Goal: Task Accomplishment & Management: Manage account settings

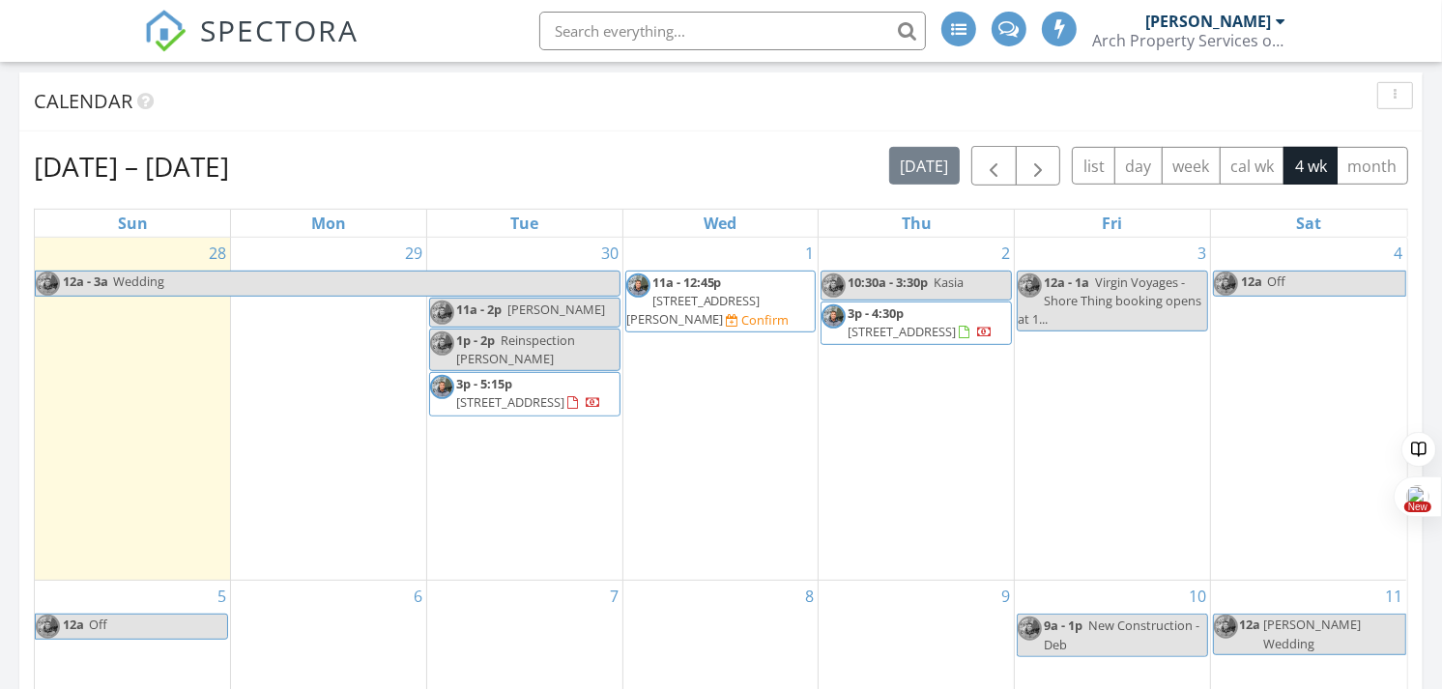
scroll to position [841, 0]
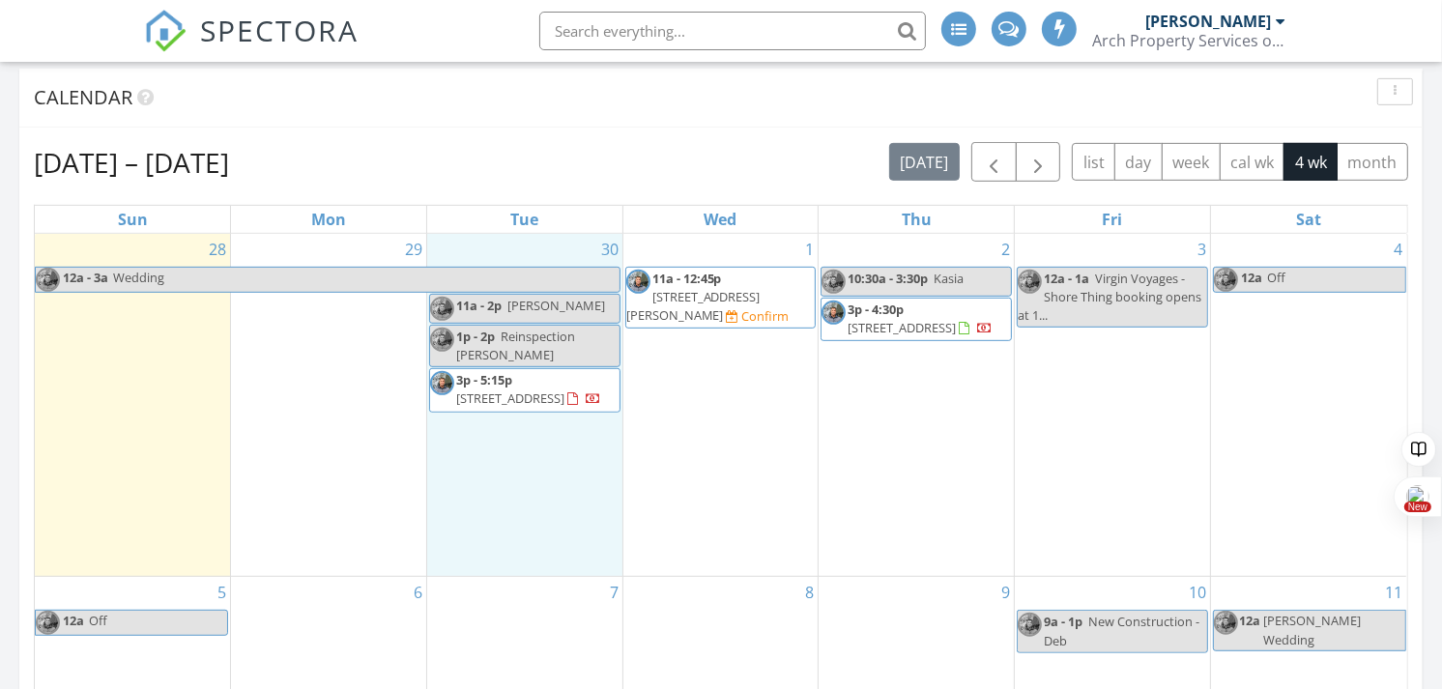
click at [507, 510] on div "30 11a - 2p Jesse 1p - 2p Reinspection Brittany 3p - 5:15p 806 Queensbury Ln , …" at bounding box center [524, 405] width 195 height 343
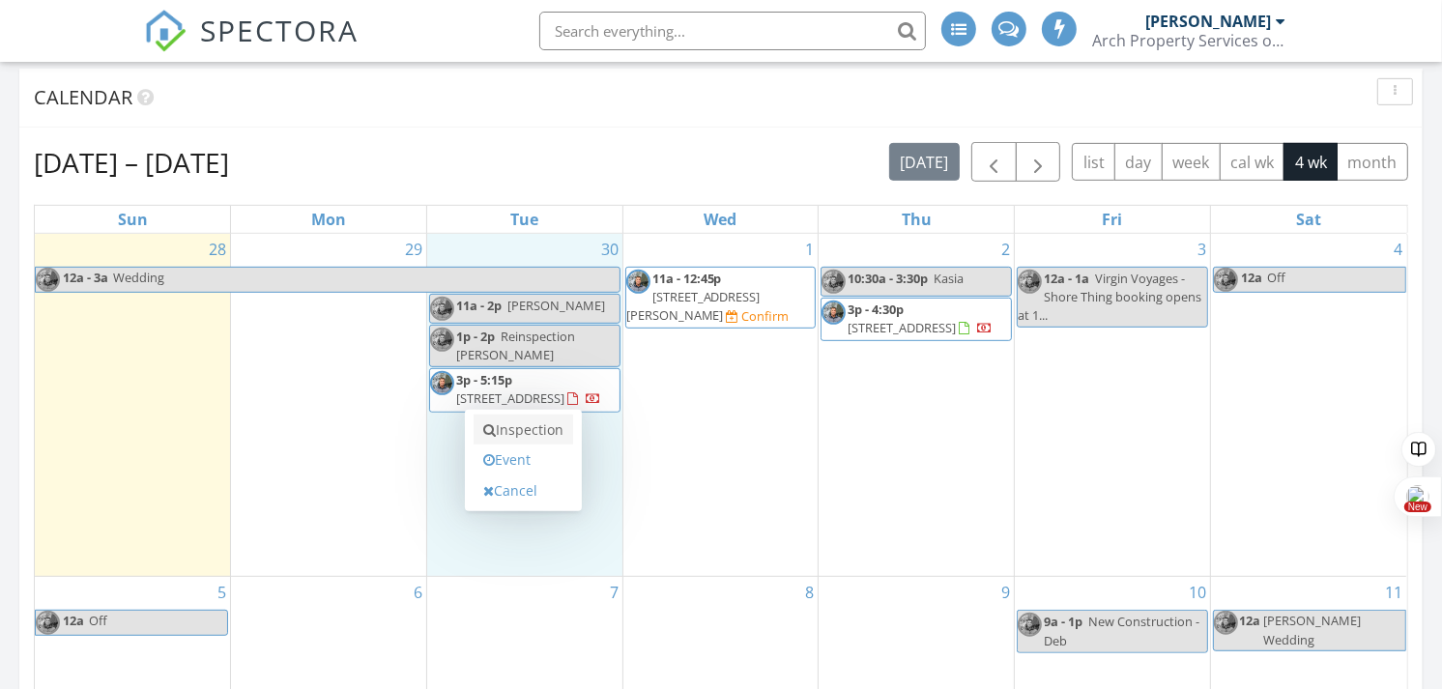
click at [528, 425] on link "Inspection" at bounding box center [524, 430] width 100 height 31
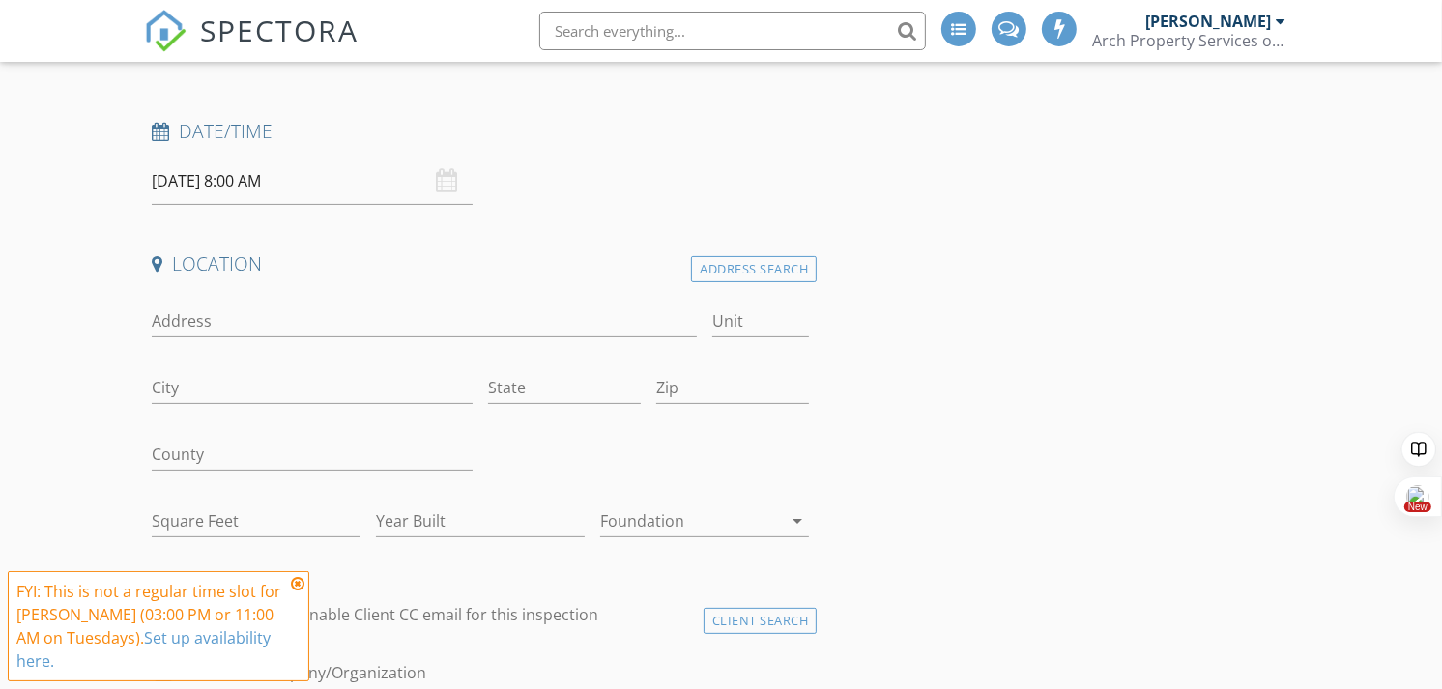
scroll to position [319, 0]
click at [314, 323] on input "Address" at bounding box center [424, 320] width 545 height 32
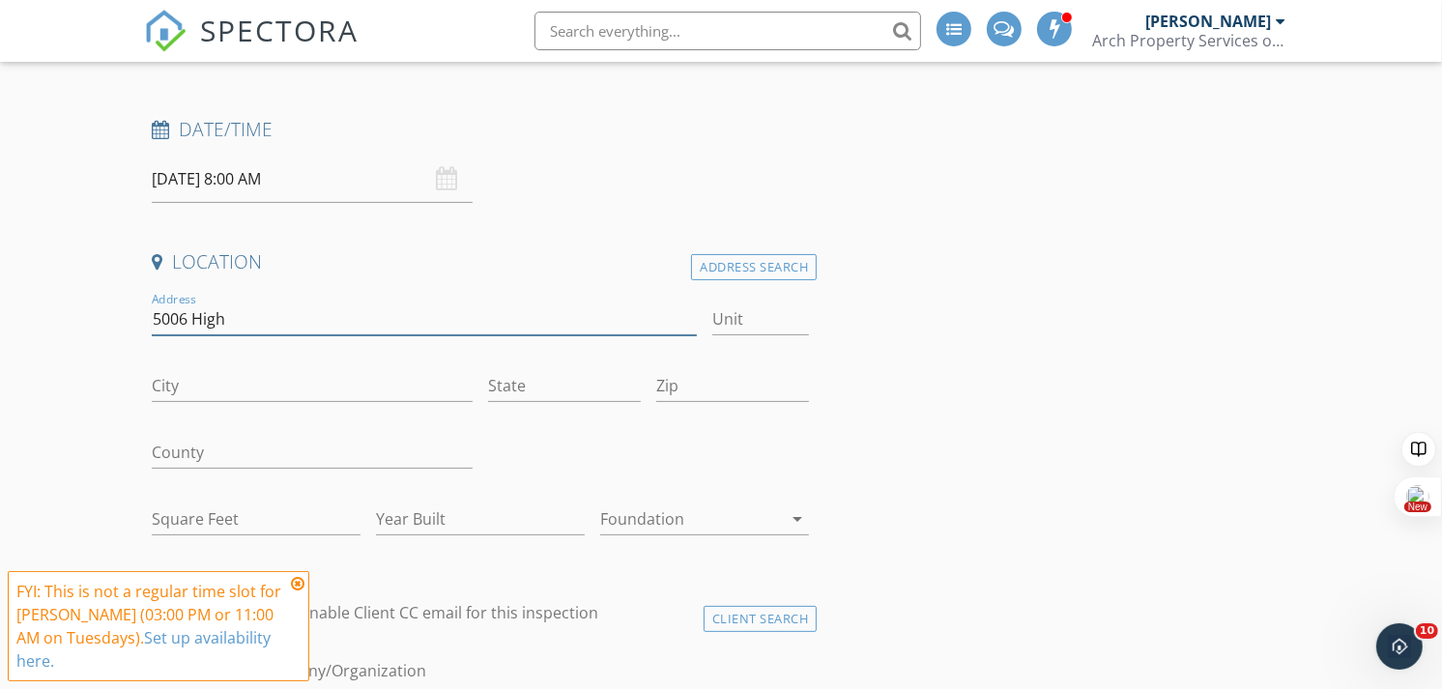
scroll to position [0, 0]
click at [425, 326] on input "5006 High Street Portsmouth 23703" at bounding box center [424, 320] width 545 height 32
type input "5006 High Street"
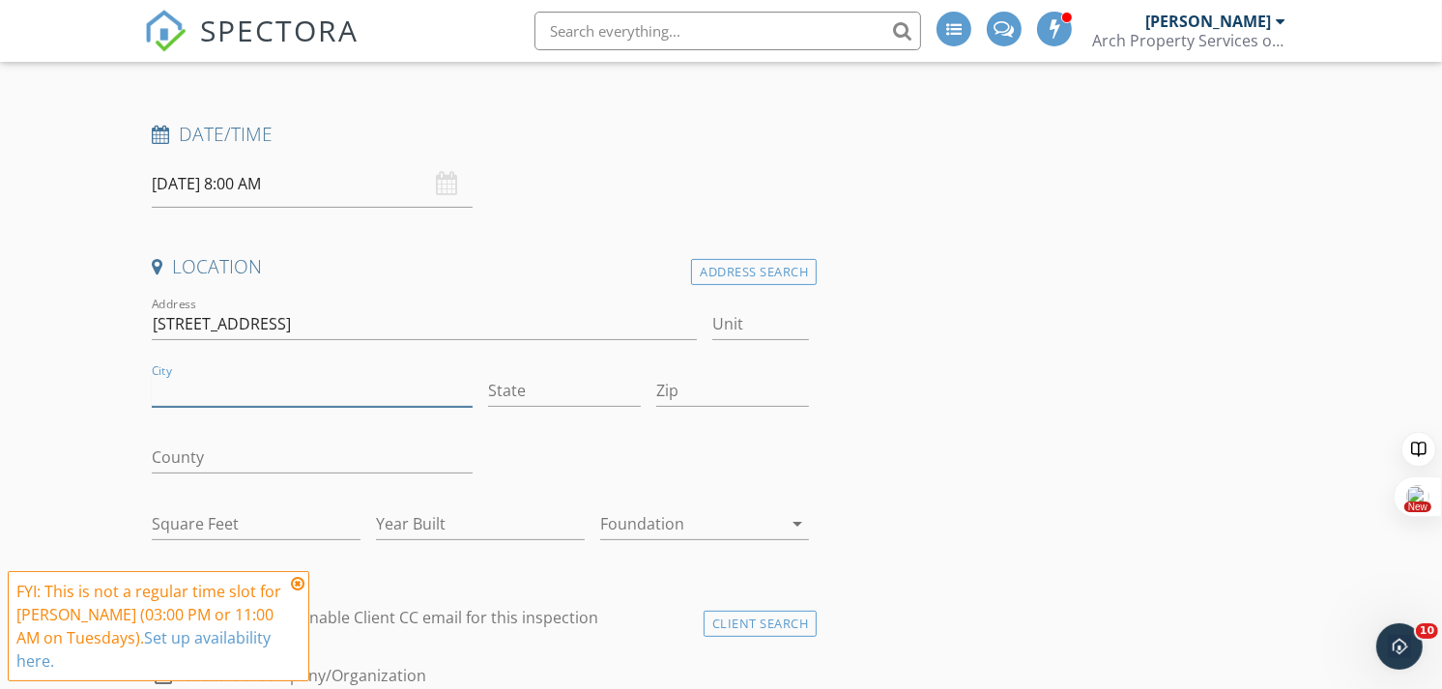
scroll to position [315, 0]
type input "Portsmouth"
type input "VA"
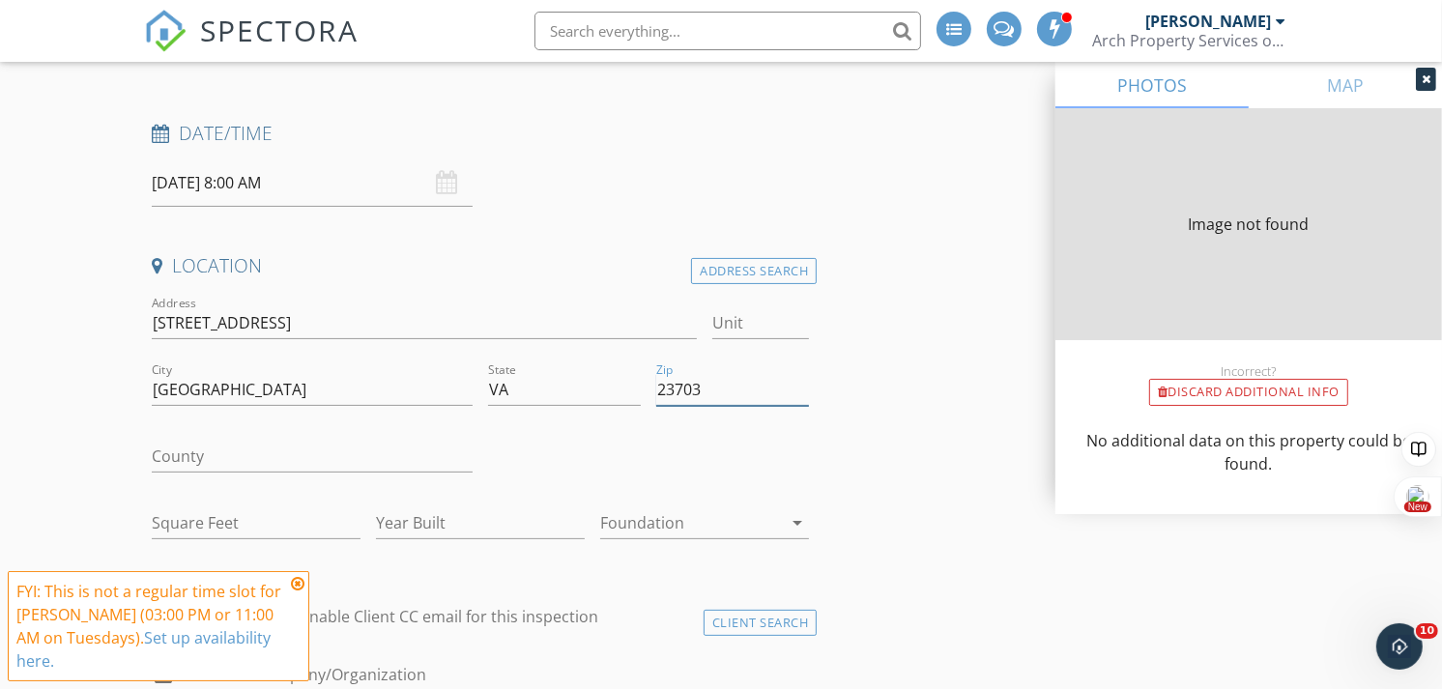
type input "23703"
type input "2401"
type input "1962"
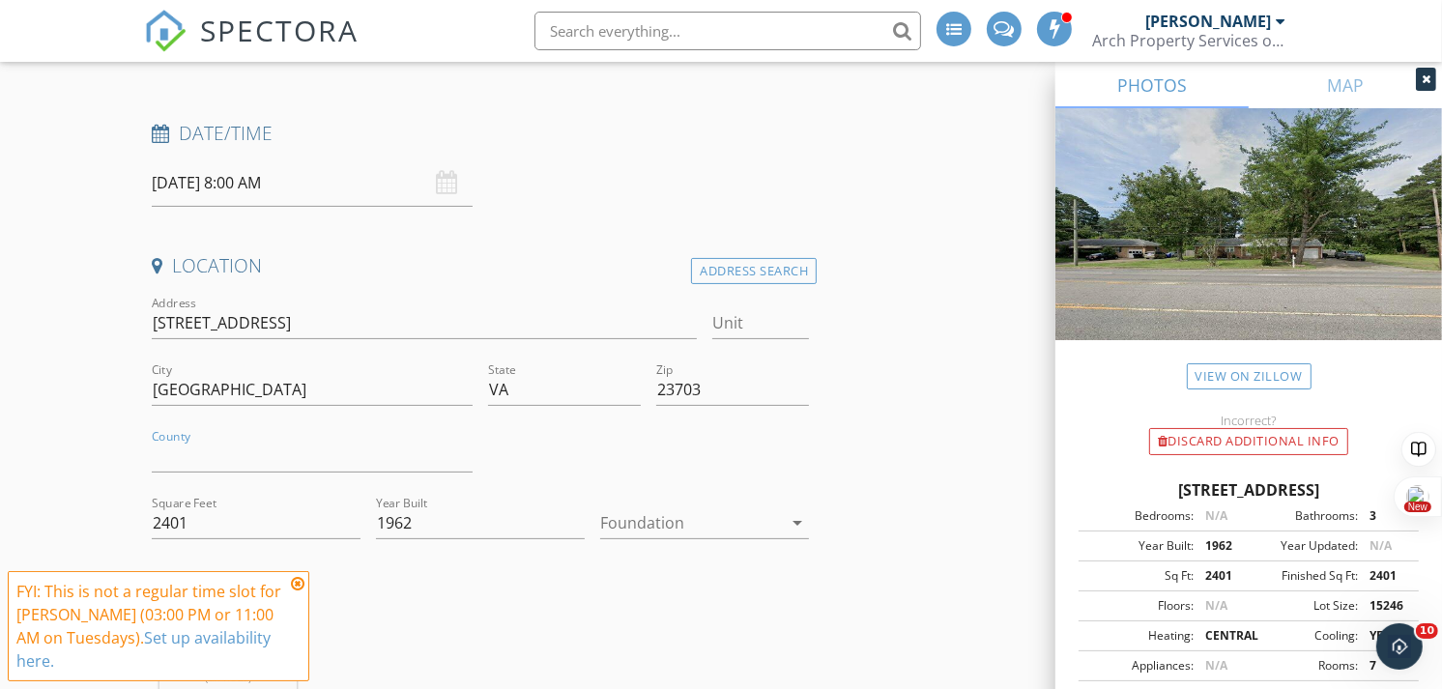
click at [651, 530] on div at bounding box center [691, 522] width 182 height 31
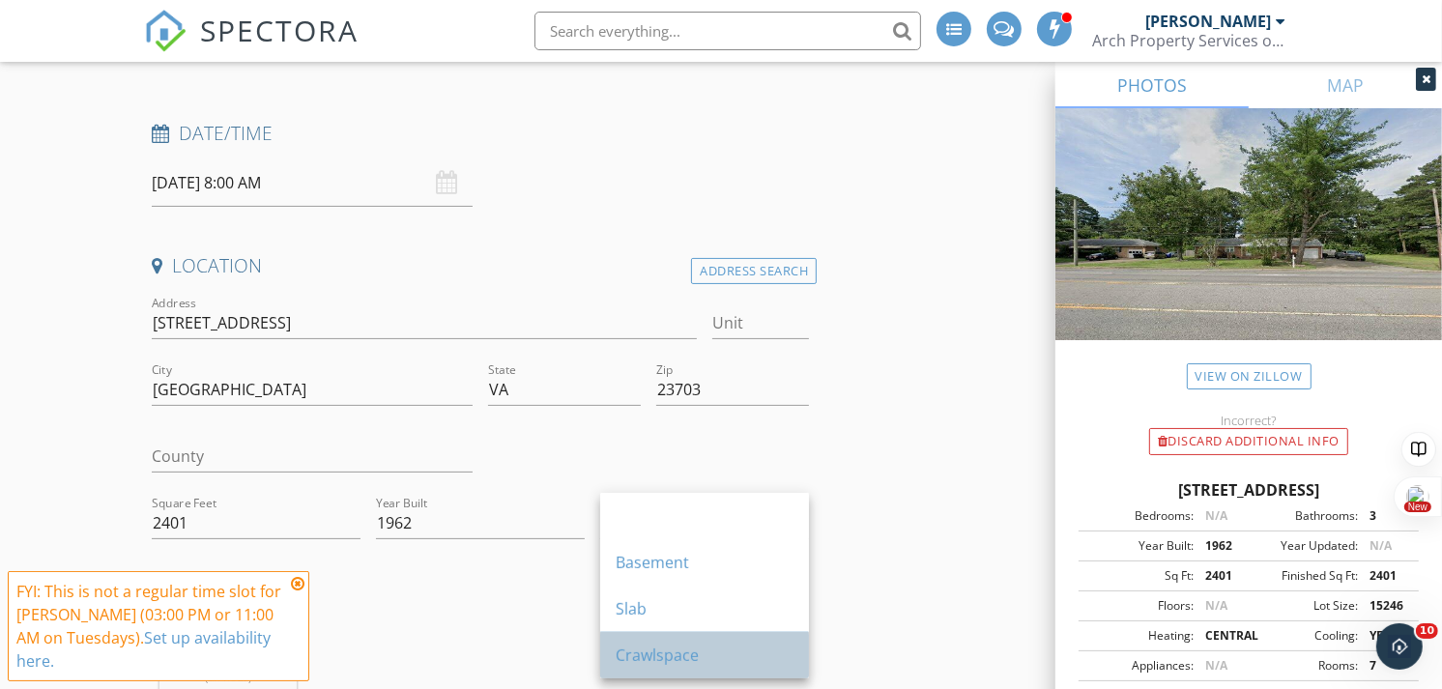
click at [653, 648] on div "Crawlspace" at bounding box center [705, 655] width 178 height 23
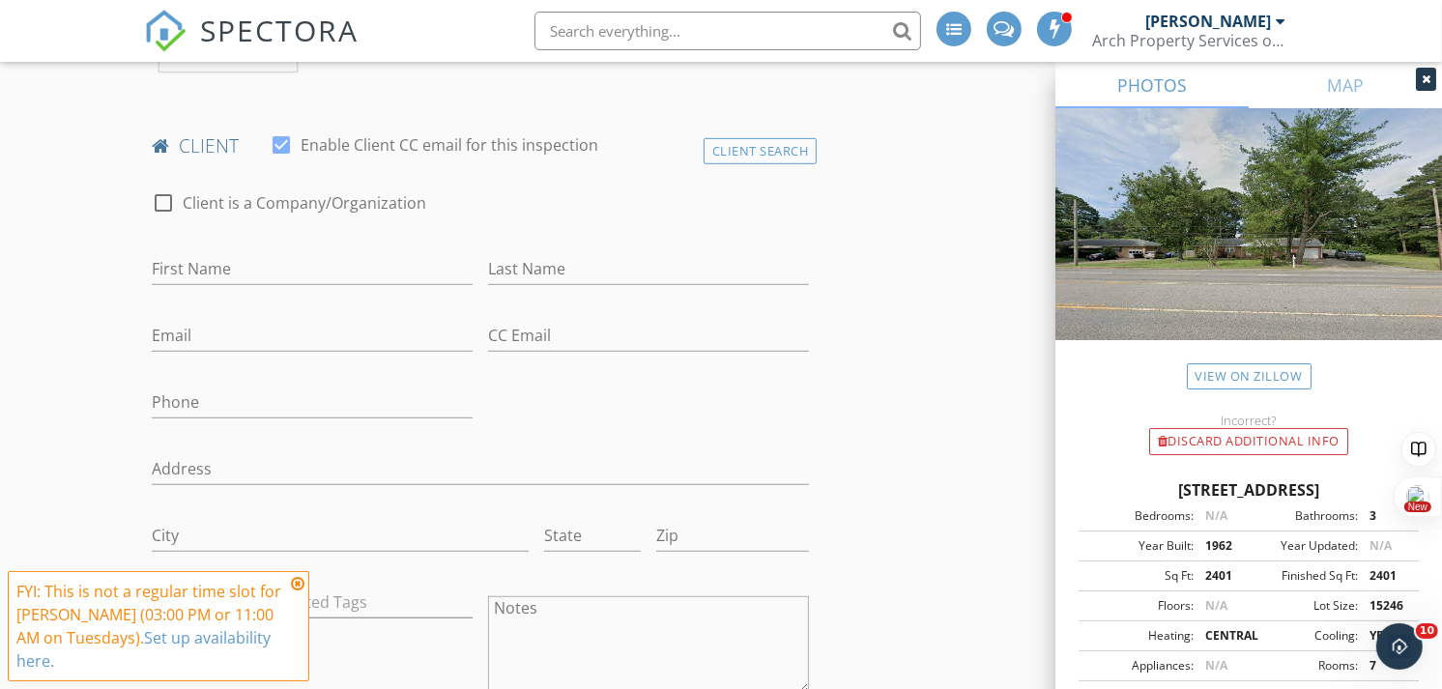
scroll to position [964, 0]
click at [346, 258] on input "First Name" at bounding box center [312, 268] width 321 height 32
type input "[PERSON_NAME]"
click at [190, 339] on input "Email" at bounding box center [312, 335] width 321 height 32
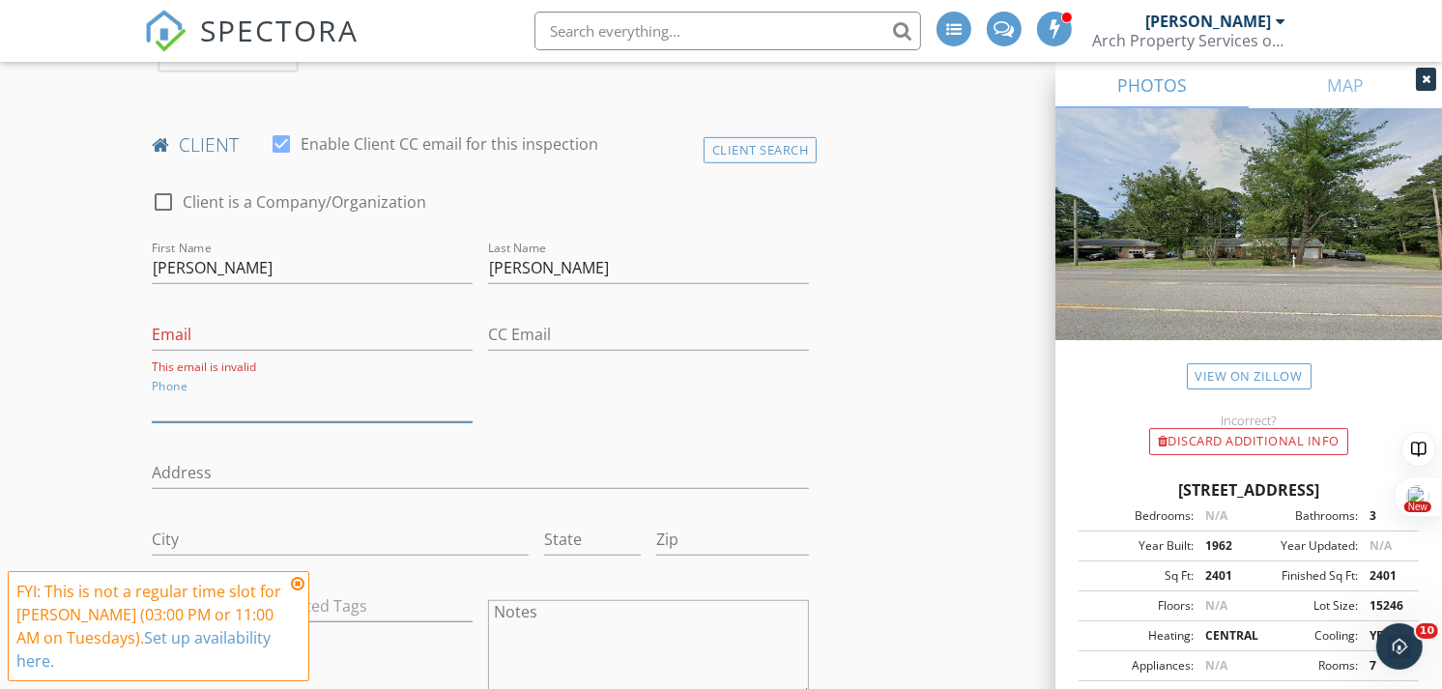
click at [188, 406] on input "Phone" at bounding box center [312, 407] width 321 height 32
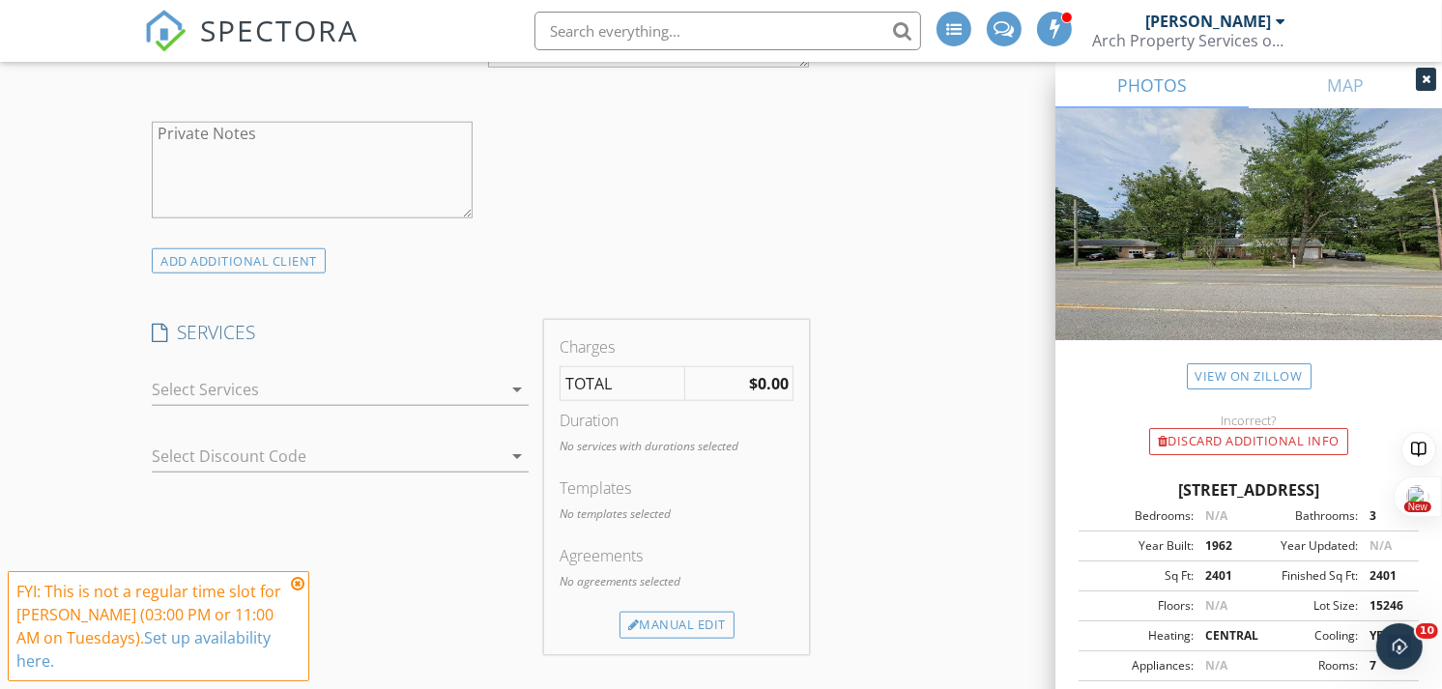
scroll to position [1595, 0]
type input "[PHONE_NUMBER]"
click at [201, 394] on div at bounding box center [327, 387] width 350 height 31
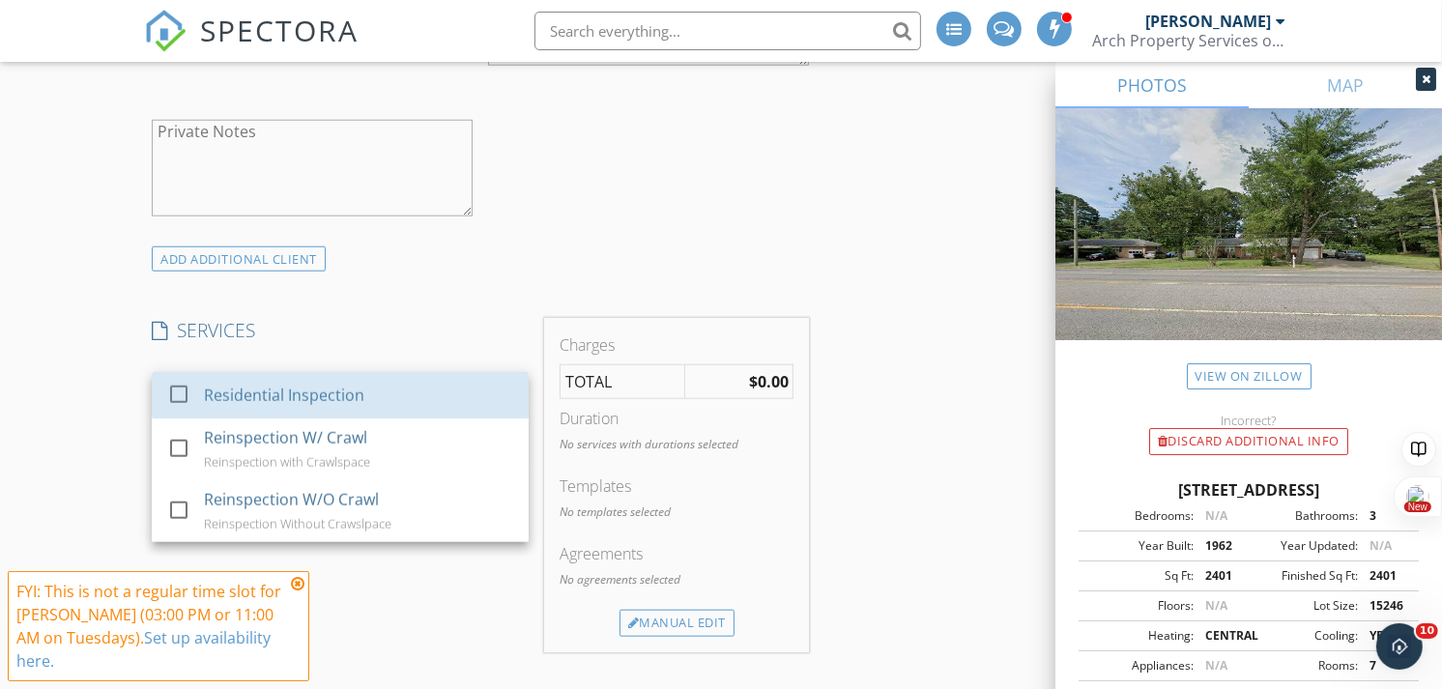
click at [201, 394] on div "check_box_outline_blank Residential Inspection" at bounding box center [340, 395] width 346 height 43
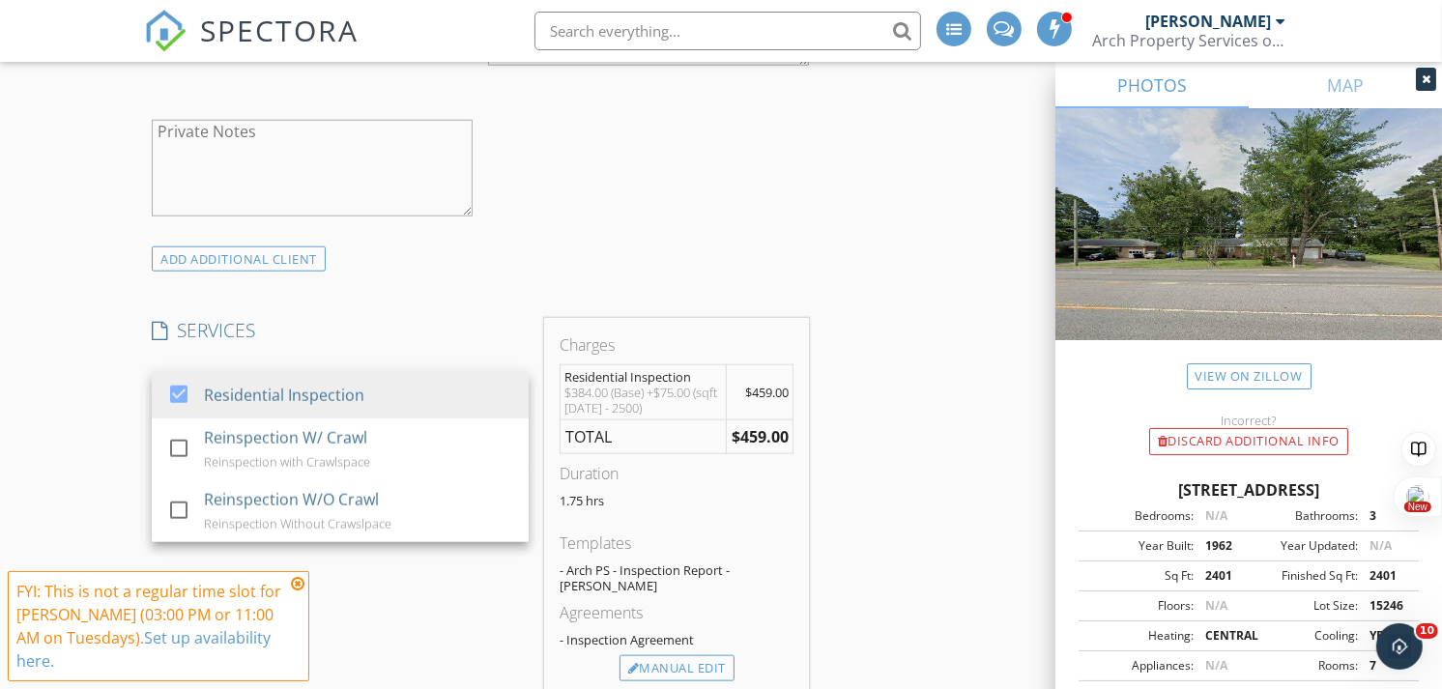
click at [99, 379] on div "New Inspection Click here to use the New Order Form INSPECTOR(S) check_box John…" at bounding box center [721, 622] width 1442 height 4090
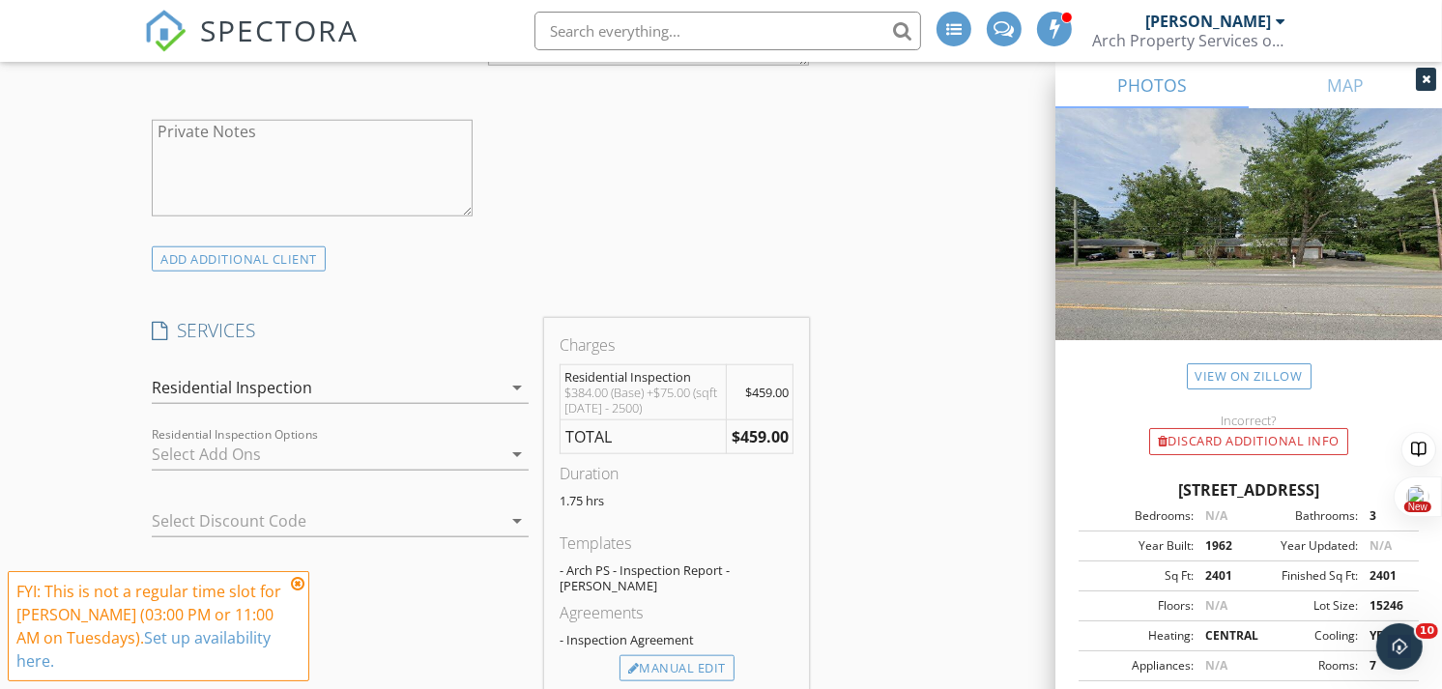
click at [186, 455] on div at bounding box center [327, 454] width 350 height 31
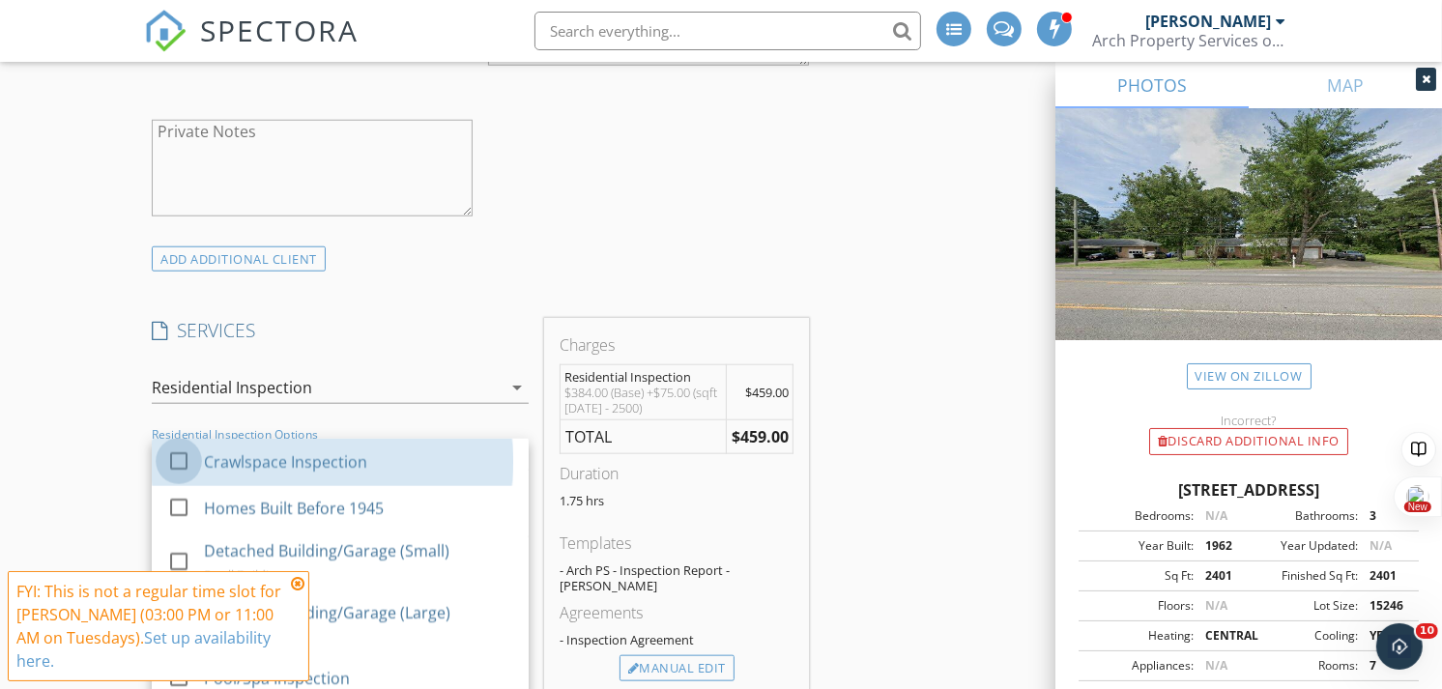
click at [186, 455] on div at bounding box center [178, 461] width 33 height 33
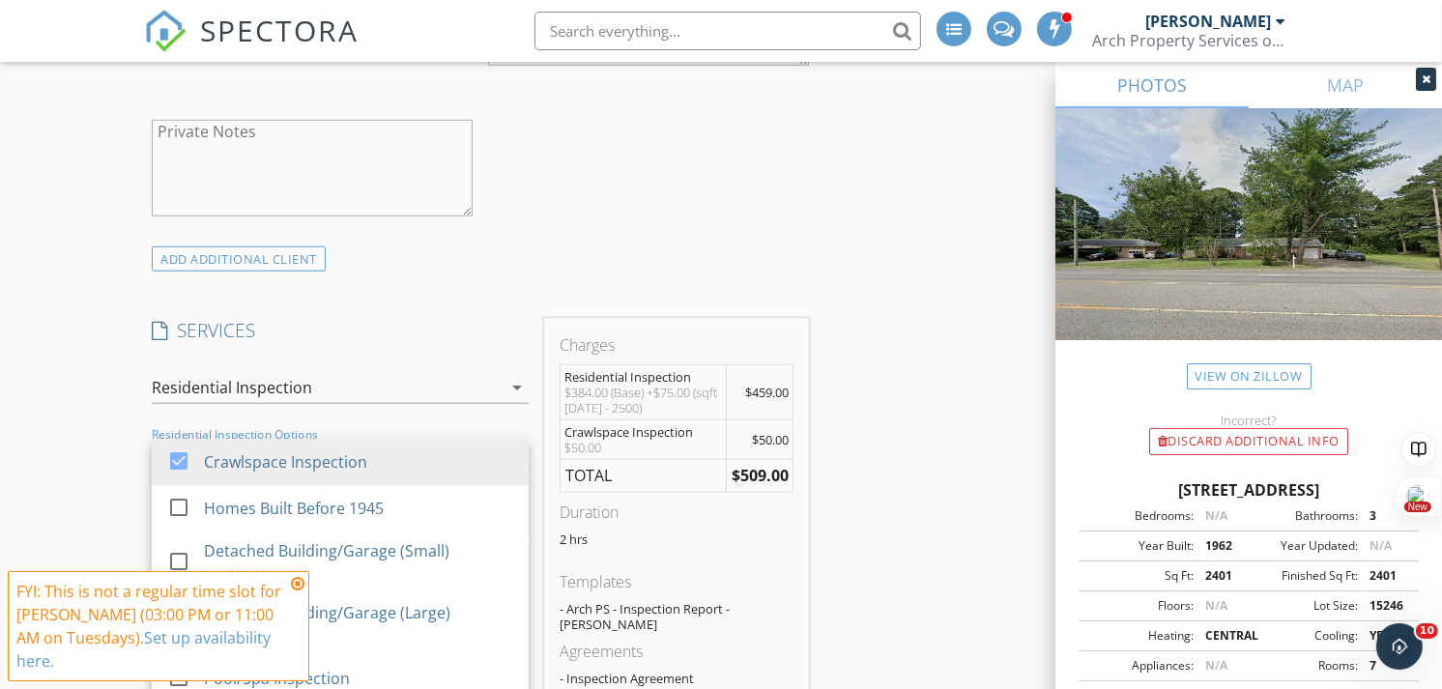
click at [110, 438] on div "New Inspection Click here to use the New Order Form INSPECTOR(S) check_box John…" at bounding box center [721, 641] width 1442 height 4128
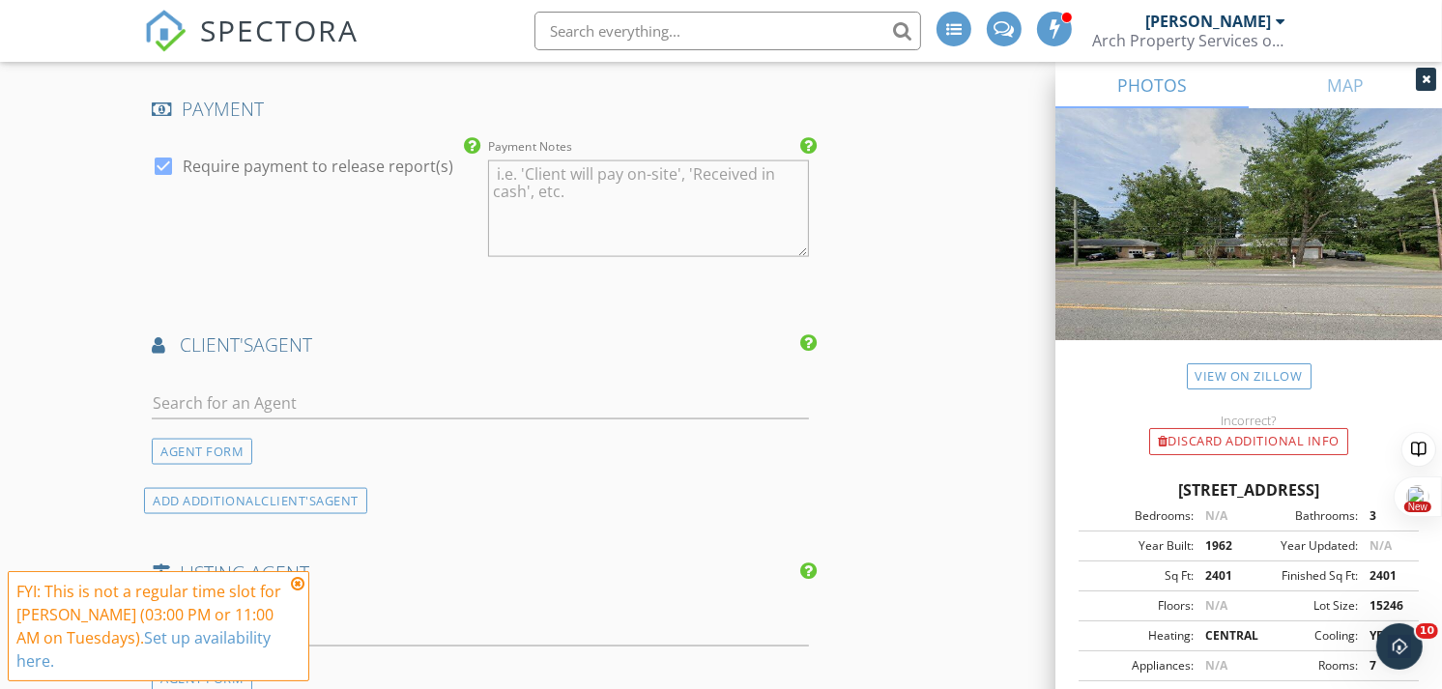
scroll to position [2552, 0]
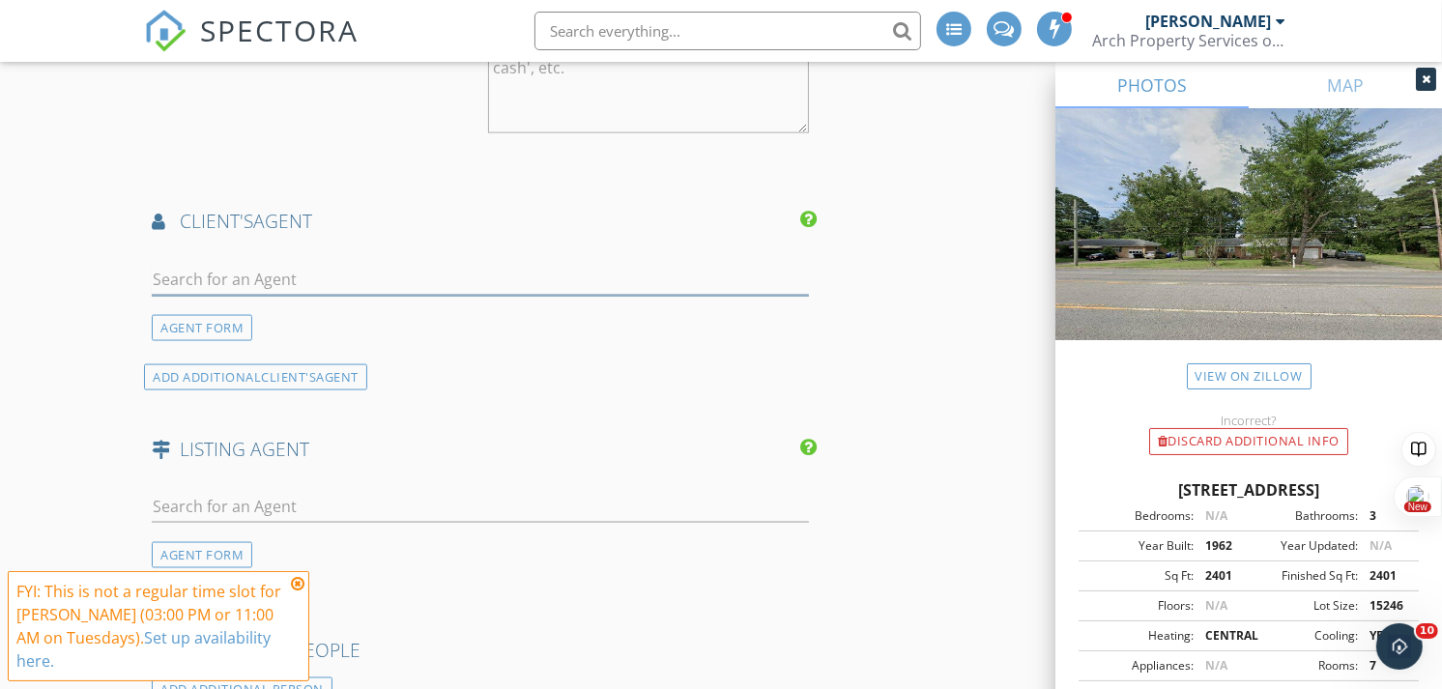
click at [291, 273] on input "text" at bounding box center [480, 280] width 657 height 32
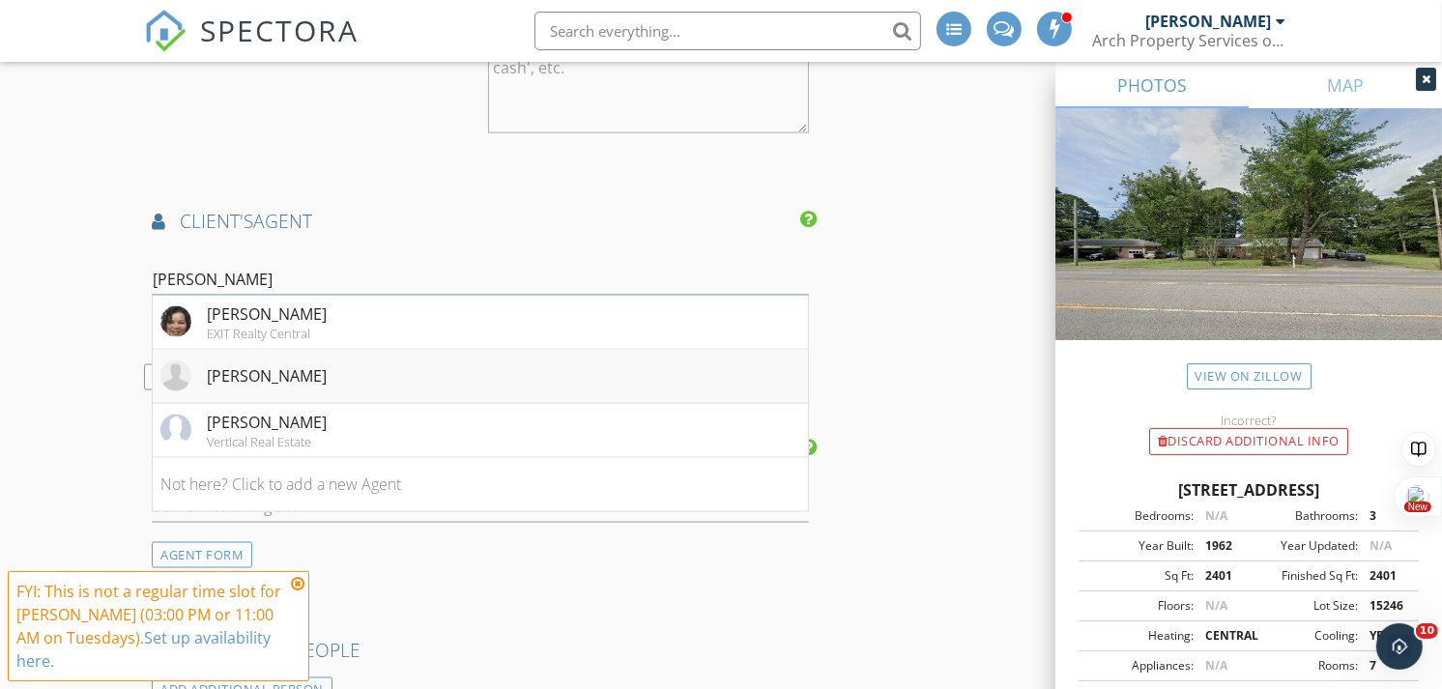
type input "cynthia"
click at [315, 364] on div "Cynthia Richardson" at bounding box center [267, 375] width 120 height 23
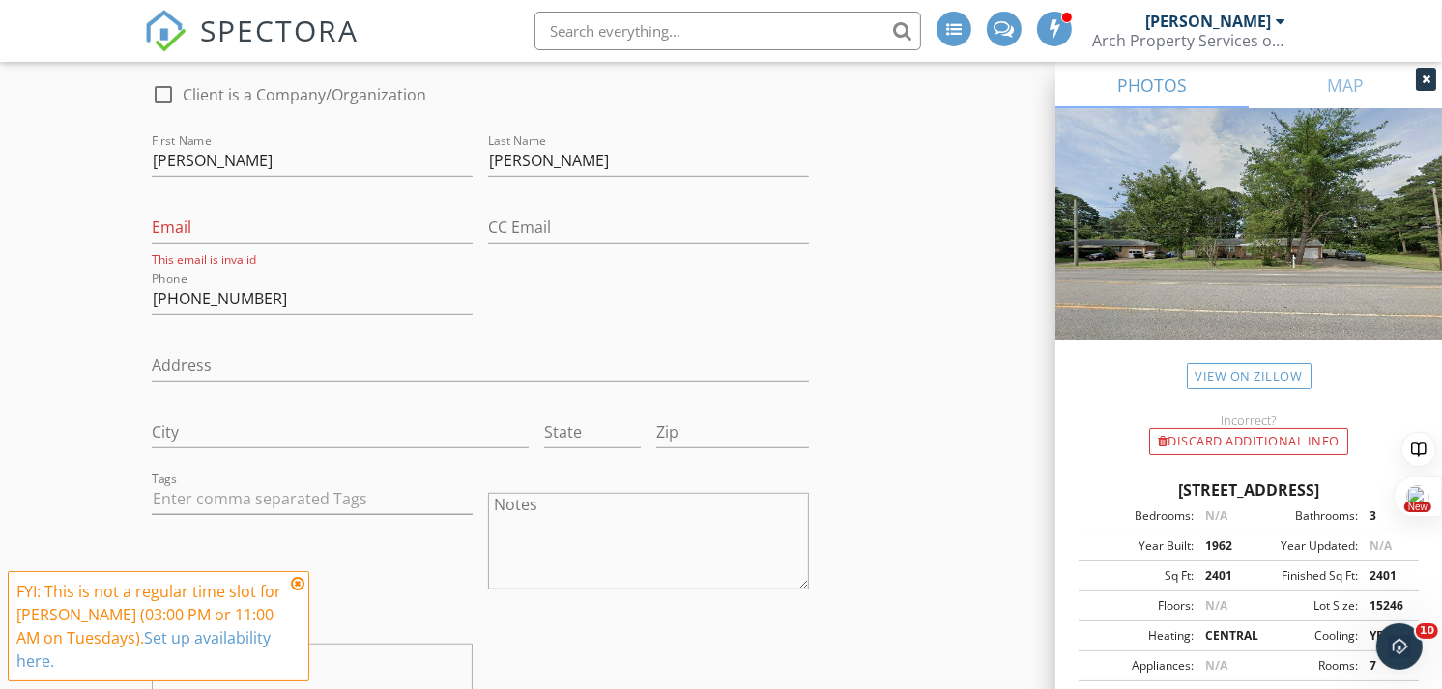
scroll to position [1070, 0]
click at [353, 222] on input "Email" at bounding box center [312, 229] width 321 height 32
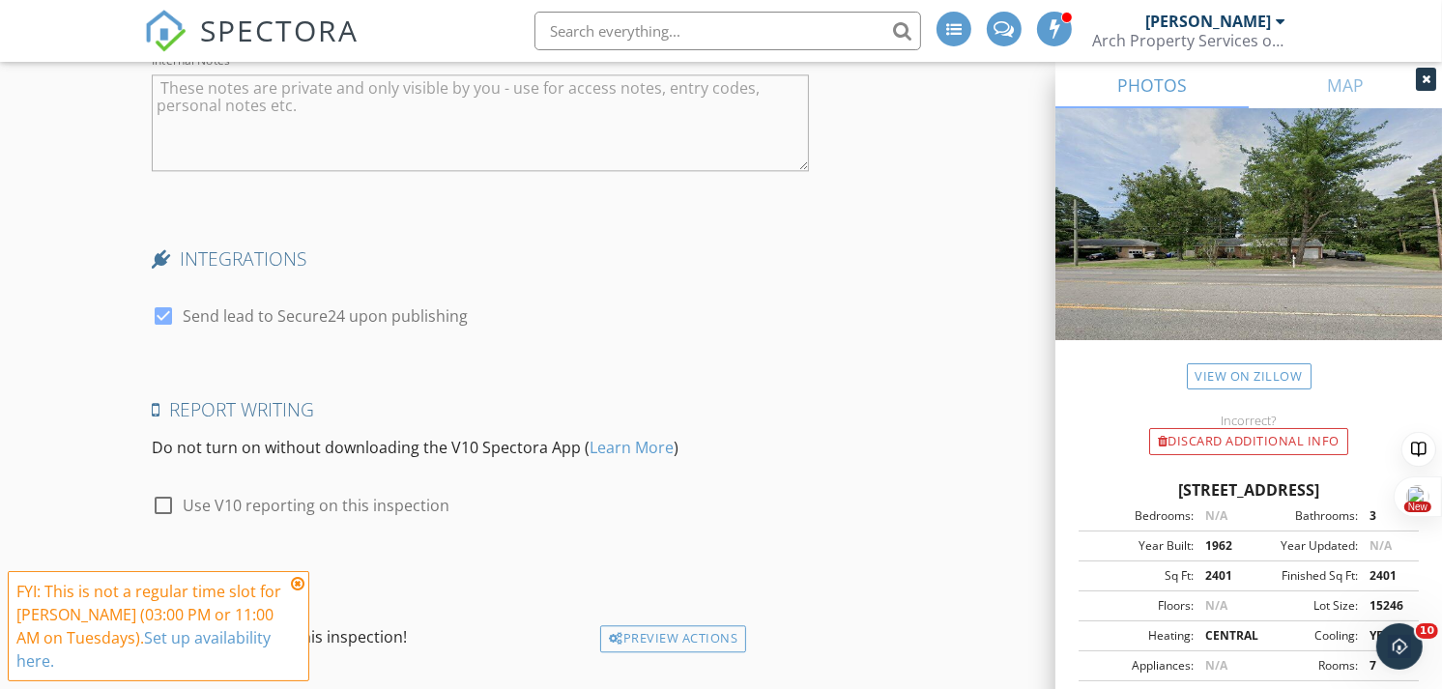
scroll to position [4095, 0]
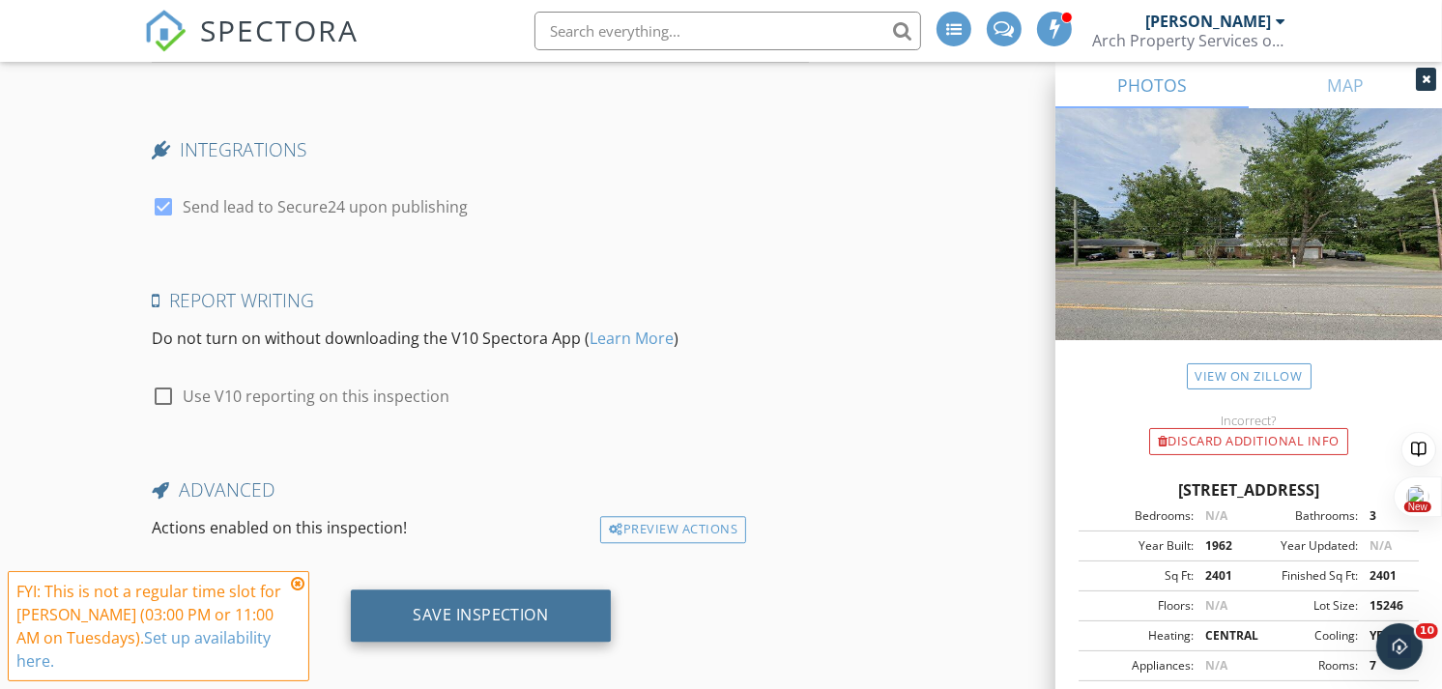
type input "dds803@gmail.com"
click at [483, 605] on div "Save Inspection" at bounding box center [481, 614] width 136 height 19
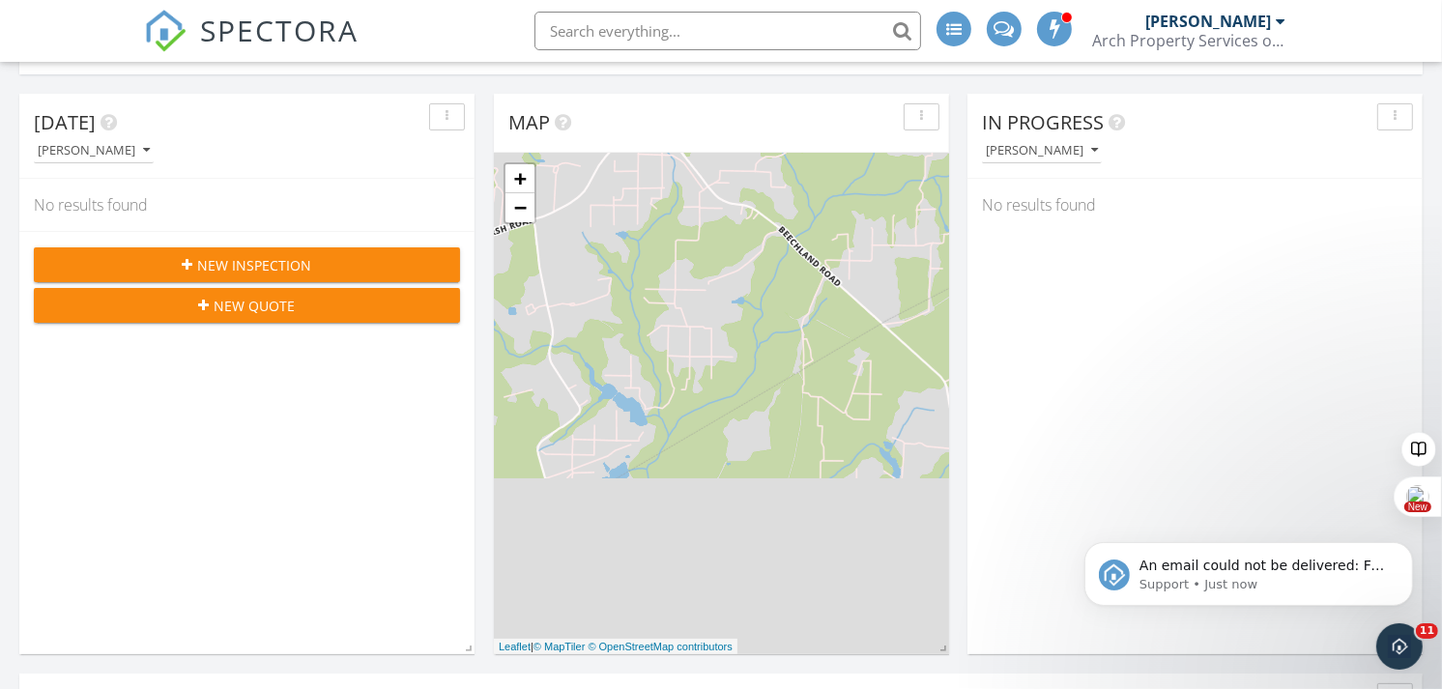
scroll to position [237, 0]
click at [1274, 586] on p "Support • Just now" at bounding box center [1263, 583] width 249 height 17
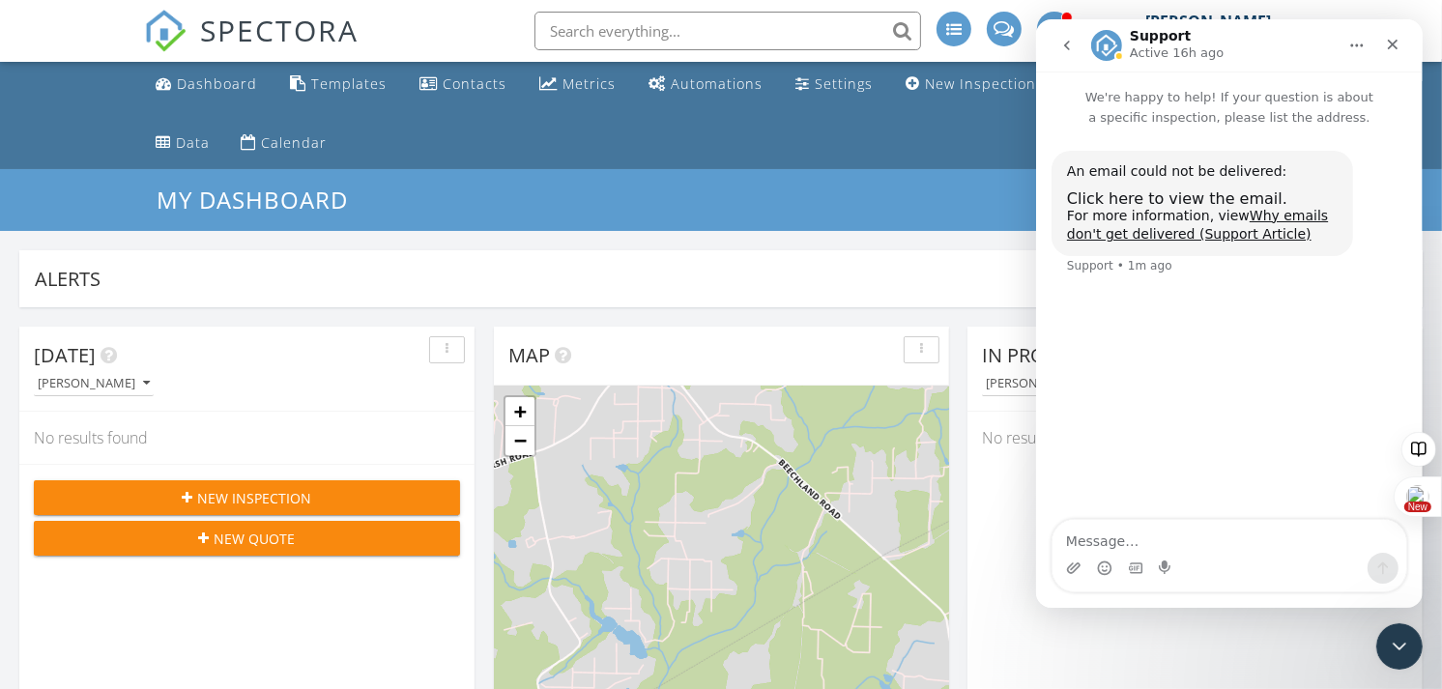
scroll to position [0, 0]
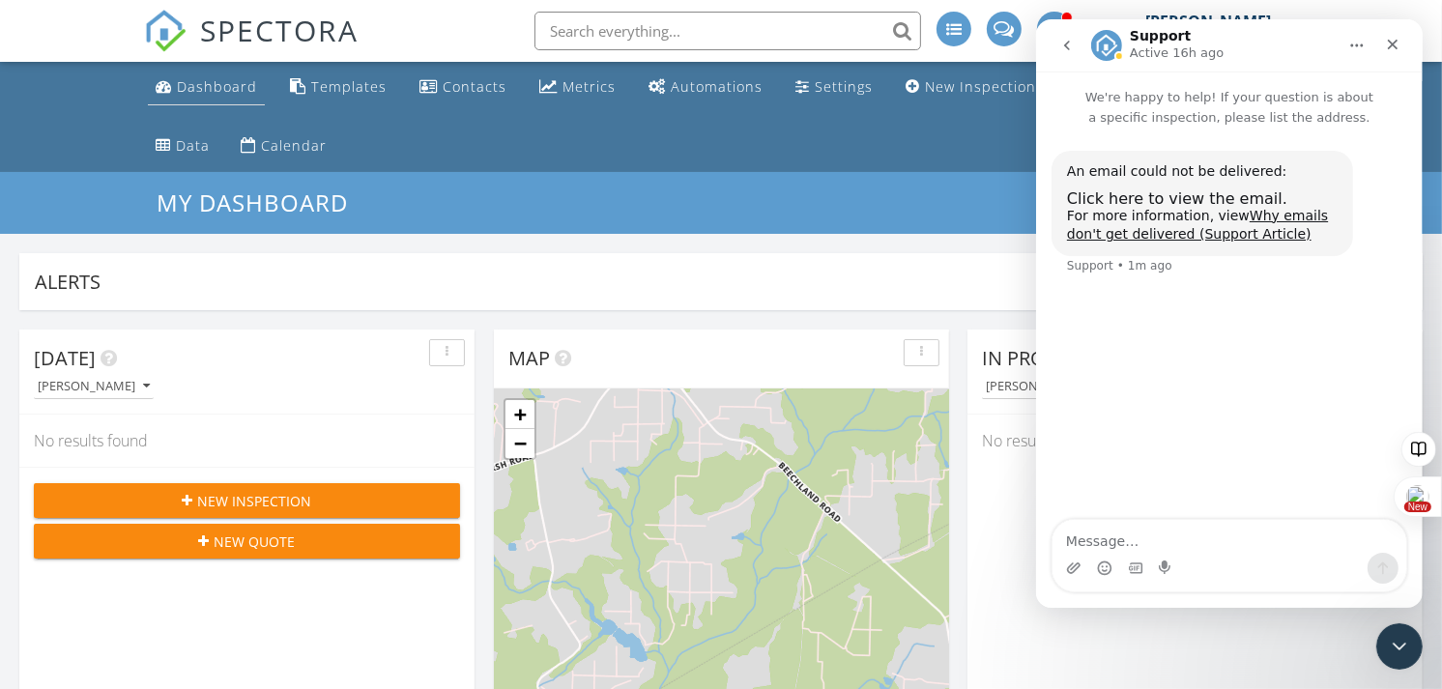
click at [223, 82] on div "Dashboard" at bounding box center [217, 86] width 80 height 18
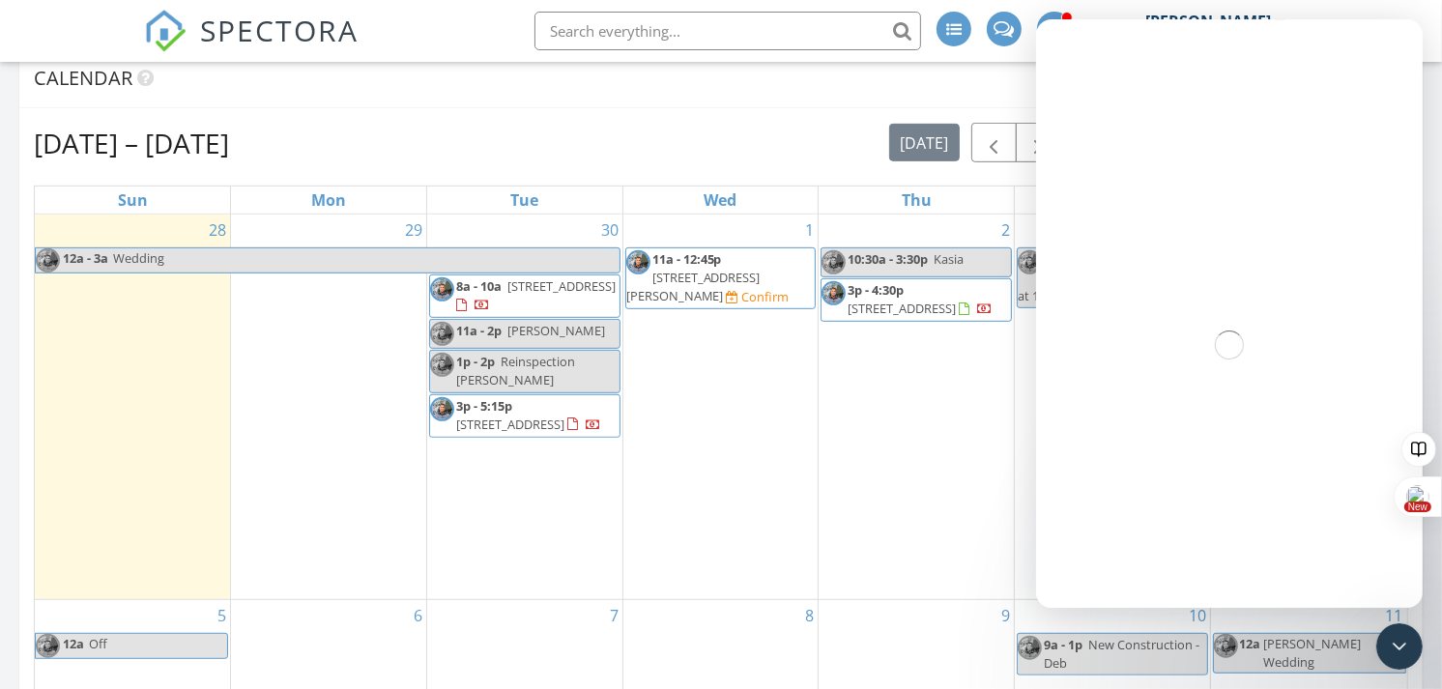
scroll to position [887, 0]
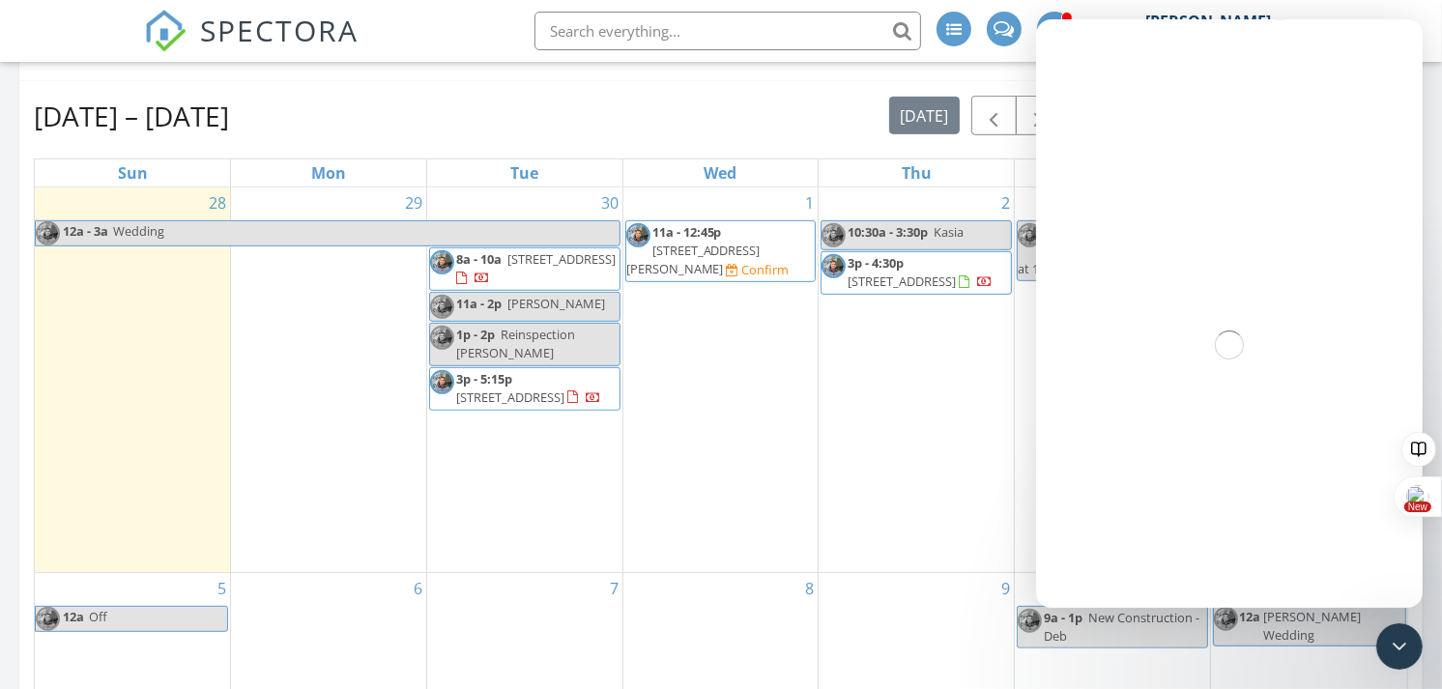
click at [498, 265] on span "8a - 10a" at bounding box center [478, 258] width 45 height 17
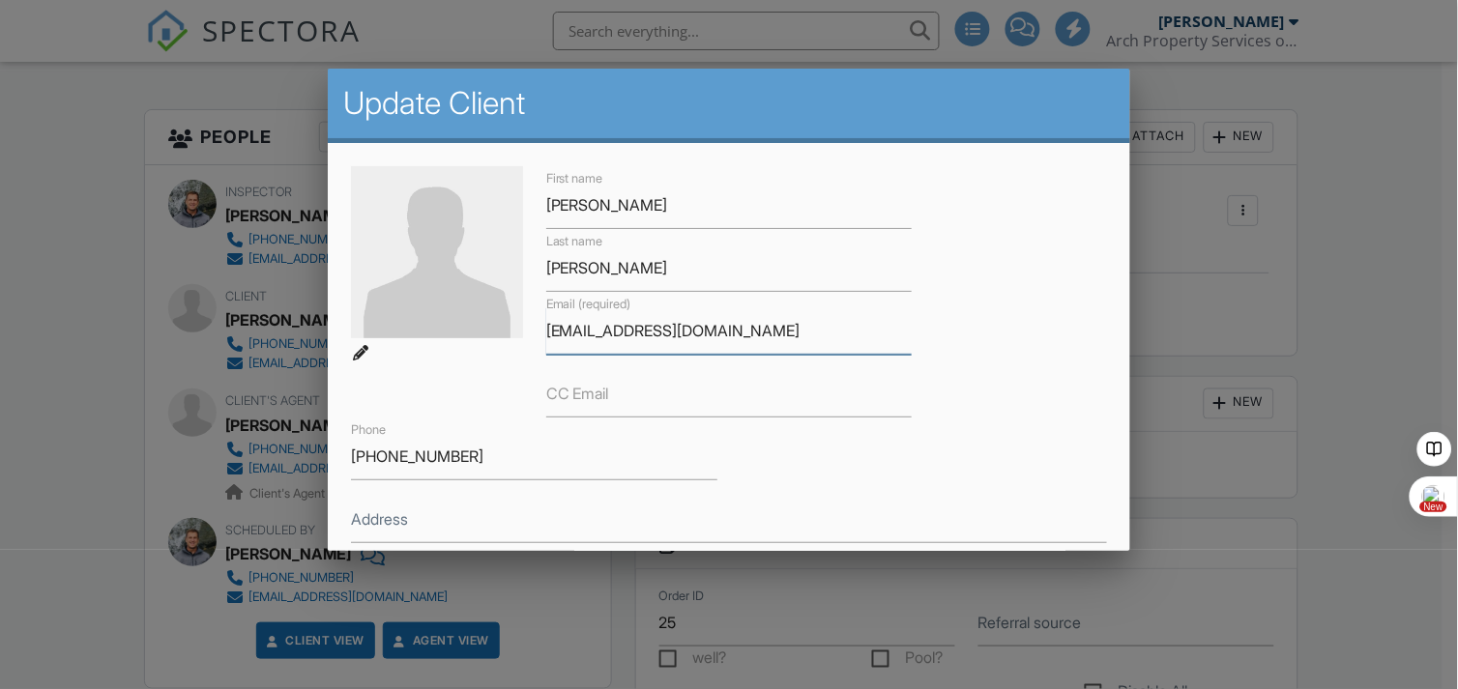
click at [559, 333] on input "[EMAIL_ADDRESS][DOMAIN_NAME]" at bounding box center [729, 330] width 366 height 47
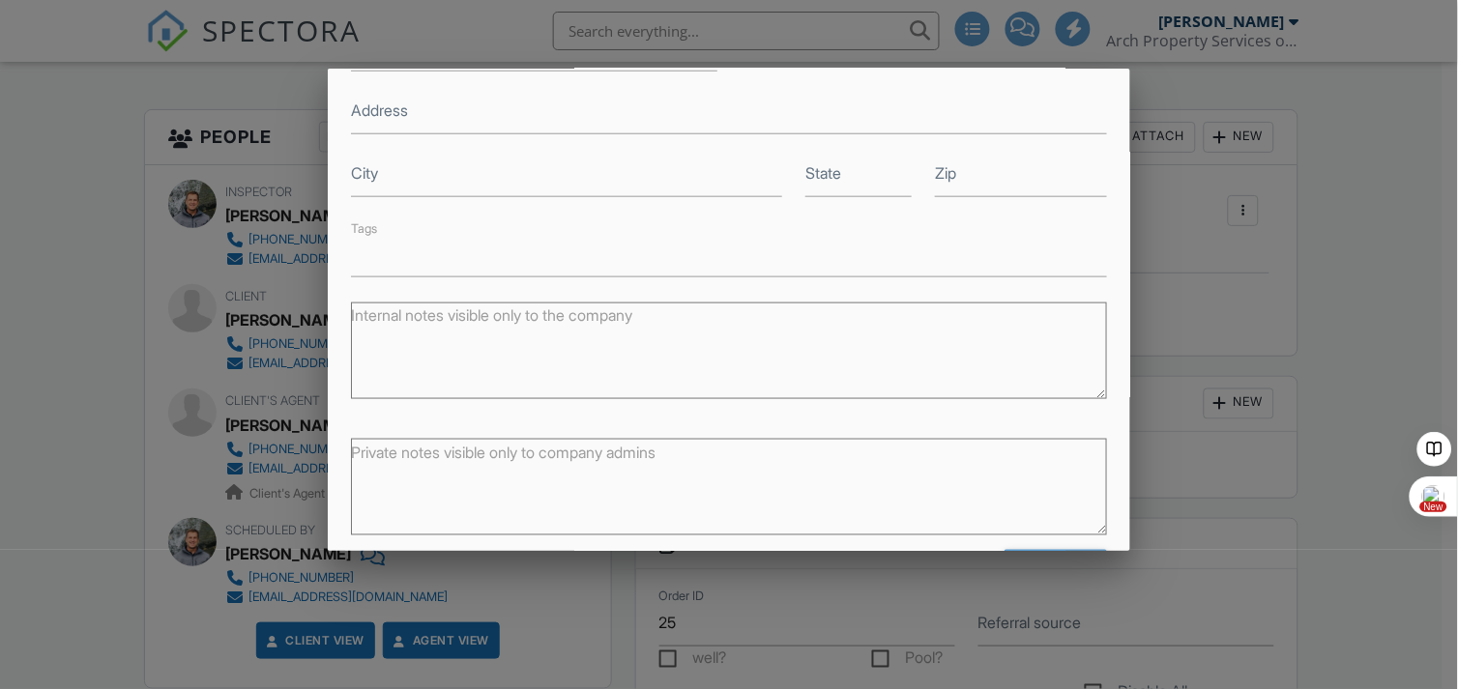
scroll to position [479, 0]
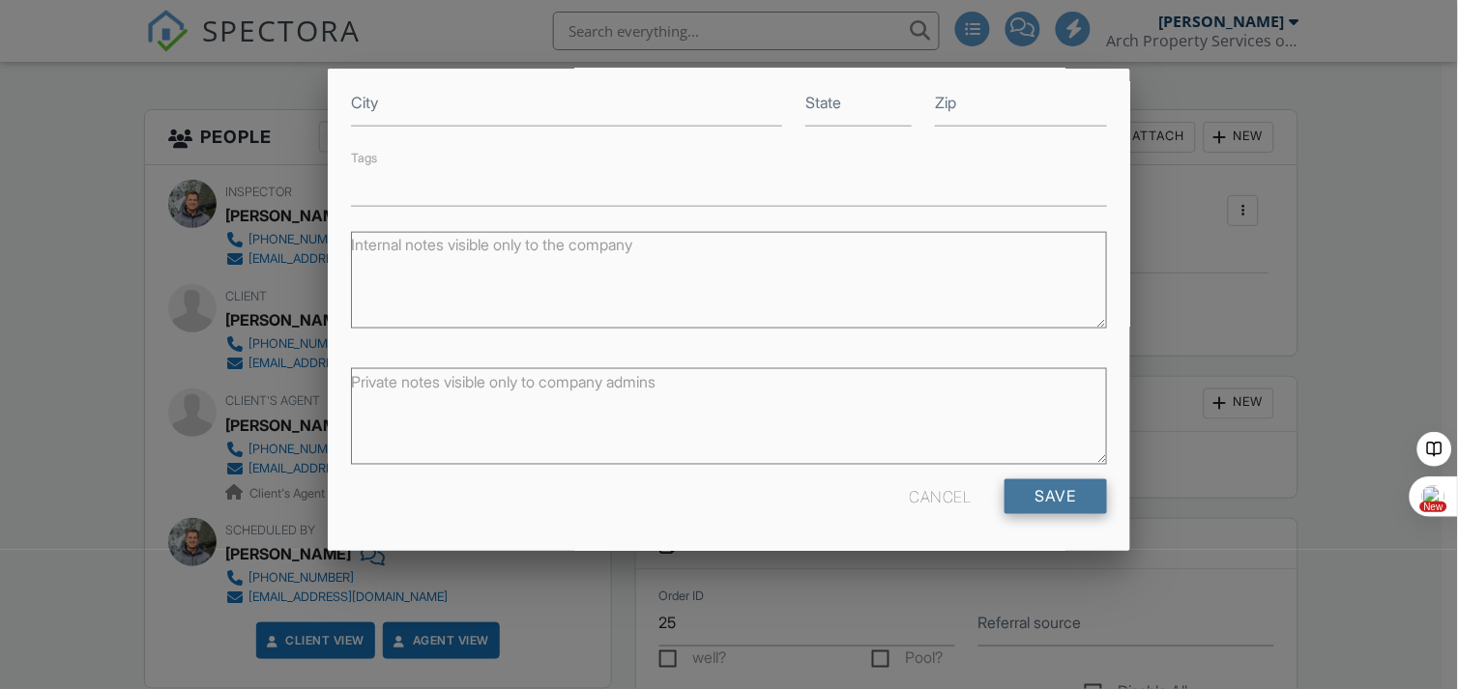
type input "[EMAIL_ADDRESS][DOMAIN_NAME]"
click at [1028, 490] on input "Save" at bounding box center [1055, 496] width 102 height 35
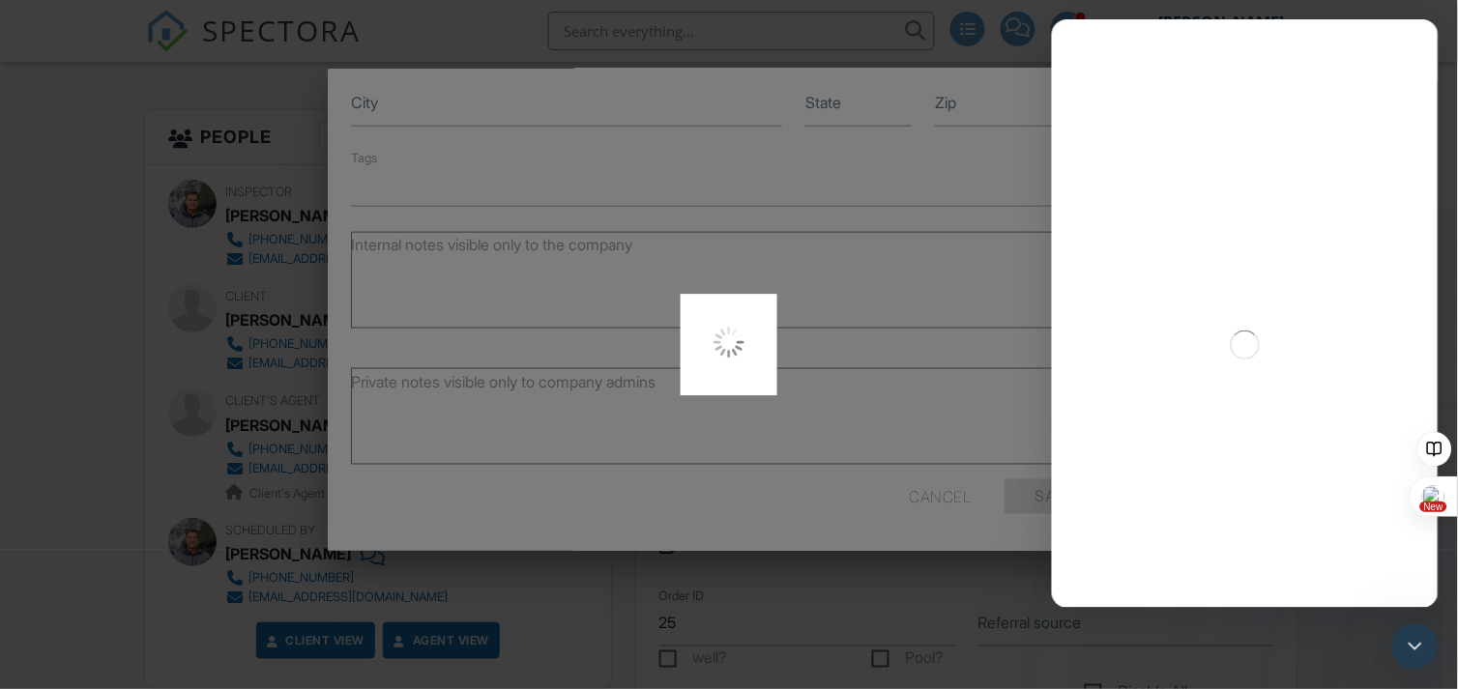
scroll to position [0, 0]
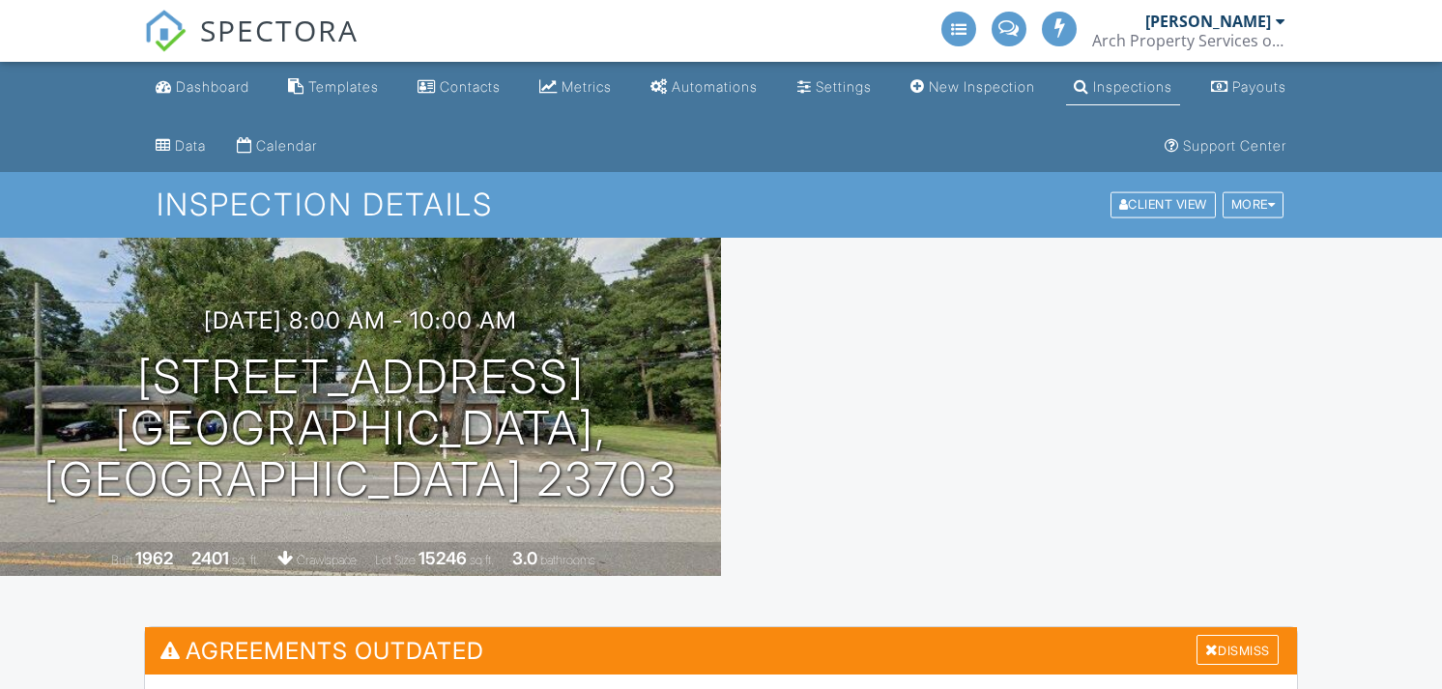
click at [757, 368] on div at bounding box center [1081, 407] width 721 height 338
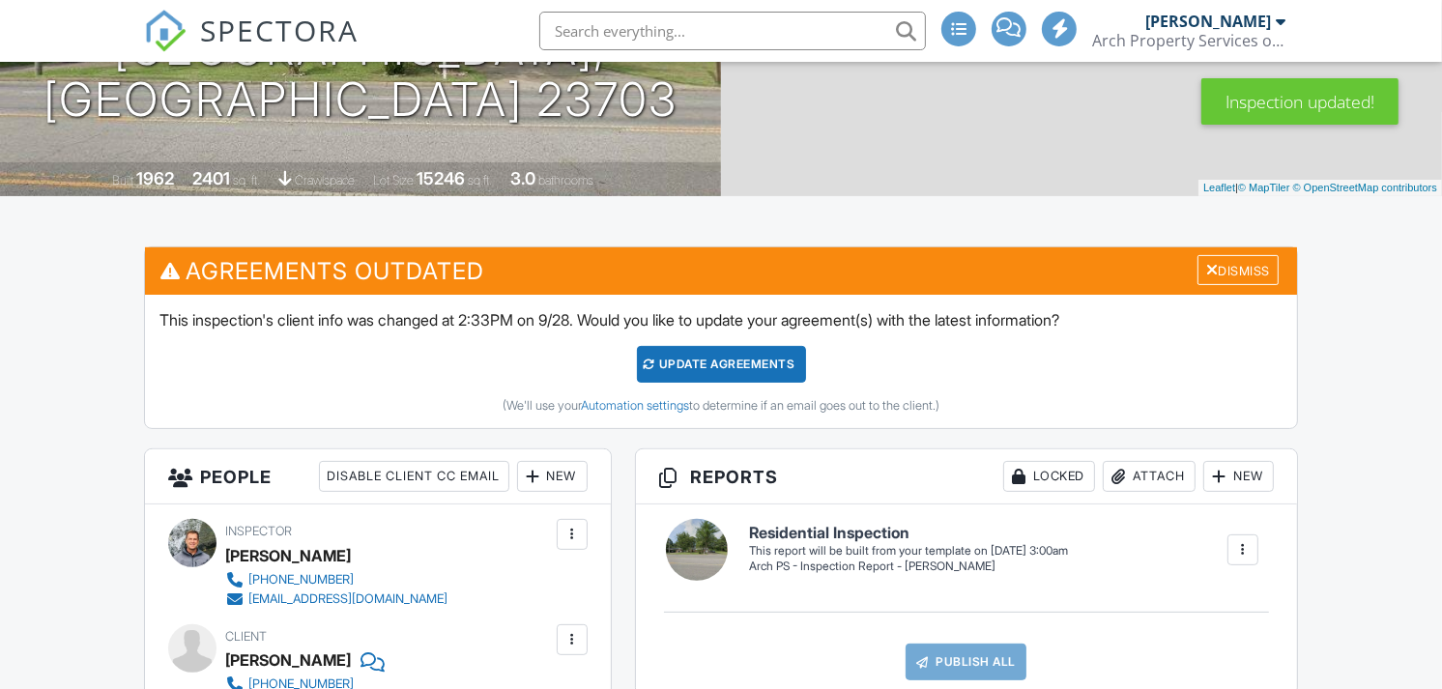
scroll to position [380, 0]
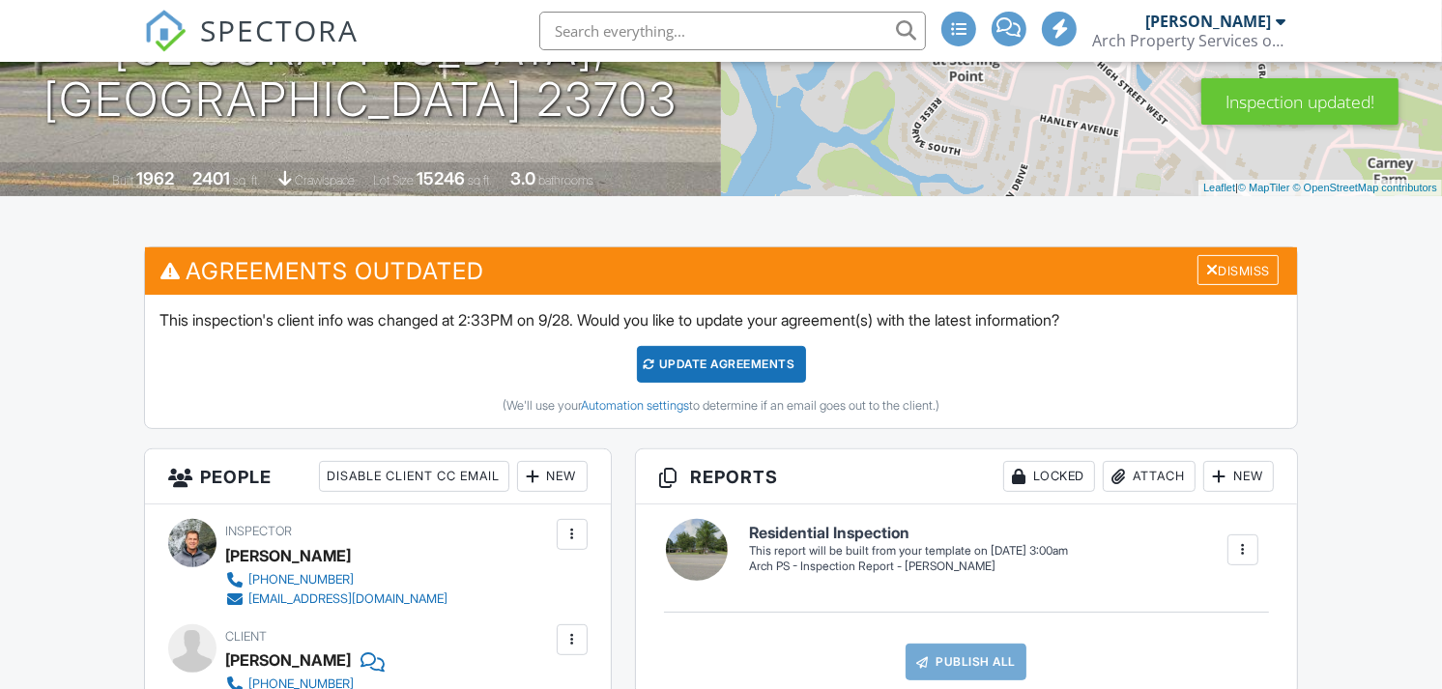
click at [729, 364] on div "Update Agreements" at bounding box center [721, 364] width 169 height 37
click at [729, 364] on div at bounding box center [721, 344] width 97 height 101
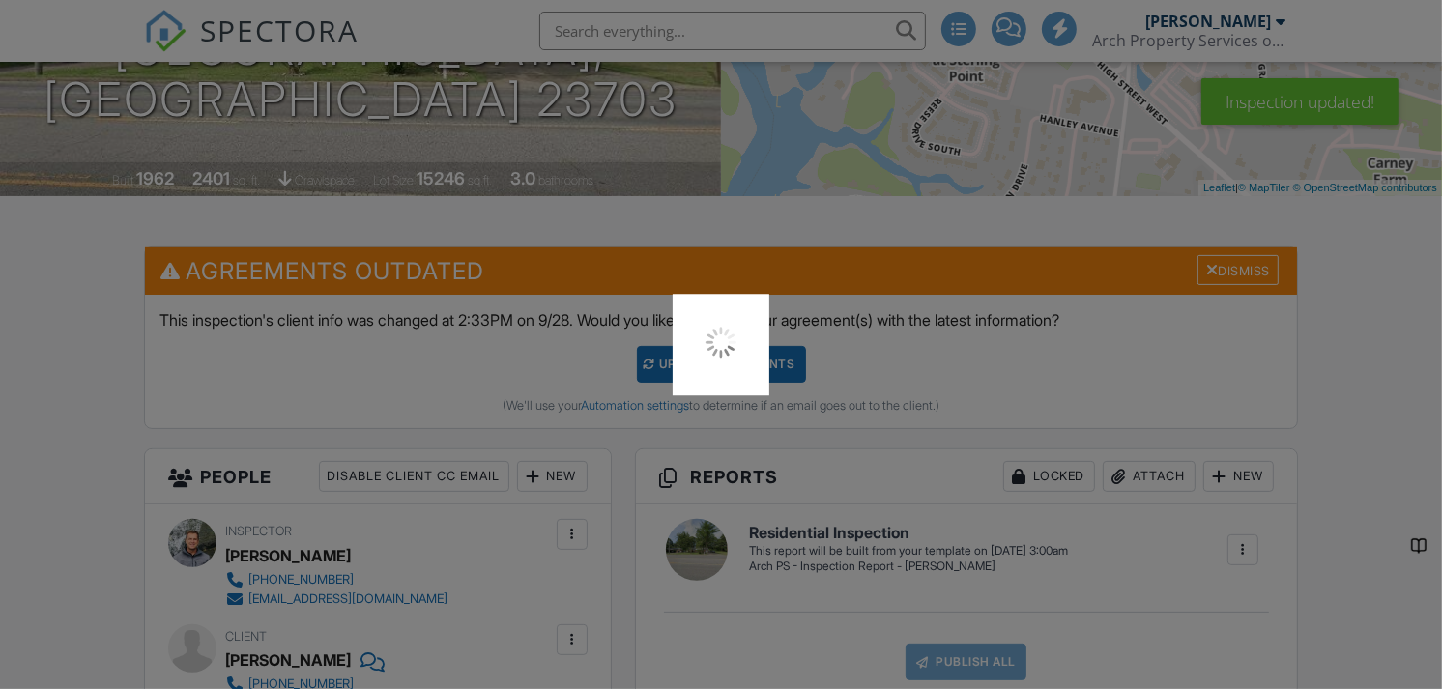
scroll to position [0, 0]
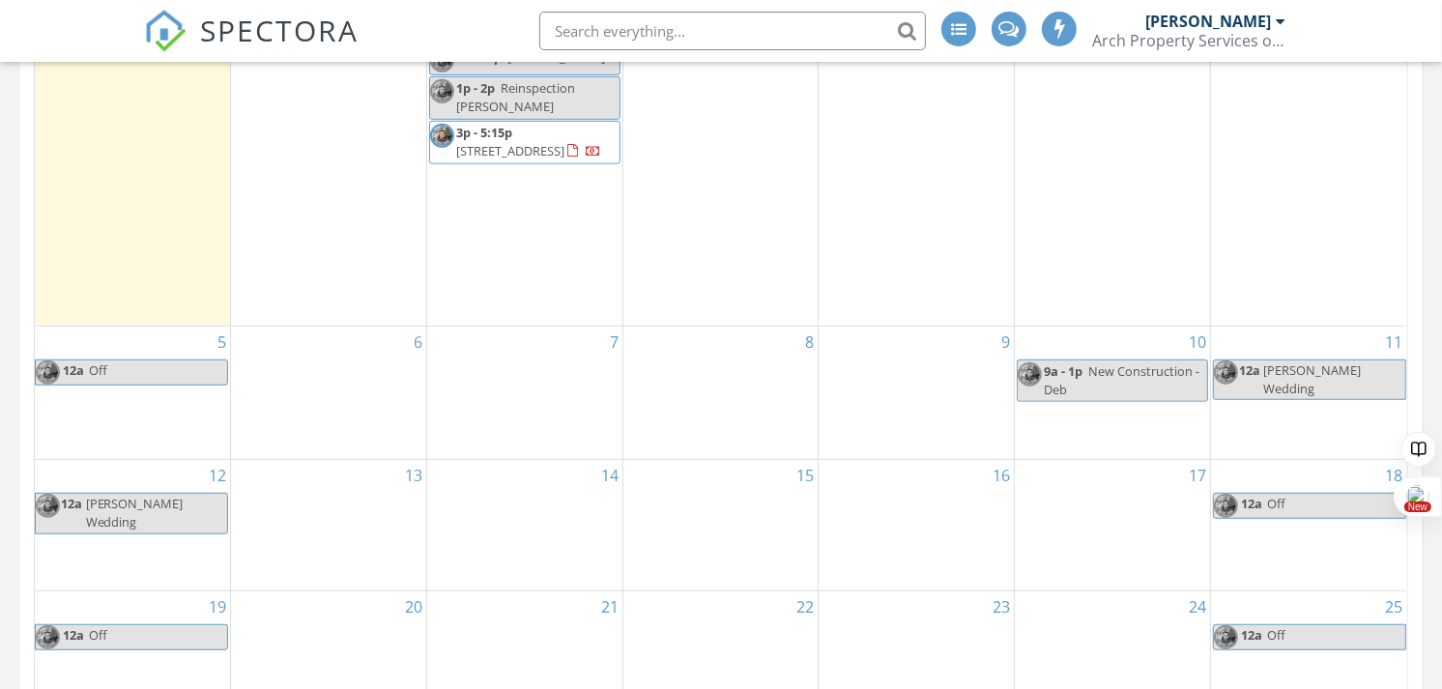
scroll to position [1135, 0]
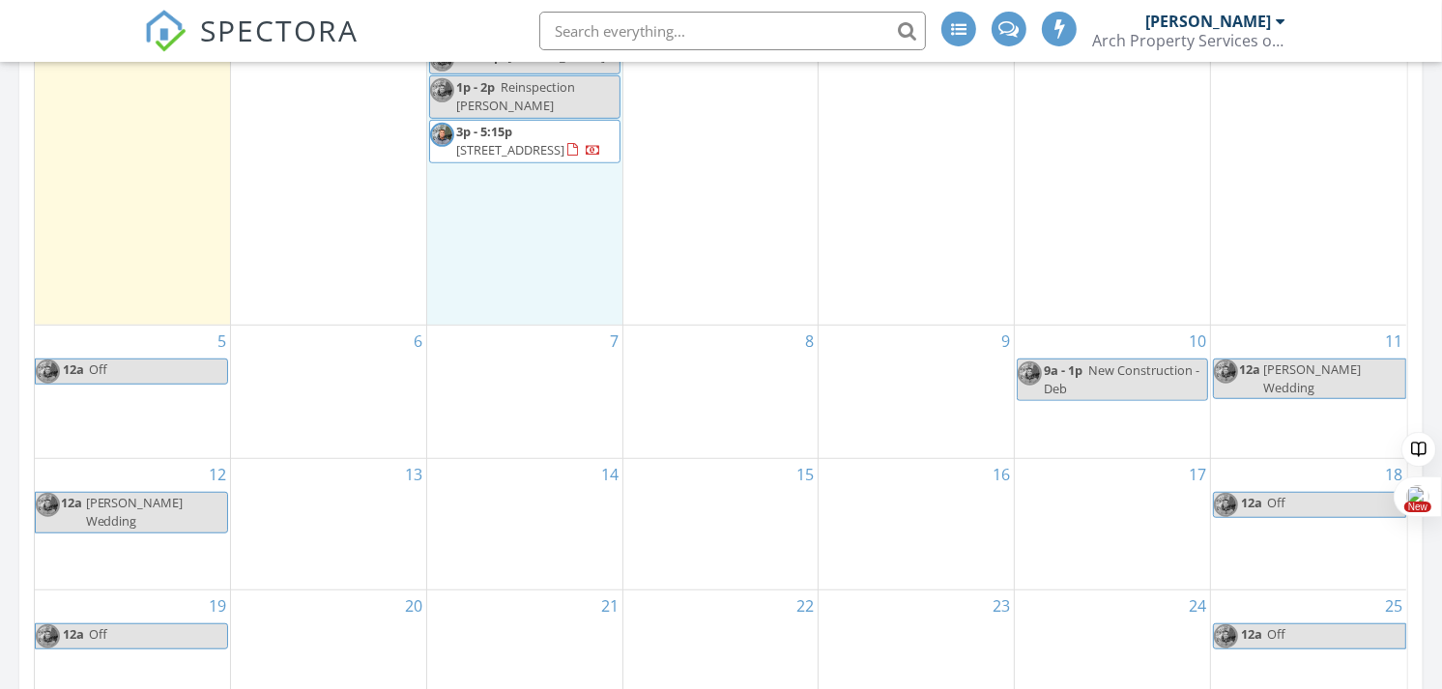
click at [478, 249] on div "30 8a - 10a 5006 High Street, Portsmouth 23703 11a - 2p Jesse 1p - 2p Reinspect…" at bounding box center [524, 132] width 195 height 385
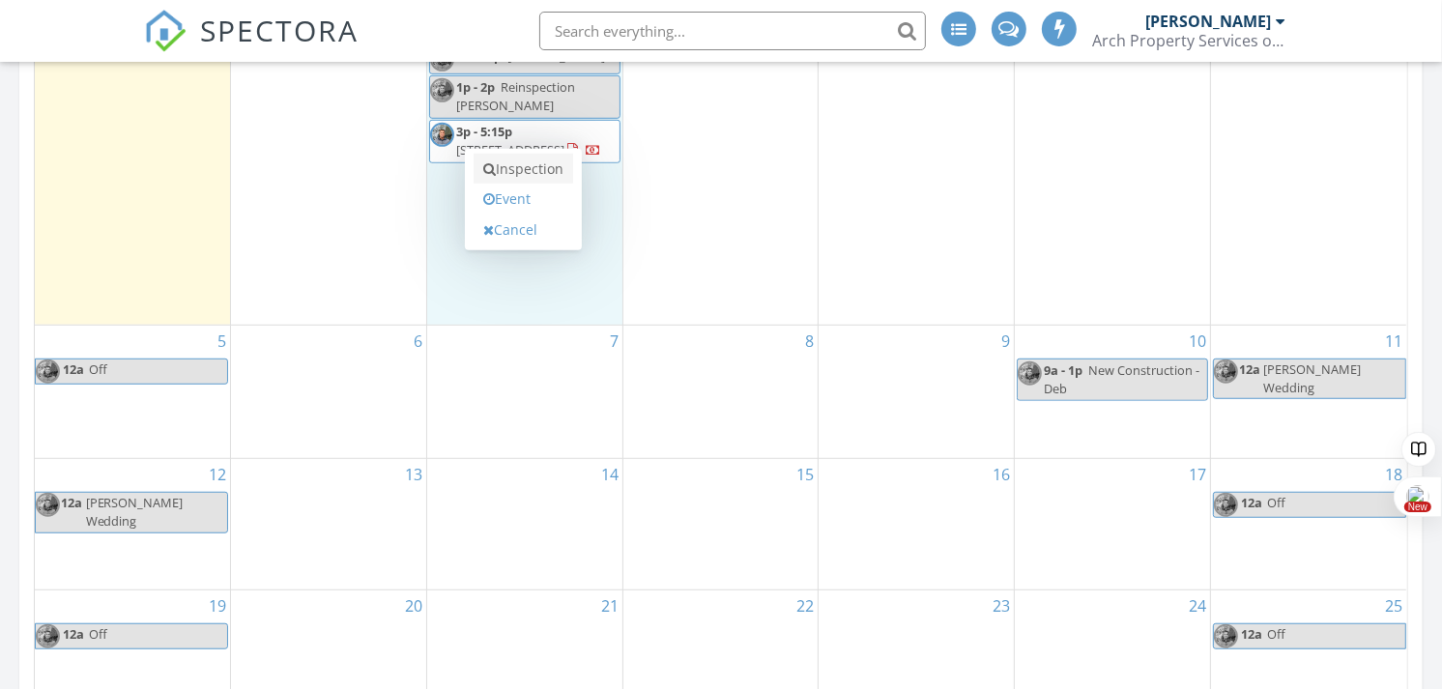
click at [512, 162] on link "Inspection" at bounding box center [524, 169] width 100 height 31
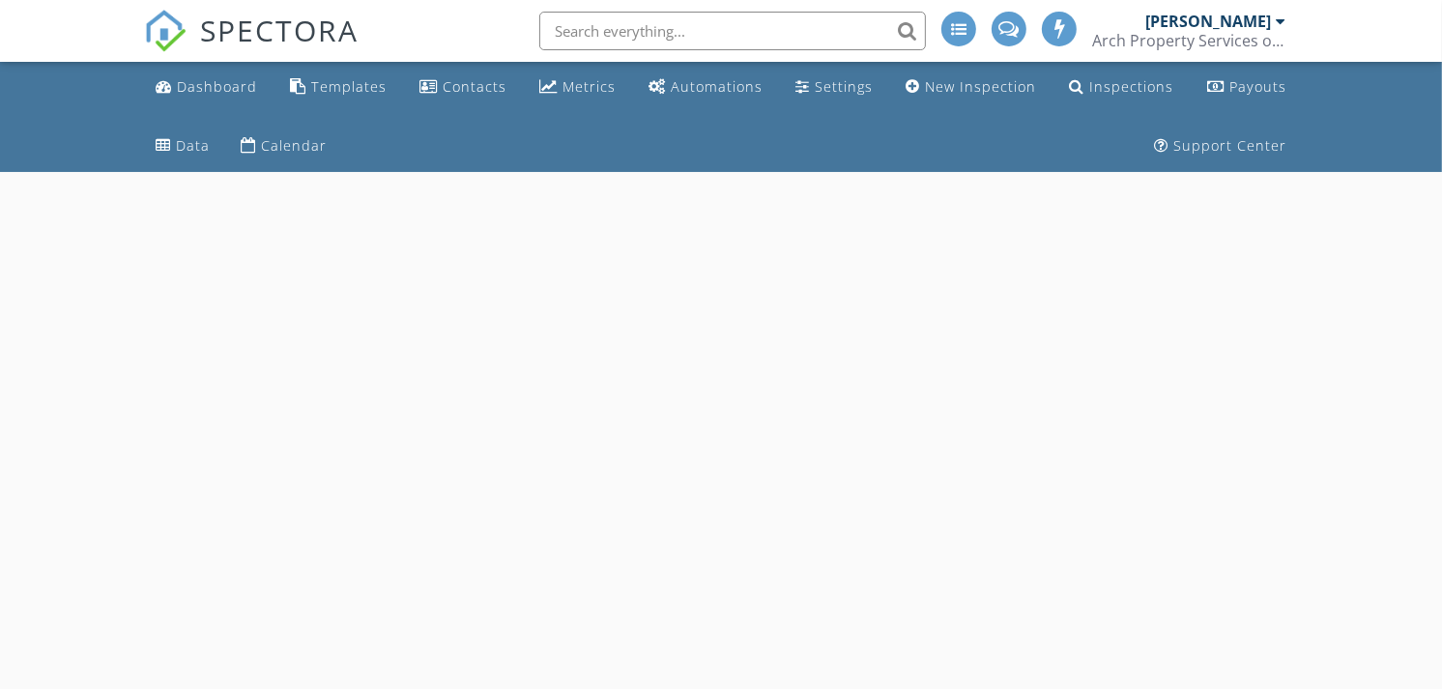
select select "8"
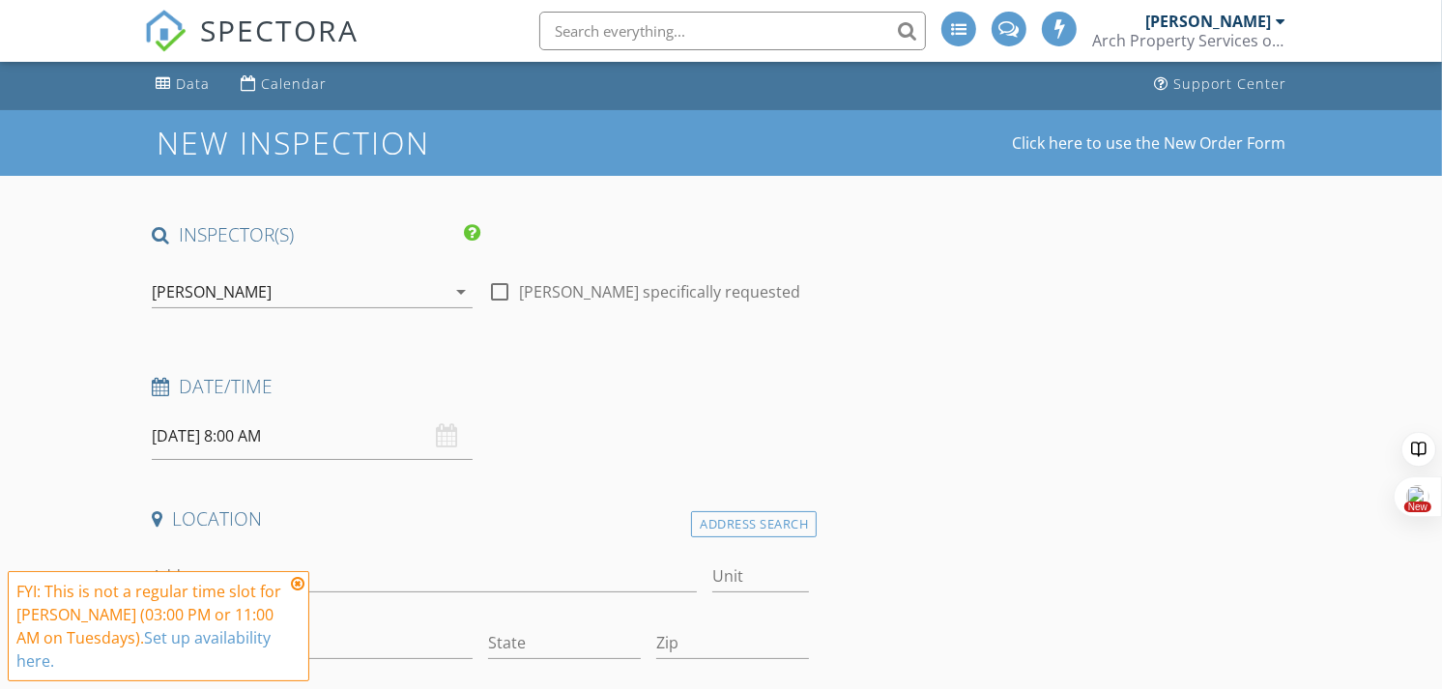
scroll to position [164, 0]
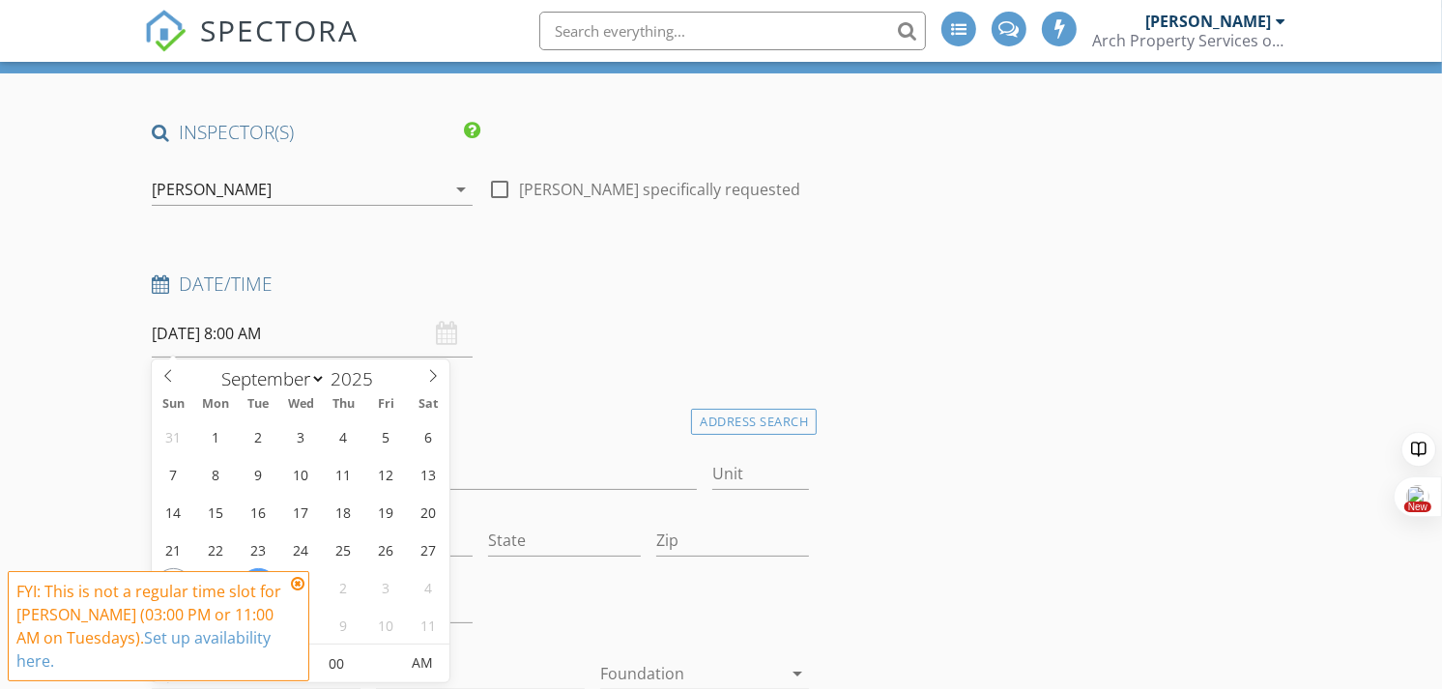
click at [348, 333] on input "[DATE] 8:00 AM" at bounding box center [312, 333] width 321 height 47
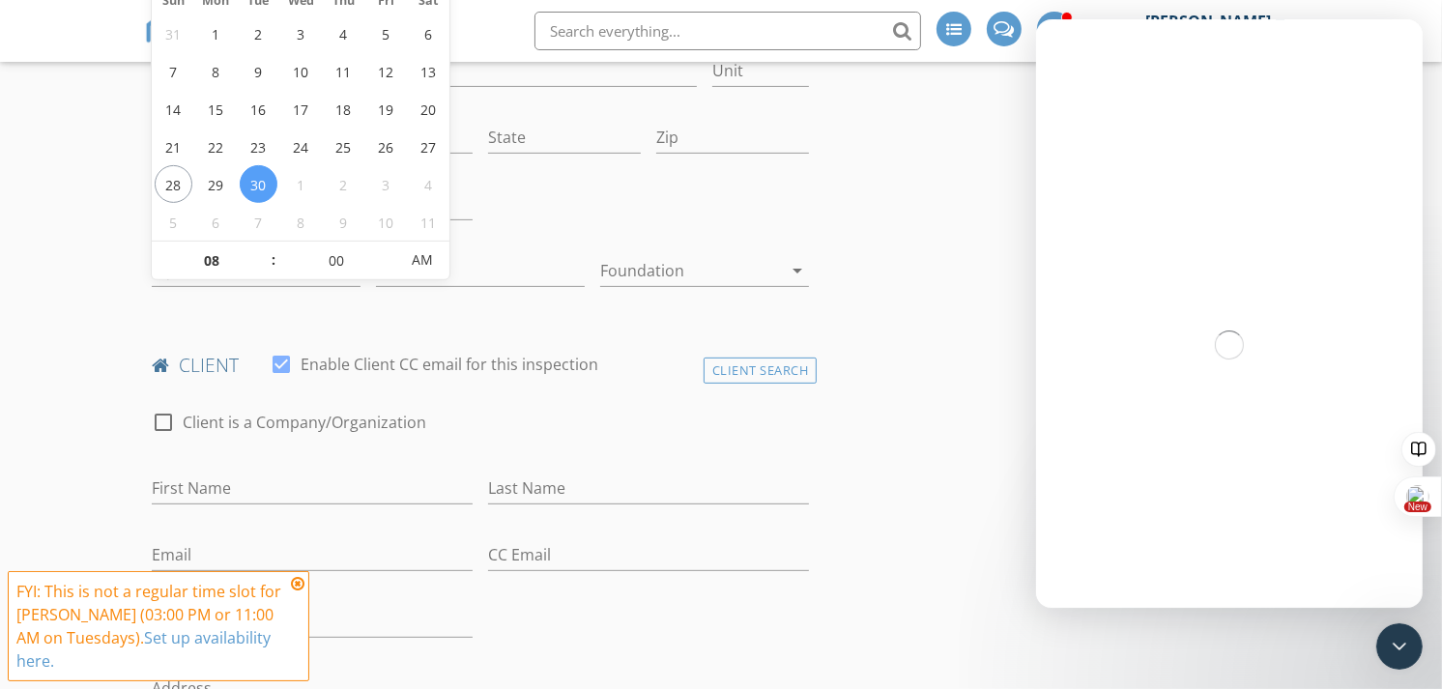
scroll to position [568, 0]
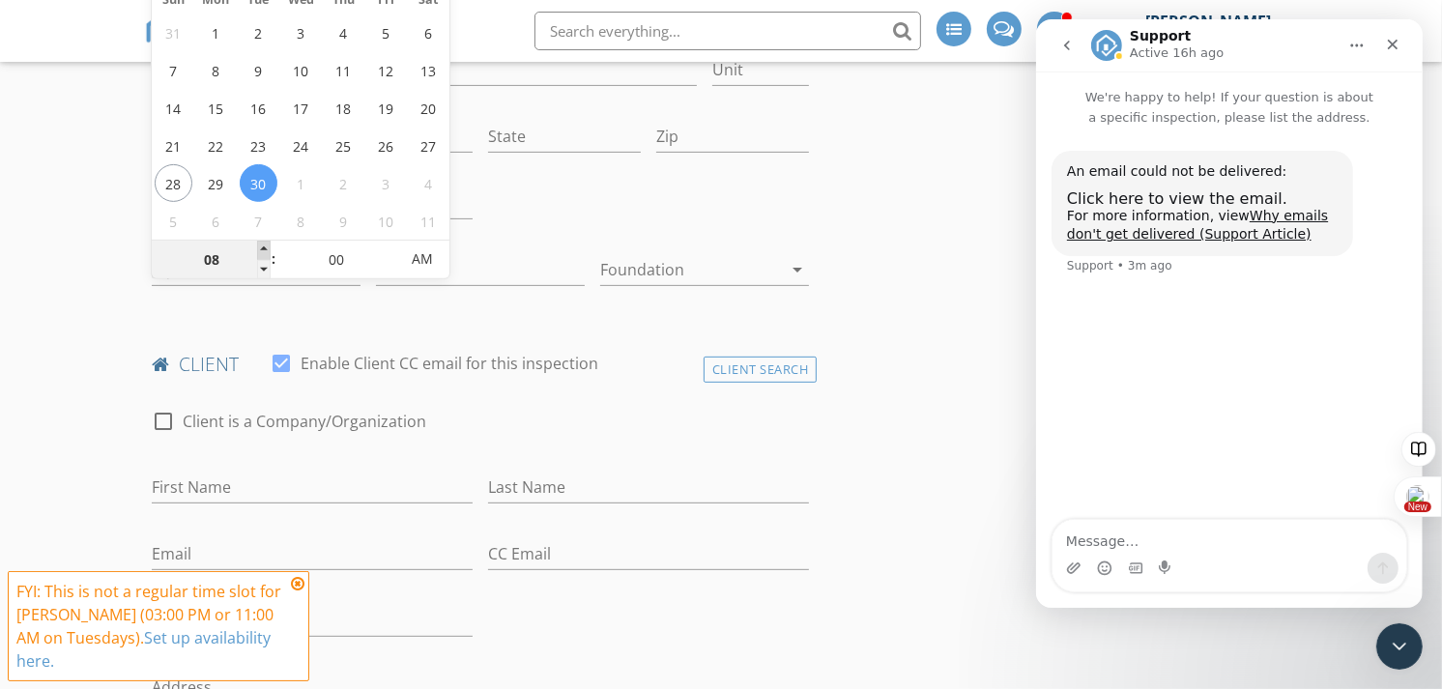
type input "09"
type input "09/30/2025 9:00 AM"
click at [267, 243] on span at bounding box center [264, 250] width 14 height 19
type input "10"
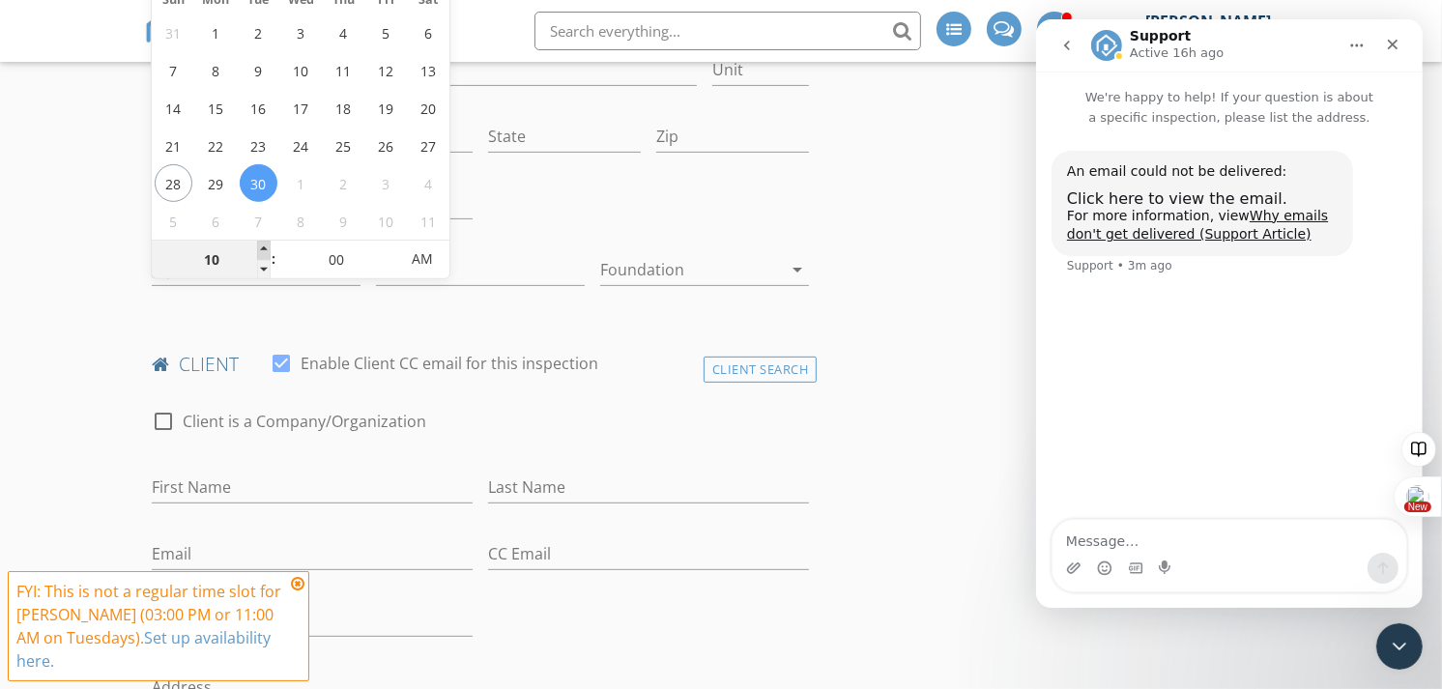
type input "09/30/2025 10:00 AM"
type input "11"
type input "[DATE] 11:00 AM"
click at [267, 243] on span at bounding box center [264, 250] width 14 height 19
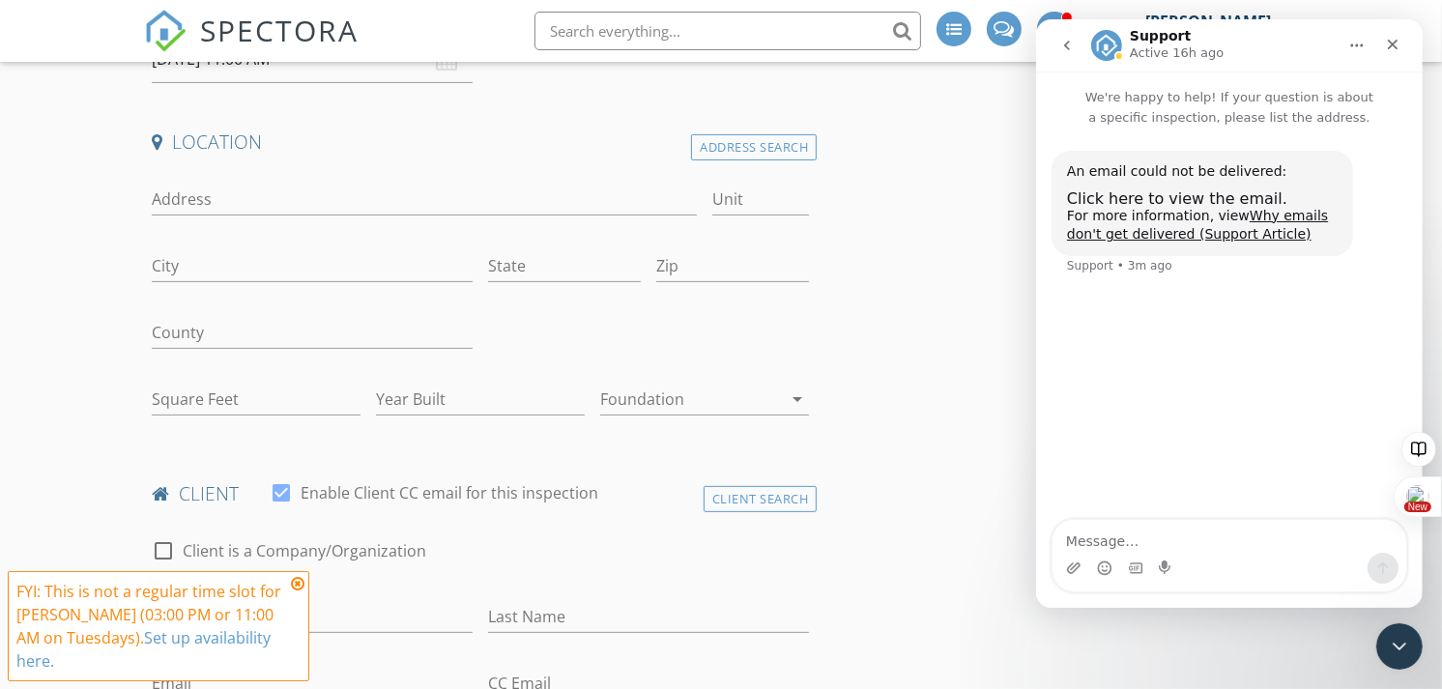
scroll to position [441, 0]
click at [275, 201] on input "Address" at bounding box center [424, 198] width 545 height 32
type input "8 Woody Circle"
click at [284, 273] on input "City" at bounding box center [312, 264] width 321 height 32
type input "Hampton"
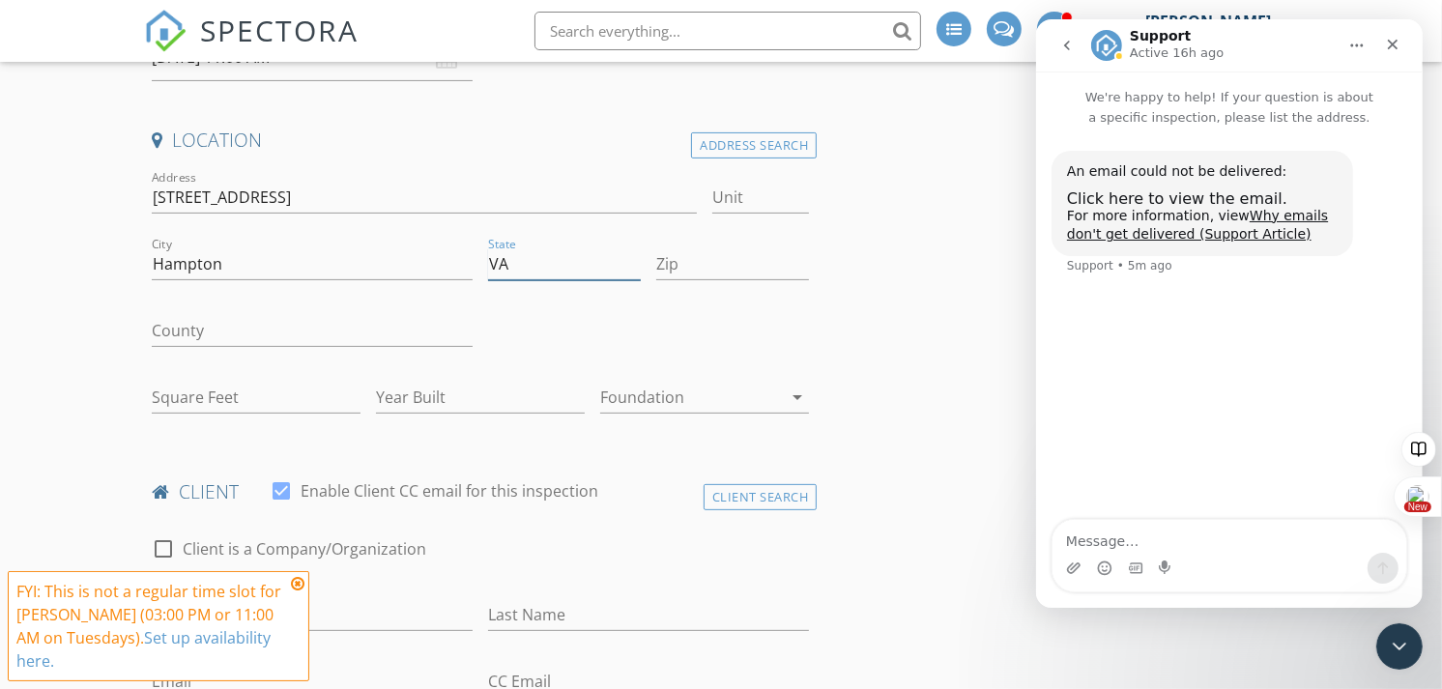
type input "VA"
type input "23669"
type input "1544"
type input "1986"
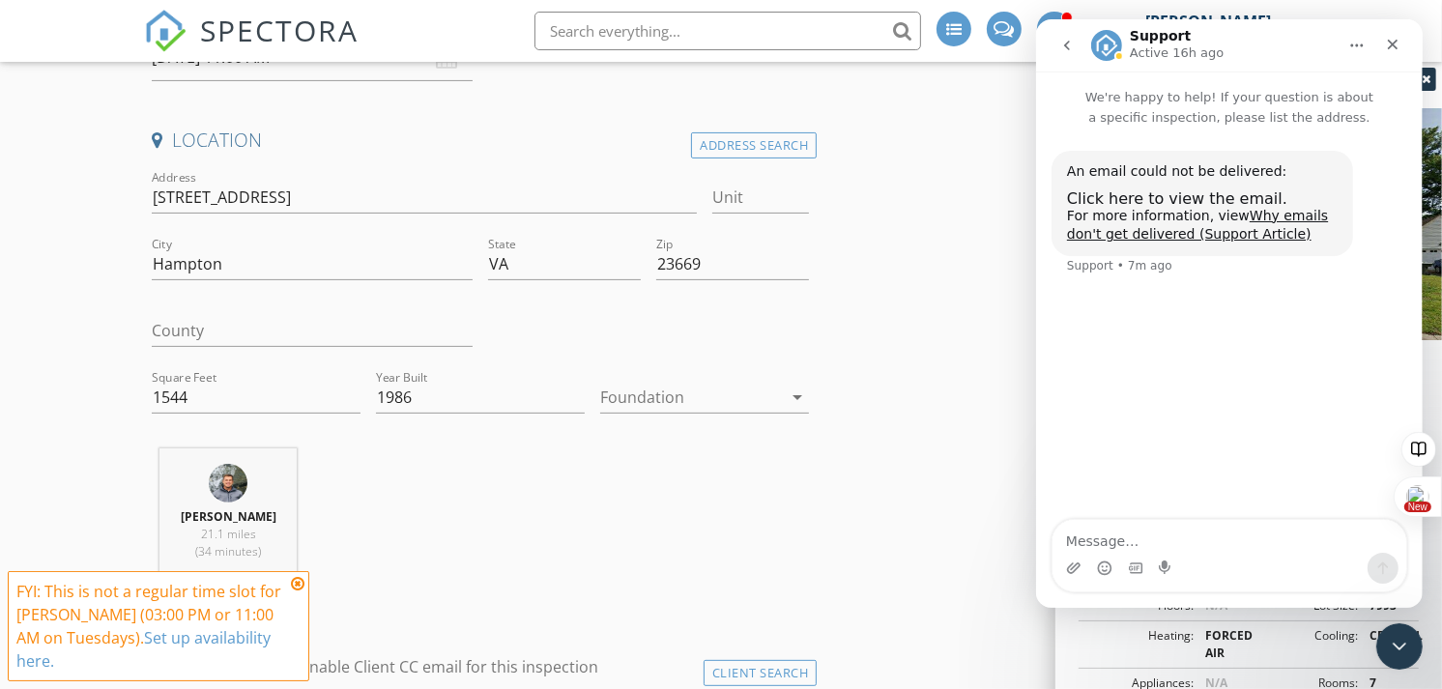
click at [640, 402] on div at bounding box center [691, 397] width 182 height 31
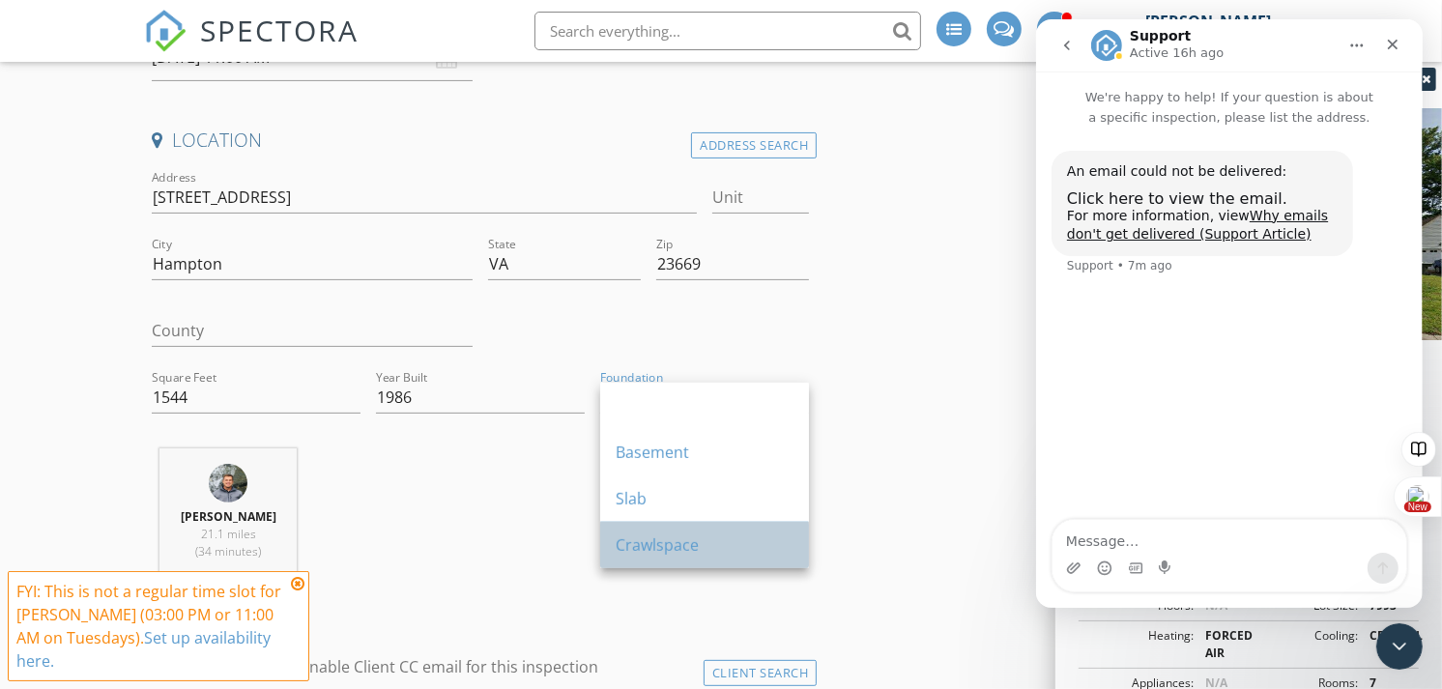
click at [668, 542] on div "Crawlspace" at bounding box center [705, 545] width 178 height 23
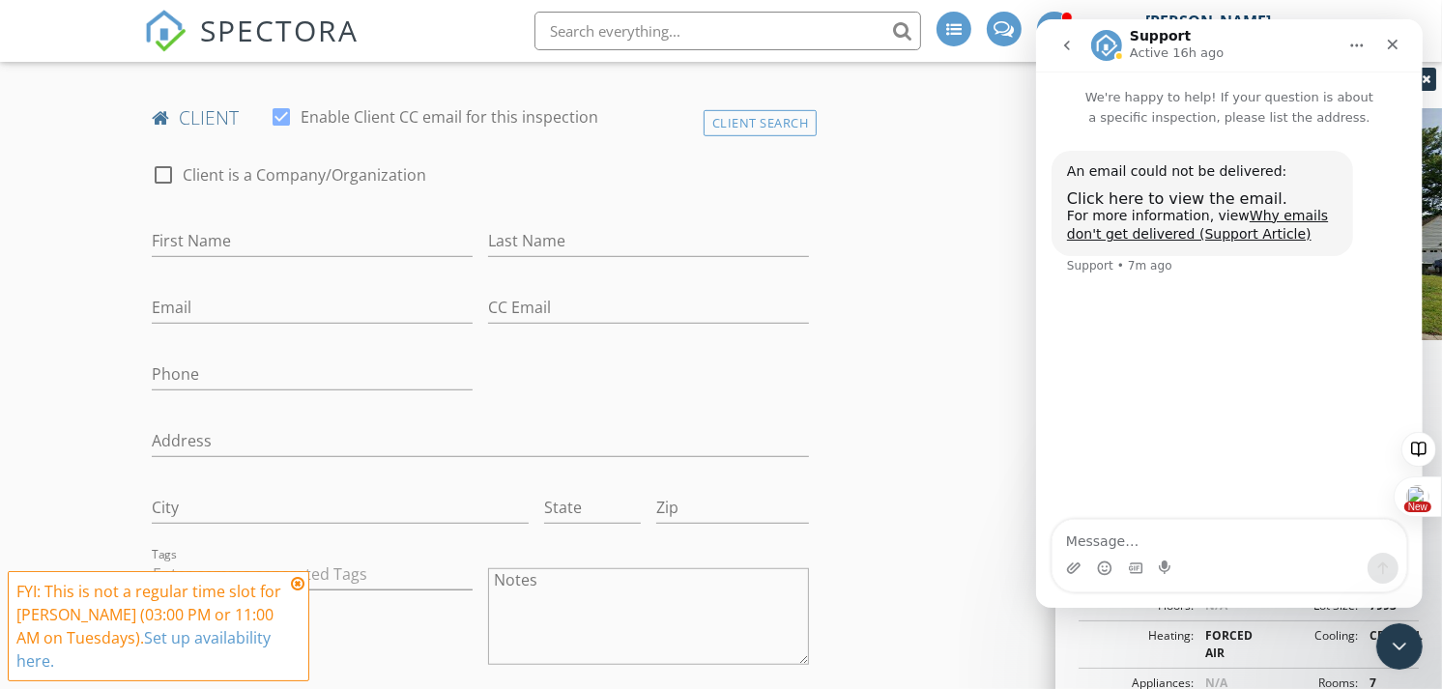
scroll to position [992, 0]
click at [261, 240] on input "First Name" at bounding box center [312, 240] width 321 height 32
paste input "Stephen Conary and Hali Brown"
type input "Stephen Conary and Hali Brown"
click at [557, 239] on input "Last Name" at bounding box center [648, 240] width 321 height 32
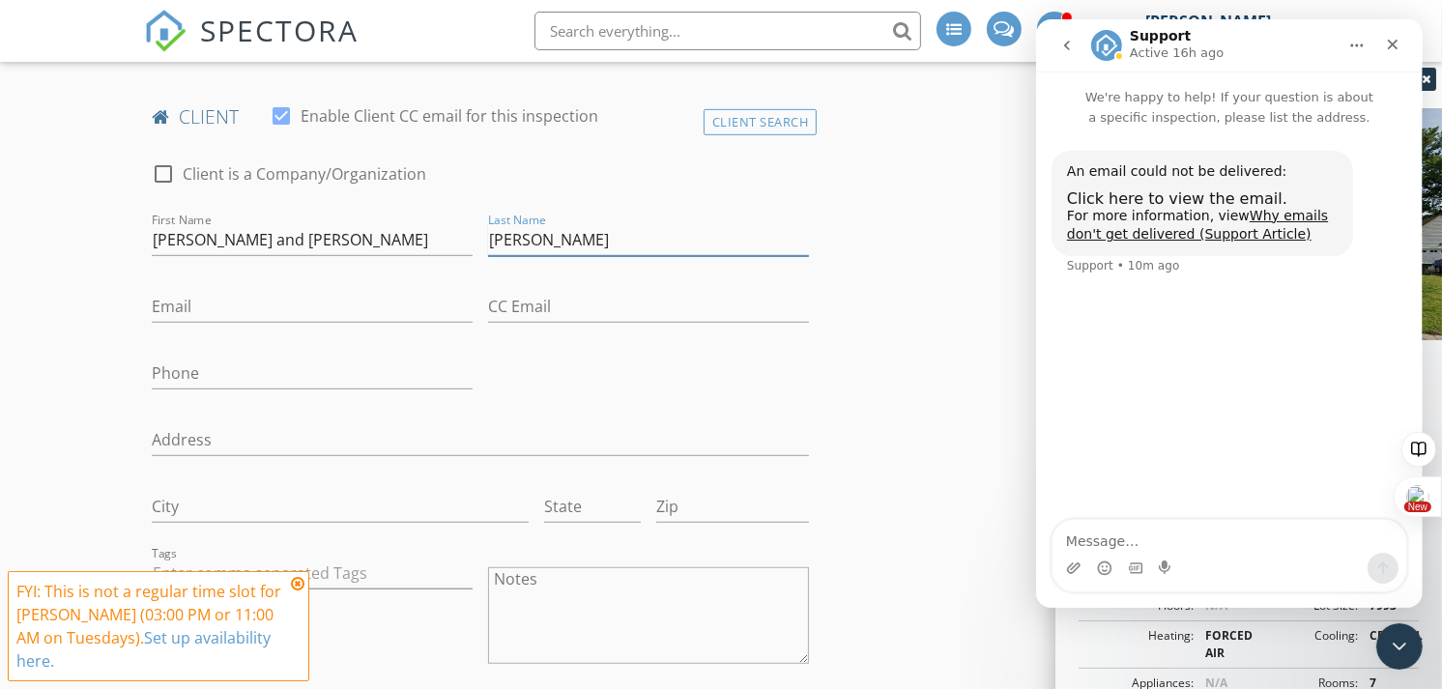
type input "Conary"
drag, startPoint x: 275, startPoint y: 239, endPoint x: 414, endPoint y: 230, distance: 139.5
click at [414, 230] on input "Stephen Conary and Hali Brown" at bounding box center [312, 240] width 321 height 32
click at [340, 246] on input "Stephen Conary and Hali Brown" at bounding box center [312, 240] width 321 height 32
drag, startPoint x: 381, startPoint y: 246, endPoint x: 275, endPoint y: 246, distance: 105.4
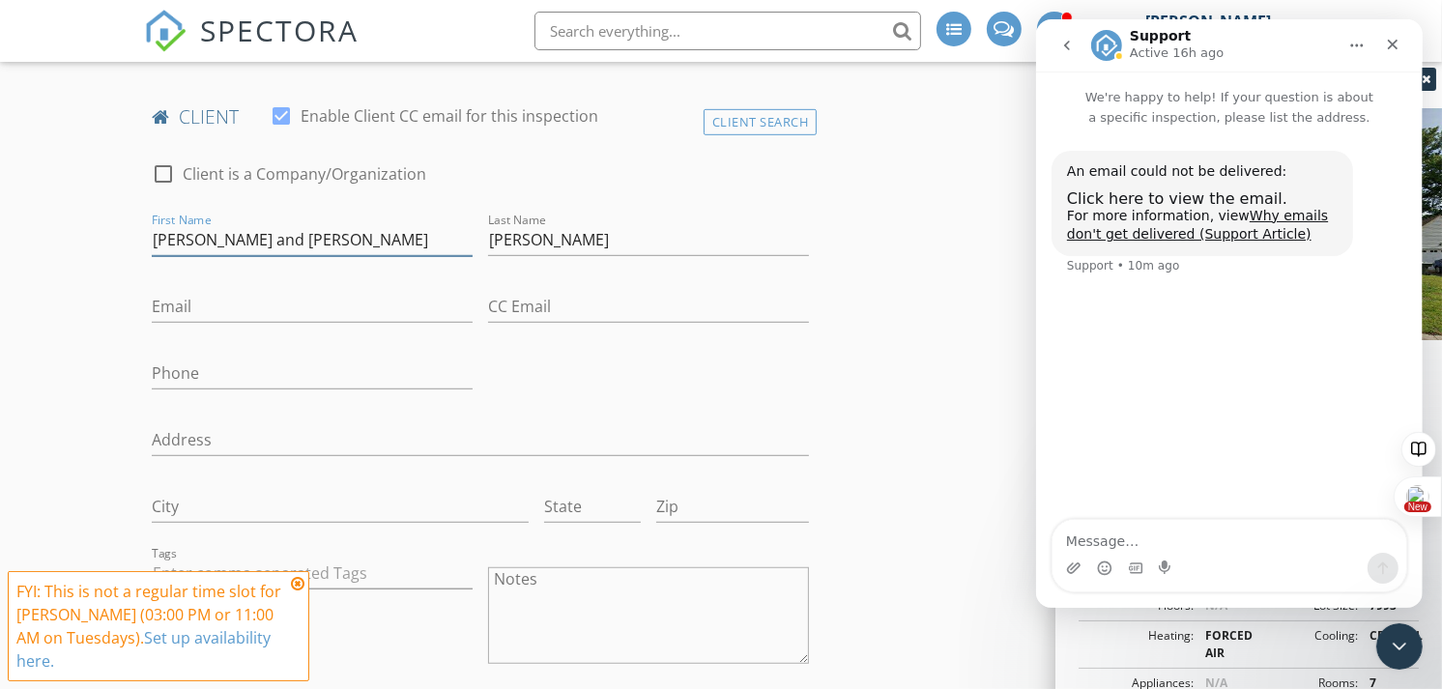
click at [275, 246] on input "Stephen Conary and Hali Brown" at bounding box center [312, 240] width 321 height 32
click at [275, 247] on input "Stephen Conary" at bounding box center [312, 240] width 321 height 32
type input "Stephen"
paste input "stephenconary715@gmail.com"
type input "stephenconary715@gmail.com"
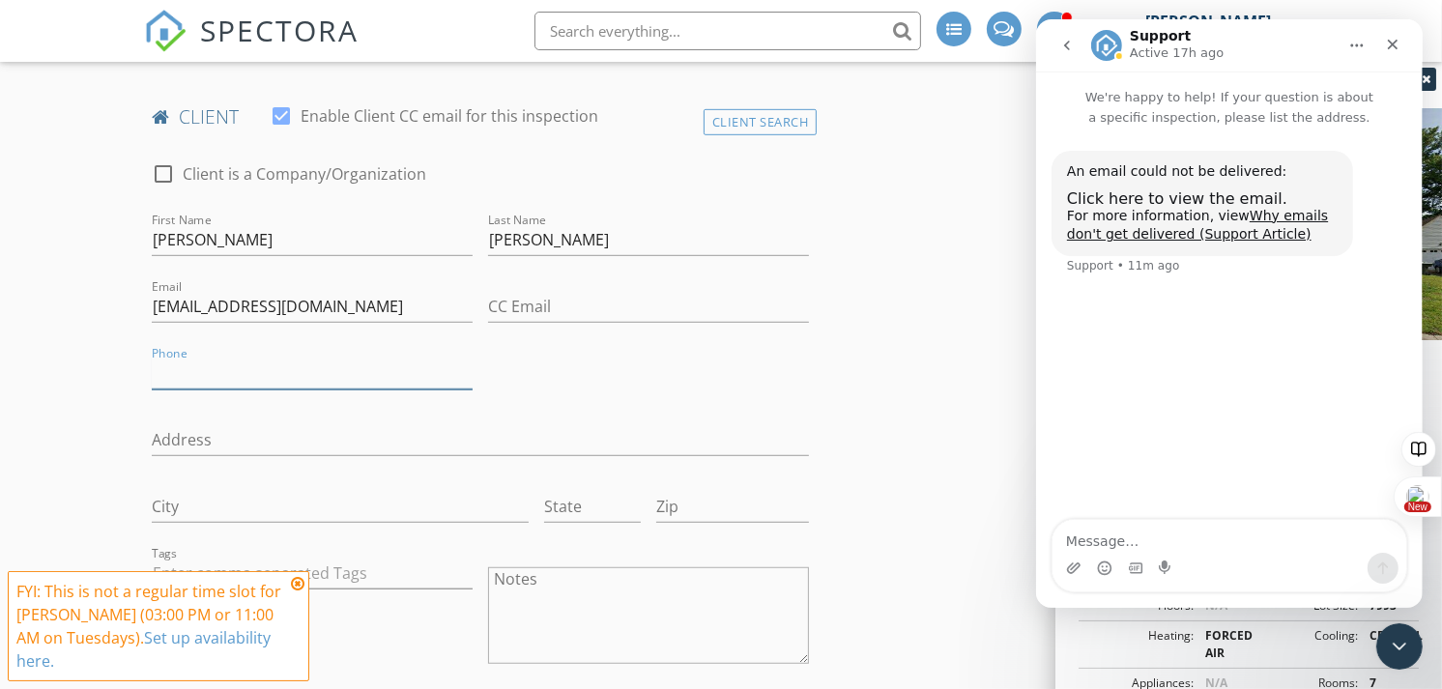
paste input "910-382-7807"
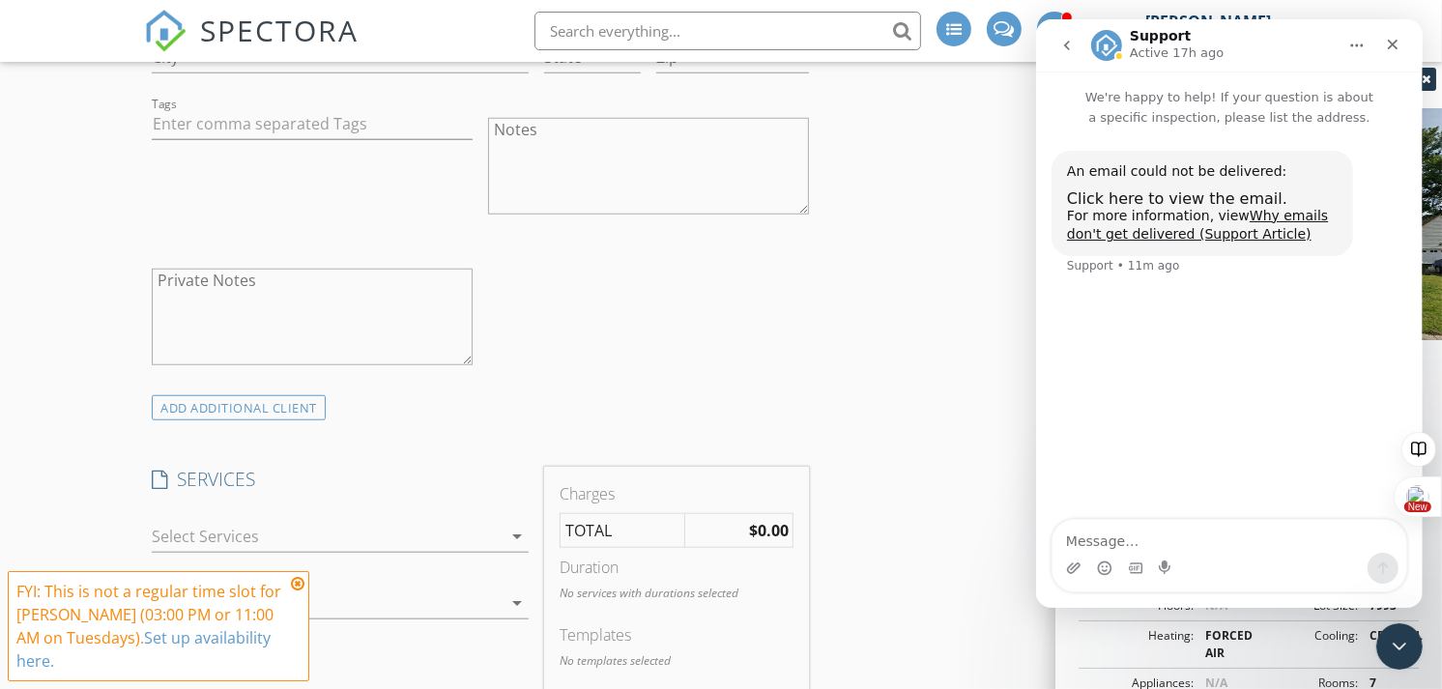
scroll to position [1442, 0]
type input "910-382-7807"
click at [243, 402] on div "ADD ADDITIONAL client" at bounding box center [239, 407] width 174 height 26
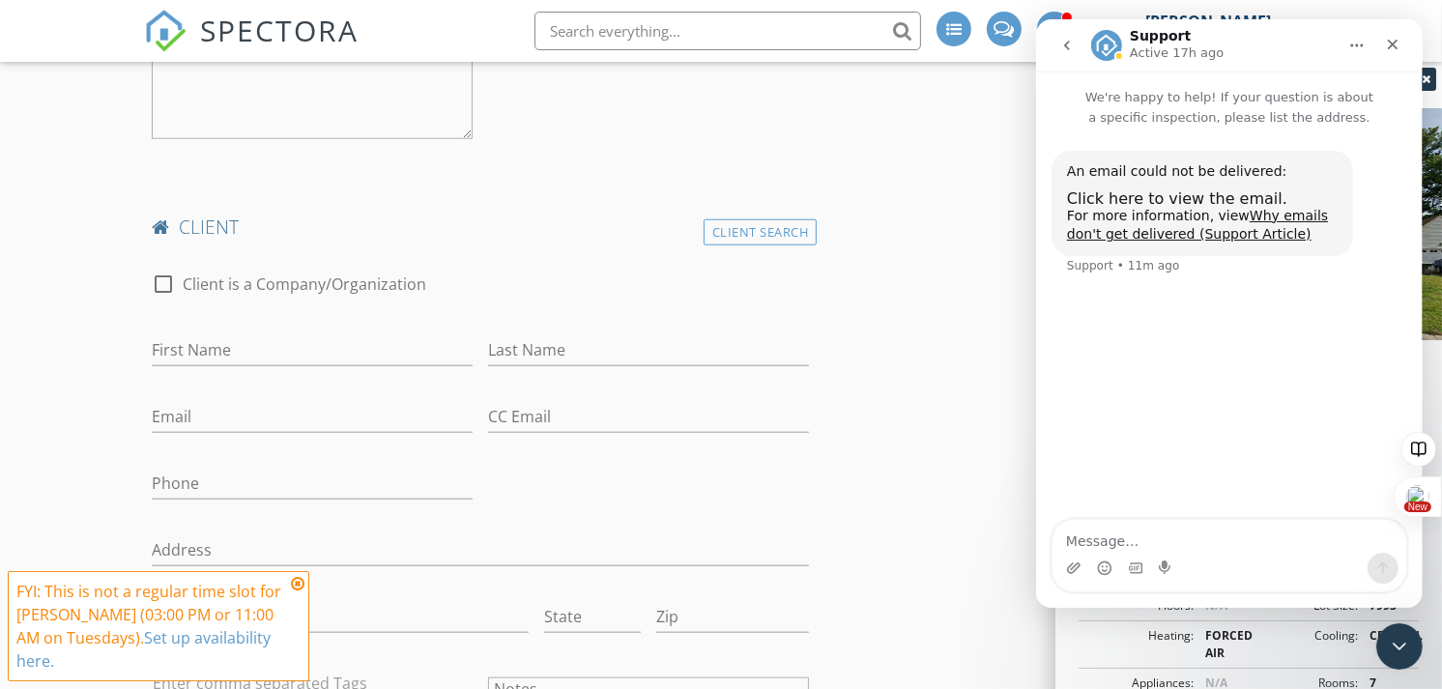
scroll to position [1684, 0]
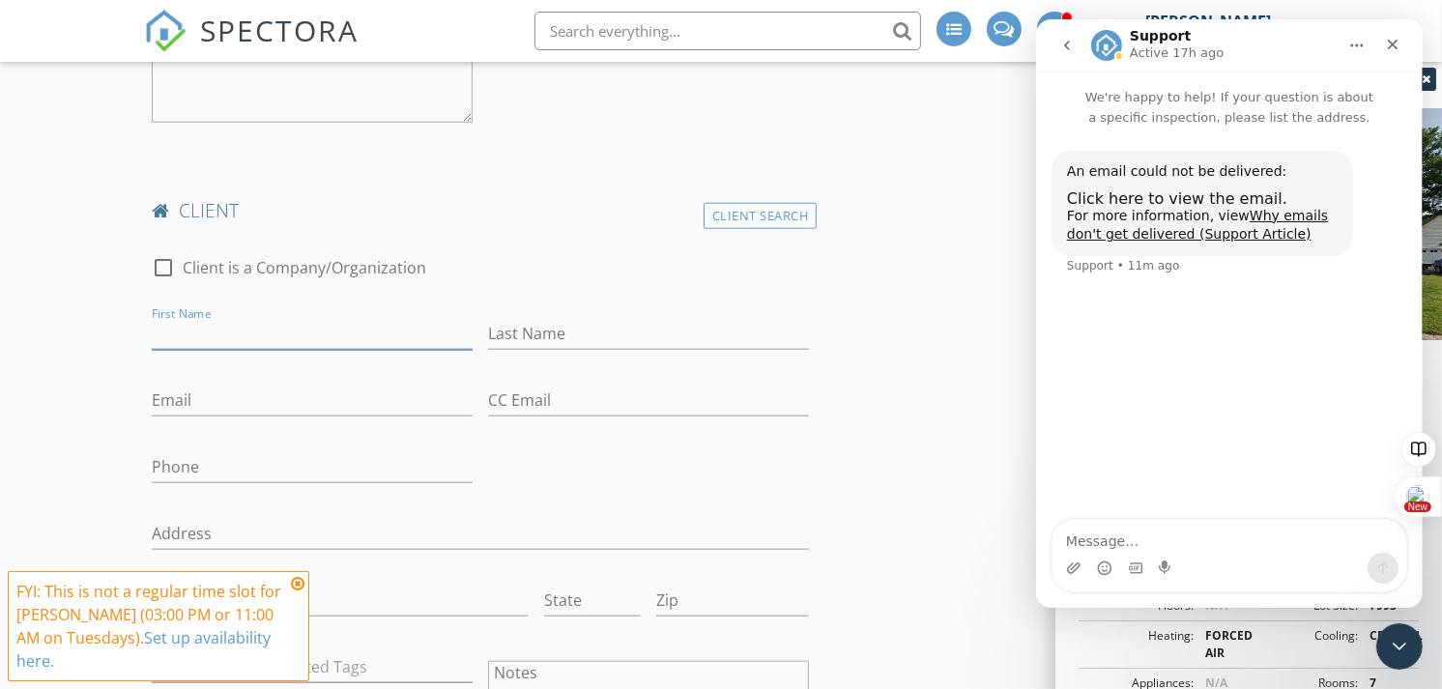
click at [246, 344] on input "First Name" at bounding box center [312, 334] width 321 height 32
type input "Hali"
click at [522, 326] on input "Last Name" at bounding box center [648, 334] width 321 height 32
type input "Brown"
paste input "halibrown2599@gmail.com"
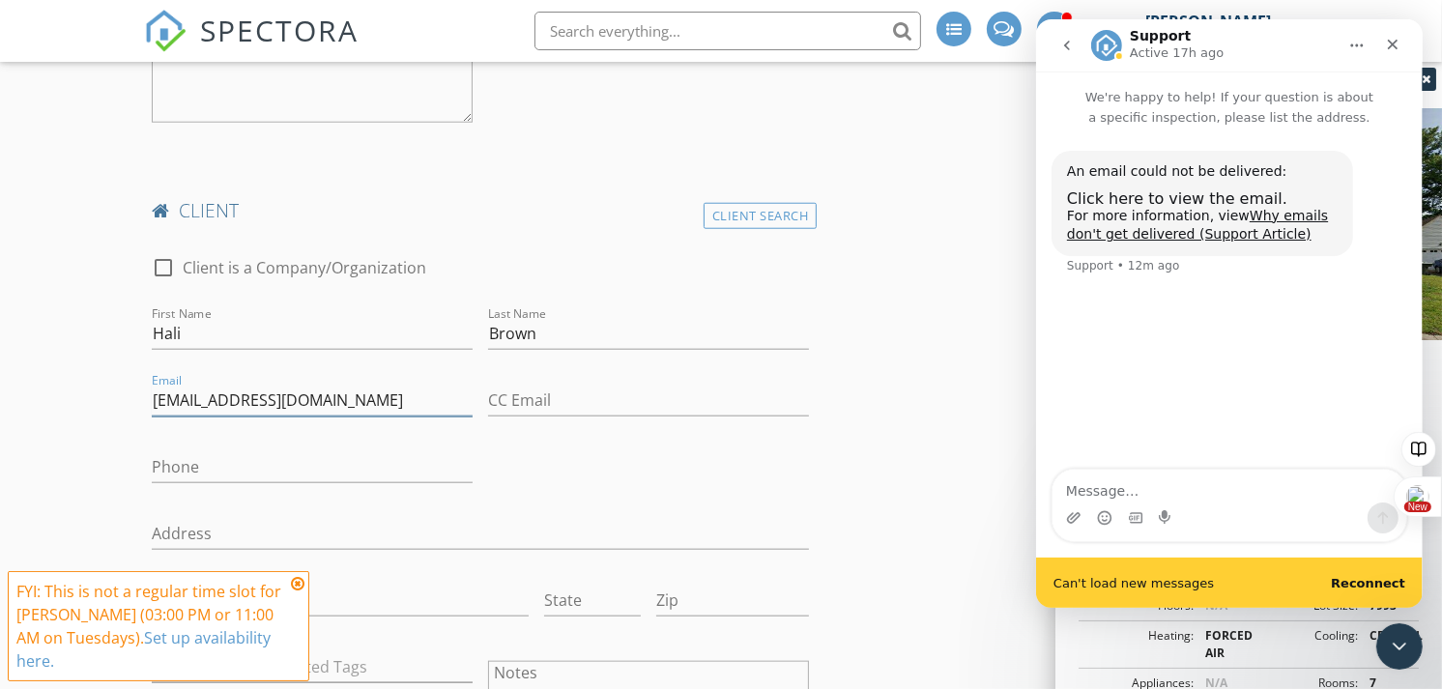
type input "halibrown2599@gmail.com"
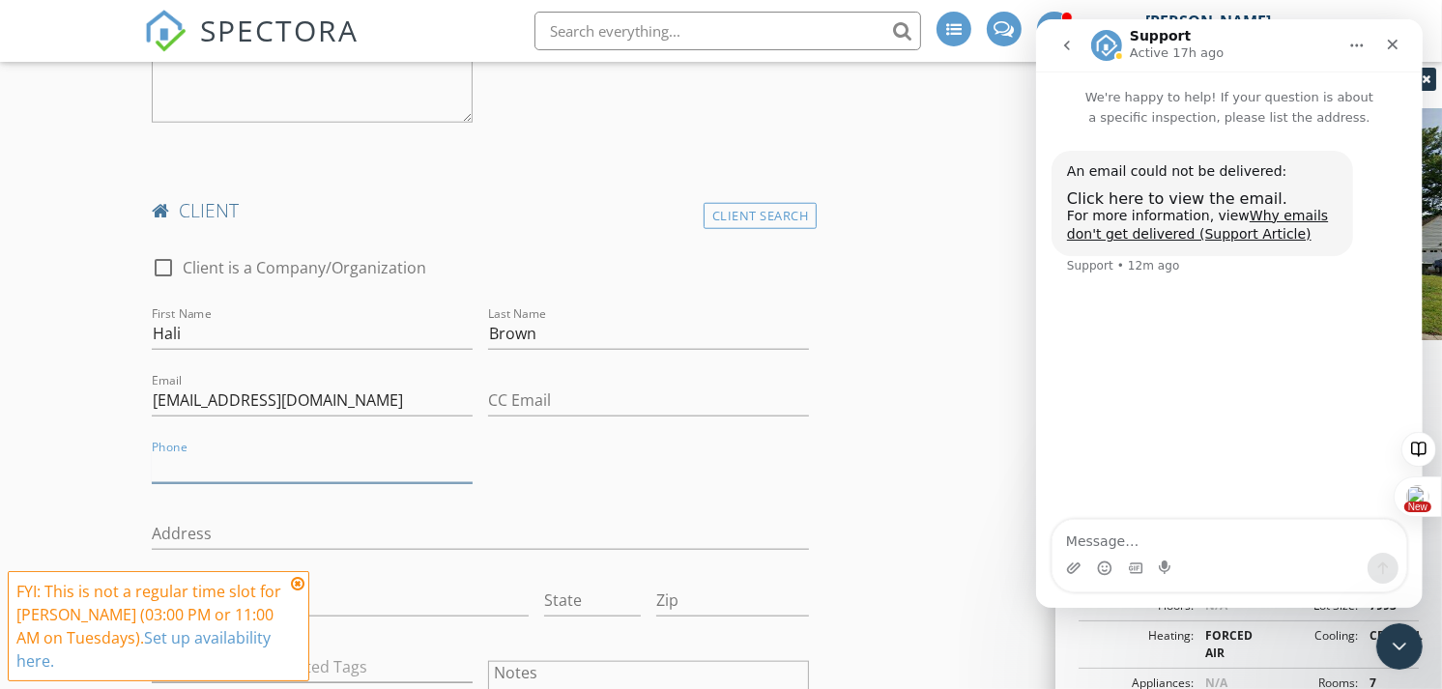
paste input "910-545-1381"
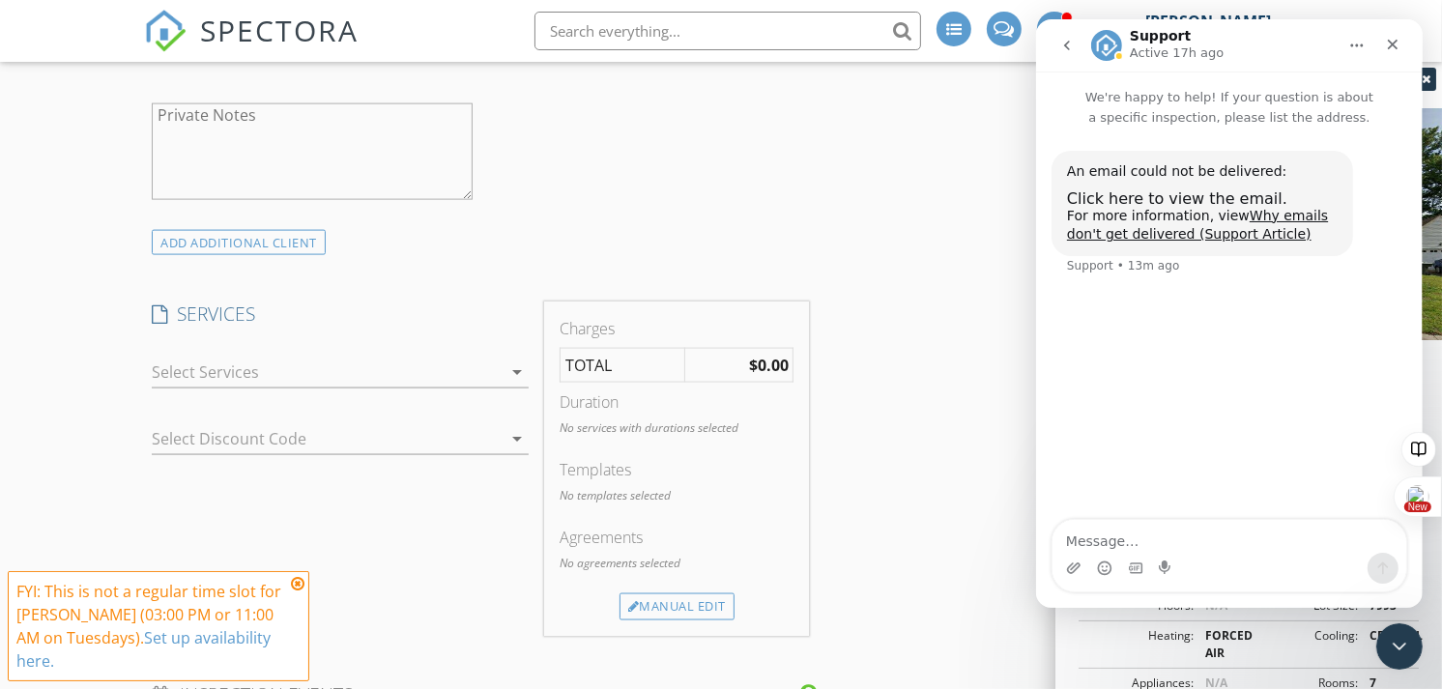
scroll to position [2393, 0]
type input "910-545-1381"
click at [353, 378] on div at bounding box center [327, 371] width 350 height 31
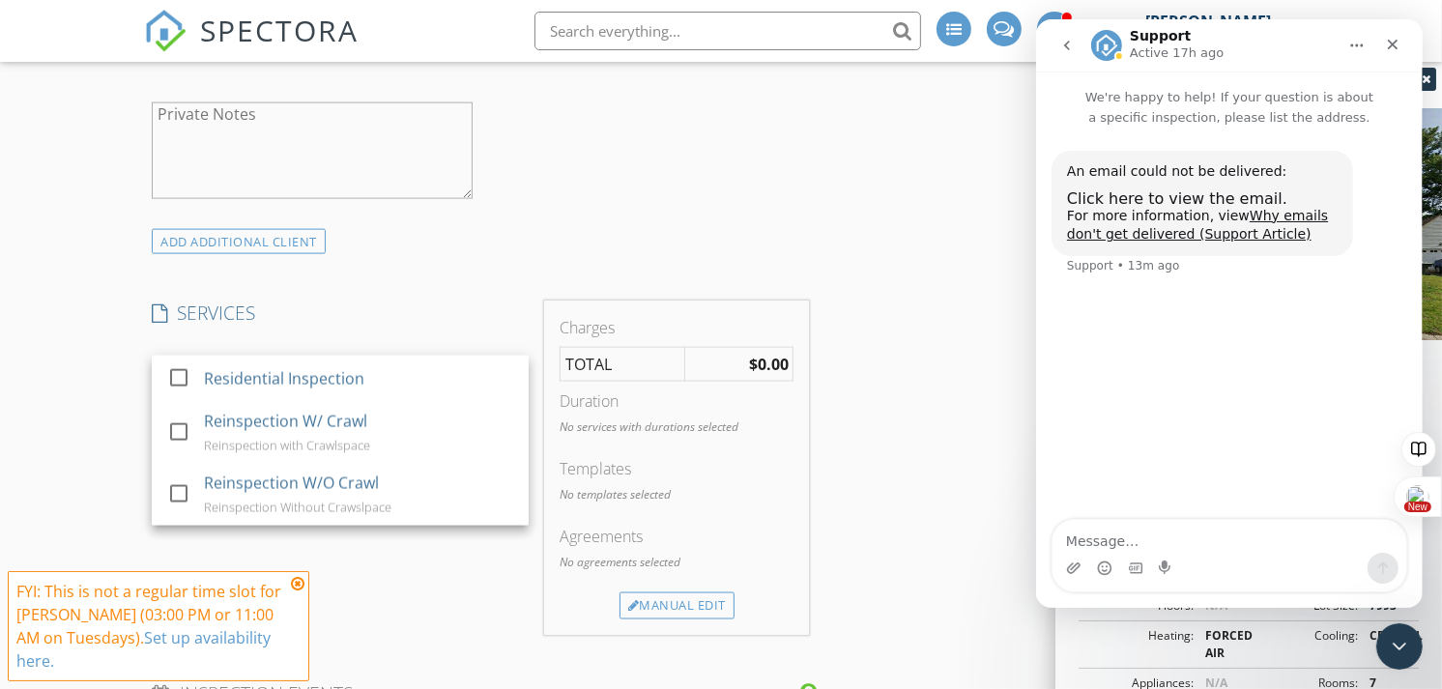
click at [353, 378] on div "Residential Inspection" at bounding box center [284, 378] width 160 height 23
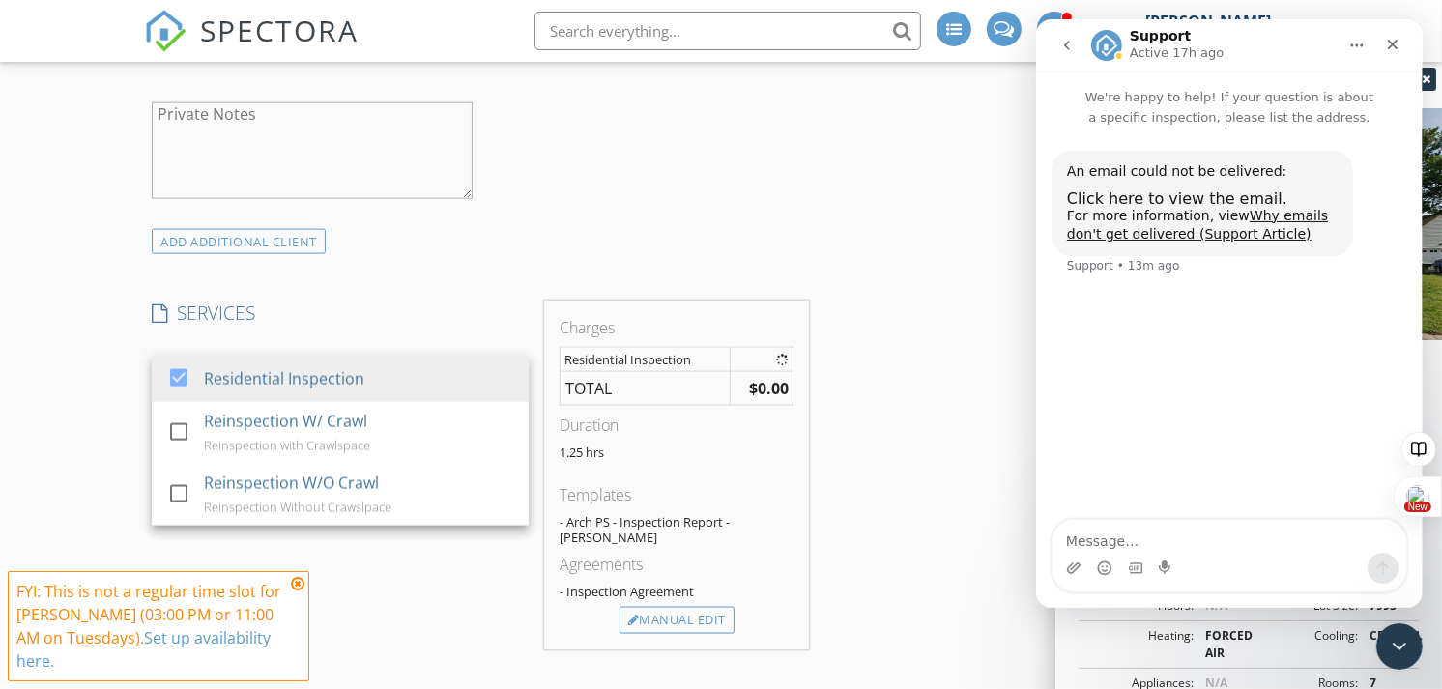
click at [90, 363] on div "New Inspection Click here to use the New Order Form INSPECTOR(S) check_box John…" at bounding box center [721, 199] width 1442 height 4840
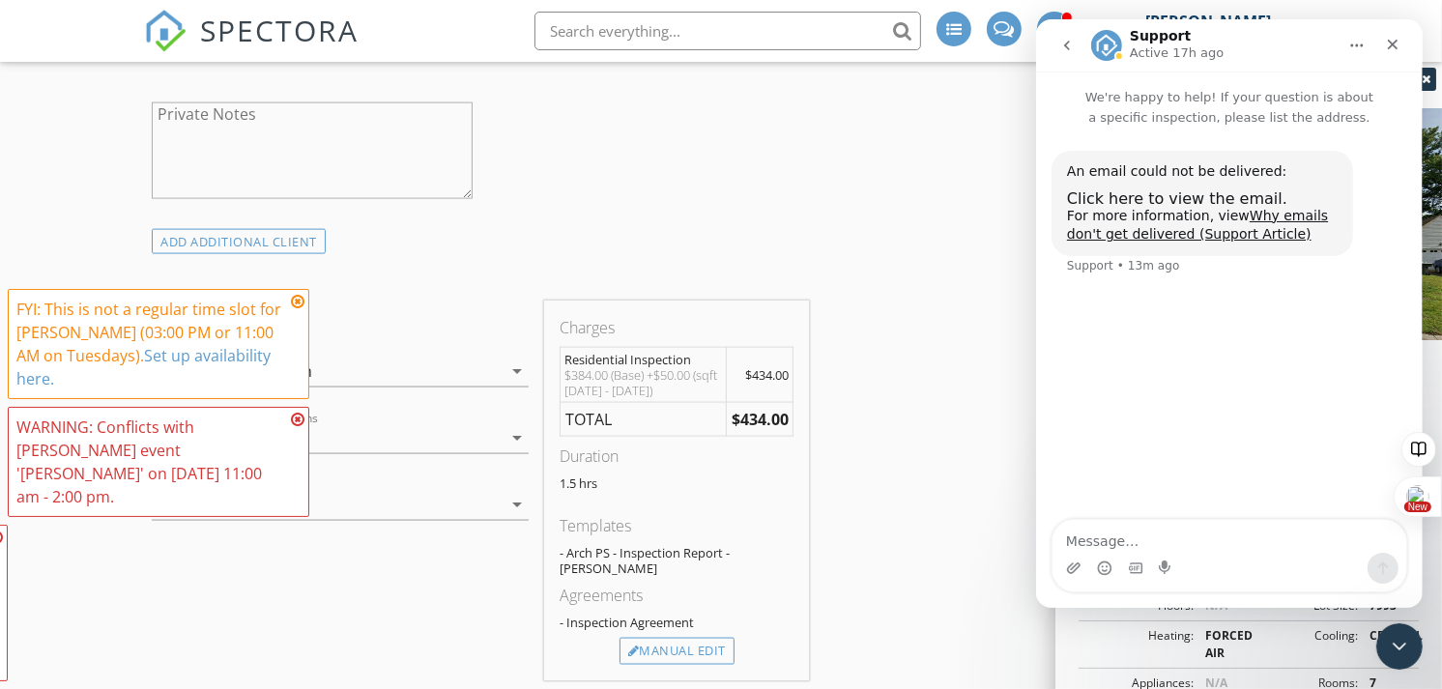
scroll to position [2641, 0]
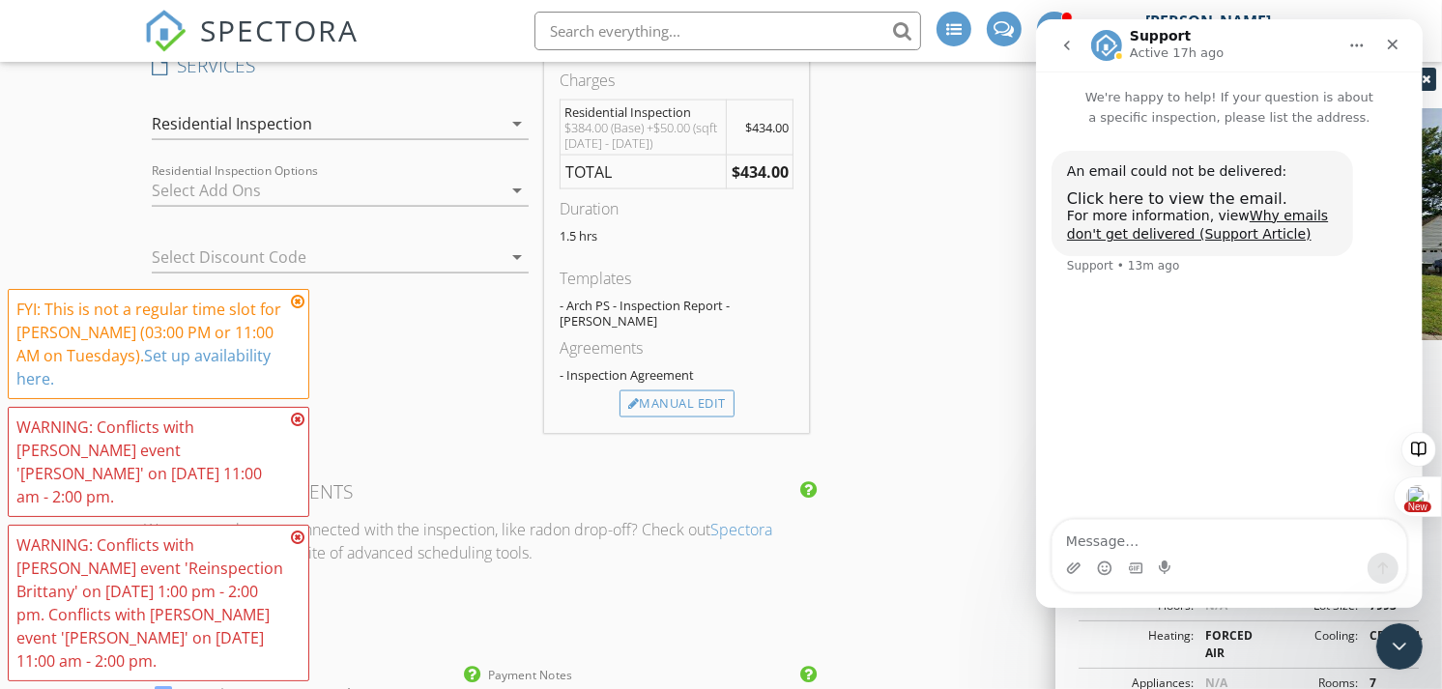
click at [193, 195] on div at bounding box center [327, 190] width 350 height 31
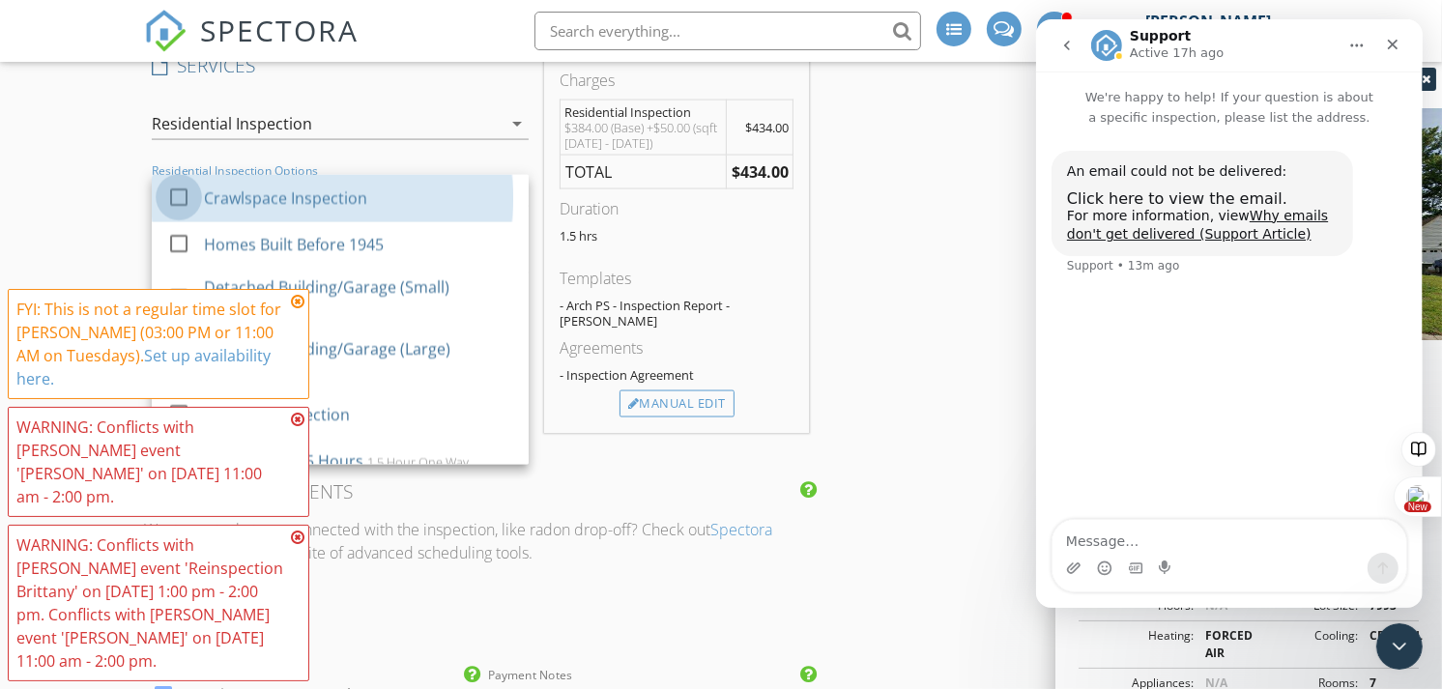
click at [193, 195] on div at bounding box center [178, 196] width 33 height 33
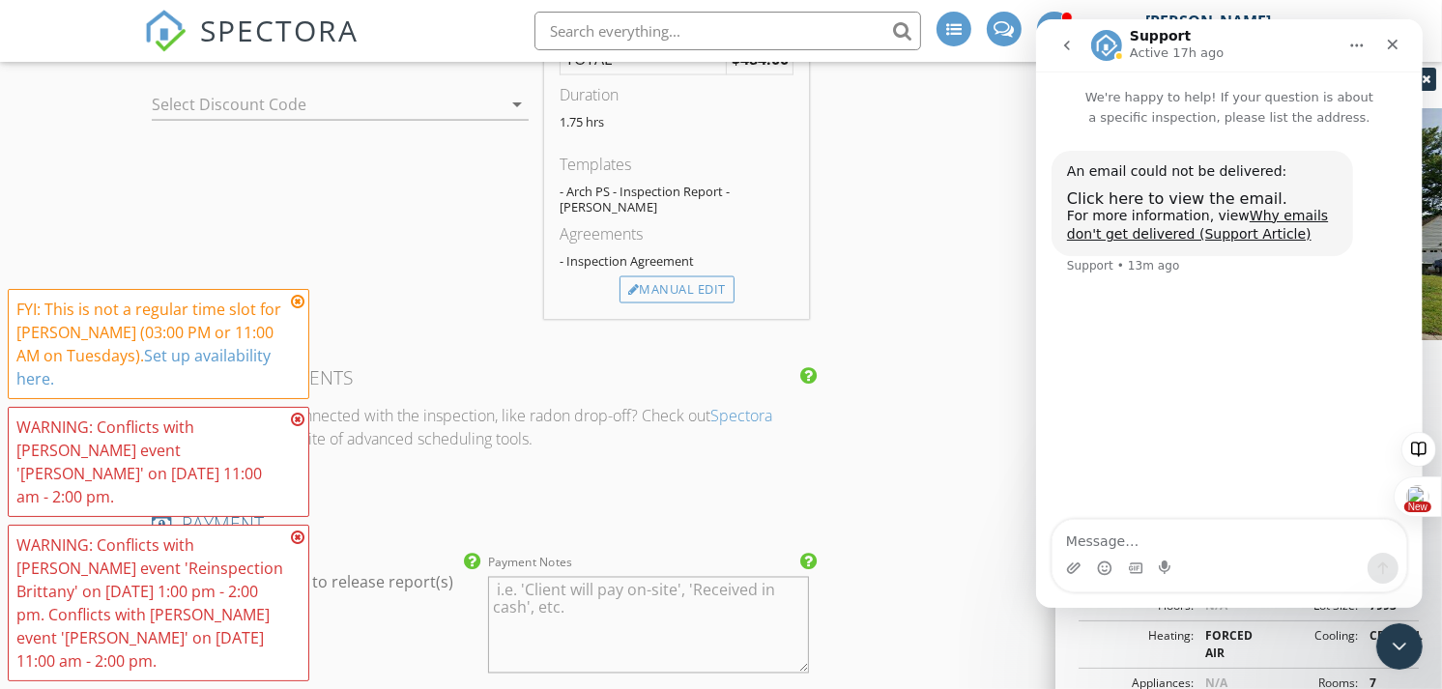
scroll to position [2805, 0]
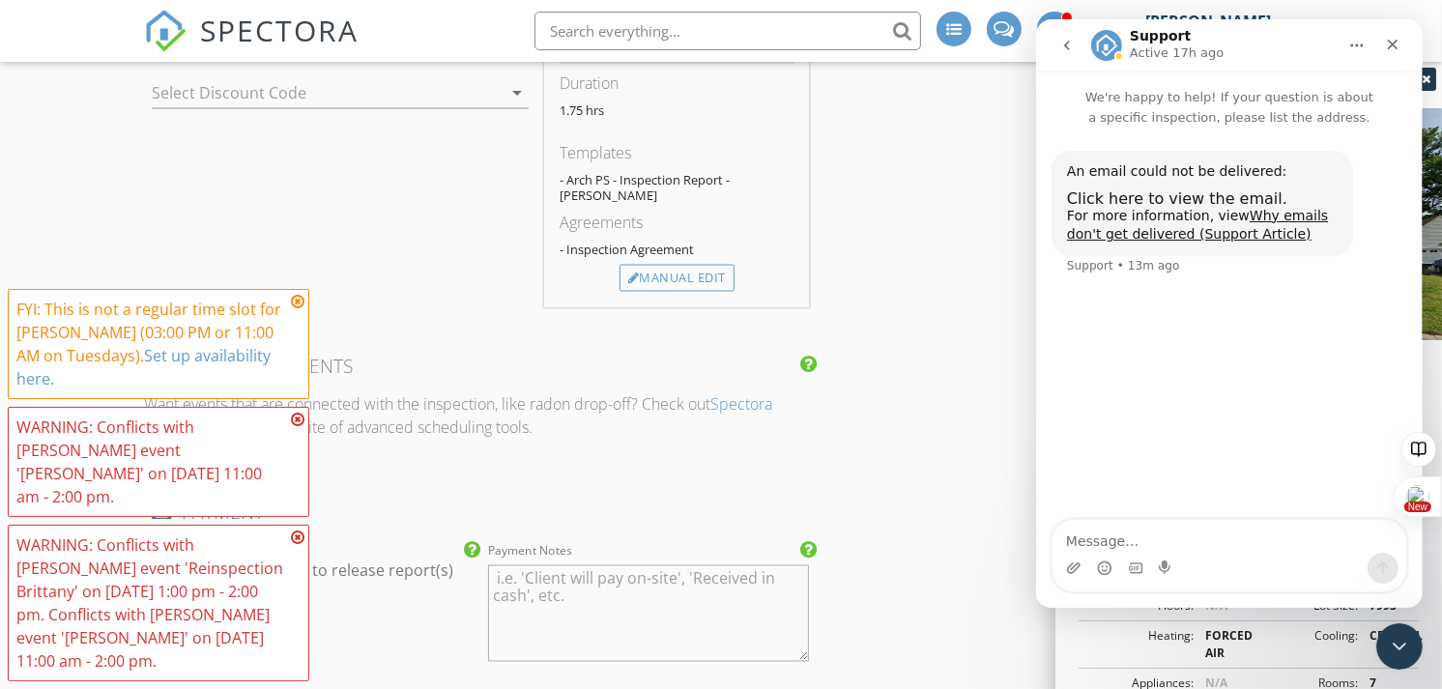
click at [296, 309] on icon at bounding box center [298, 301] width 14 height 15
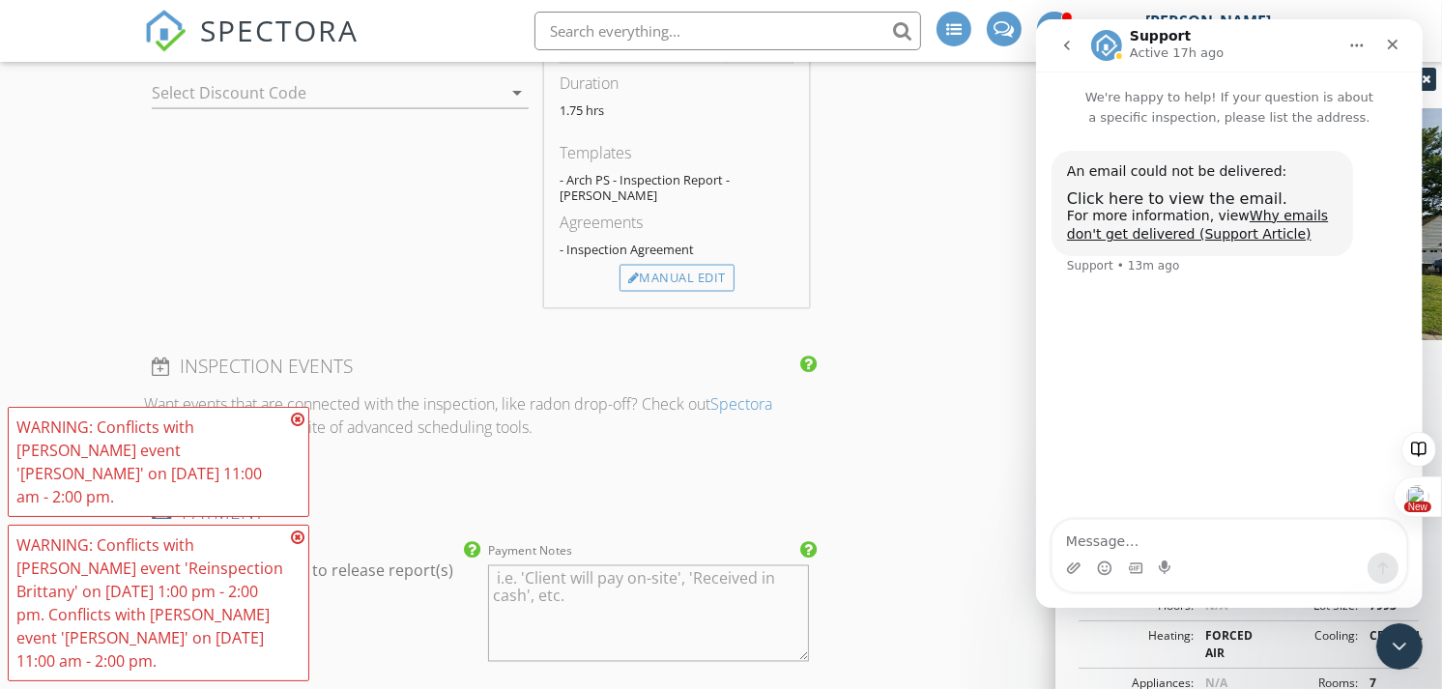
click at [297, 427] on icon at bounding box center [298, 419] width 14 height 15
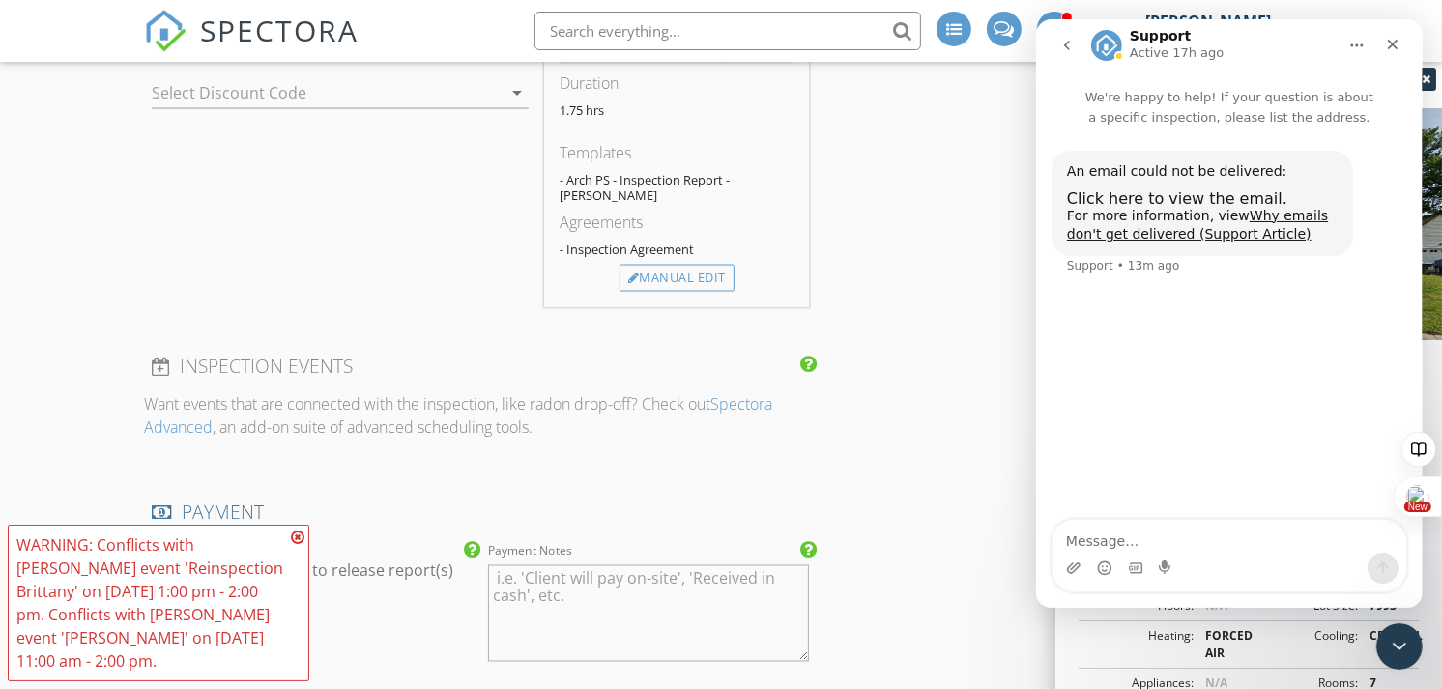
click at [298, 541] on icon at bounding box center [298, 537] width 14 height 15
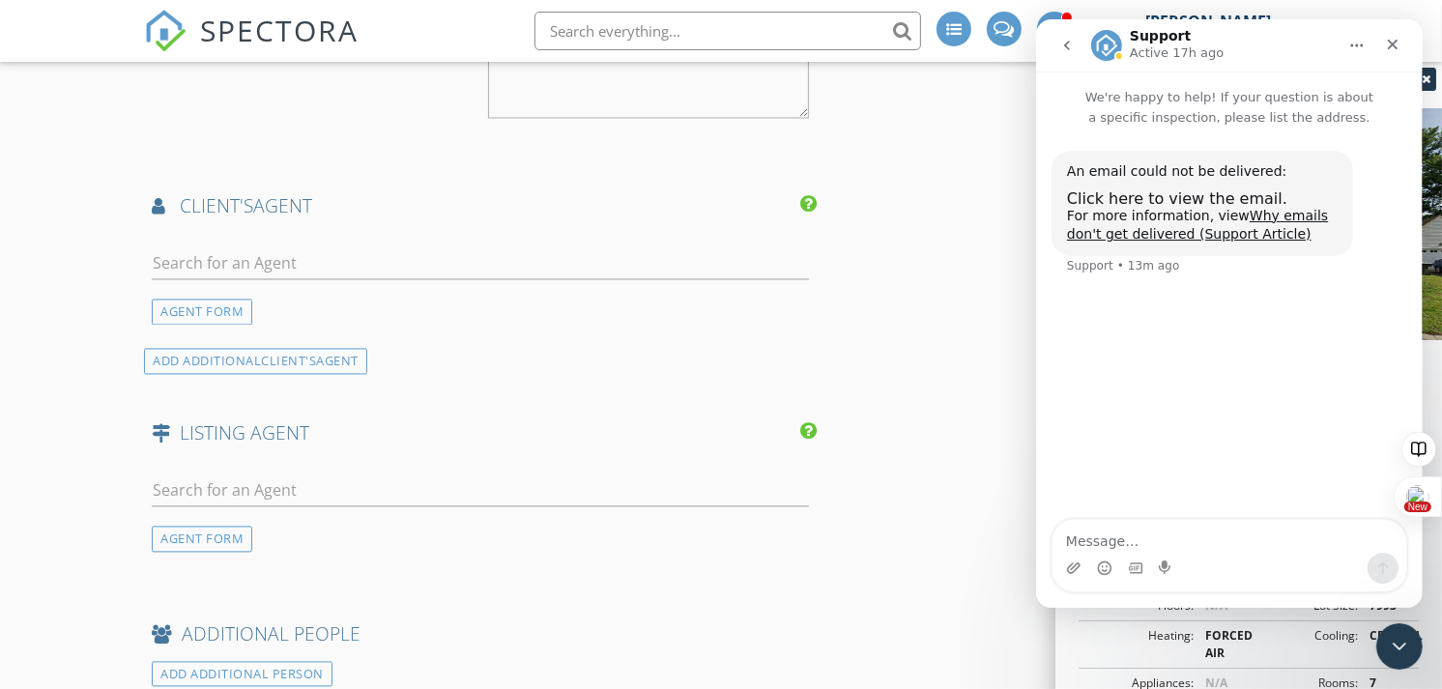
scroll to position [3350, 0]
click at [235, 247] on input "text" at bounding box center [480, 262] width 657 height 32
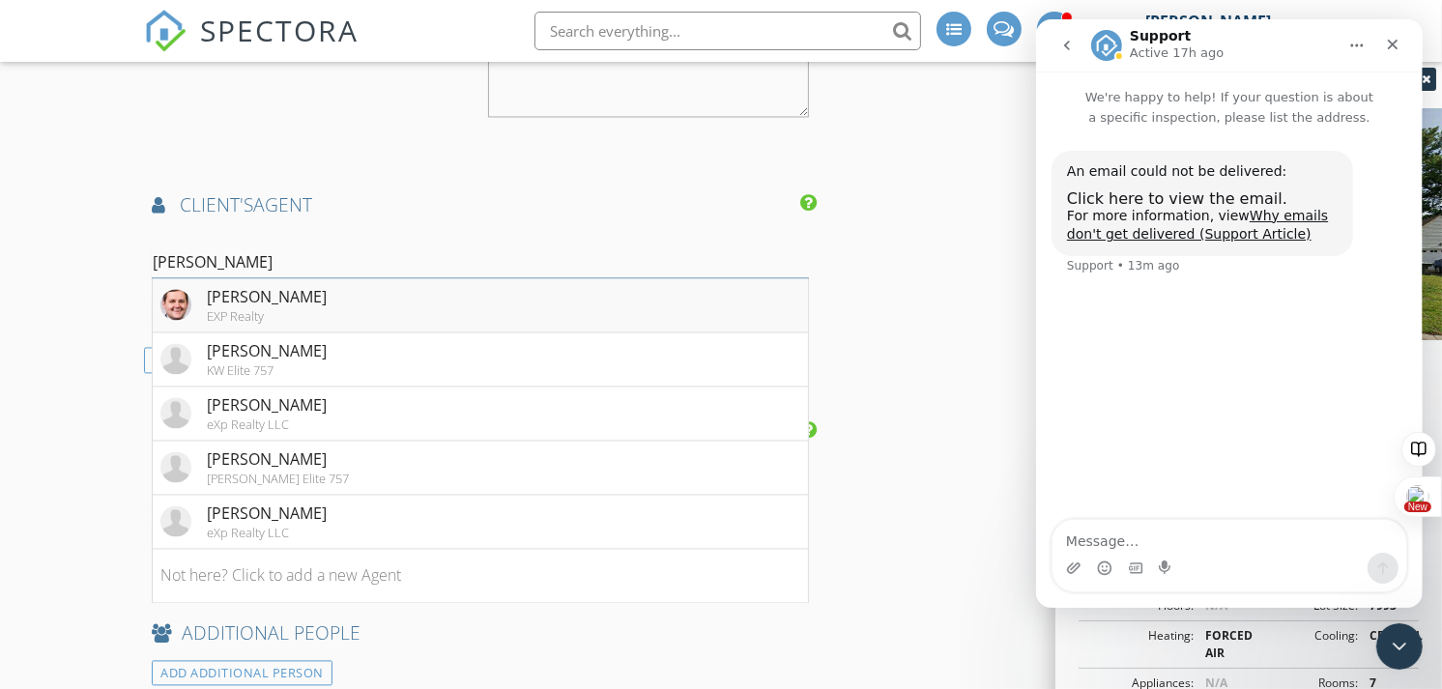
type input "jesse"
click at [275, 293] on div "Jesse Hutcheson" at bounding box center [267, 296] width 120 height 23
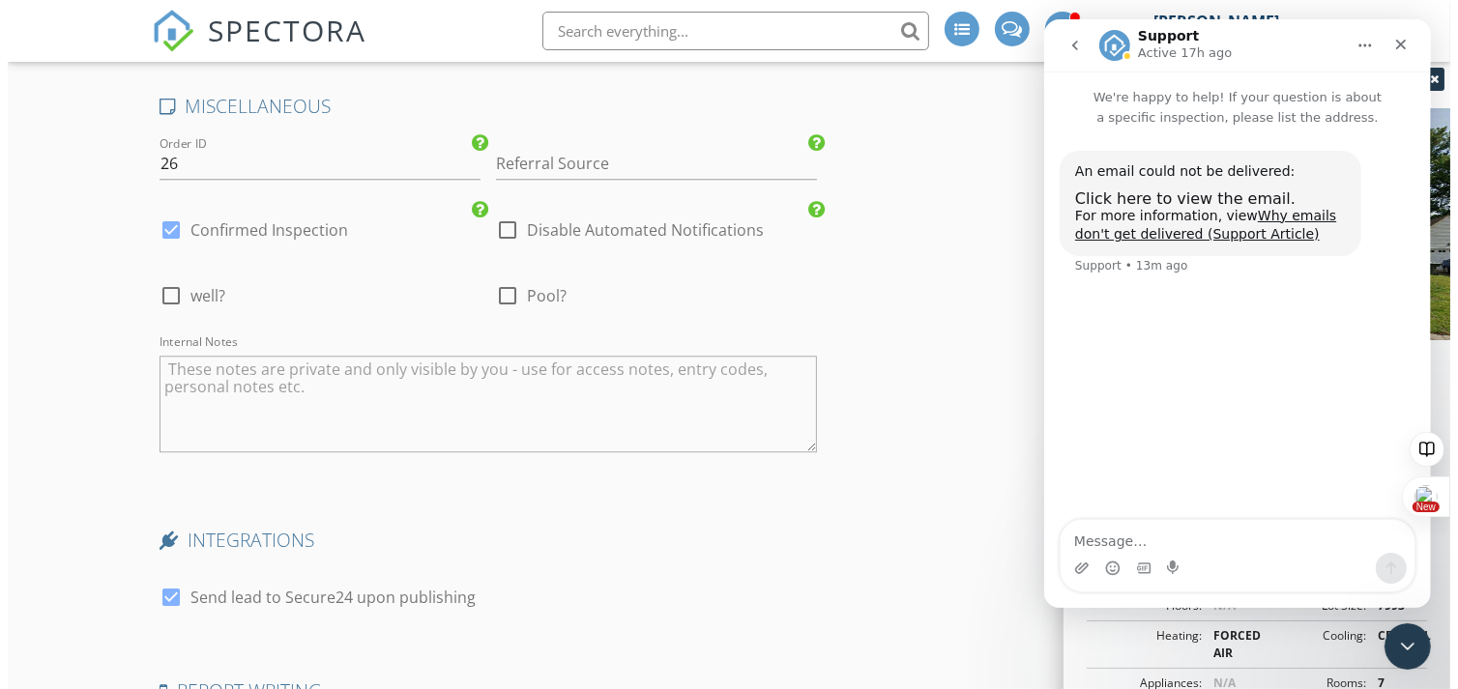
scroll to position [4881, 0]
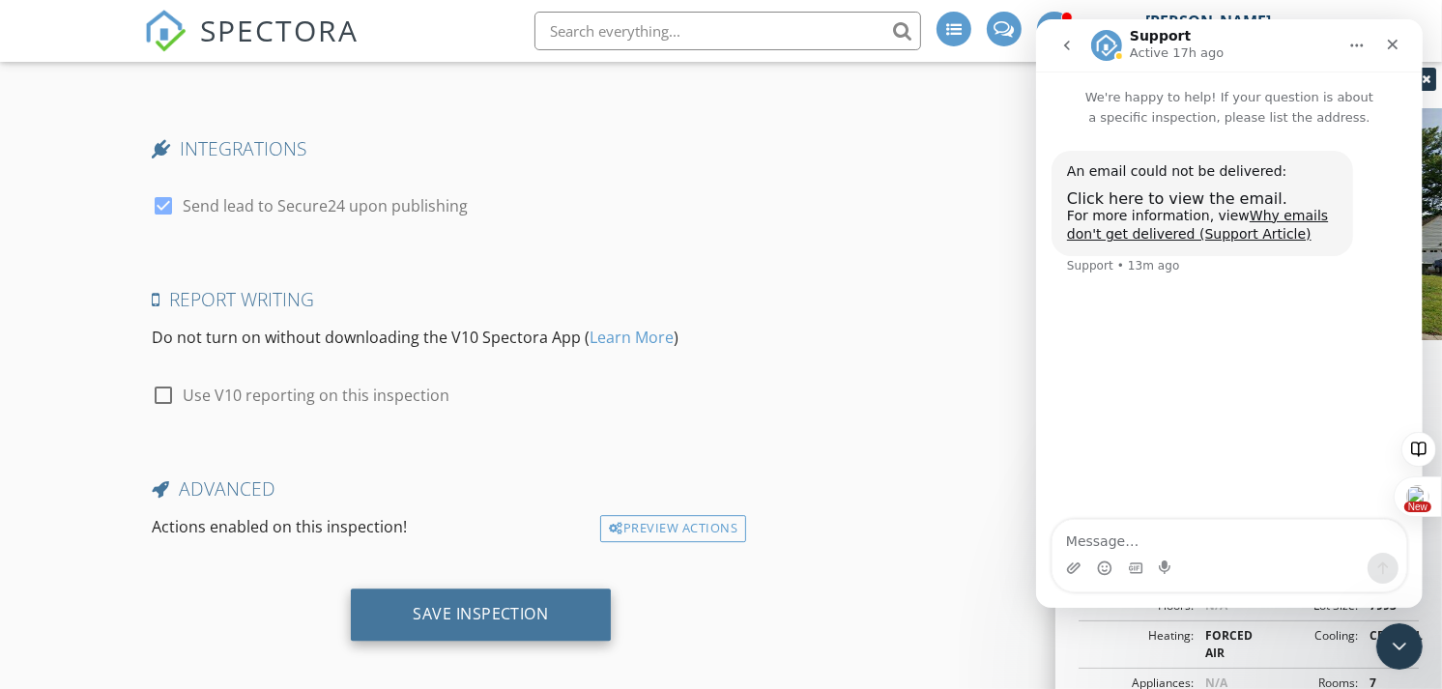
click at [455, 604] on div "Save Inspection" at bounding box center [481, 613] width 136 height 19
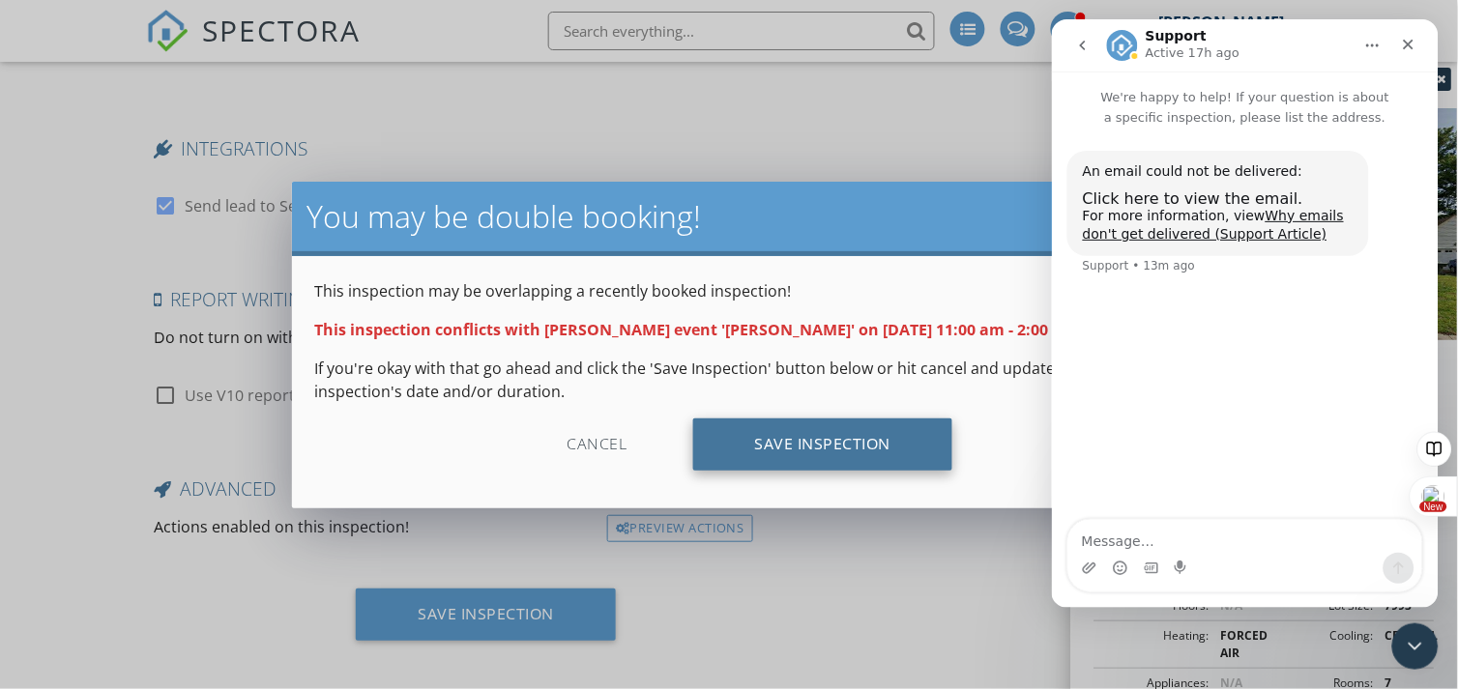
click at [773, 449] on div "Save Inspection" at bounding box center [823, 445] width 260 height 52
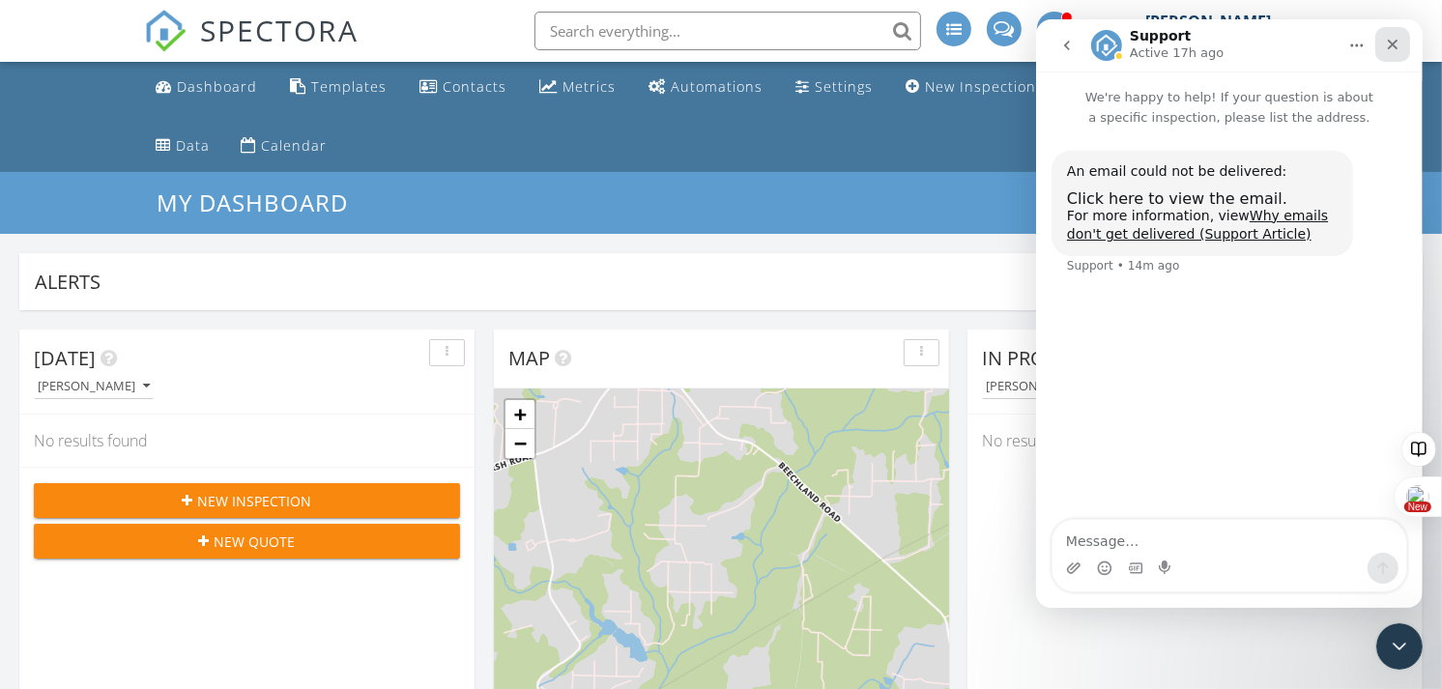
click at [1394, 43] on icon "Close" at bounding box center [1392, 45] width 11 height 11
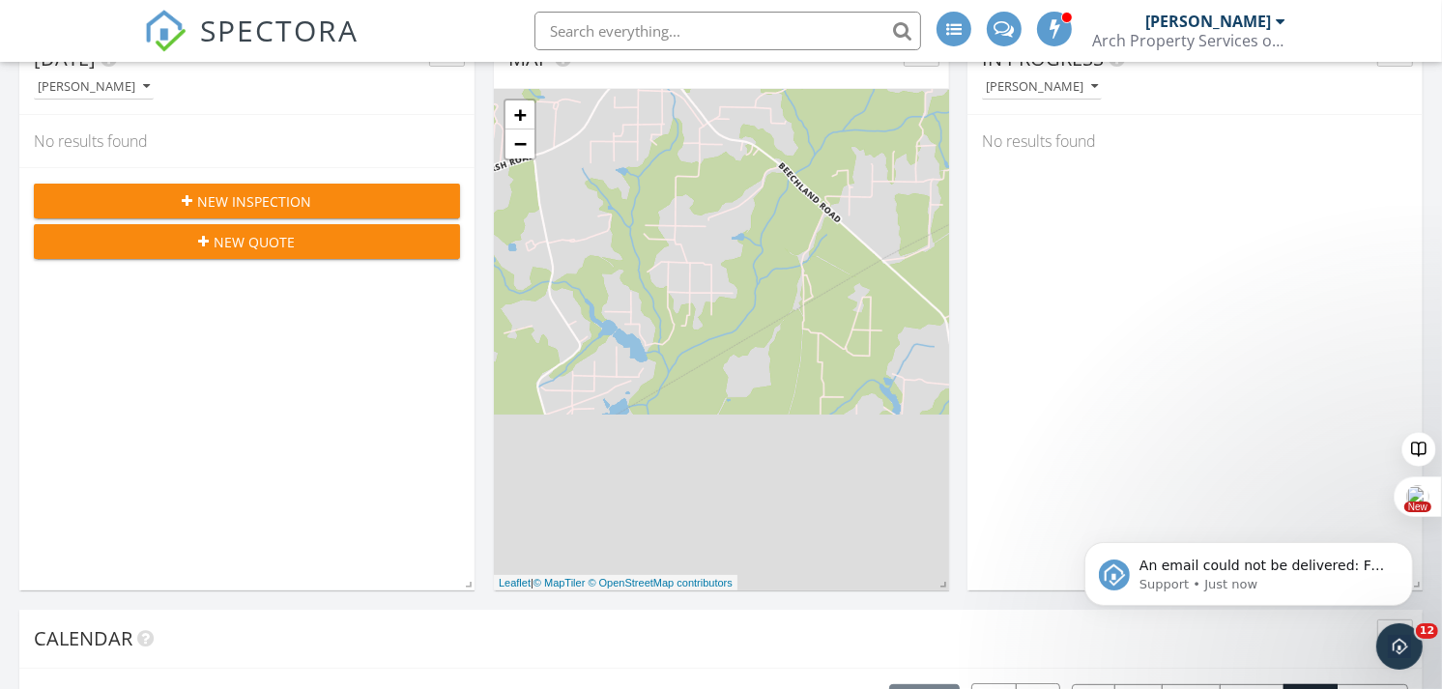
scroll to position [301, 0]
click at [1214, 575] on p "Support • Just now" at bounding box center [1263, 583] width 249 height 17
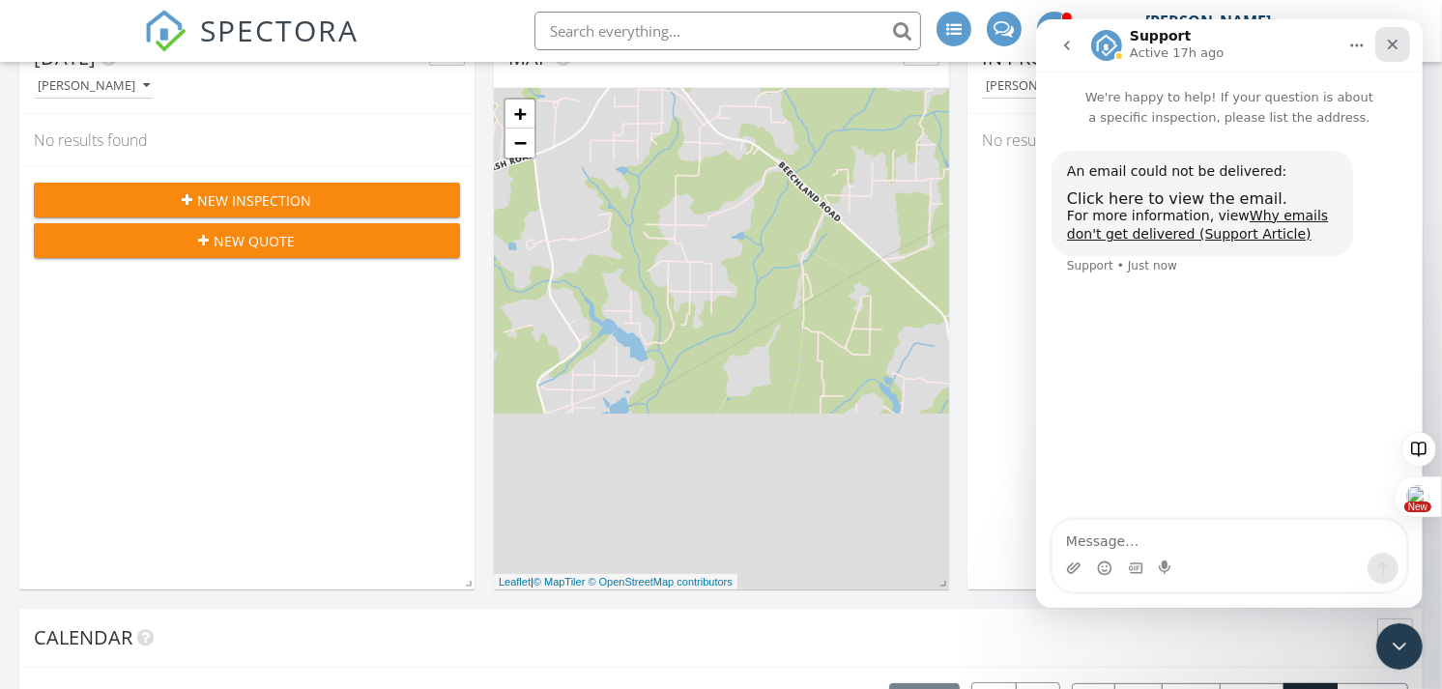
click at [1393, 46] on icon "Close" at bounding box center [1391, 44] width 15 height 15
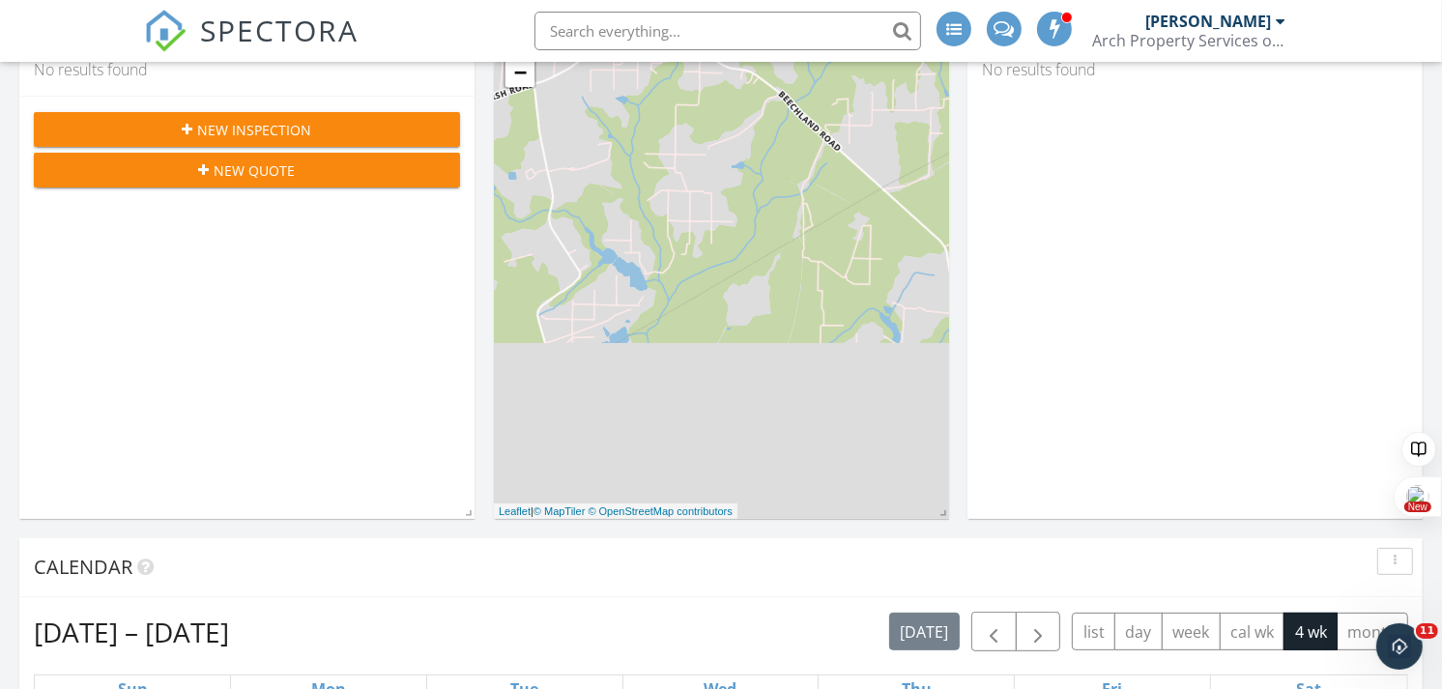
scroll to position [287, 0]
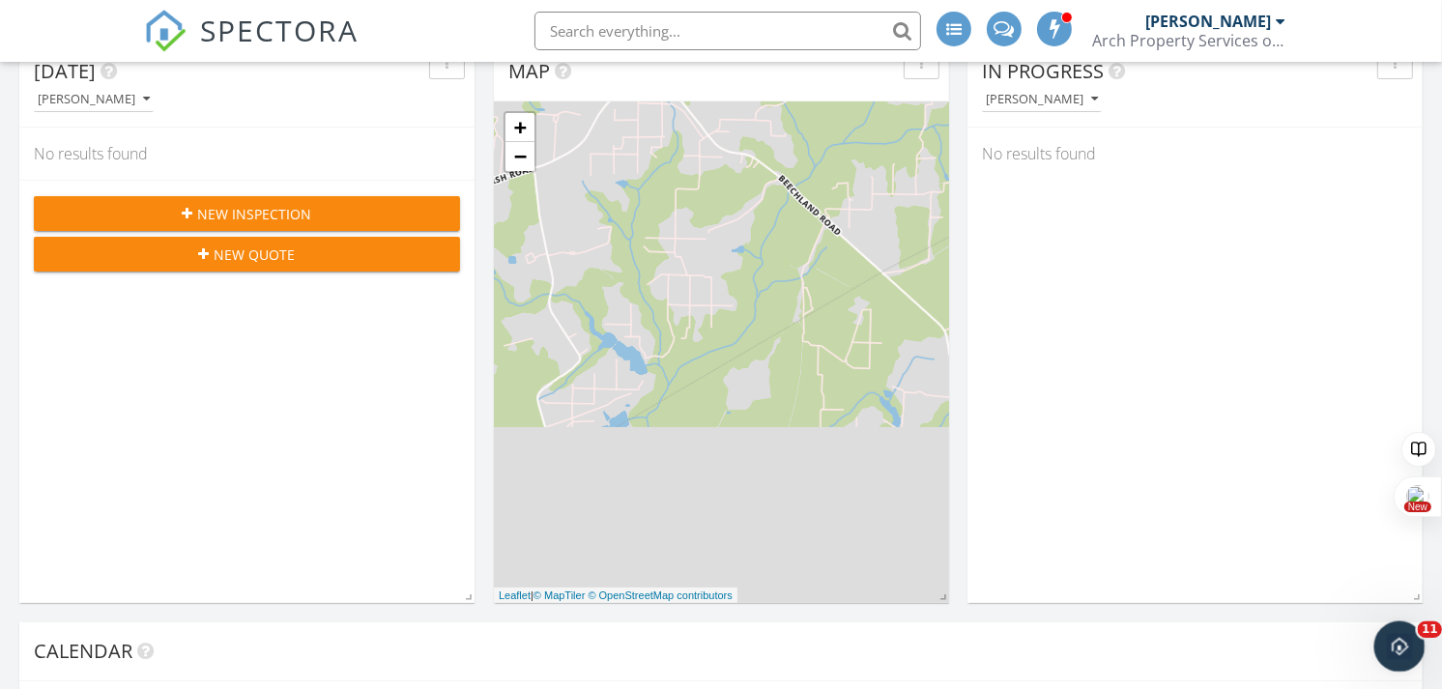
click at [1395, 631] on icon "Open Intercom Messenger" at bounding box center [1397, 644] width 32 height 32
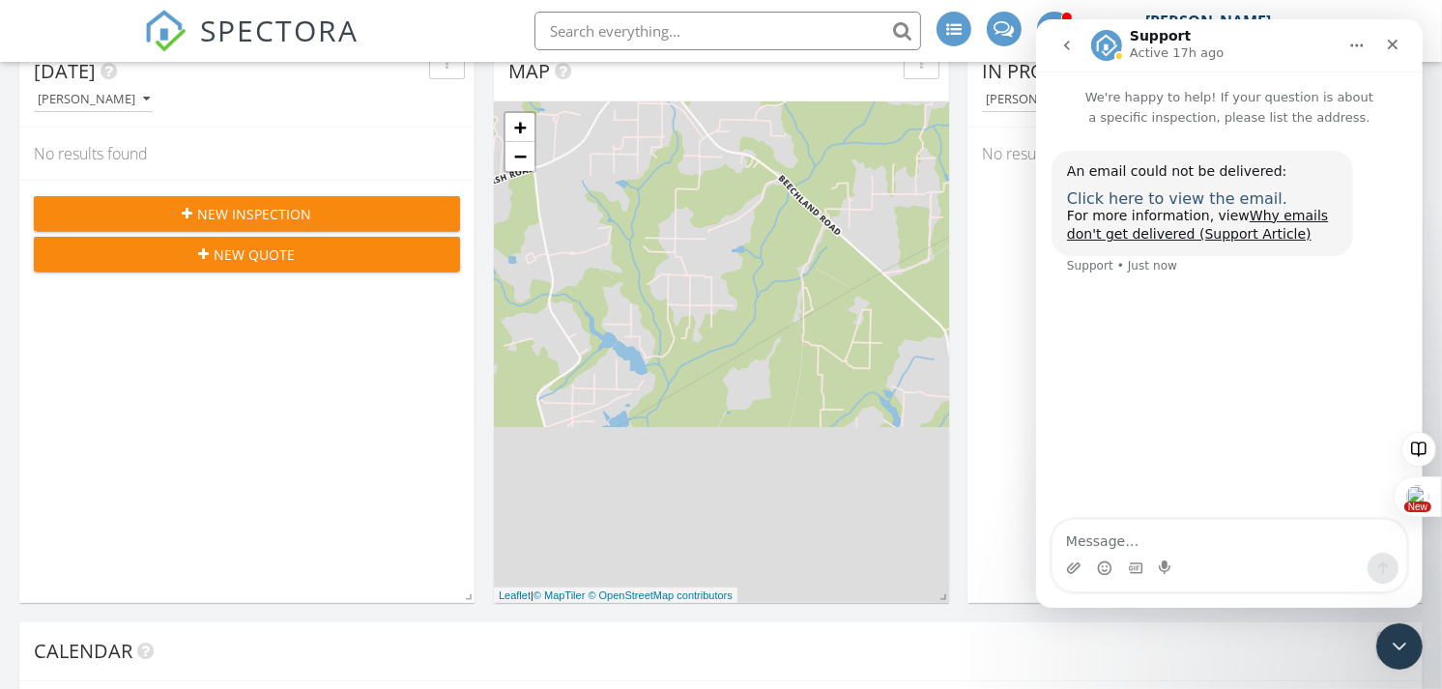
click at [1148, 192] on span "Click here to view the email." at bounding box center [1176, 198] width 220 height 18
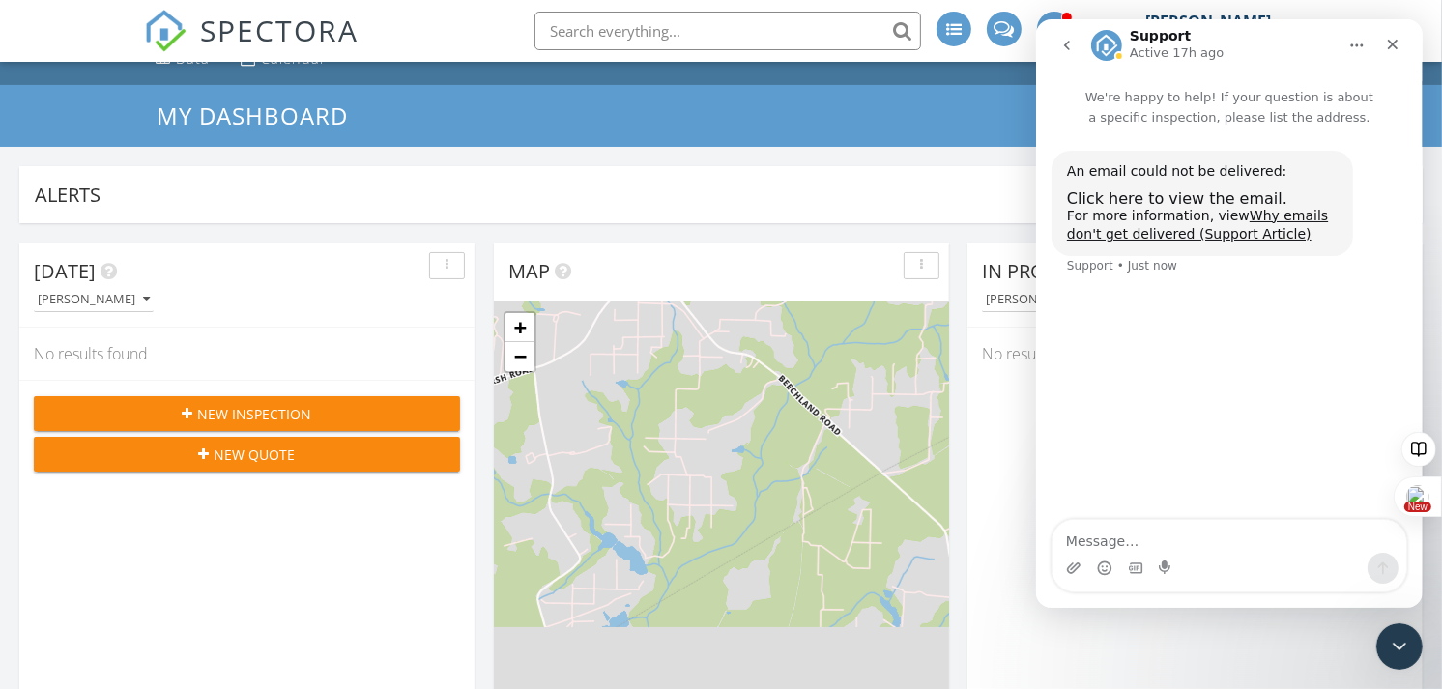
scroll to position [0, 0]
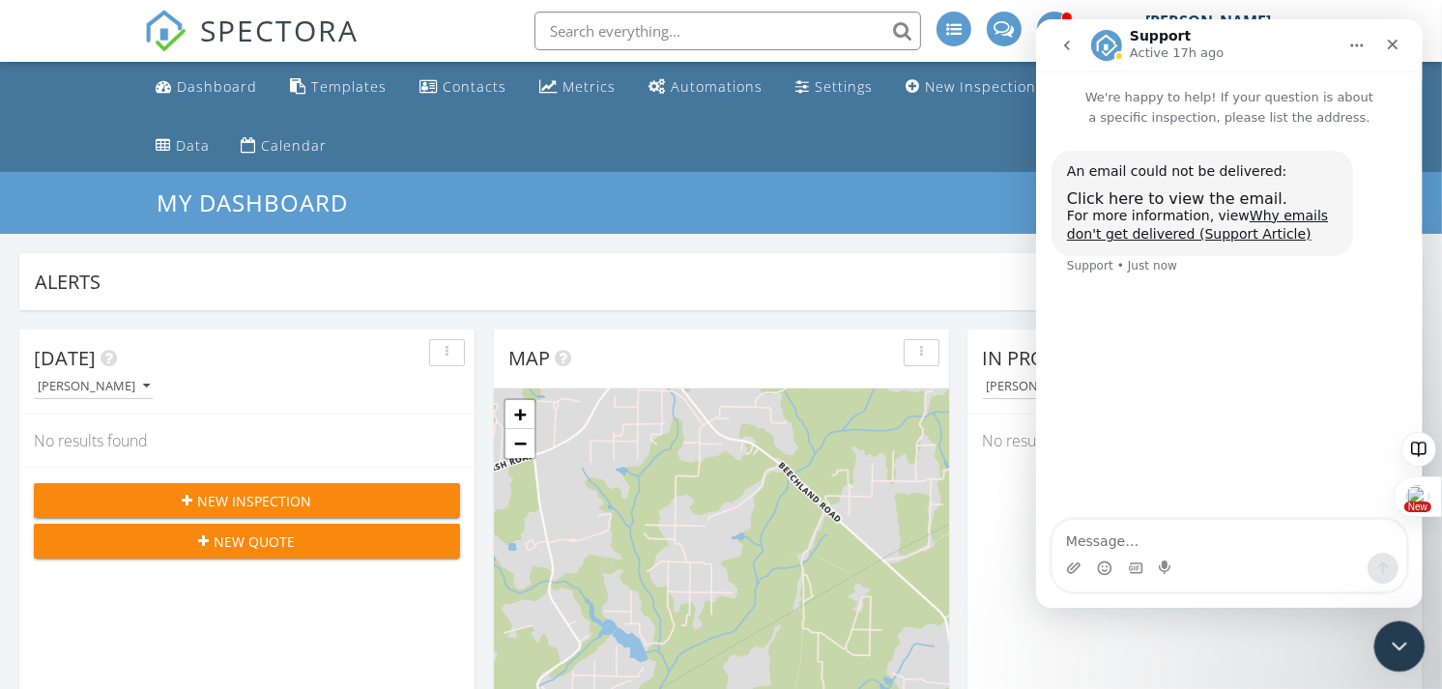
click at [1399, 640] on icon "Close Intercom Messenger" at bounding box center [1396, 643] width 23 height 23
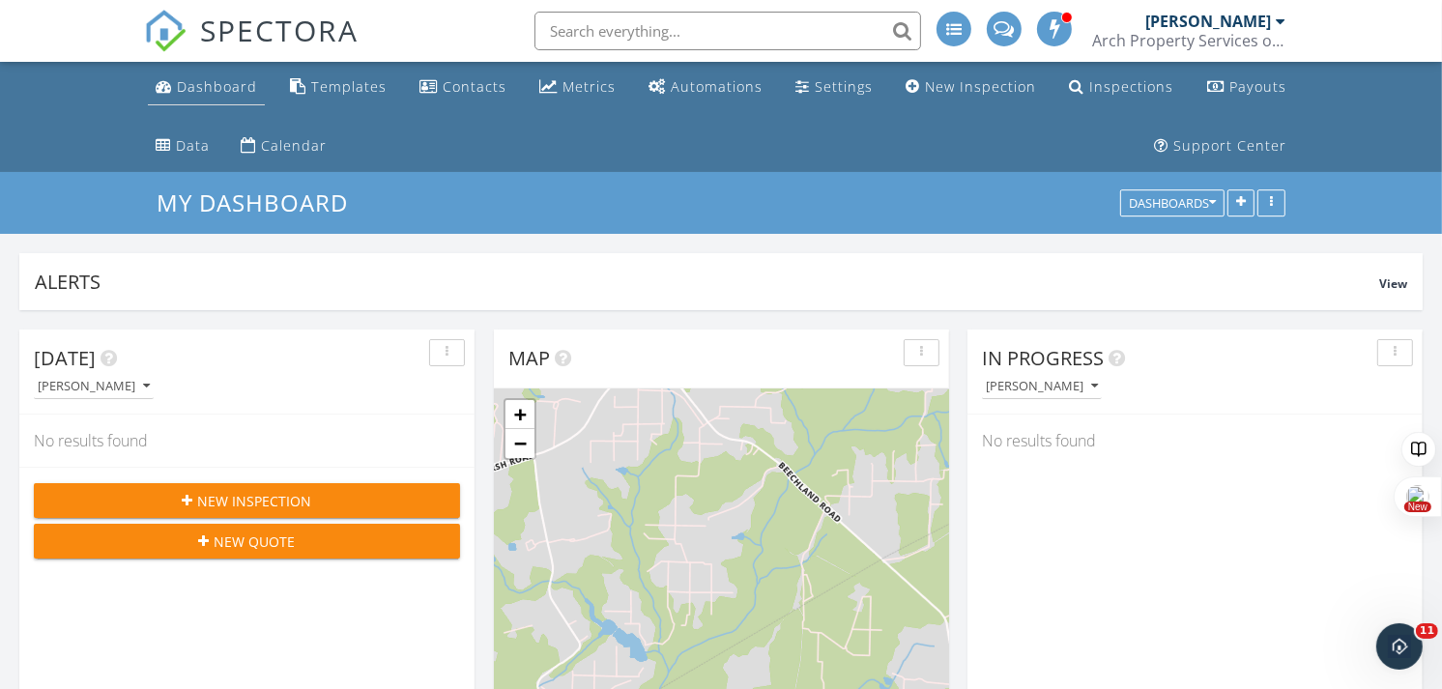
click at [189, 93] on div "Dashboard" at bounding box center [217, 86] width 80 height 18
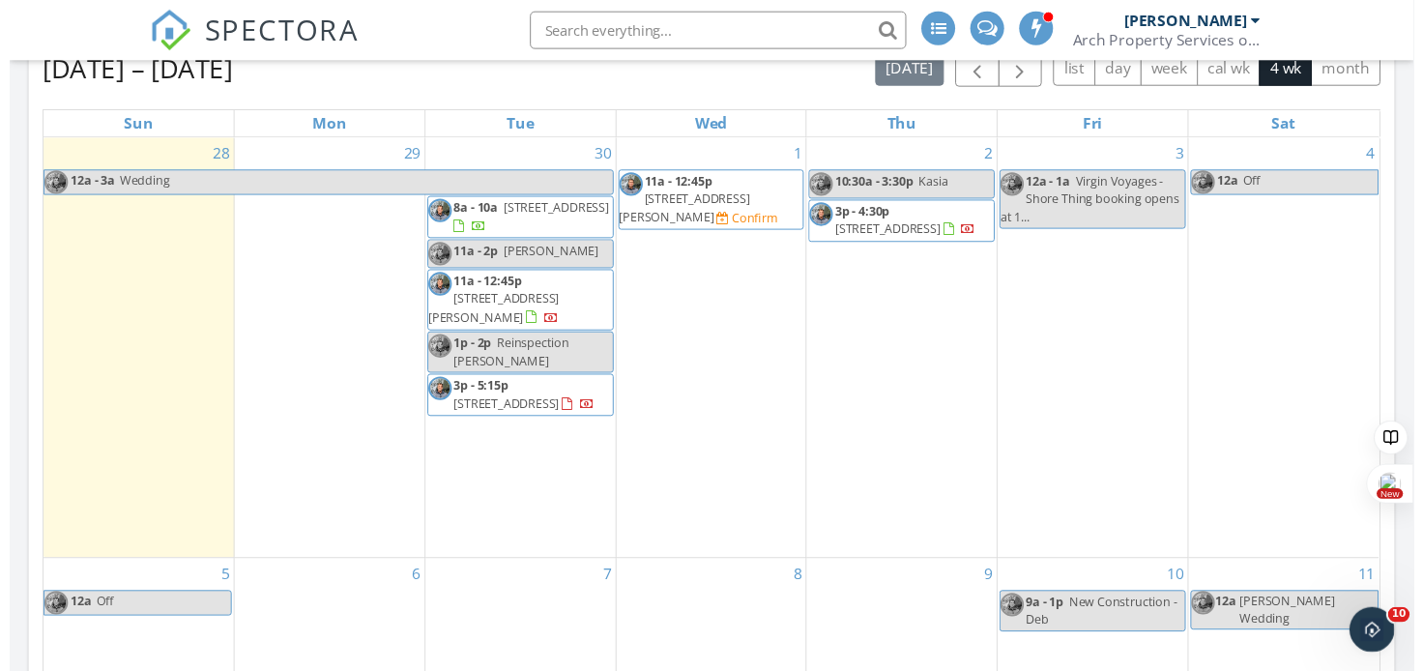
scroll to position [935, 0]
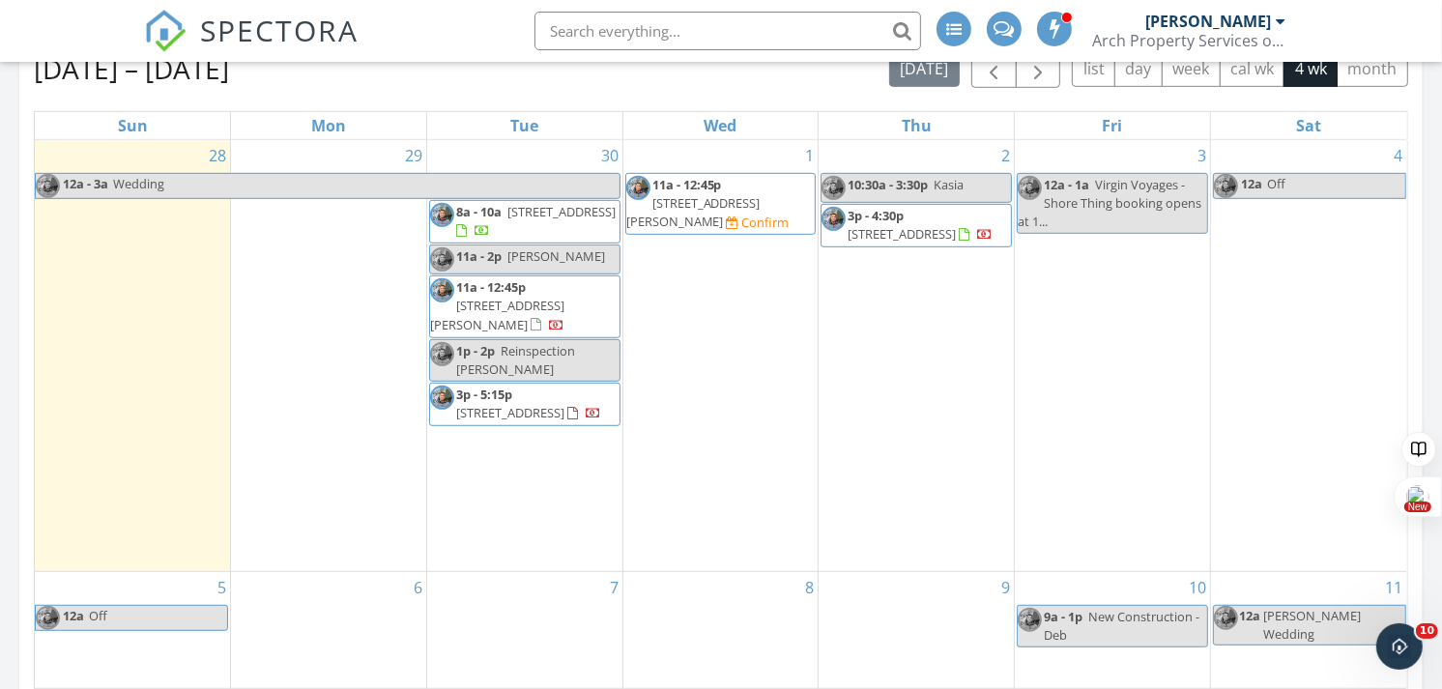
click at [544, 257] on link "11a - 2p Jesse" at bounding box center [524, 260] width 191 height 30
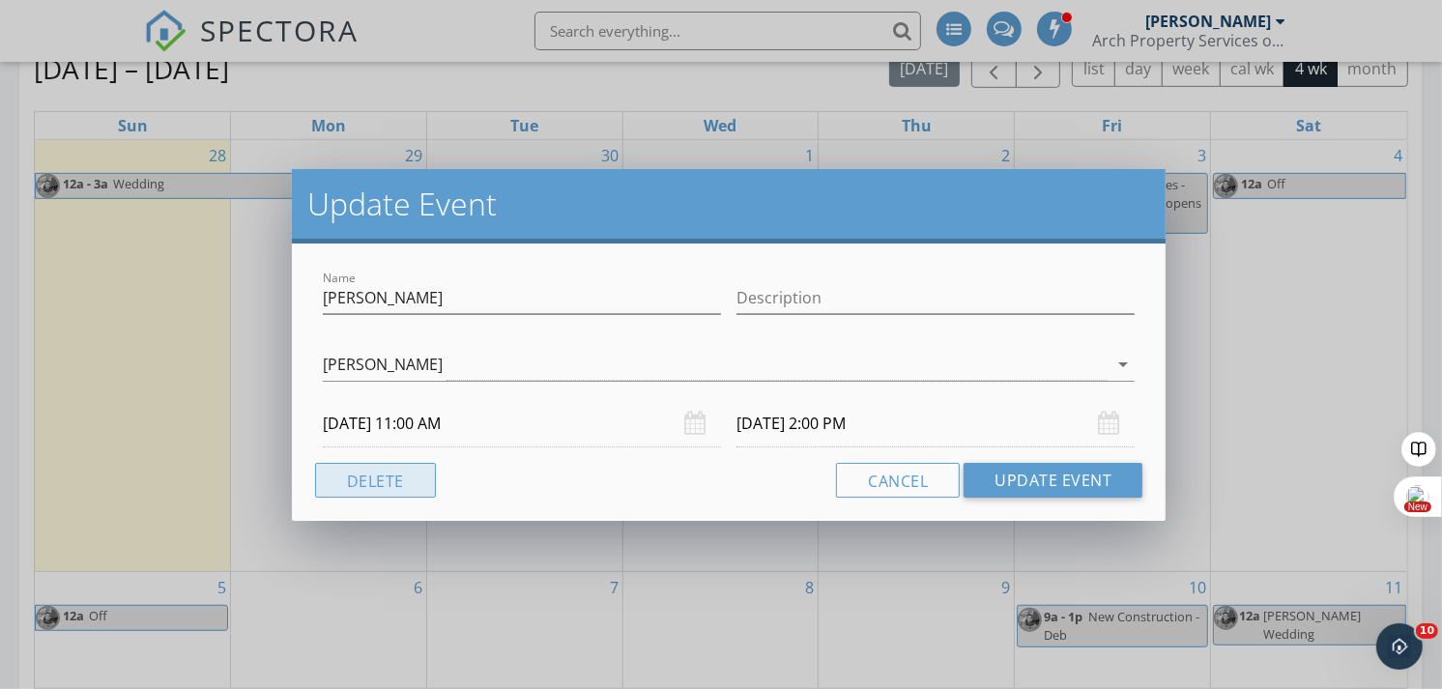
click at [379, 484] on button "Delete" at bounding box center [375, 480] width 121 height 35
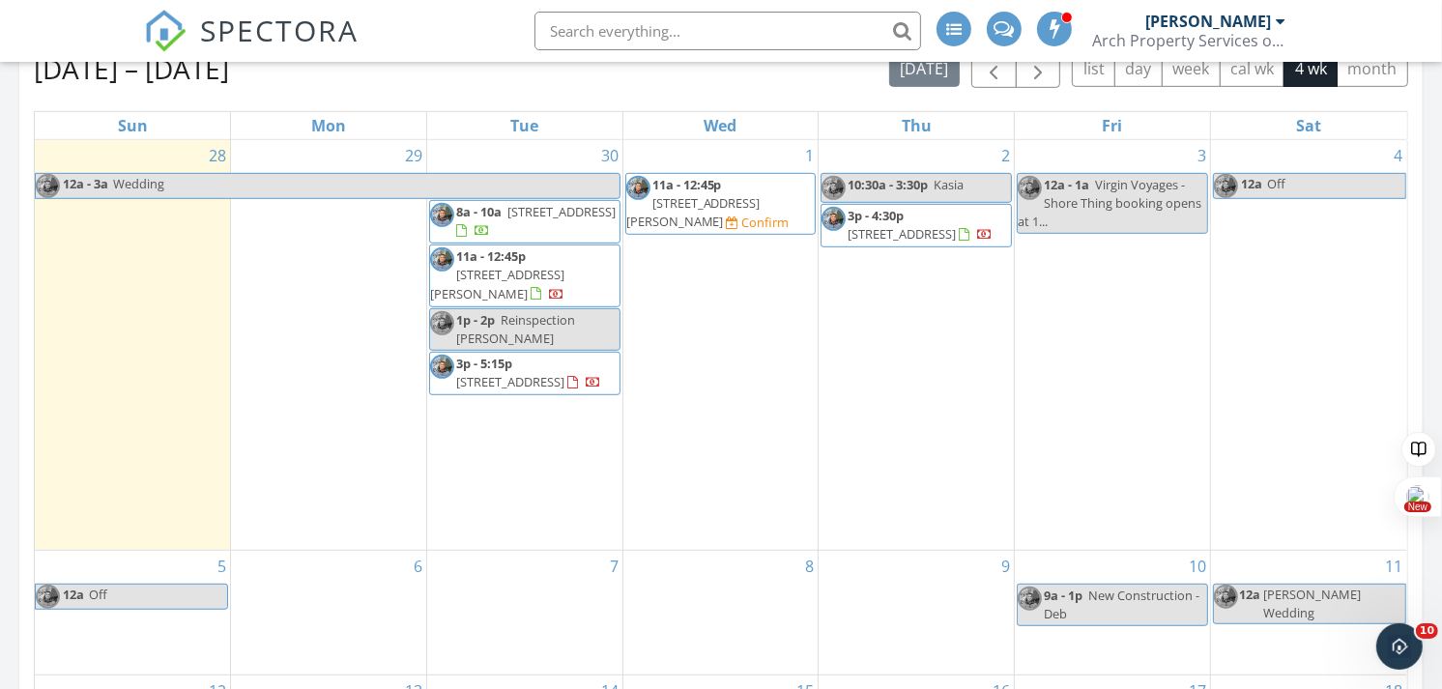
click at [548, 317] on span "Reinspection Brittany" at bounding box center [515, 329] width 119 height 36
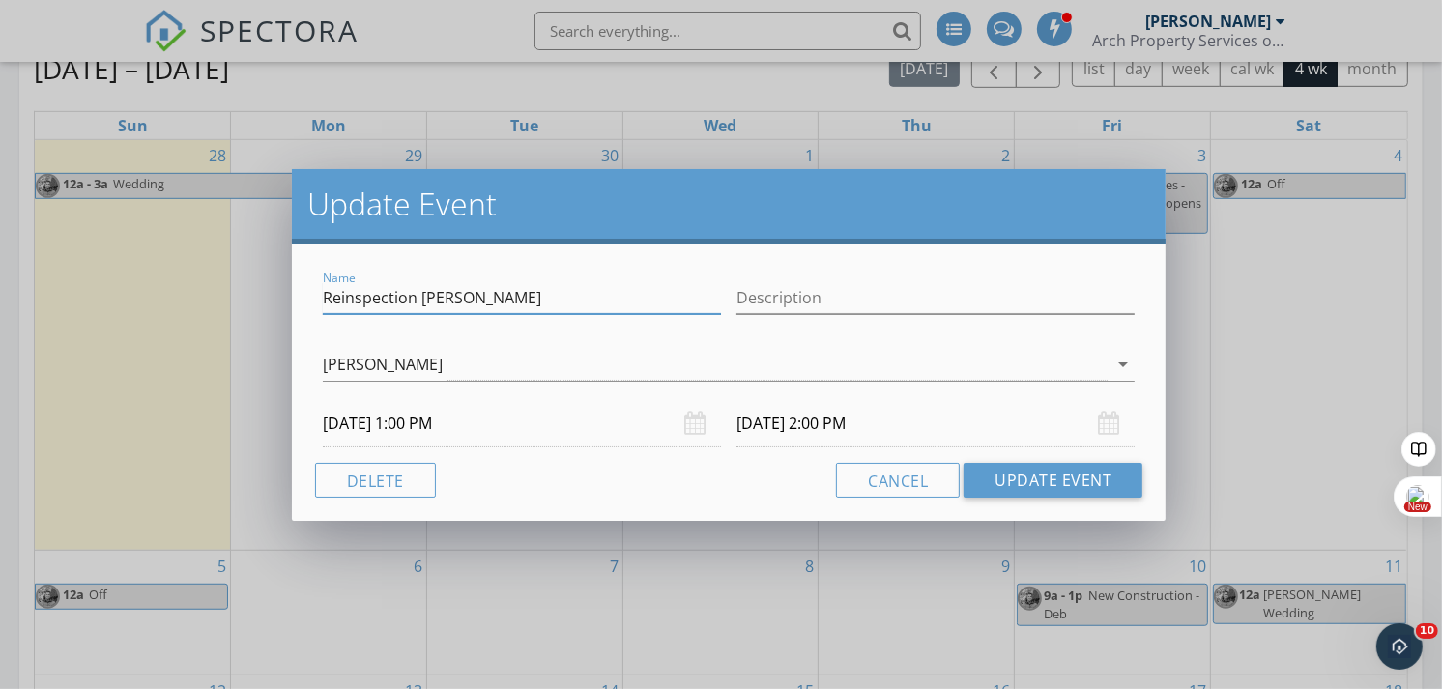
click at [509, 295] on input "Reinspection Brittany" at bounding box center [522, 298] width 398 height 32
type input "R"
type input "1"
type input "Reinspection - 1440 River Oaks Norfolk"
click at [617, 498] on div "Name Reinspection - 1440 River Oaks Norfolk Description Justin Wait John Wait J…" at bounding box center [729, 382] width 875 height 277
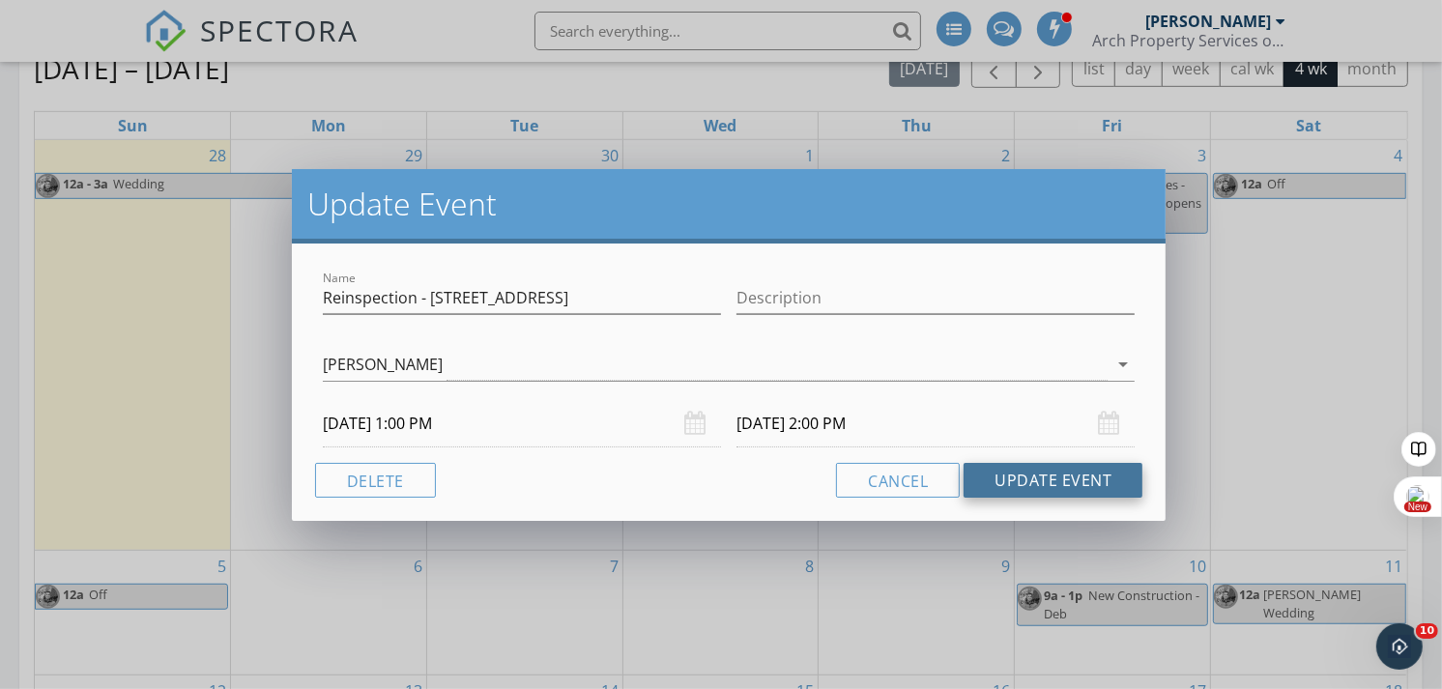
click at [1009, 486] on button "Update Event" at bounding box center [1053, 480] width 179 height 35
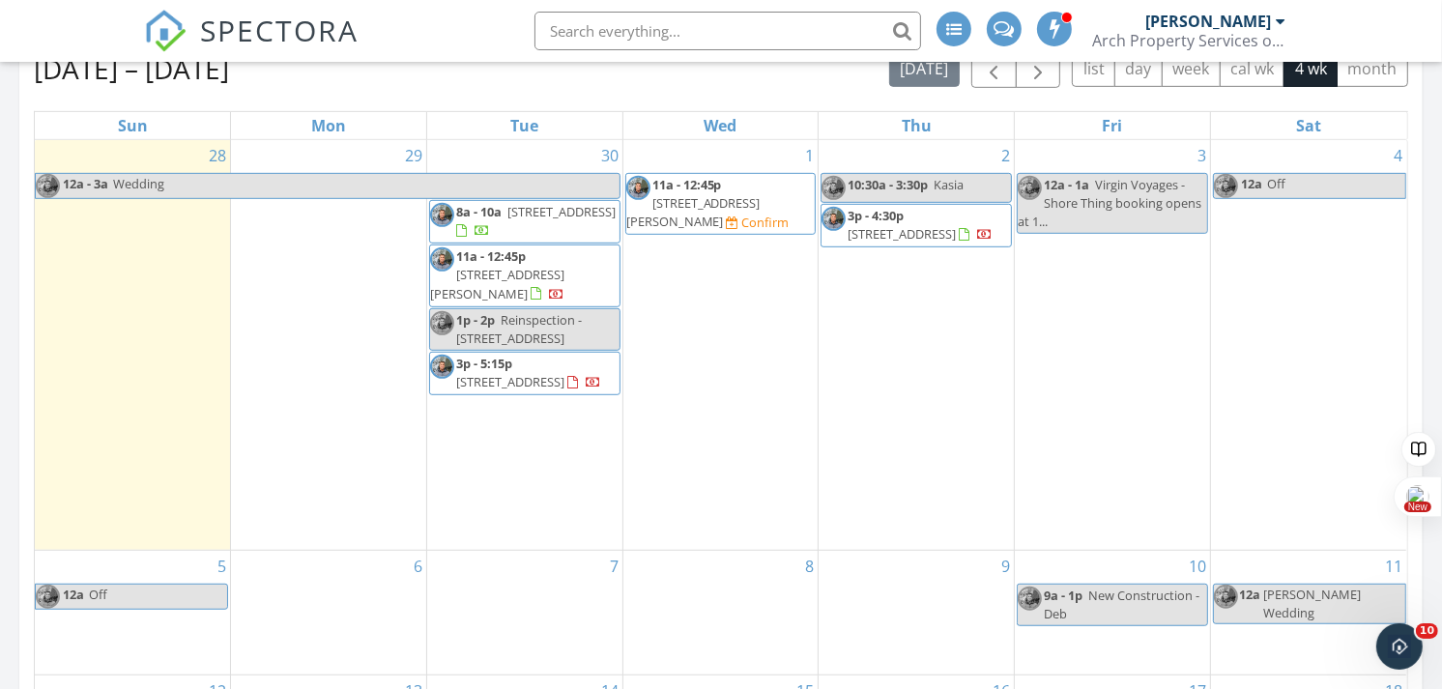
click at [582, 326] on span "Reinspection - 1440 River Oaks Norfolk" at bounding box center [519, 329] width 126 height 36
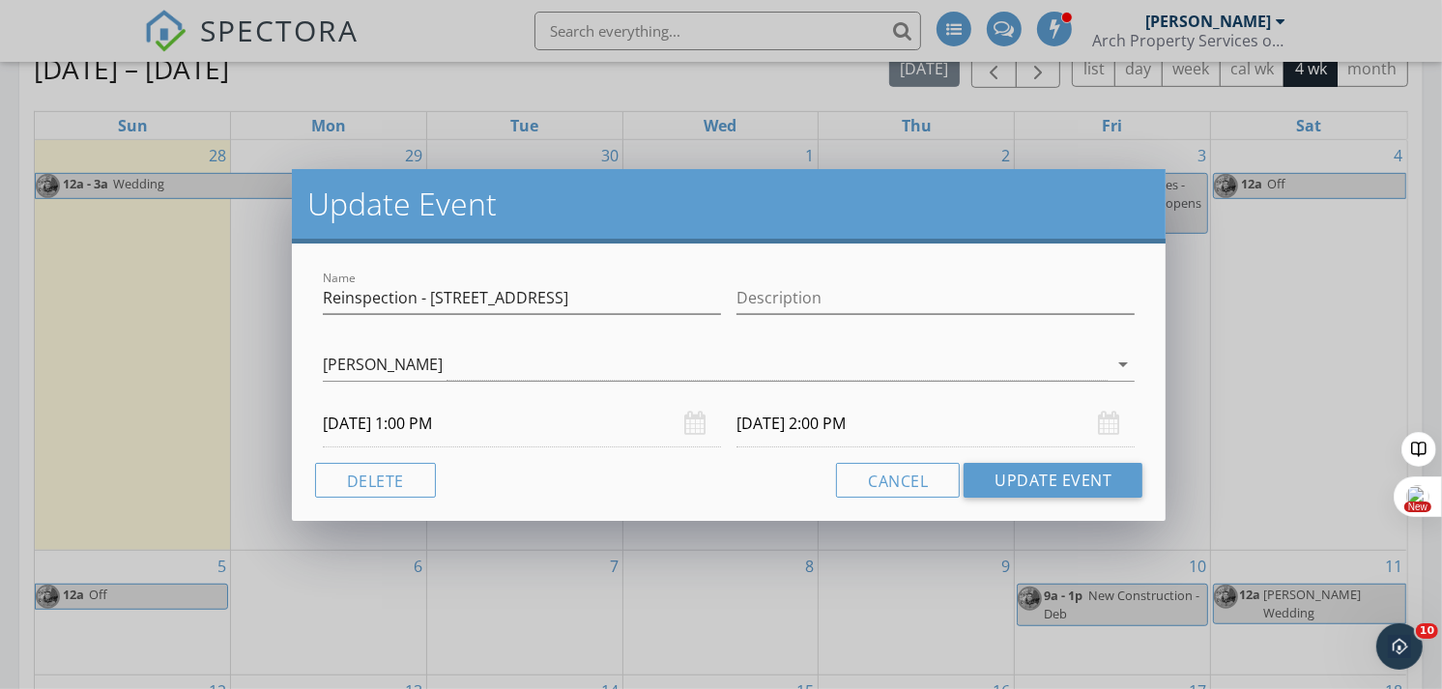
click at [489, 432] on input "09/30/2025 1:00 PM" at bounding box center [522, 423] width 398 height 47
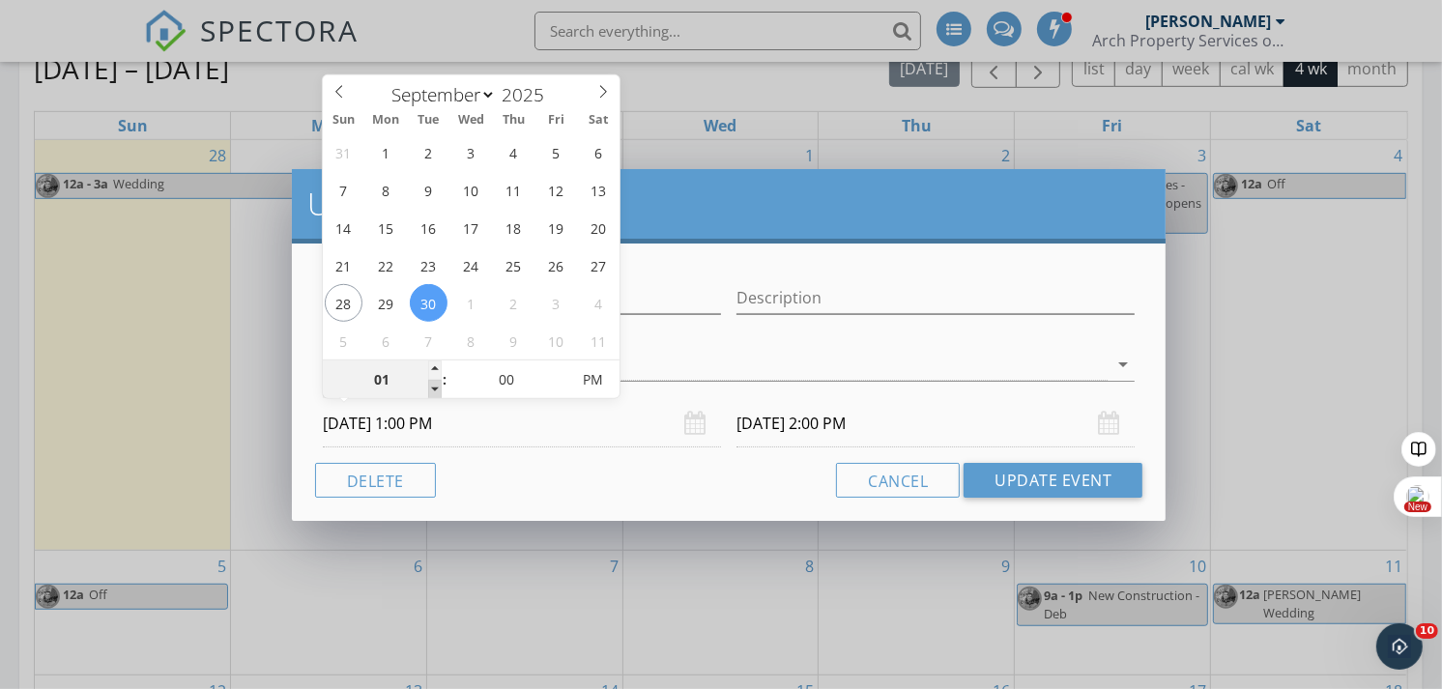
type input "12"
type input "09/30/2025 12:00 PM"
click at [435, 391] on span at bounding box center [435, 389] width 14 height 19
type input "11"
type input "09/30/2025 11:00 AM"
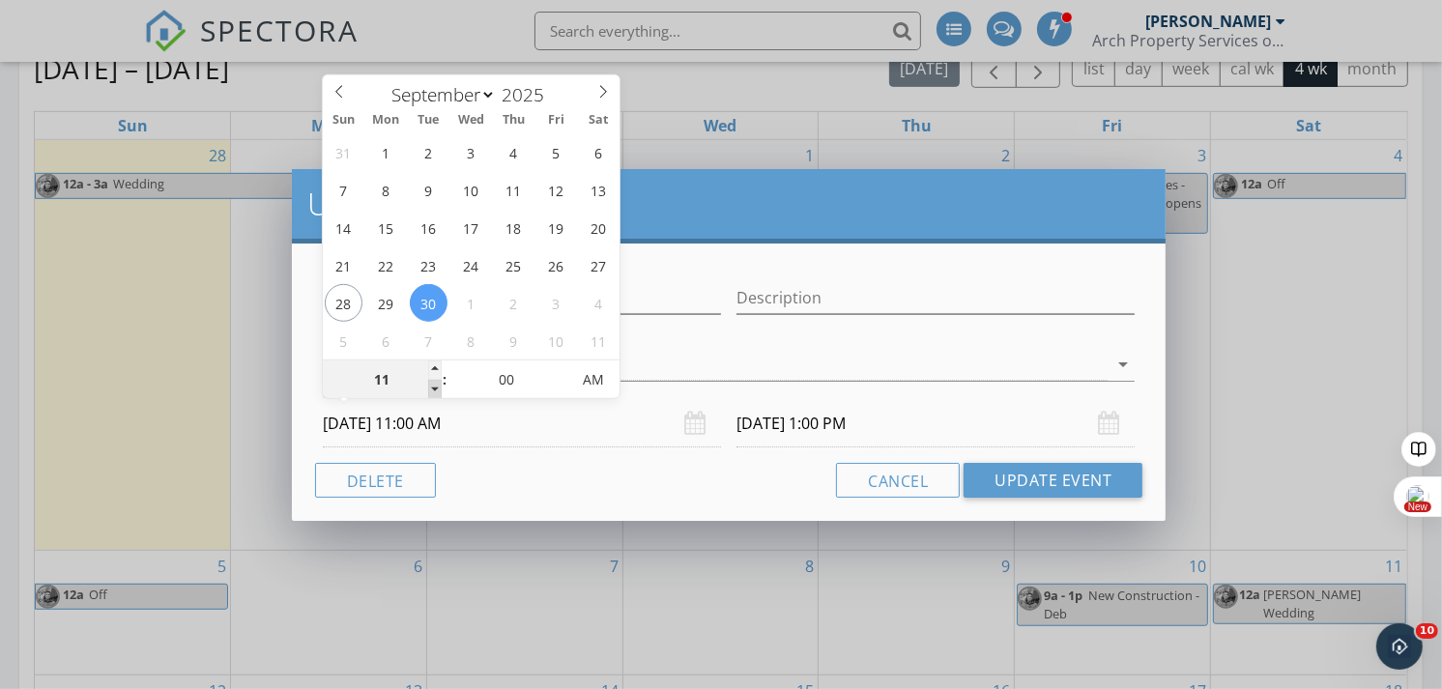
type input "09/30/2025 12:00 PM"
click at [435, 391] on span at bounding box center [435, 389] width 14 height 19
type input "10"
type input "09/30/2025 10:00 AM"
click at [435, 391] on span at bounding box center [435, 389] width 14 height 19
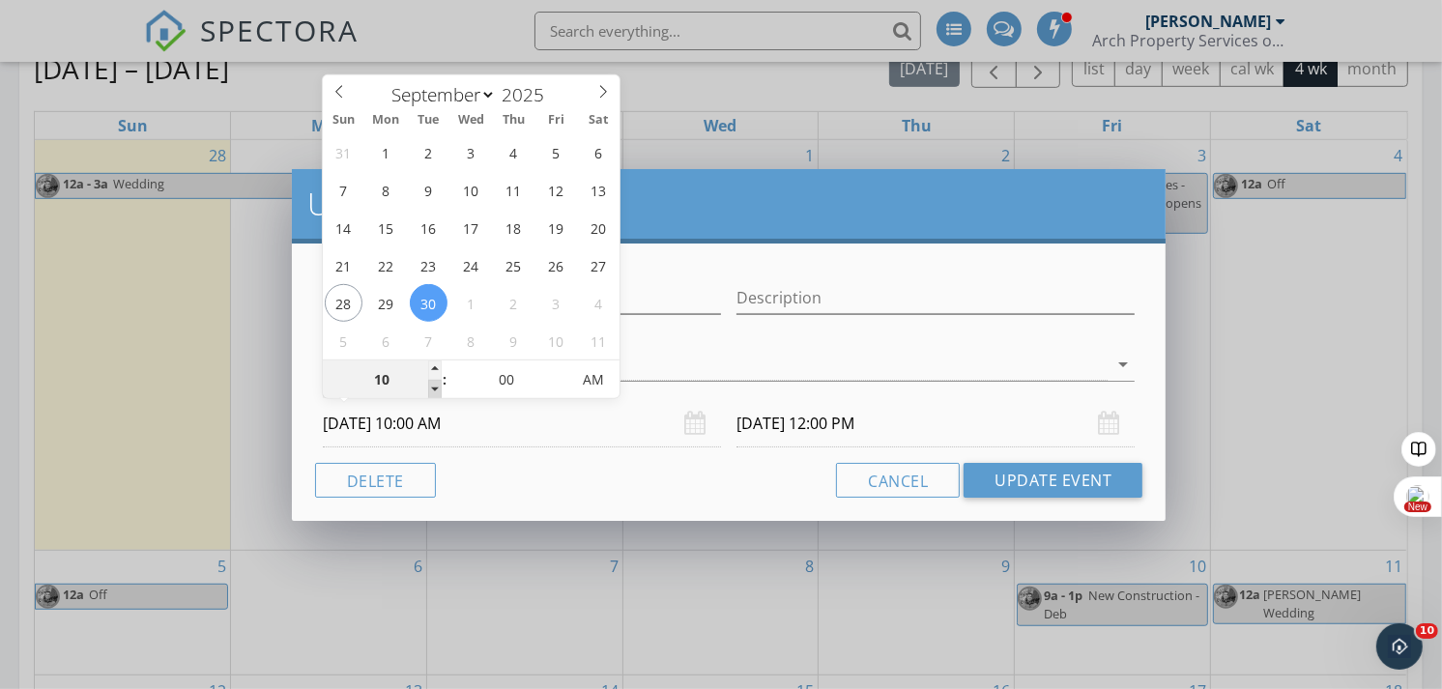
type input "09/30/2025 11:00 AM"
click at [580, 480] on div "Cancel Update Event" at bounding box center [729, 480] width 828 height 35
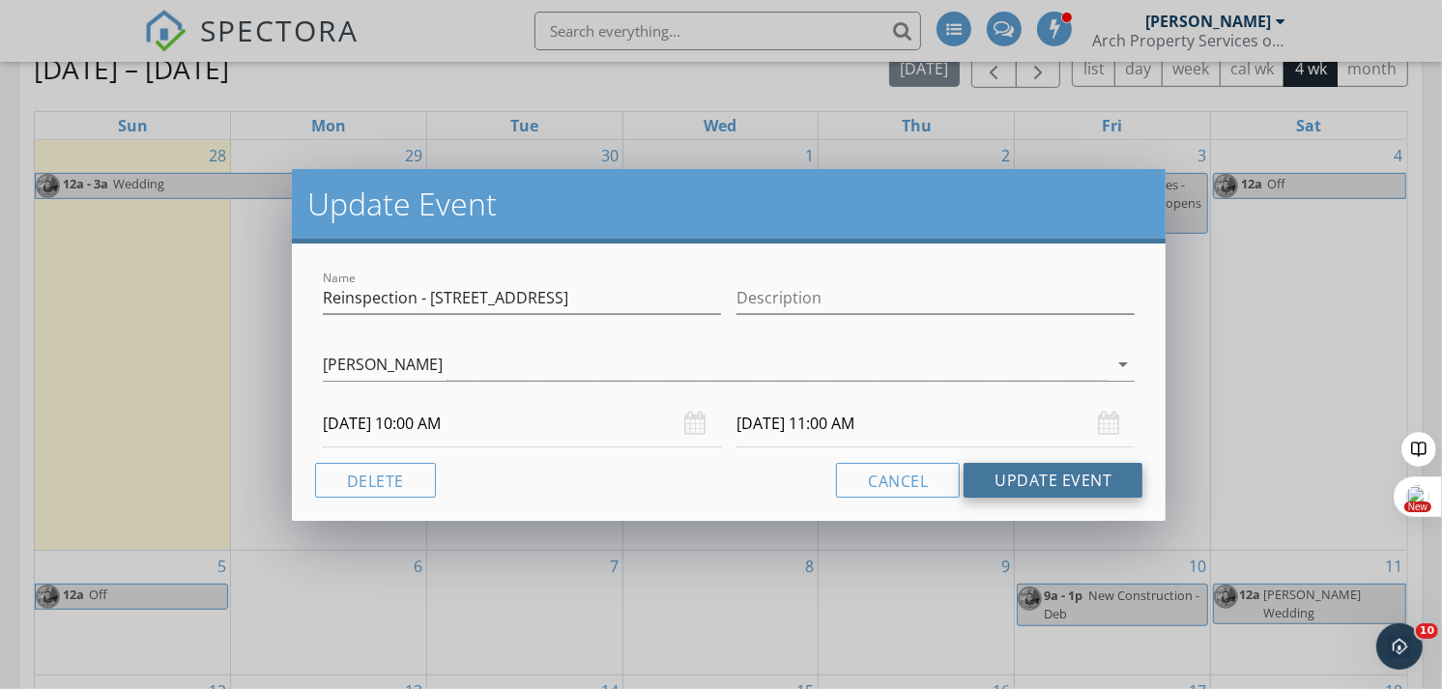
click at [1009, 480] on button "Update Event" at bounding box center [1053, 480] width 179 height 35
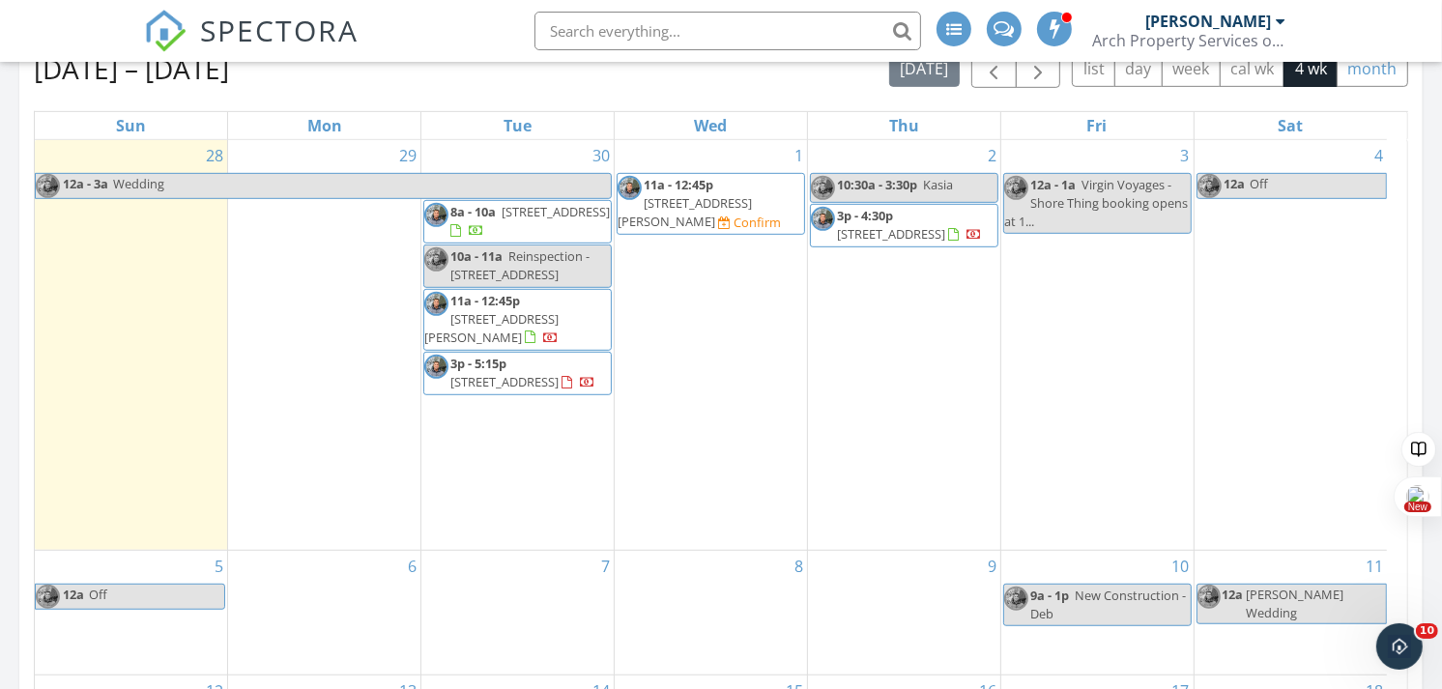
scroll to position [1793, 1476]
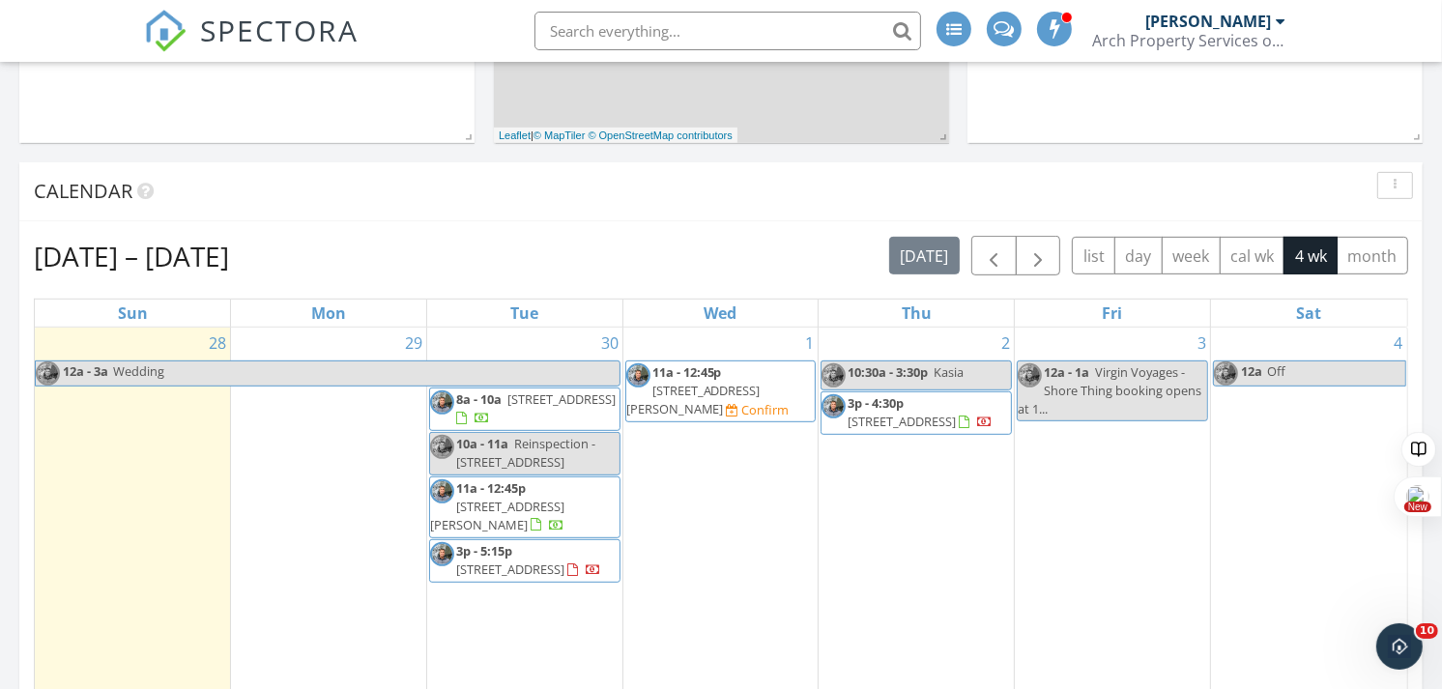
scroll to position [749, 0]
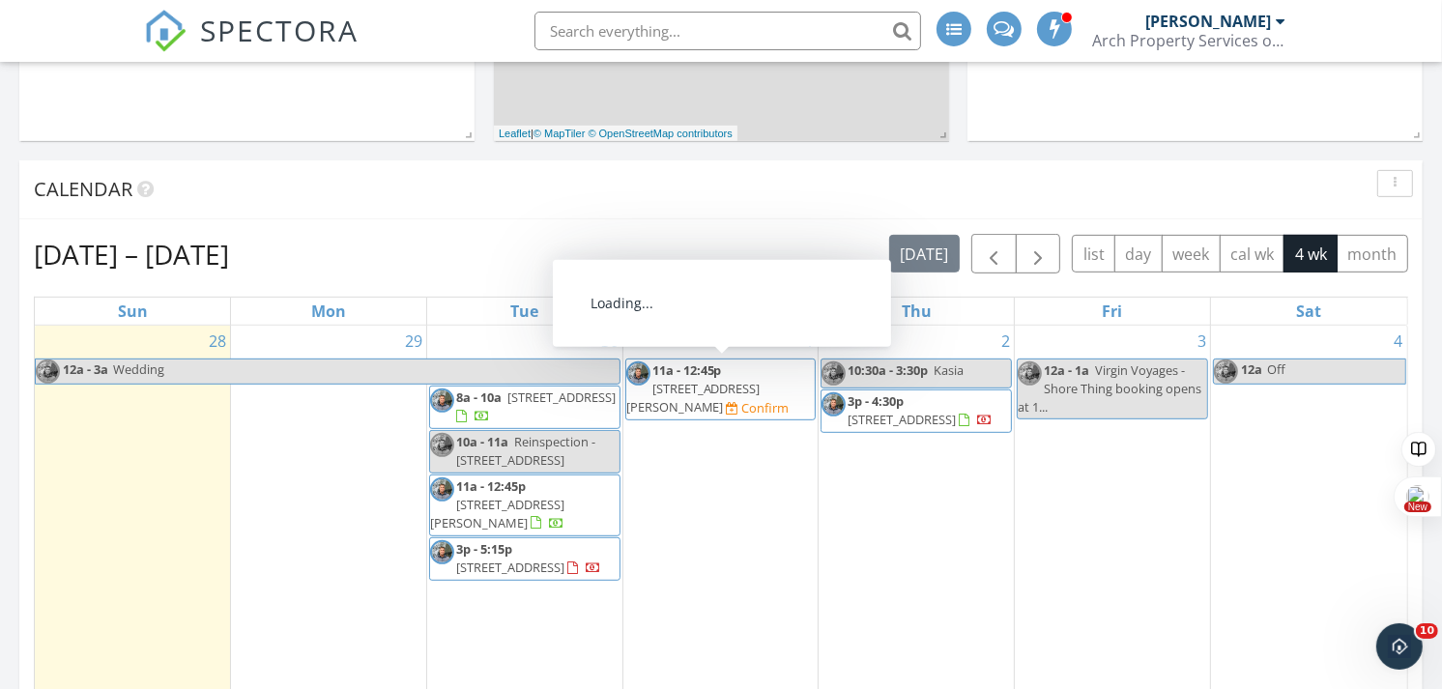
click at [733, 382] on span "[STREET_ADDRESS][PERSON_NAME]" at bounding box center [693, 398] width 134 height 36
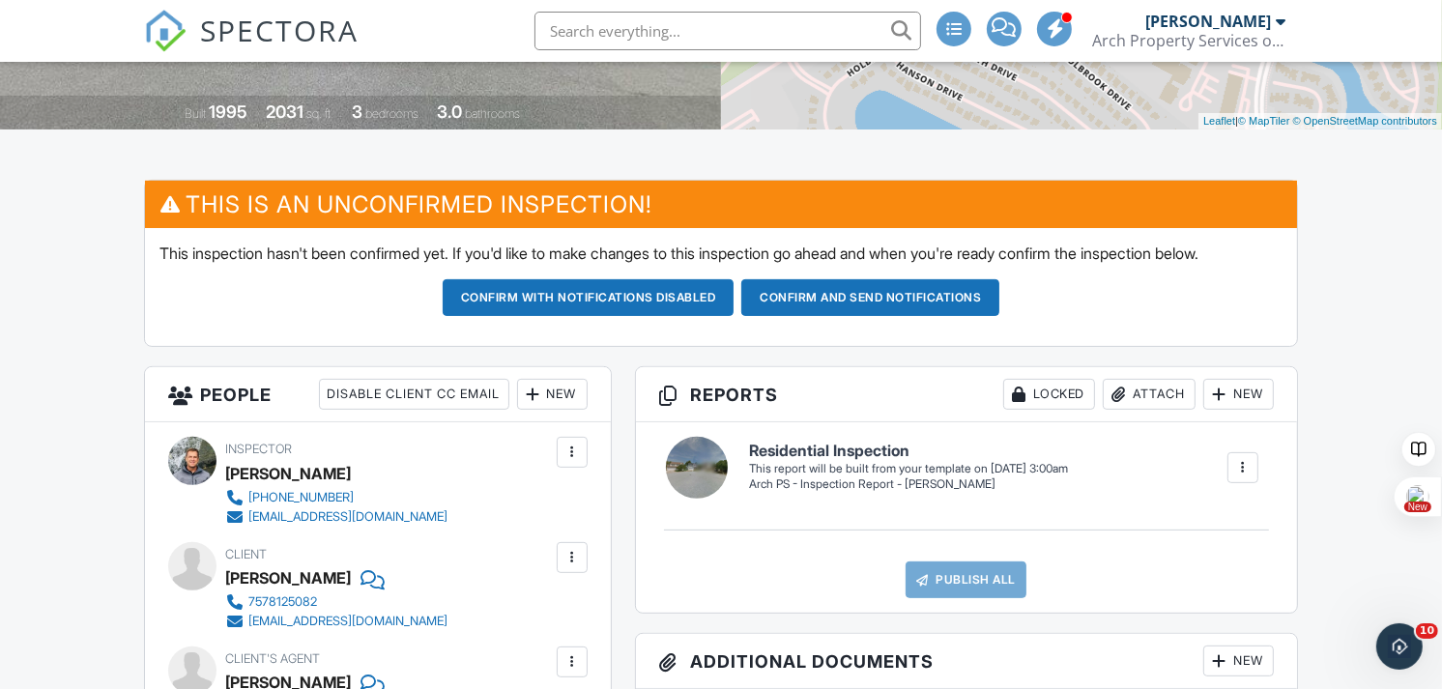
scroll to position [440, 0]
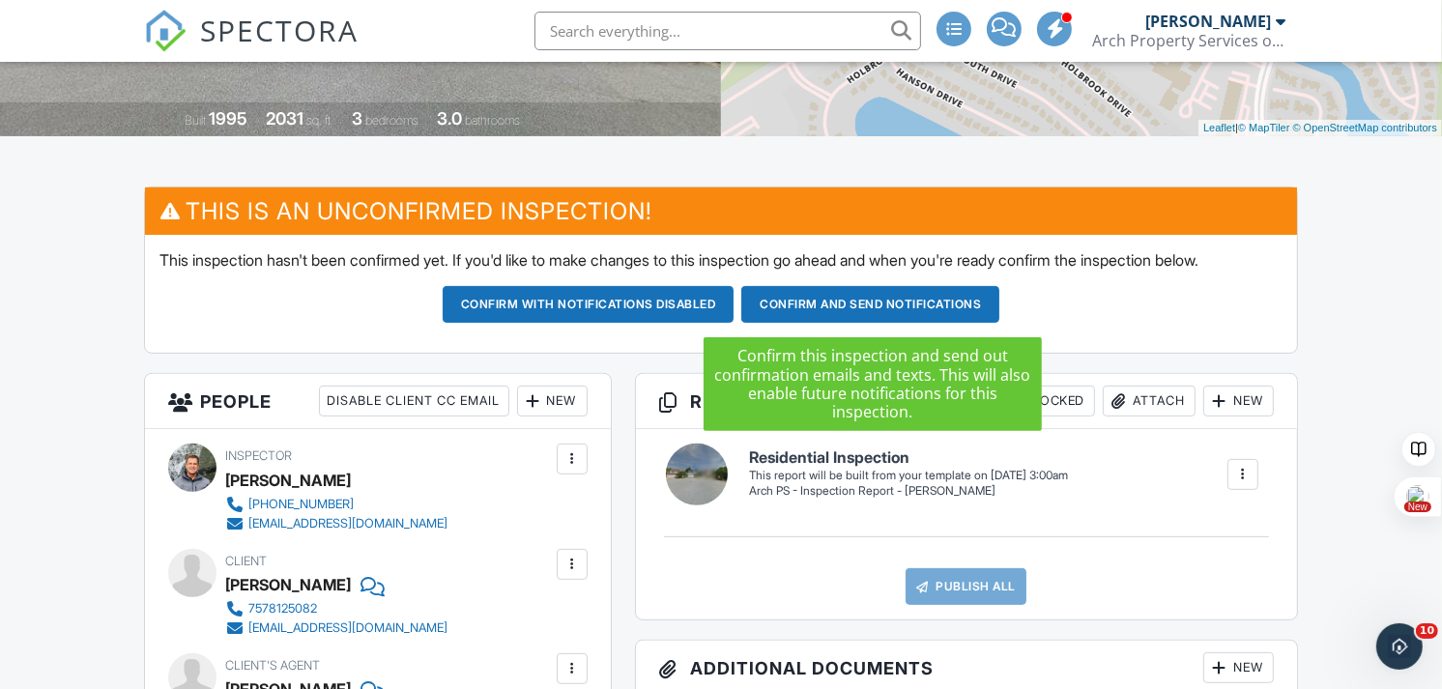
click at [871, 302] on button "Confirm and send notifications" at bounding box center [870, 304] width 258 height 37
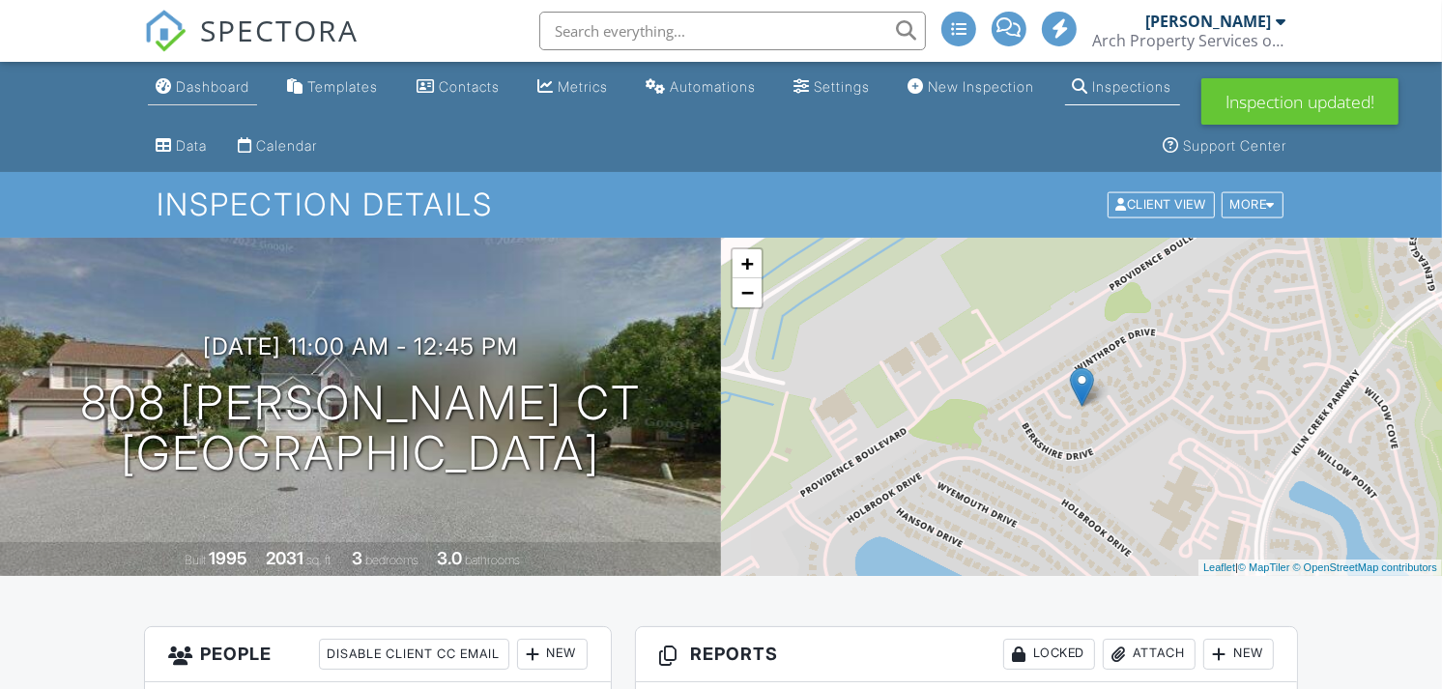
click at [211, 90] on div "Dashboard" at bounding box center [212, 86] width 73 height 16
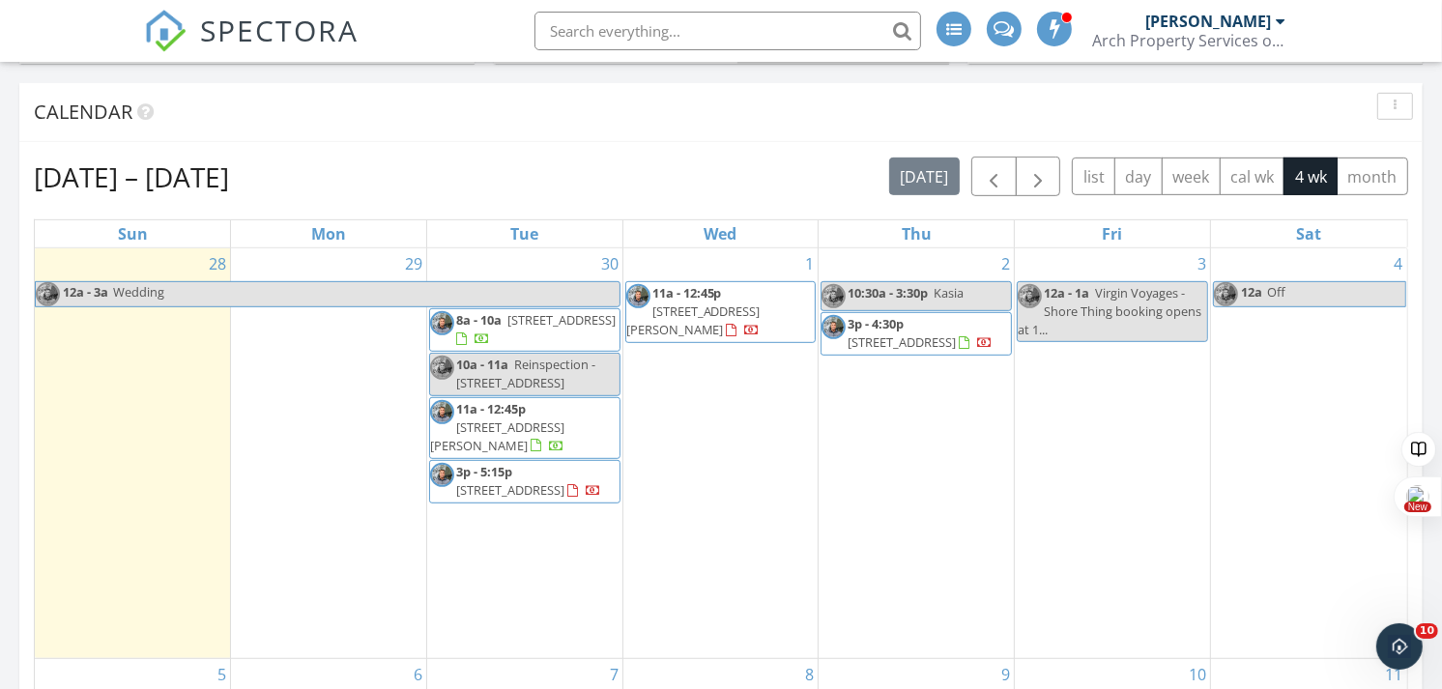
scroll to position [827, 0]
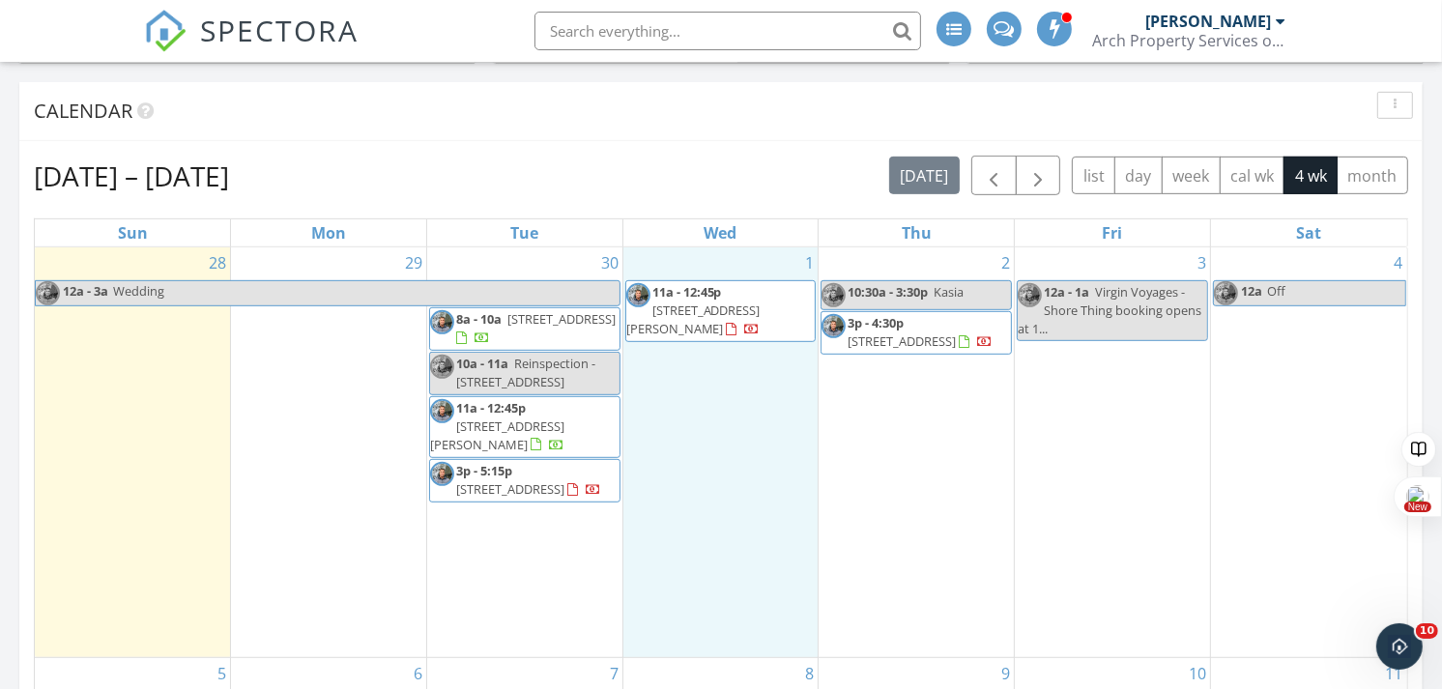
click at [692, 416] on div "1 11a - 12:45p [STREET_ADDRESS][PERSON_NAME]" at bounding box center [720, 452] width 195 height 410
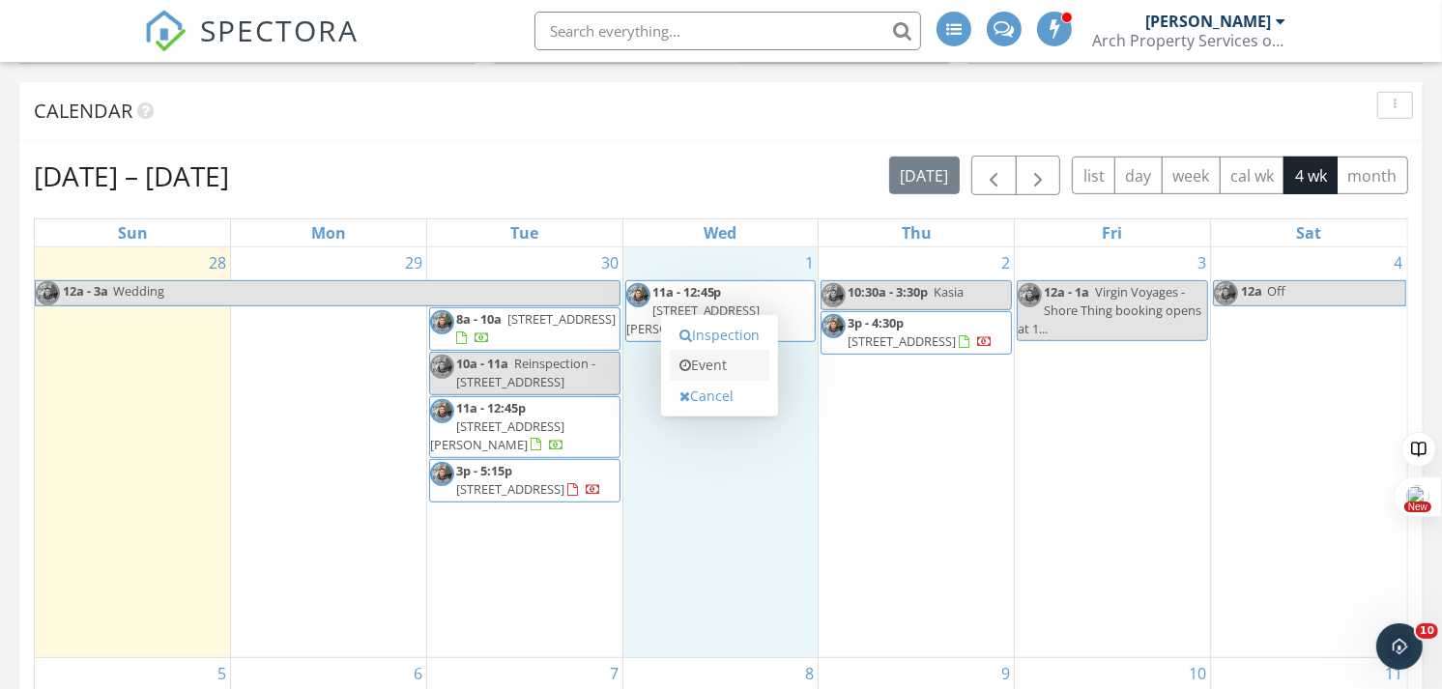
click at [732, 362] on link "Event" at bounding box center [720, 365] width 100 height 31
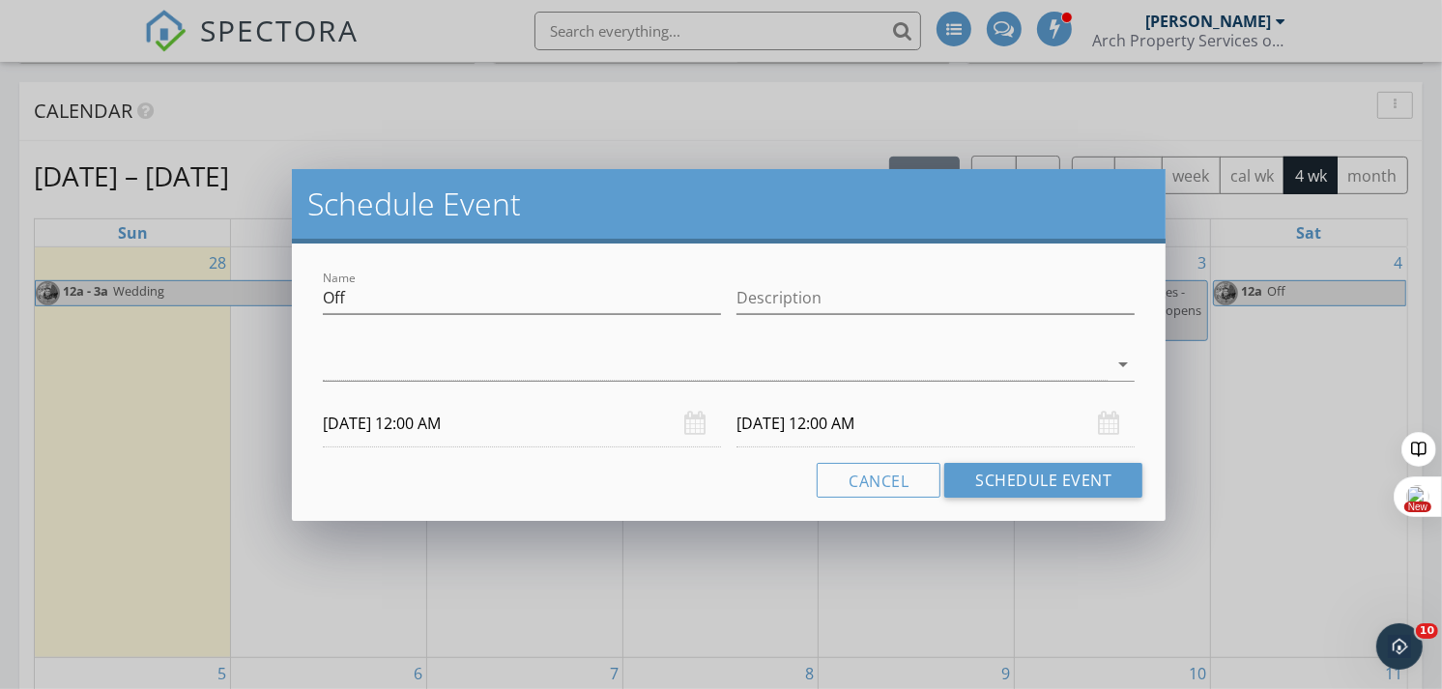
click at [732, 362] on div at bounding box center [716, 365] width 786 height 32
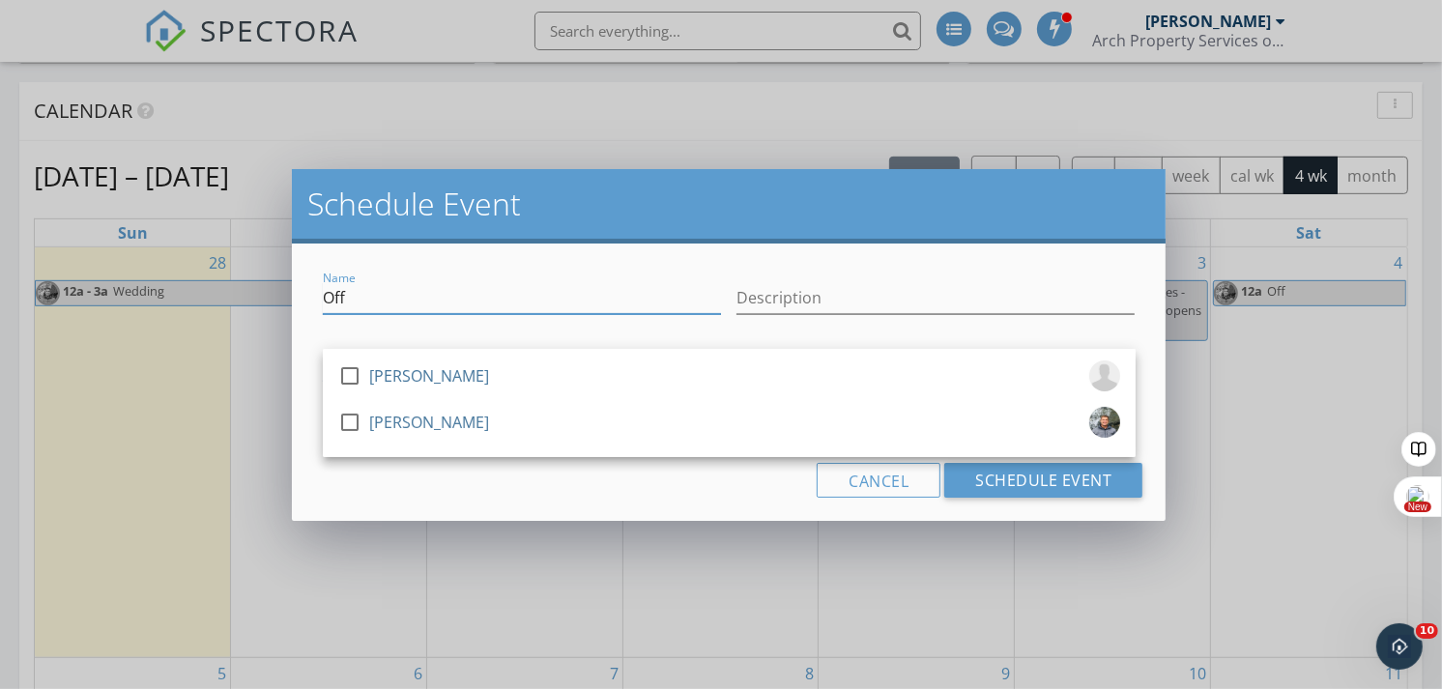
click at [496, 293] on input "Off" at bounding box center [522, 298] width 398 height 32
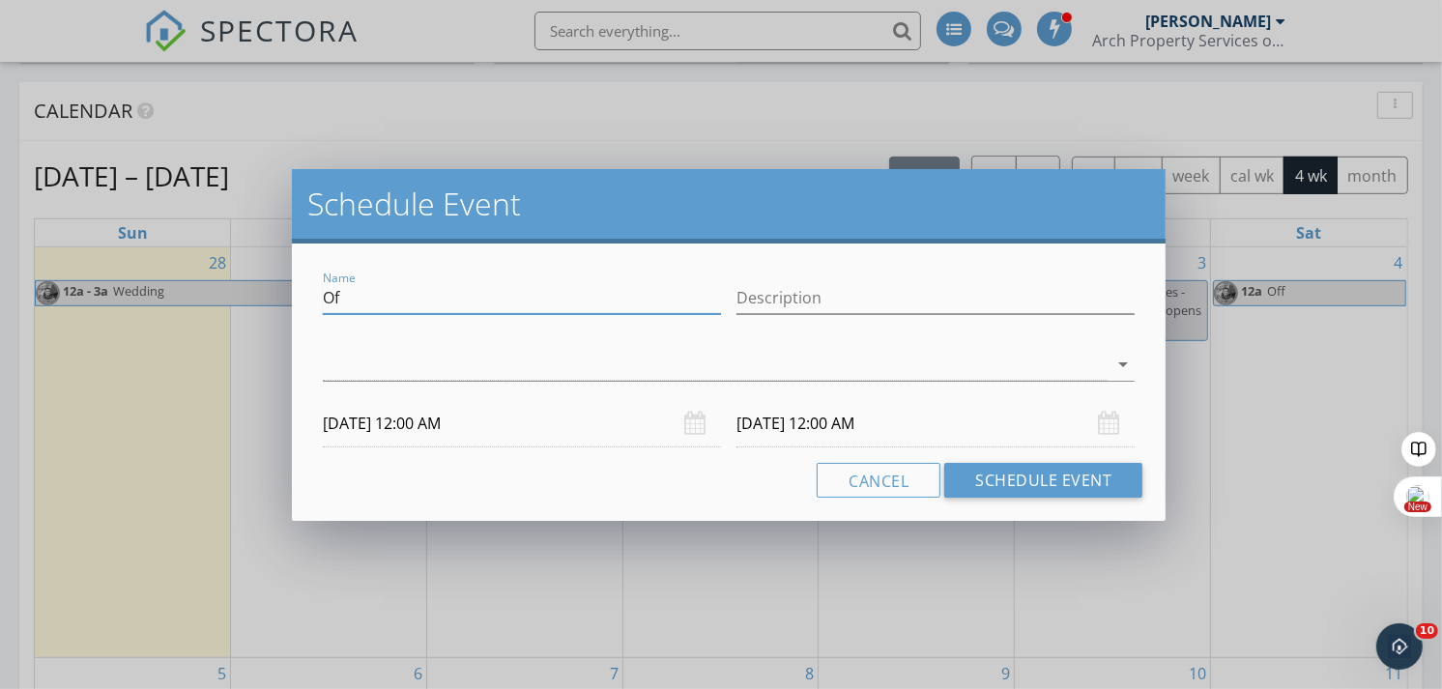
type input "O"
type input "Reinspection -411 Dunmore Dr Newport News"
click at [313, 394] on div "Name Reinspection -[STREET_ADDRESS][PERSON_NAME] News Description check_box_out…" at bounding box center [729, 382] width 875 height 277
click at [341, 365] on div at bounding box center [716, 365] width 786 height 32
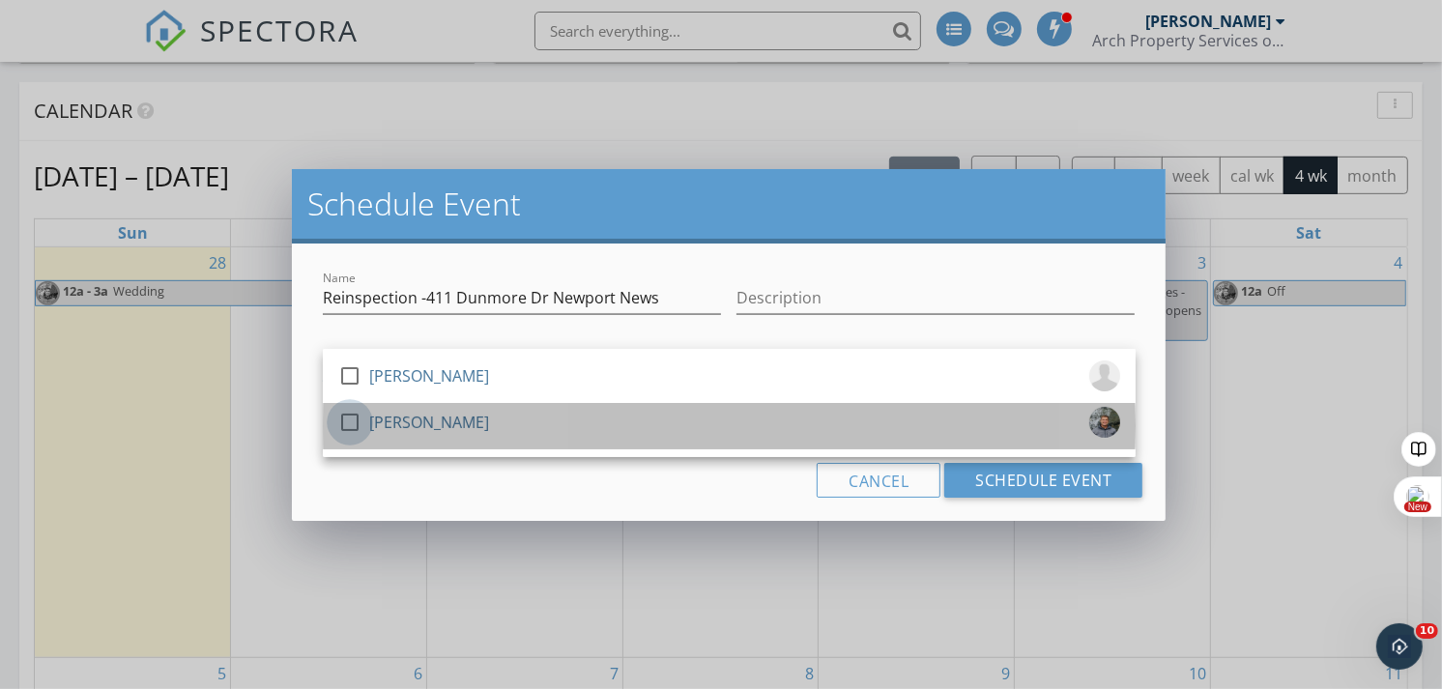
click at [351, 426] on div at bounding box center [349, 422] width 33 height 33
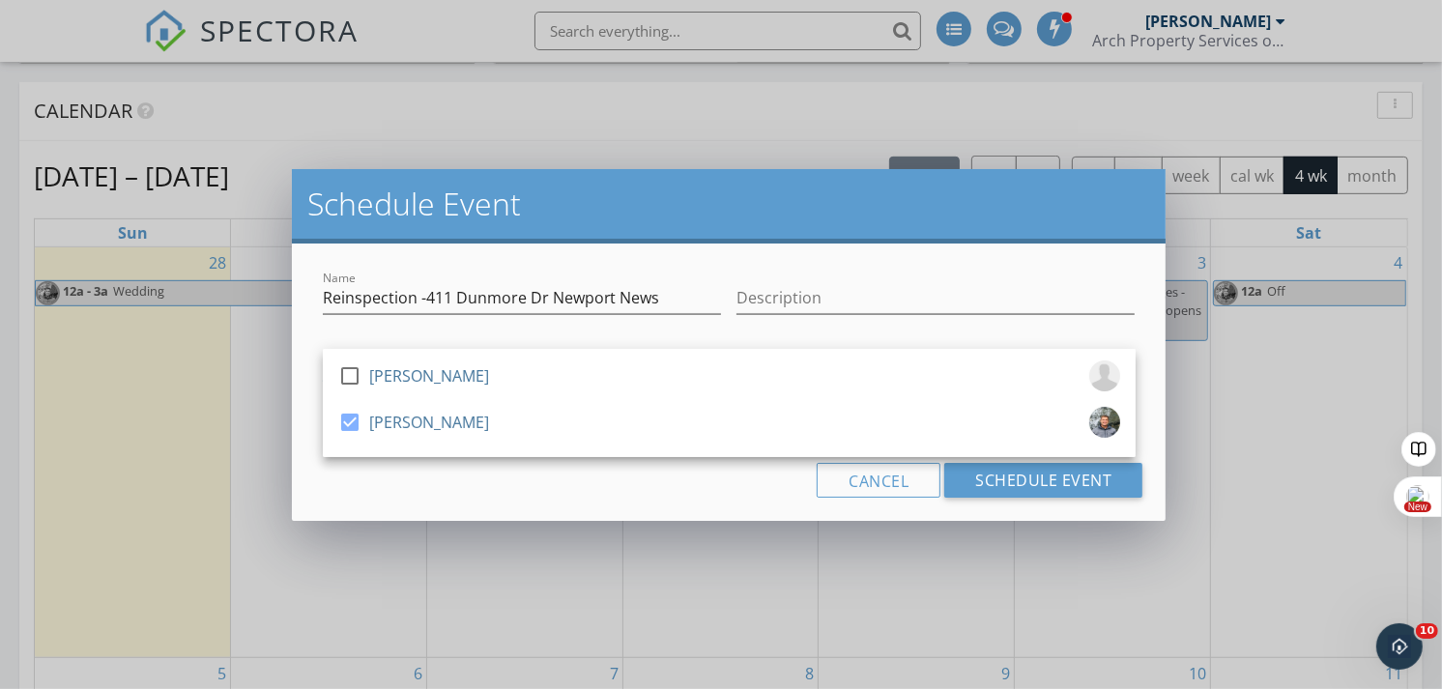
click at [391, 493] on div "Cancel Schedule Event" at bounding box center [729, 480] width 828 height 35
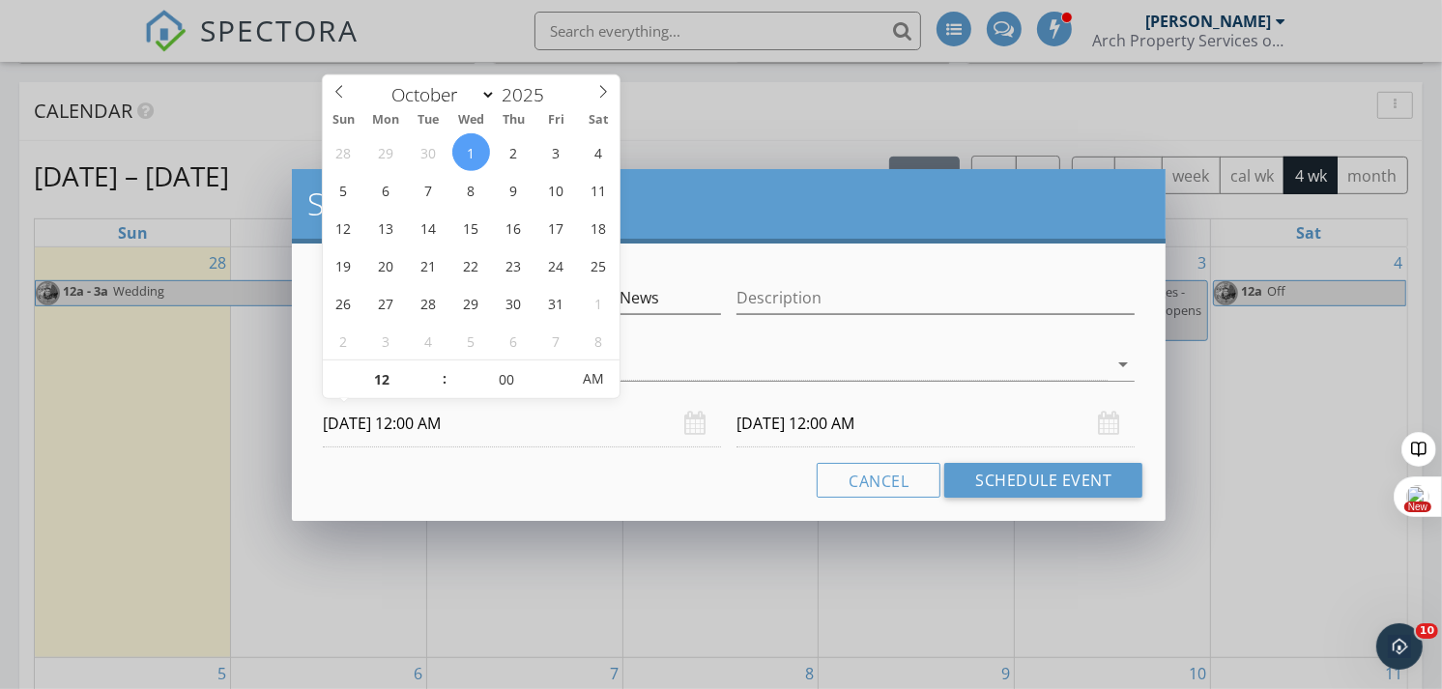
click at [394, 422] on input "[DATE] 12:00 AM" at bounding box center [522, 423] width 398 height 47
type input "01"
type input "10/01/2025 1:00 AM"
click at [428, 363] on span at bounding box center [435, 370] width 14 height 19
type input "10/02/2025 1:00 AM"
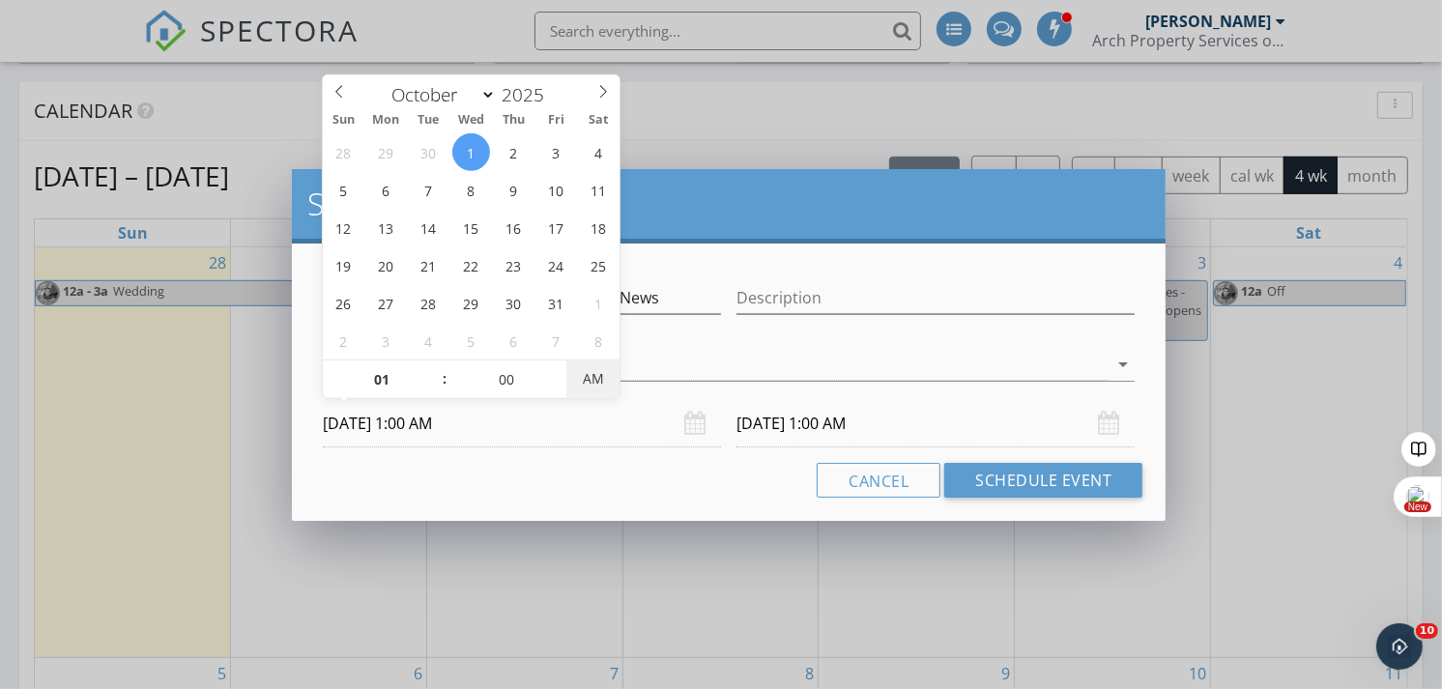
type input "10/01/2025 1:00 PM"
type input "10/02/2025 1:00 PM"
click at [593, 380] on span "PM" at bounding box center [592, 379] width 53 height 39
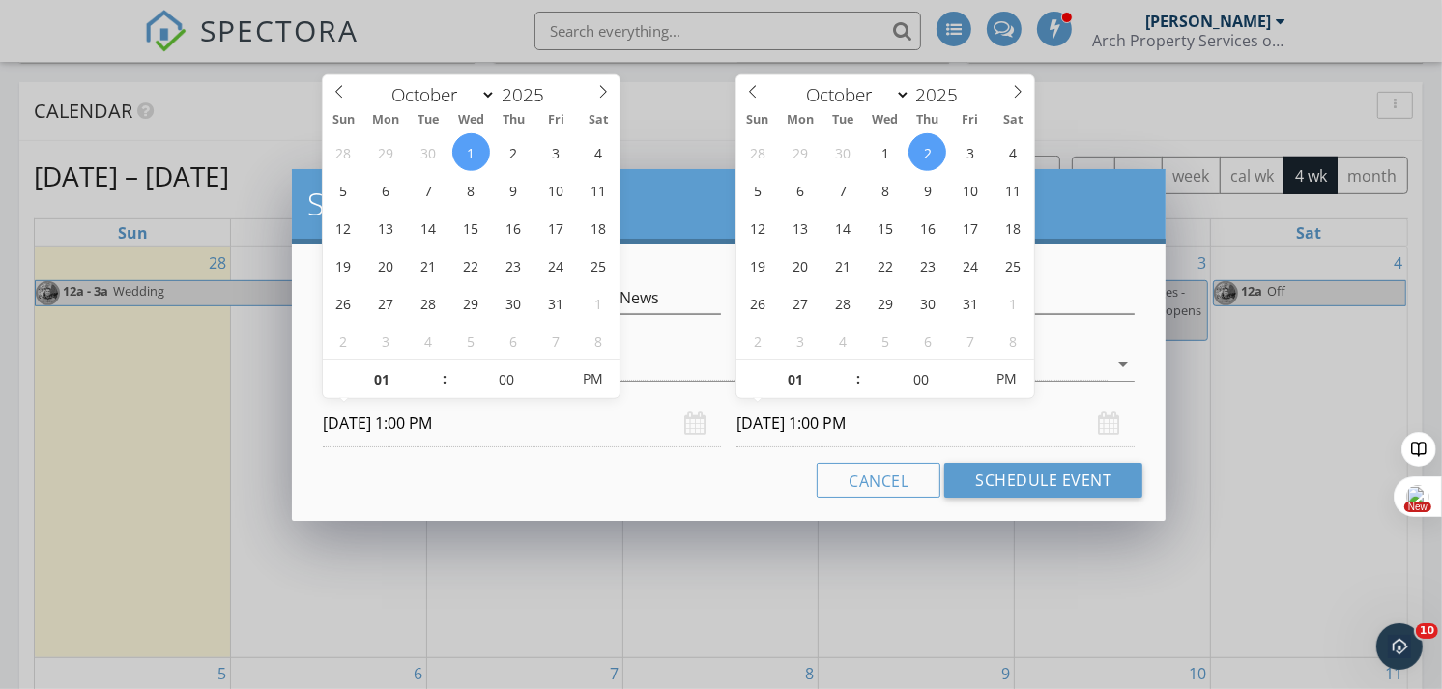
click at [806, 425] on input "10/02/2025 1:00 PM" at bounding box center [936, 423] width 398 height 47
type input "02"
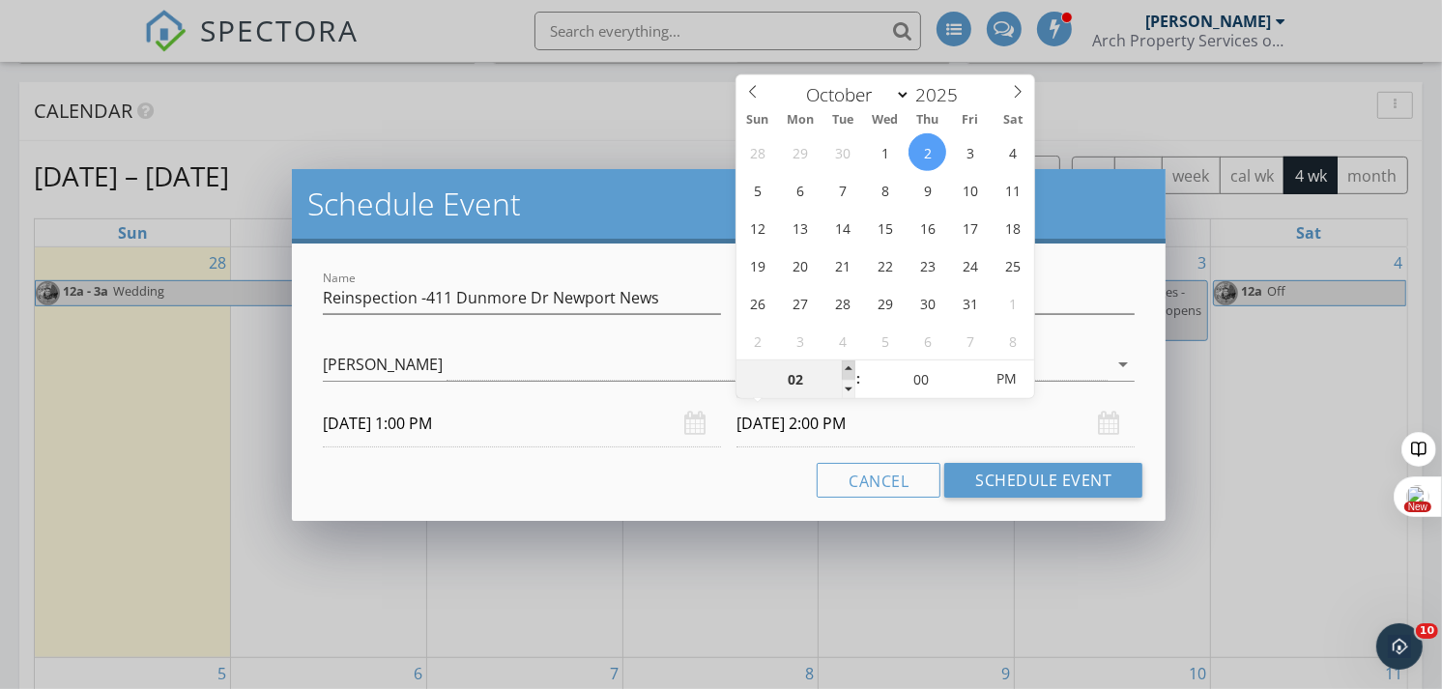
click at [852, 371] on span at bounding box center [849, 370] width 14 height 19
click at [776, 420] on input "10/02/2025 2:00 PM" at bounding box center [936, 423] width 398 height 47
type input "10/01/2025 2:00 PM"
click at [712, 480] on div "Cancel Schedule Event" at bounding box center [729, 480] width 828 height 35
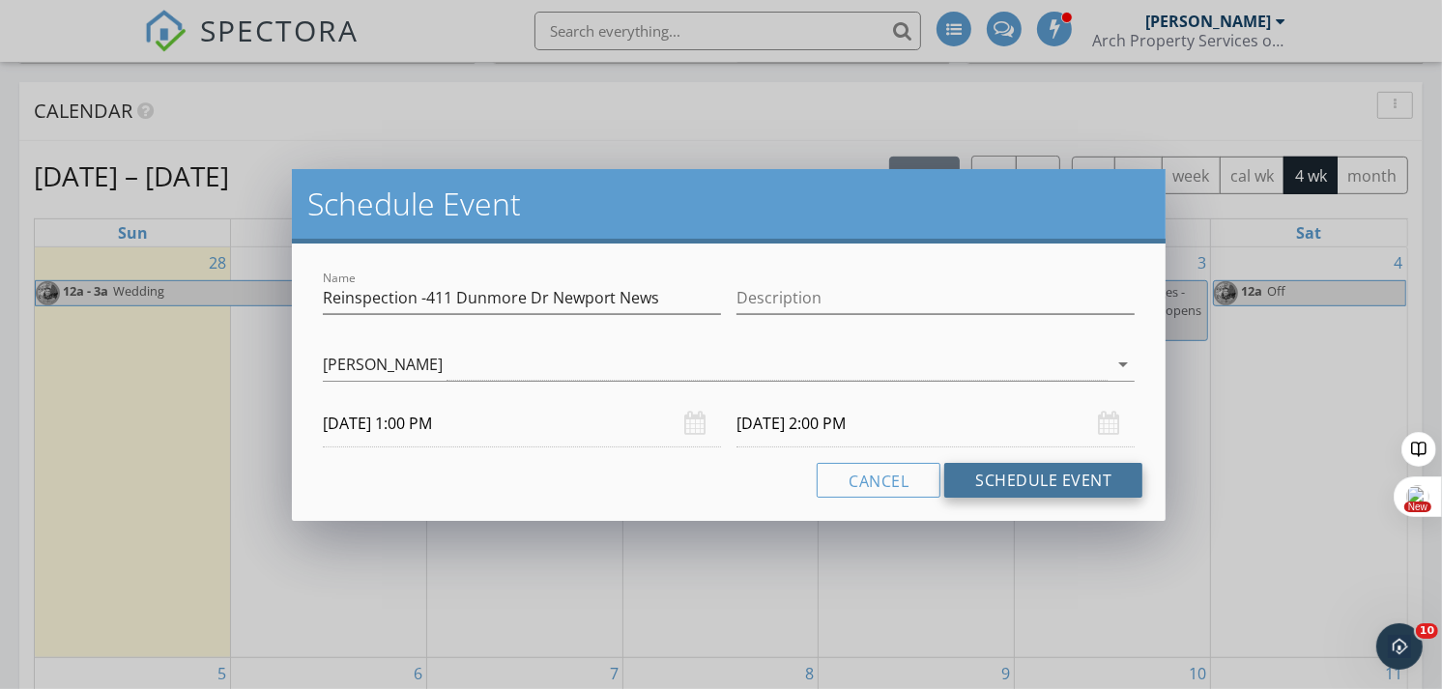
click at [1015, 471] on button "Schedule Event" at bounding box center [1043, 480] width 198 height 35
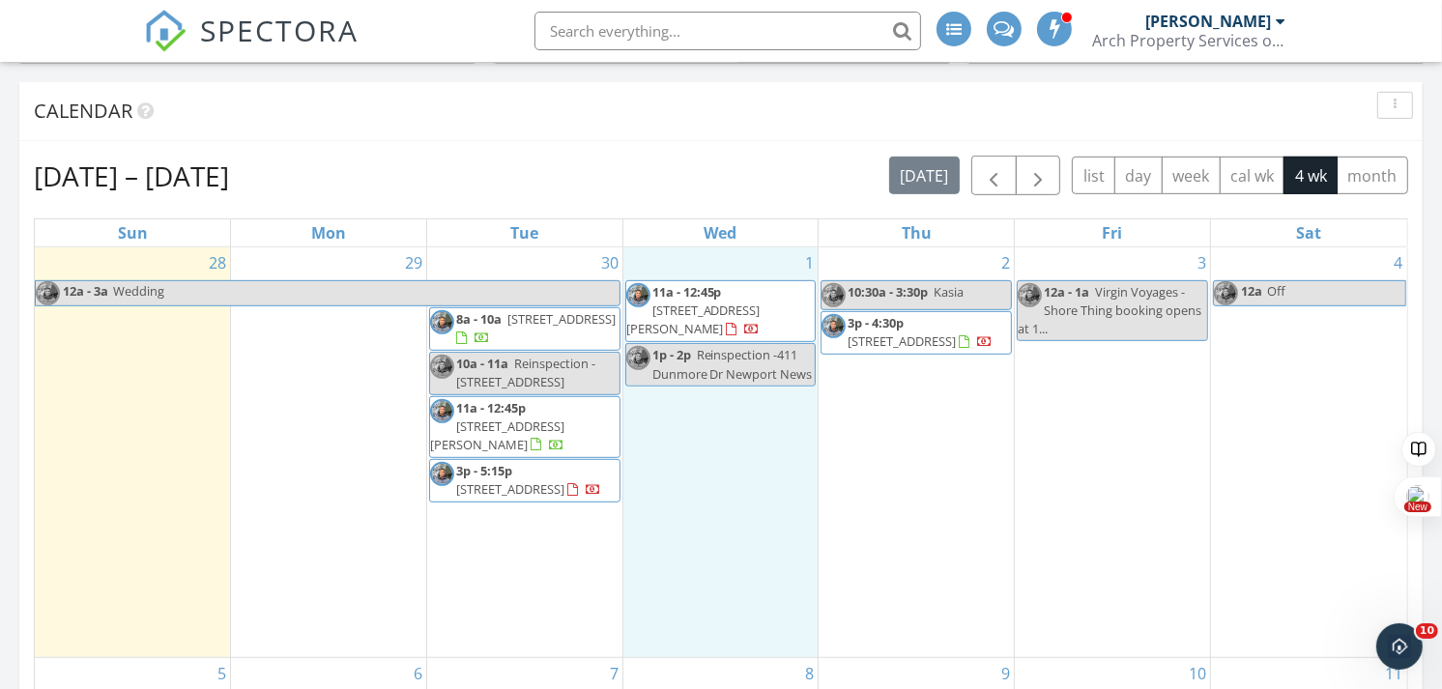
click at [750, 468] on div "1 11a - 12:45p 808 Ward Ct, Newport News 23602 1p - 2p Reinspection -411 Dunmor…" at bounding box center [720, 452] width 195 height 410
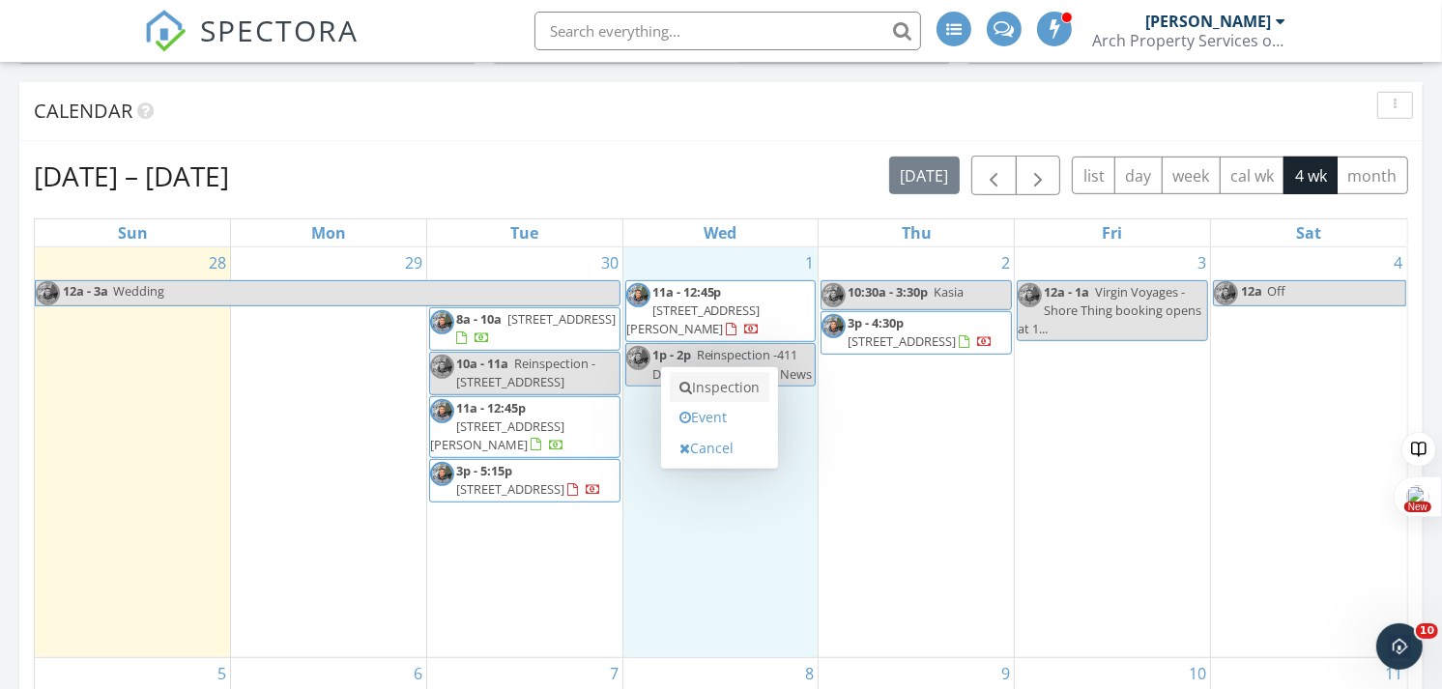
click at [721, 383] on link "Inspection" at bounding box center [720, 387] width 100 height 31
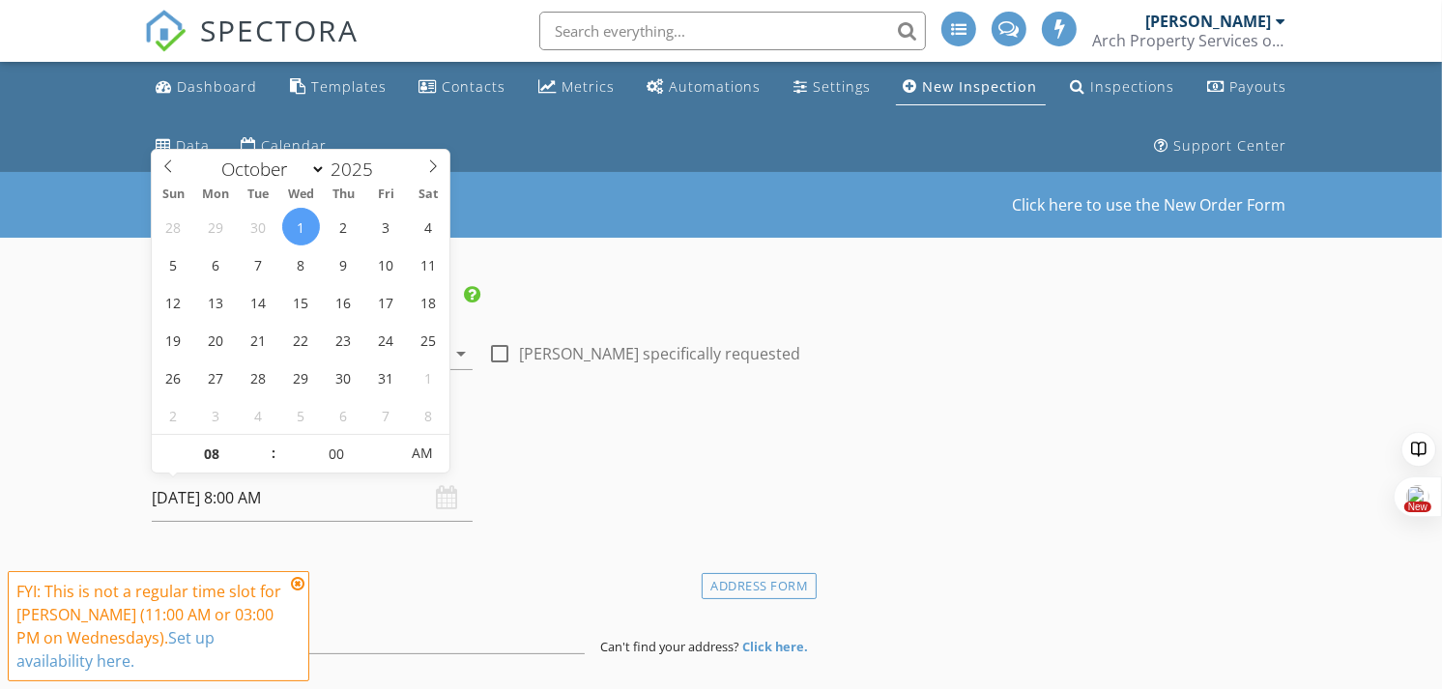
click at [358, 509] on input "[DATE] 8:00 AM" at bounding box center [312, 498] width 321 height 47
type input "10/01/2025 7:00 AM"
type input "07"
click at [259, 469] on span at bounding box center [264, 463] width 14 height 19
type input "10/01/2025 6:00 AM"
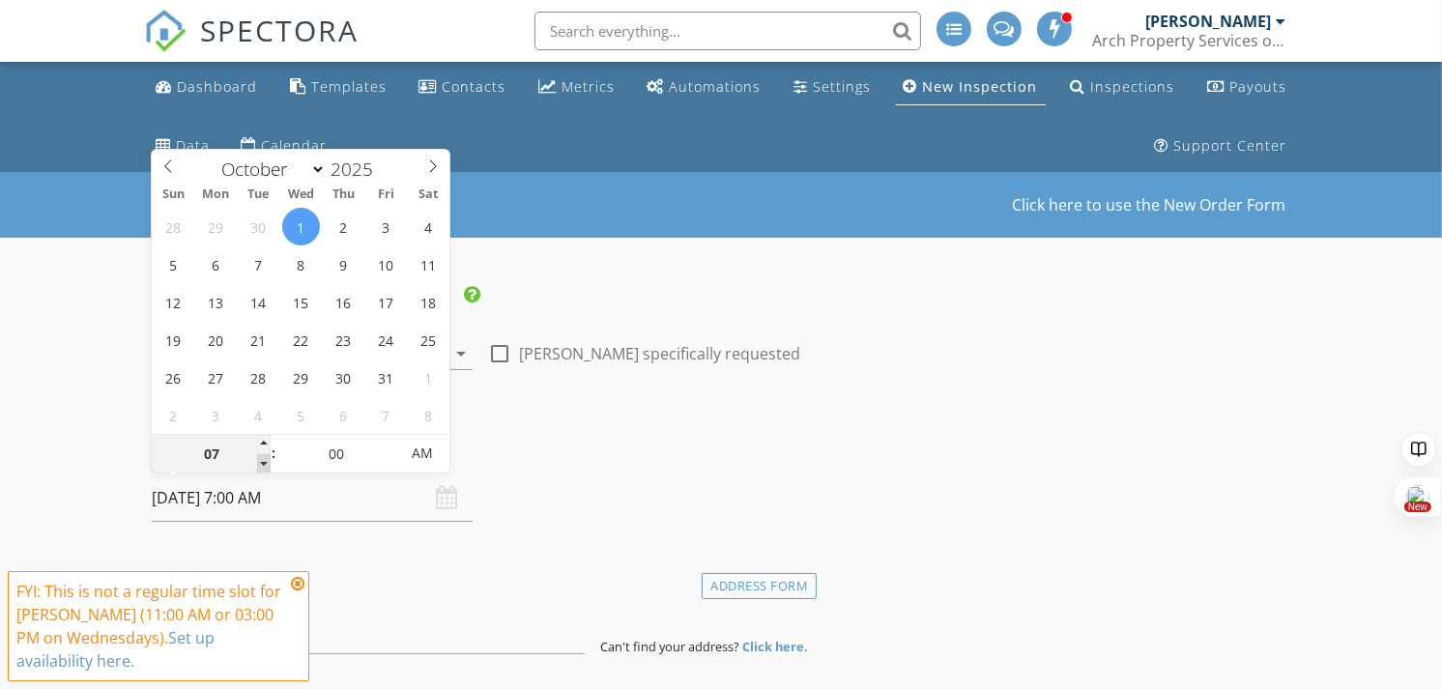
type input "06"
click at [259, 469] on span at bounding box center [264, 463] width 14 height 19
type input "10/01/2025 5:00 AM"
type input "05"
click at [259, 469] on span at bounding box center [264, 463] width 14 height 19
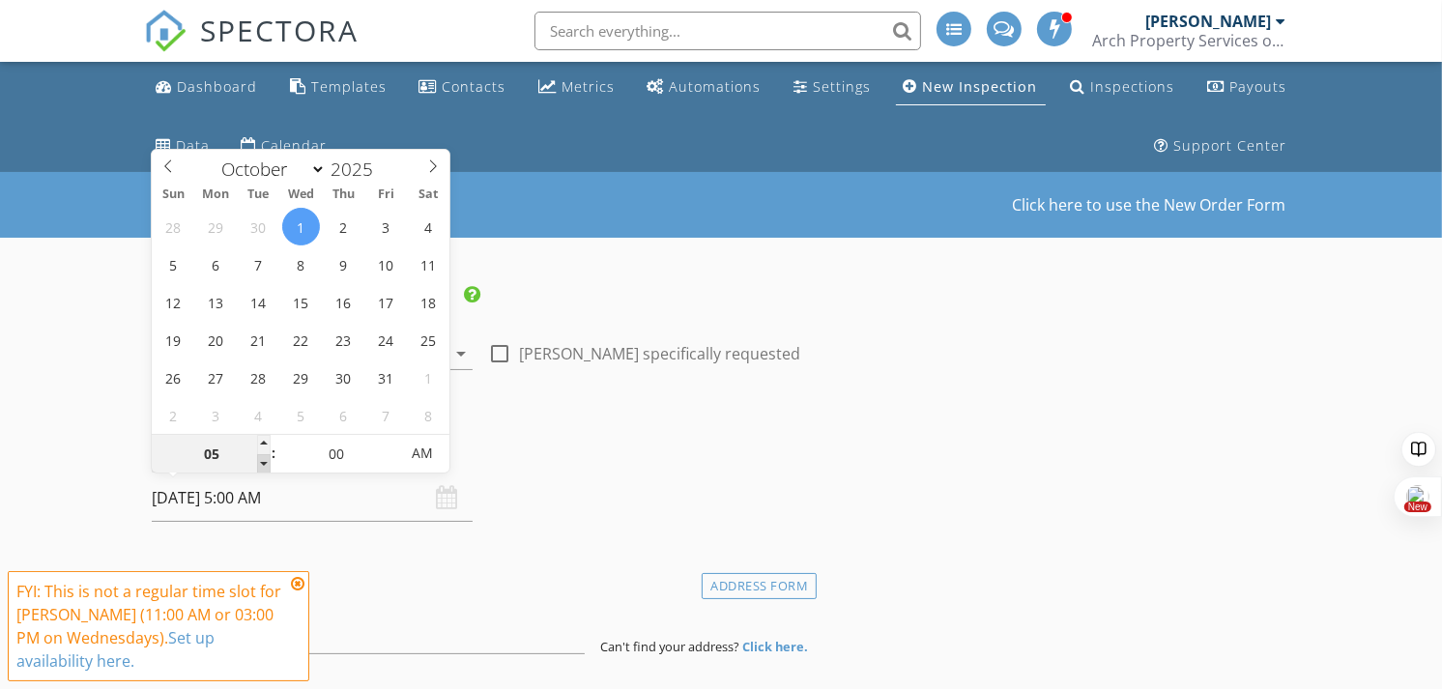
type input "10/01/2025 4:00 AM"
type input "04"
click at [259, 469] on span at bounding box center [264, 463] width 14 height 19
type input "10/01/2025 3:00 AM"
type input "03"
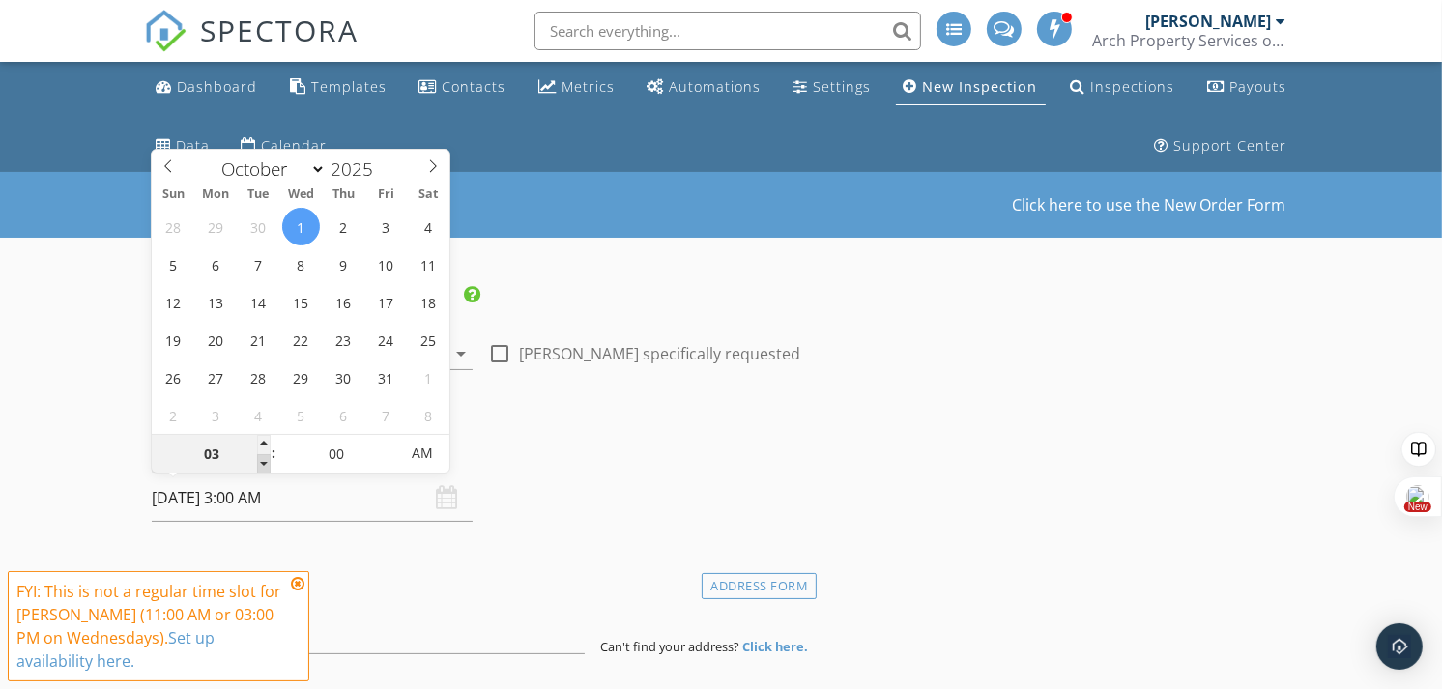
click at [259, 469] on span at bounding box center [264, 463] width 14 height 19
type input "10/01/2025 3:05 AM"
type input "05"
click at [391, 441] on span at bounding box center [390, 444] width 14 height 19
type input "10/01/2025 3:10 AM"
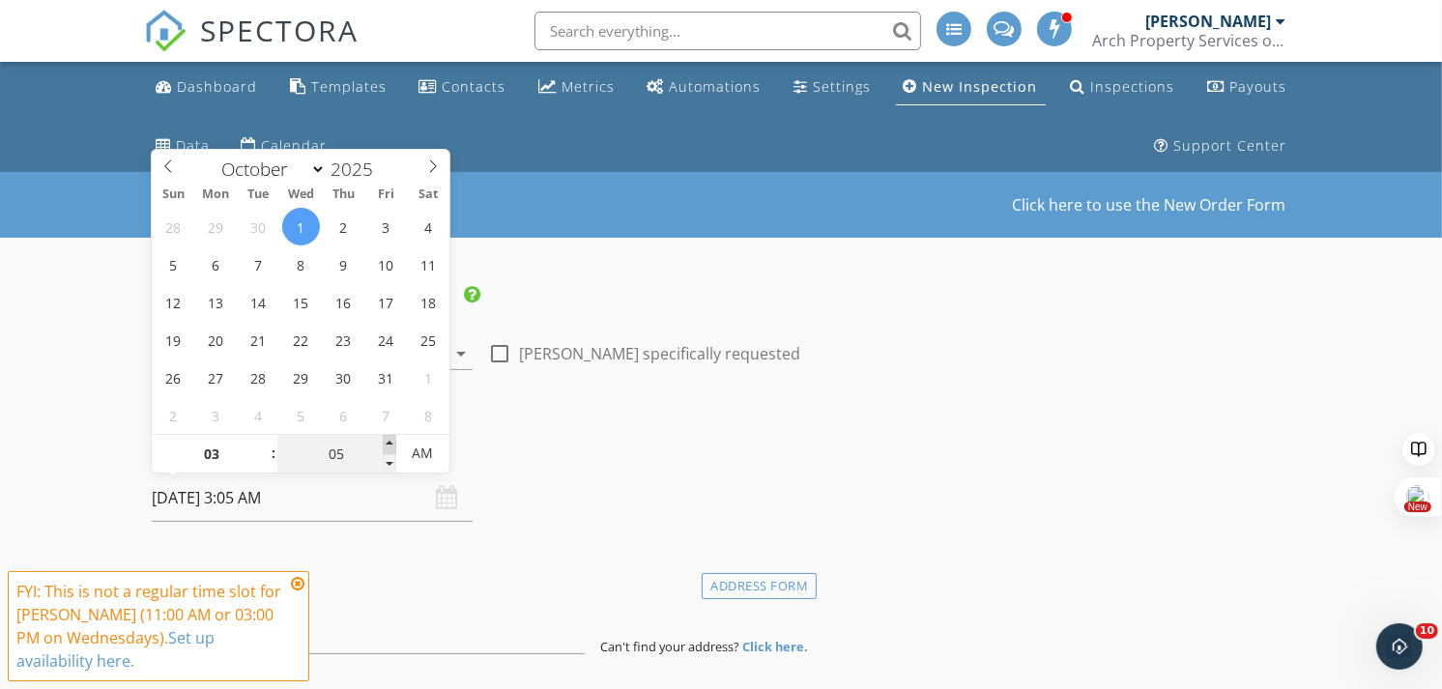
type input "10"
click at [391, 441] on span at bounding box center [390, 444] width 14 height 19
type input "10/01/2025 3:15 AM"
type input "15"
click at [391, 441] on span at bounding box center [390, 444] width 14 height 19
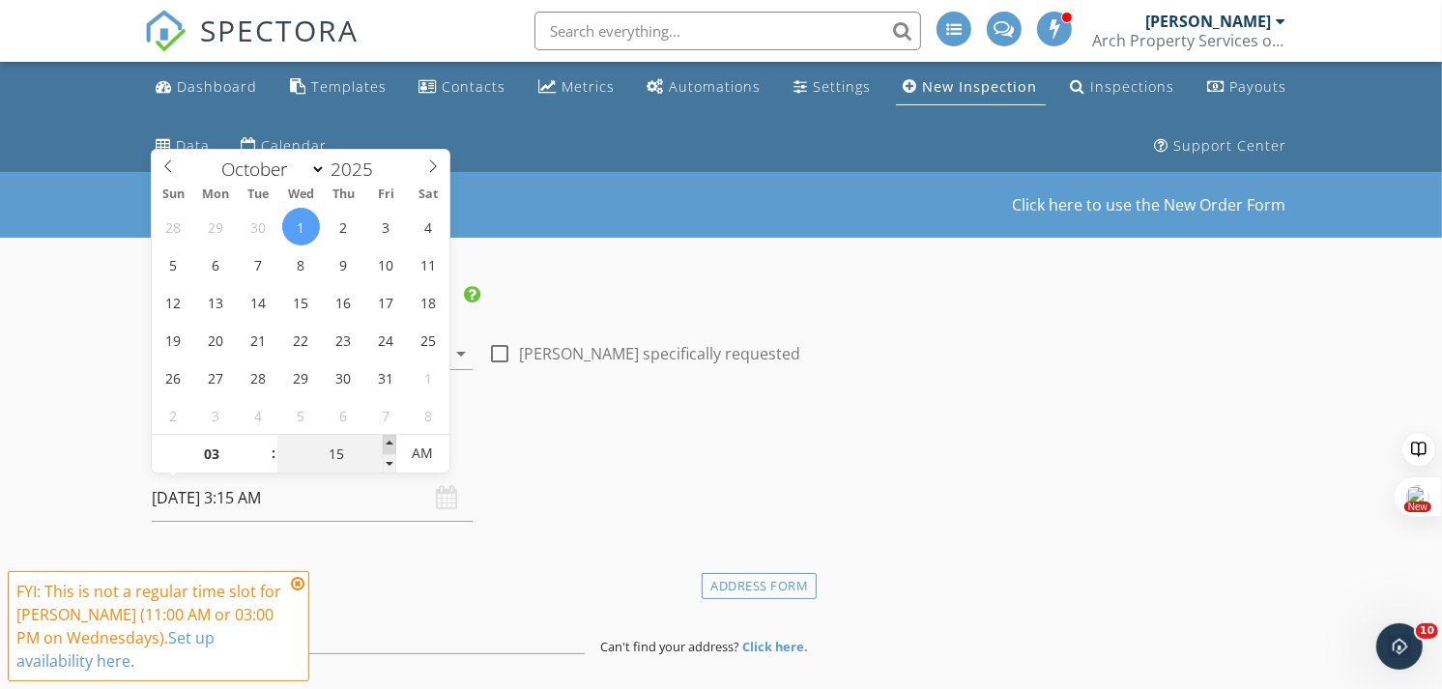
type input "10/01/2025 3:20 AM"
type input "20"
click at [391, 441] on span at bounding box center [390, 444] width 14 height 19
type input "10/01/2025 3:25 AM"
type input "25"
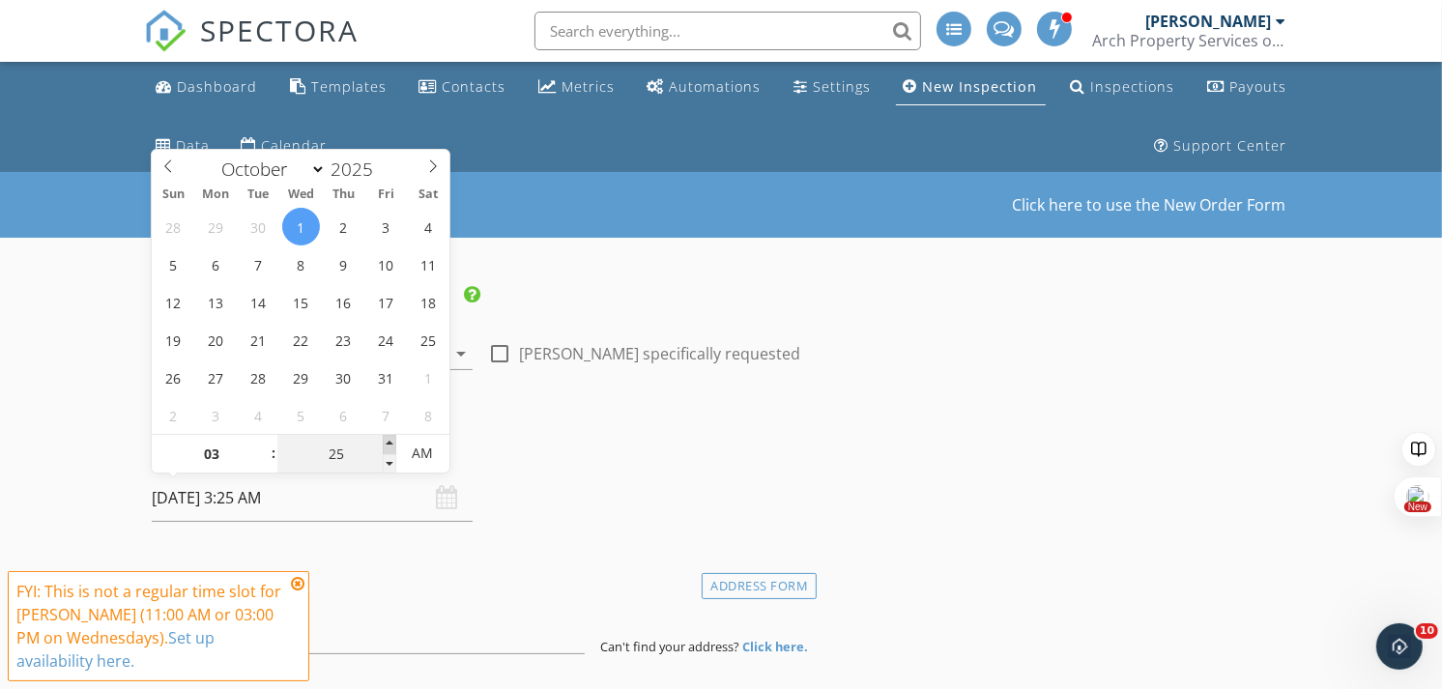
click at [391, 441] on span at bounding box center [390, 444] width 14 height 19
type input "10/01/2025 3:30 AM"
type input "30"
click at [391, 441] on span at bounding box center [390, 444] width 14 height 19
type input "10/01/2025 3:30 PM"
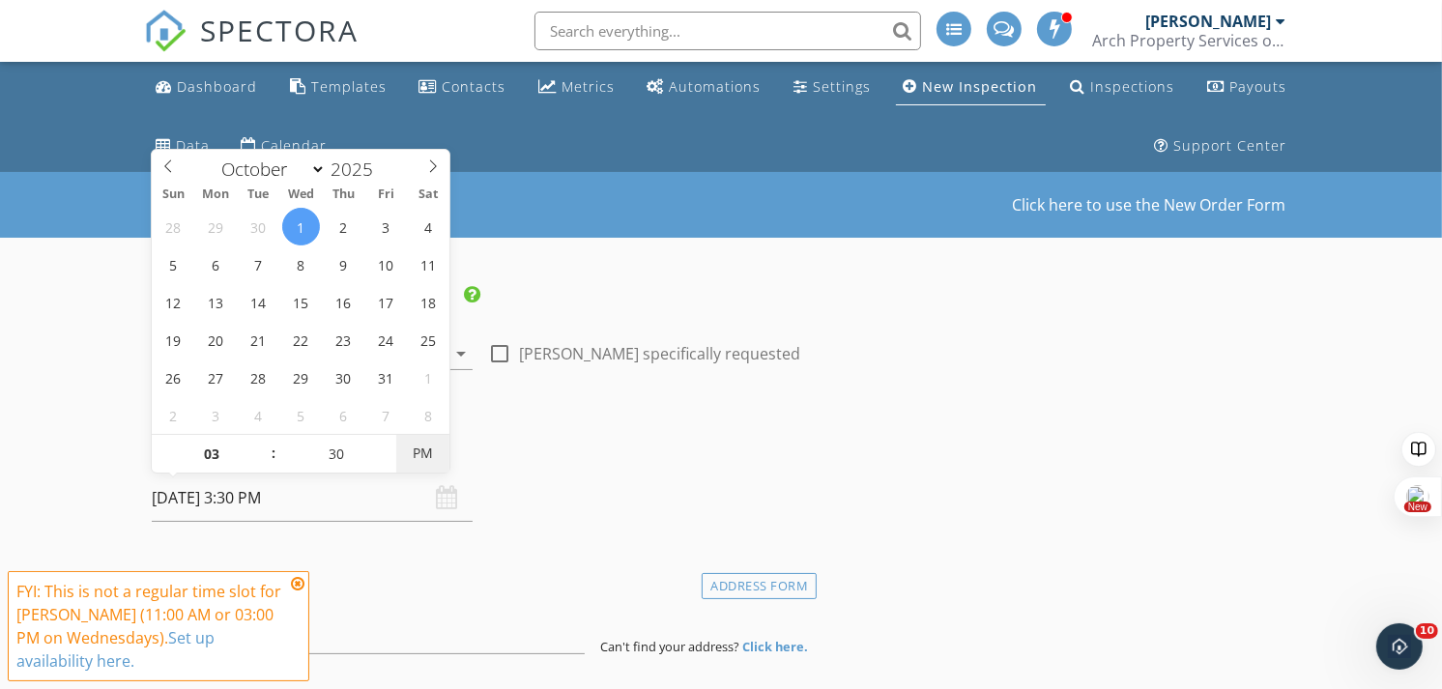
click at [428, 454] on span "PM" at bounding box center [422, 453] width 53 height 39
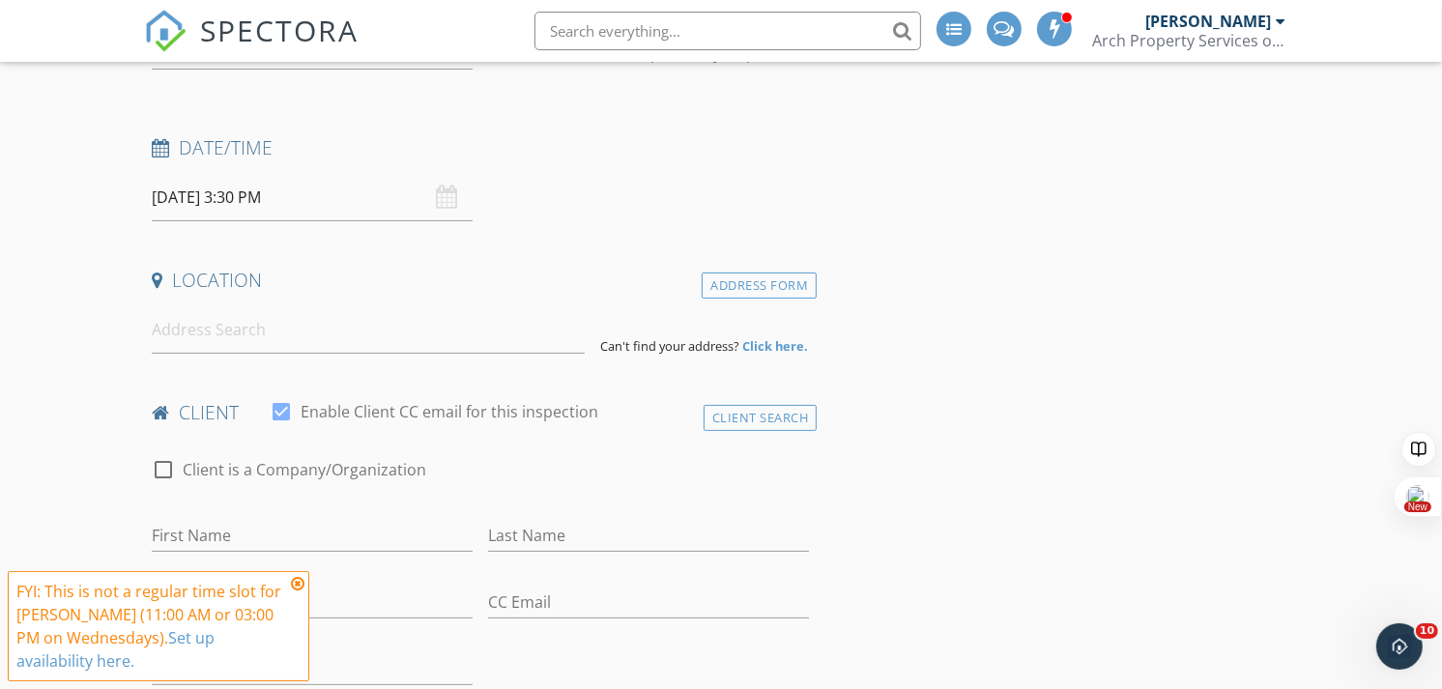
scroll to position [302, 0]
click at [204, 339] on input at bounding box center [368, 328] width 433 height 47
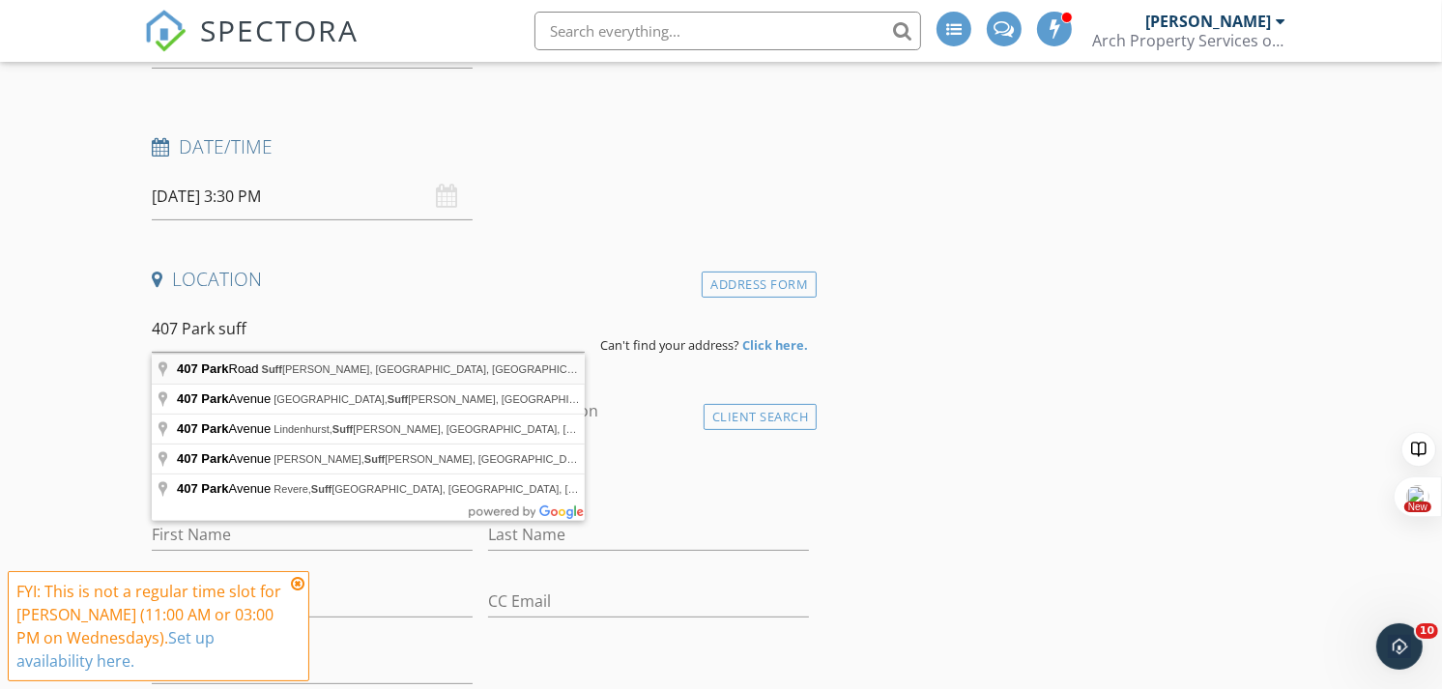
type input "407 Park Road, Suffolk, VA, USA"
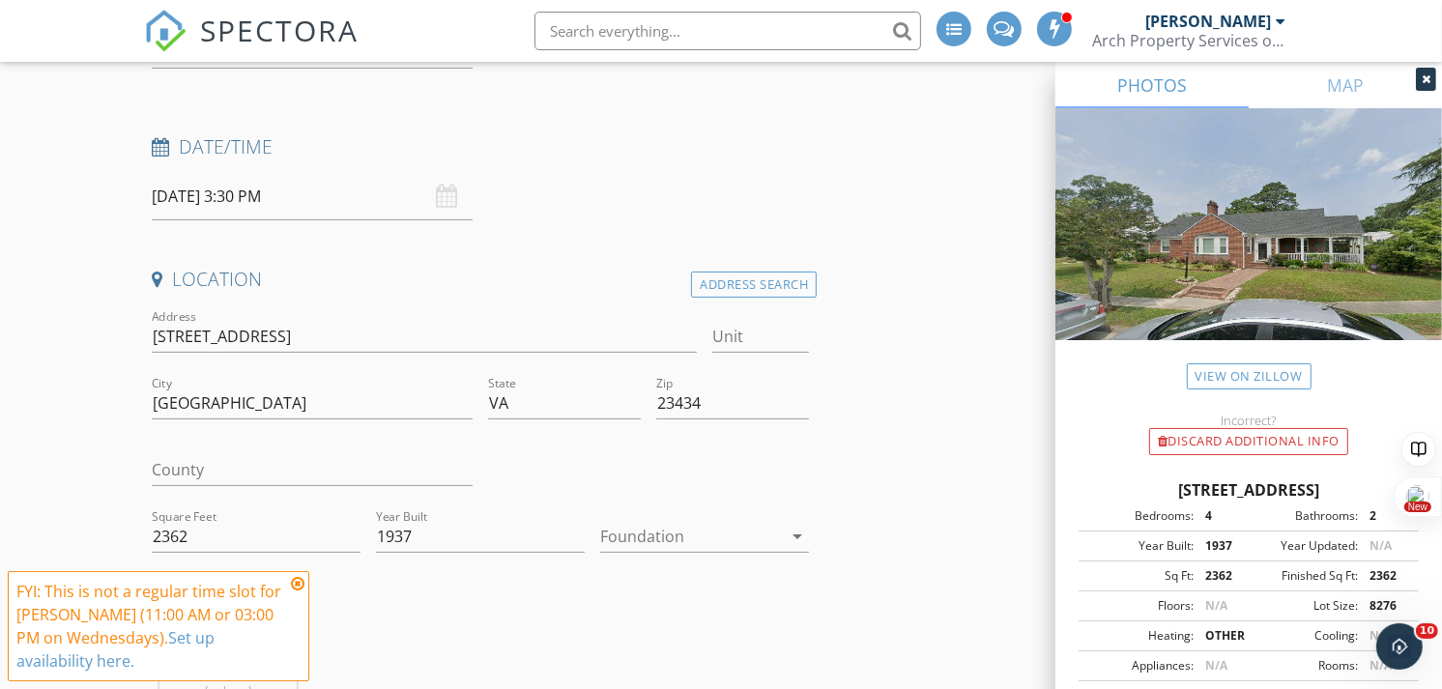
click at [653, 537] on div at bounding box center [691, 536] width 182 height 31
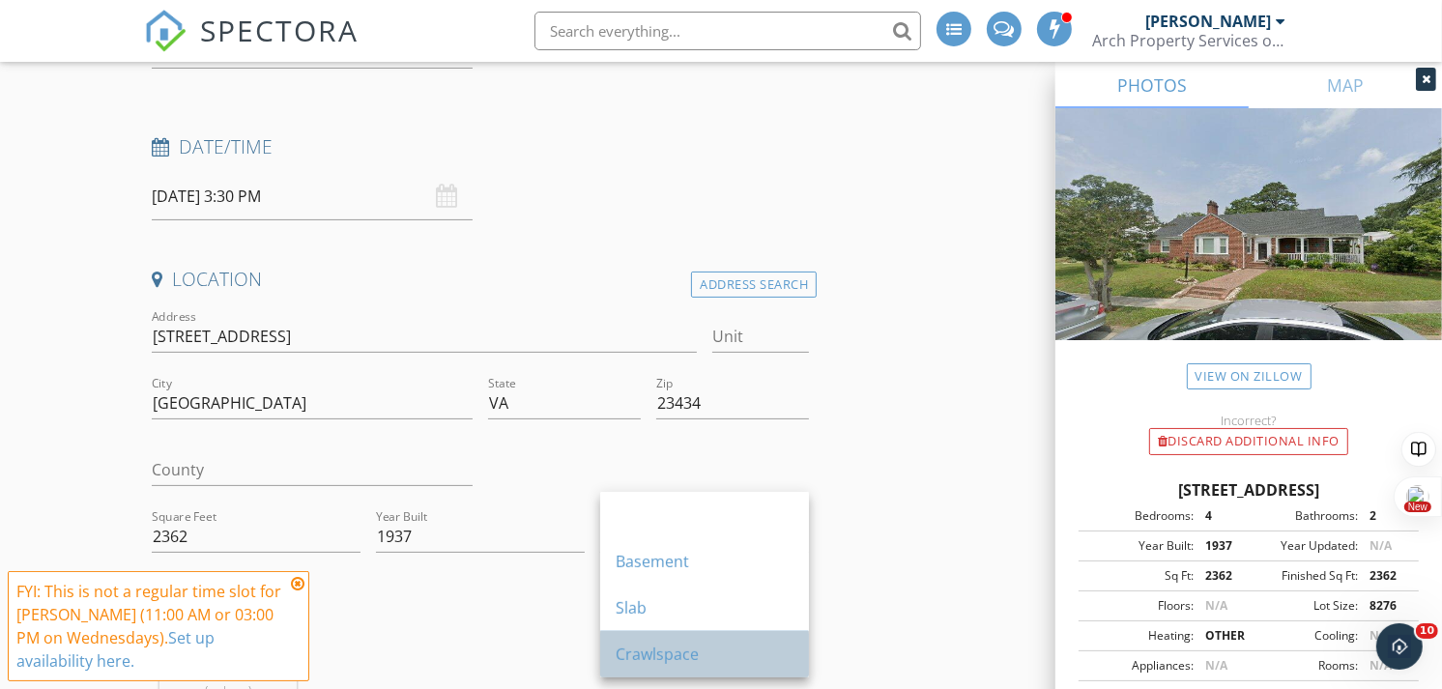
click at [664, 648] on div "Crawlspace" at bounding box center [705, 654] width 178 height 23
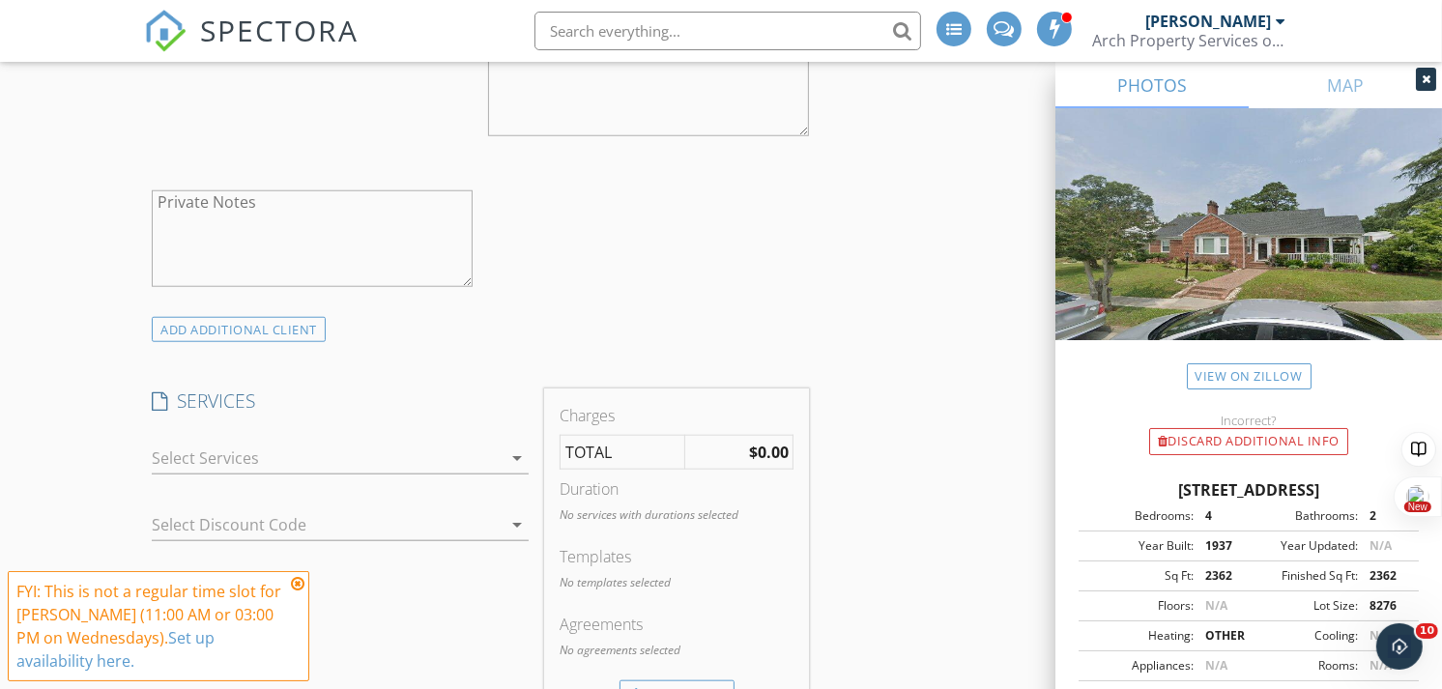
scroll to position [1533, 0]
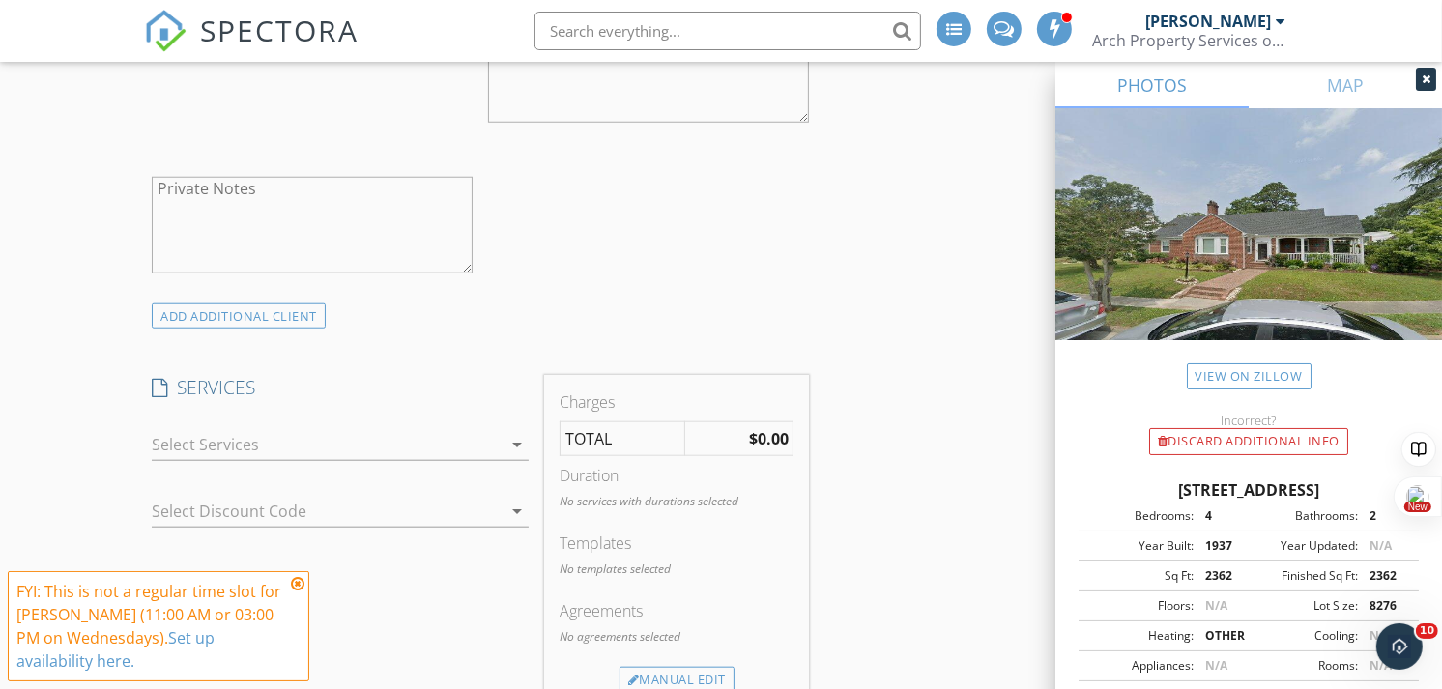
click at [385, 447] on div at bounding box center [327, 444] width 350 height 31
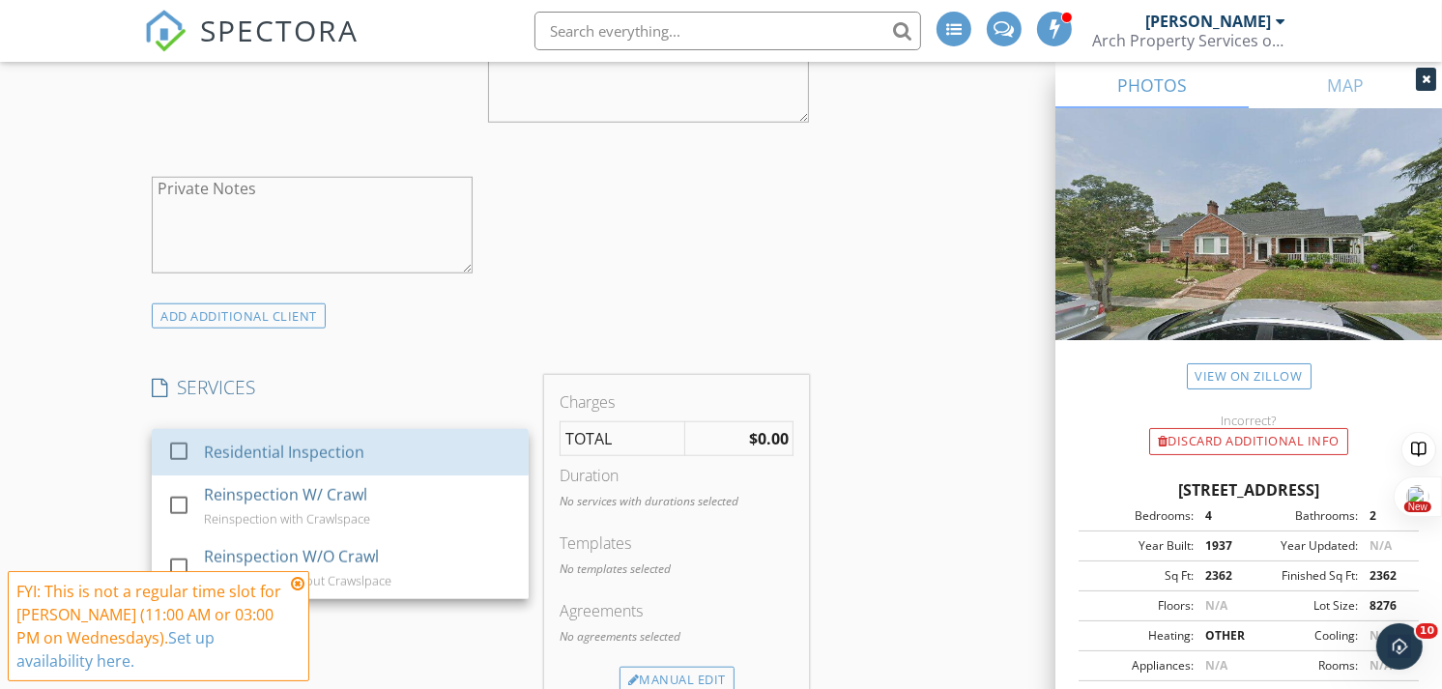
click at [385, 447] on div "Residential Inspection" at bounding box center [358, 452] width 309 height 39
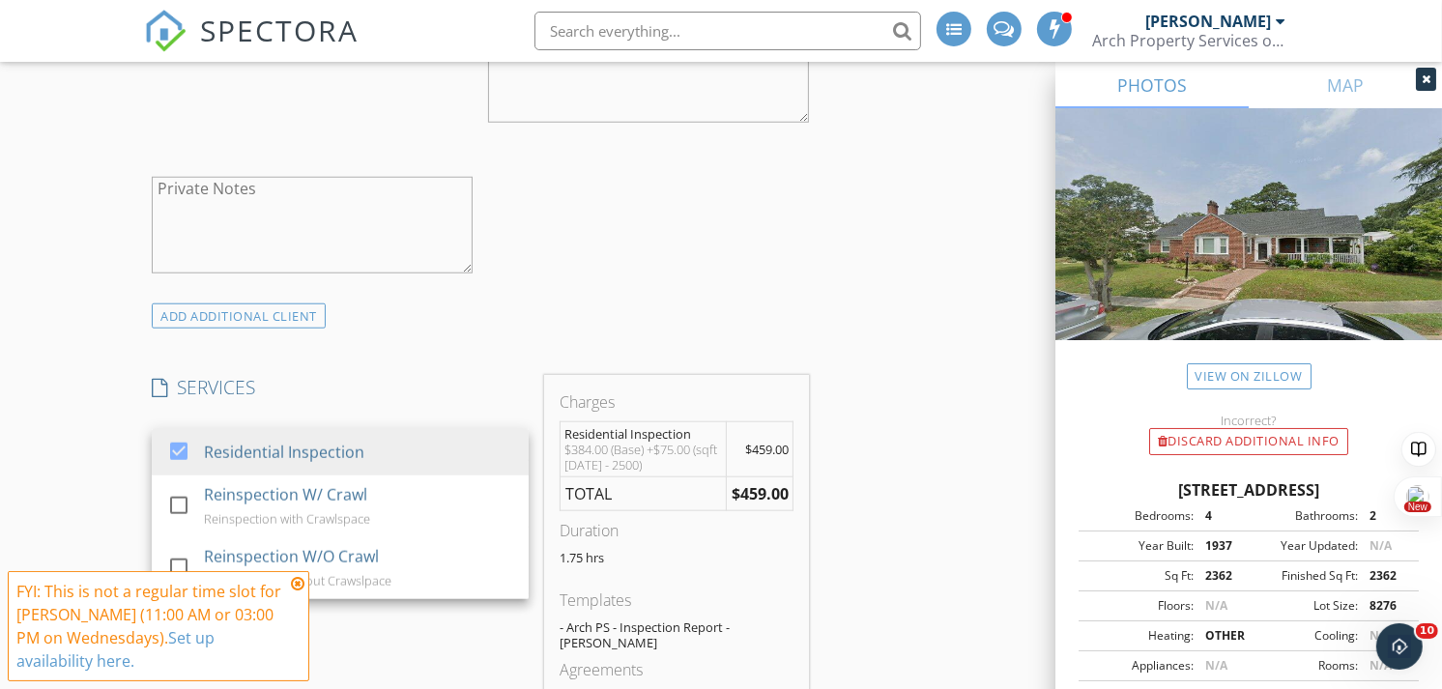
click at [40, 333] on div "New Inspection Click here to use the New Order Form INSPECTOR(S) check_box John…" at bounding box center [721, 681] width 1442 height 4085
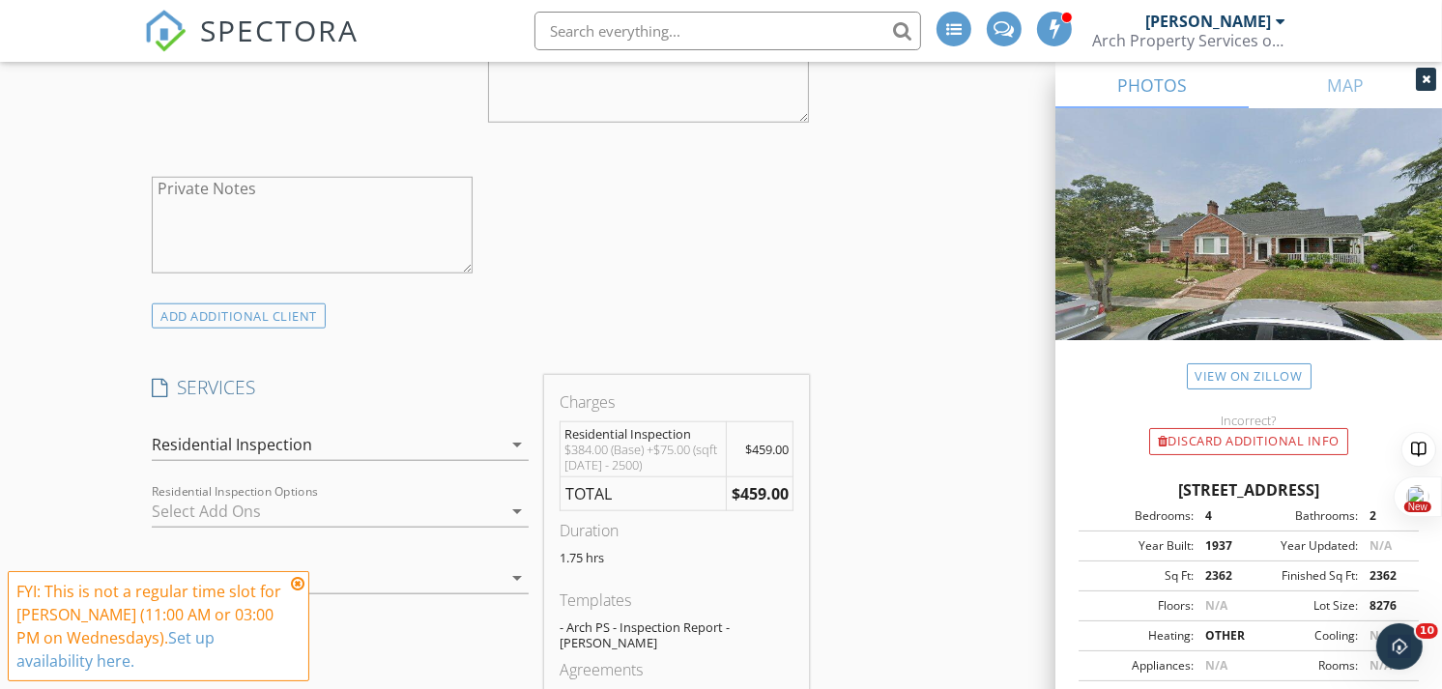
scroll to position [1756, 0]
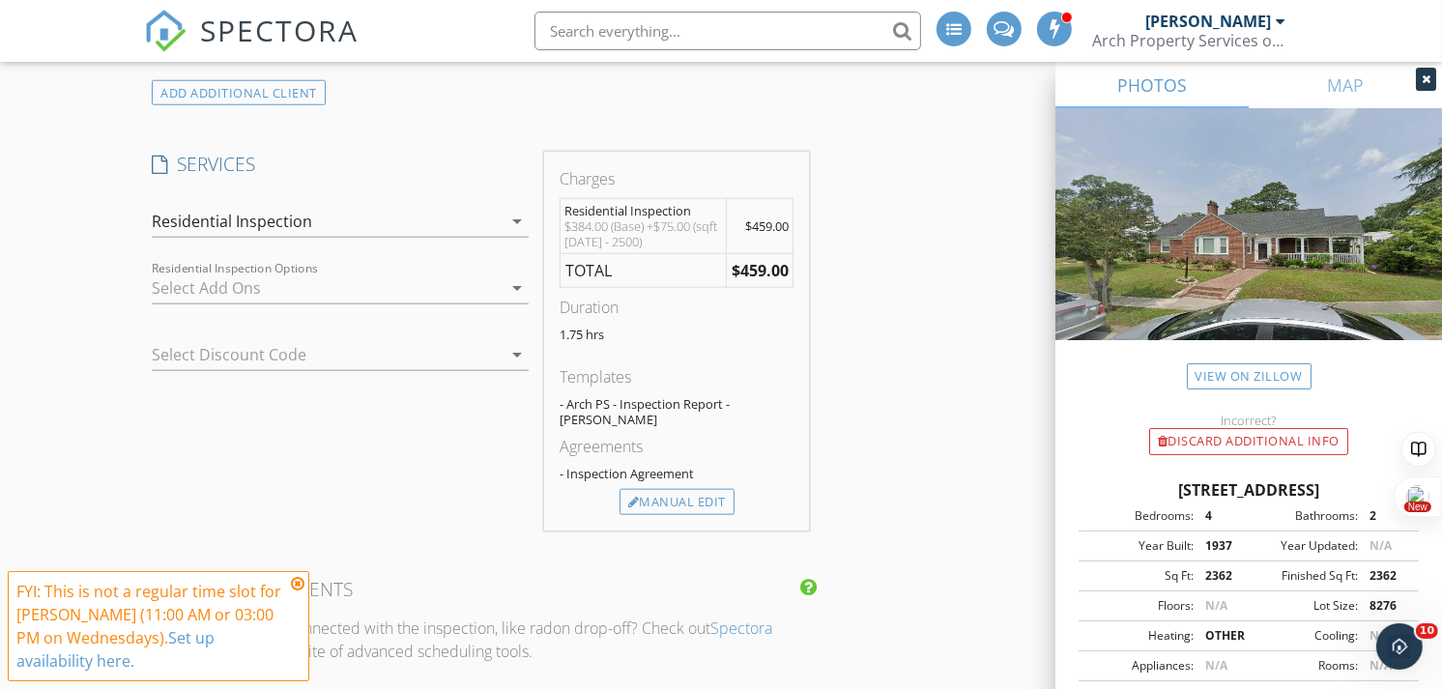
click at [190, 288] on div at bounding box center [327, 288] width 350 height 31
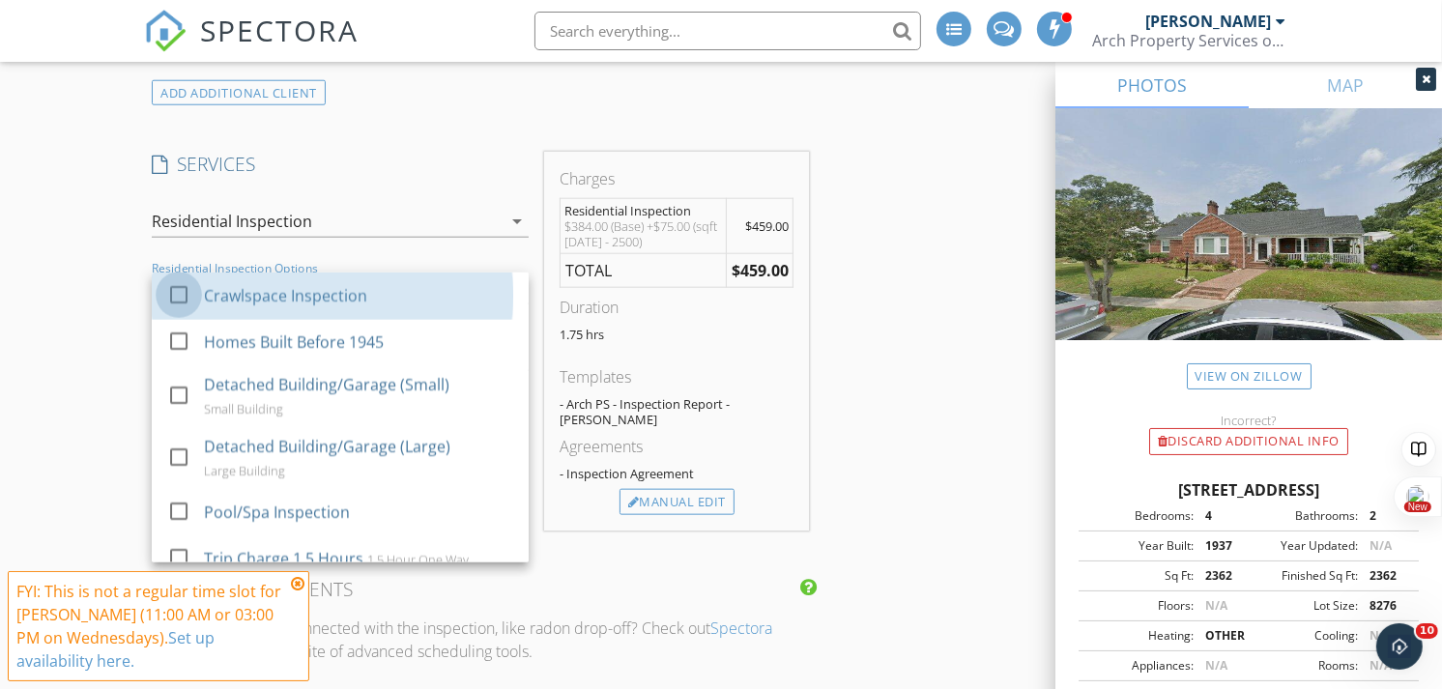
click at [190, 288] on div at bounding box center [178, 294] width 33 height 33
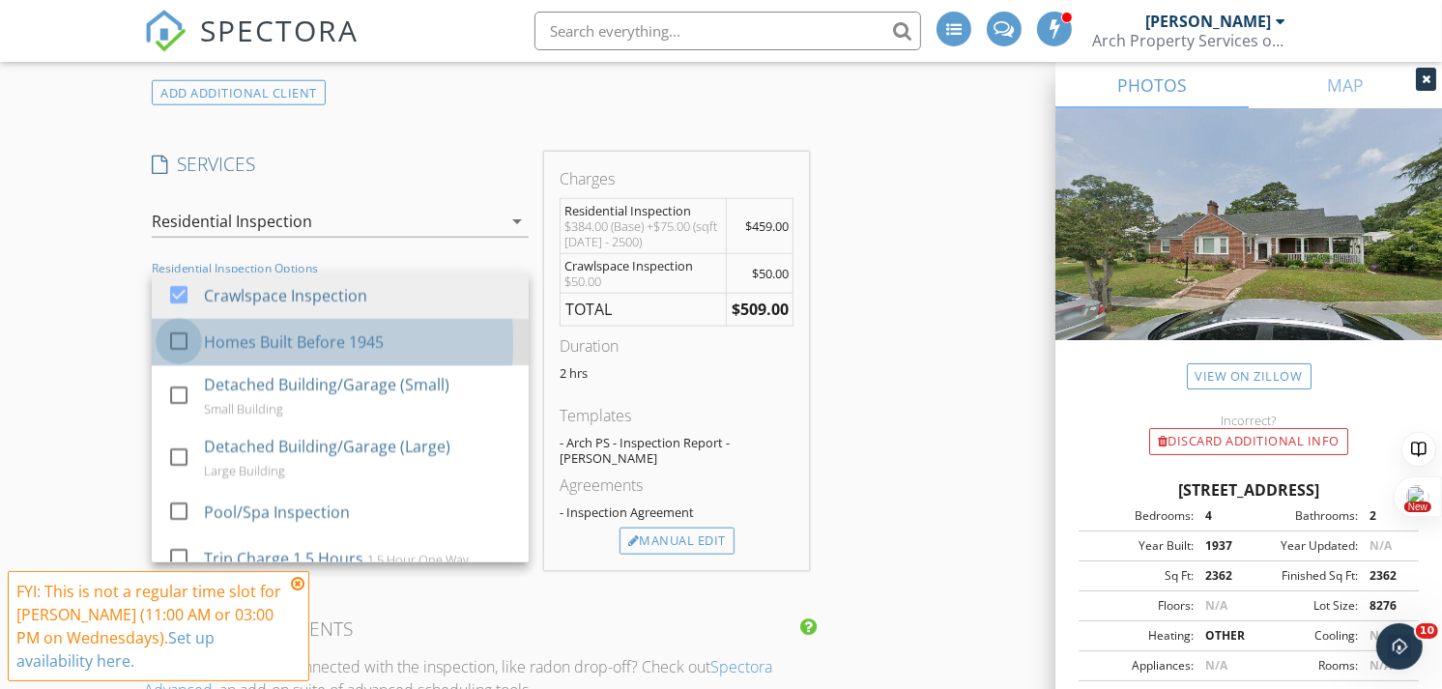
click at [193, 338] on div at bounding box center [178, 341] width 33 height 33
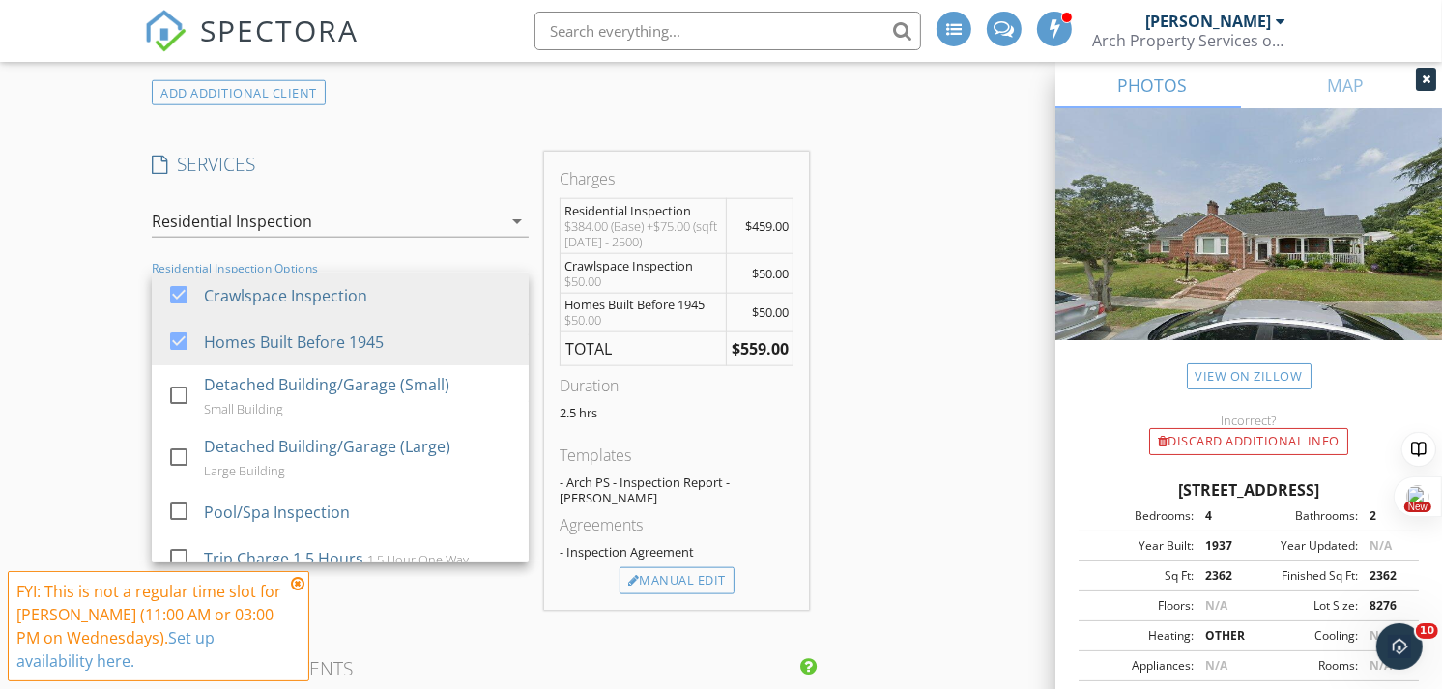
click at [177, 457] on div at bounding box center [178, 457] width 33 height 33
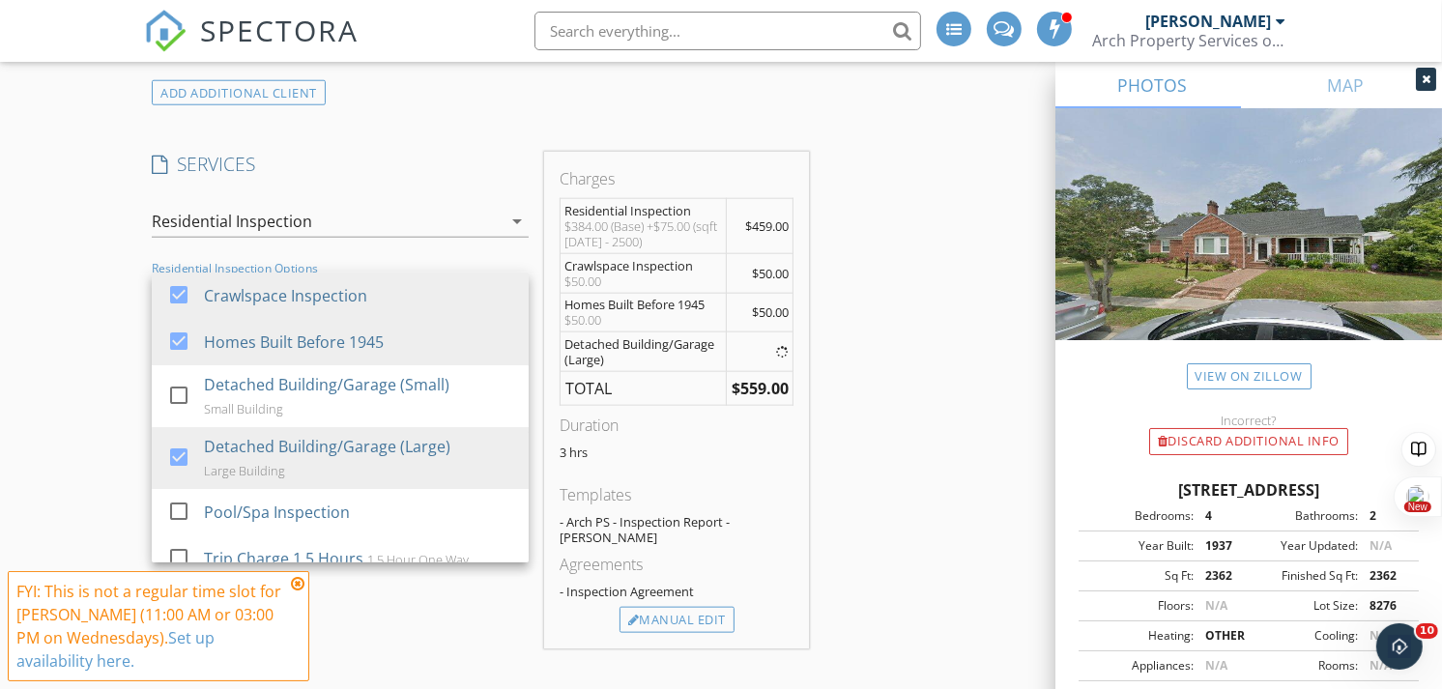
click at [87, 413] on div "New Inspection Click here to use the New Order Form INSPECTOR(S) check_box John…" at bounding box center [721, 517] width 1442 height 4203
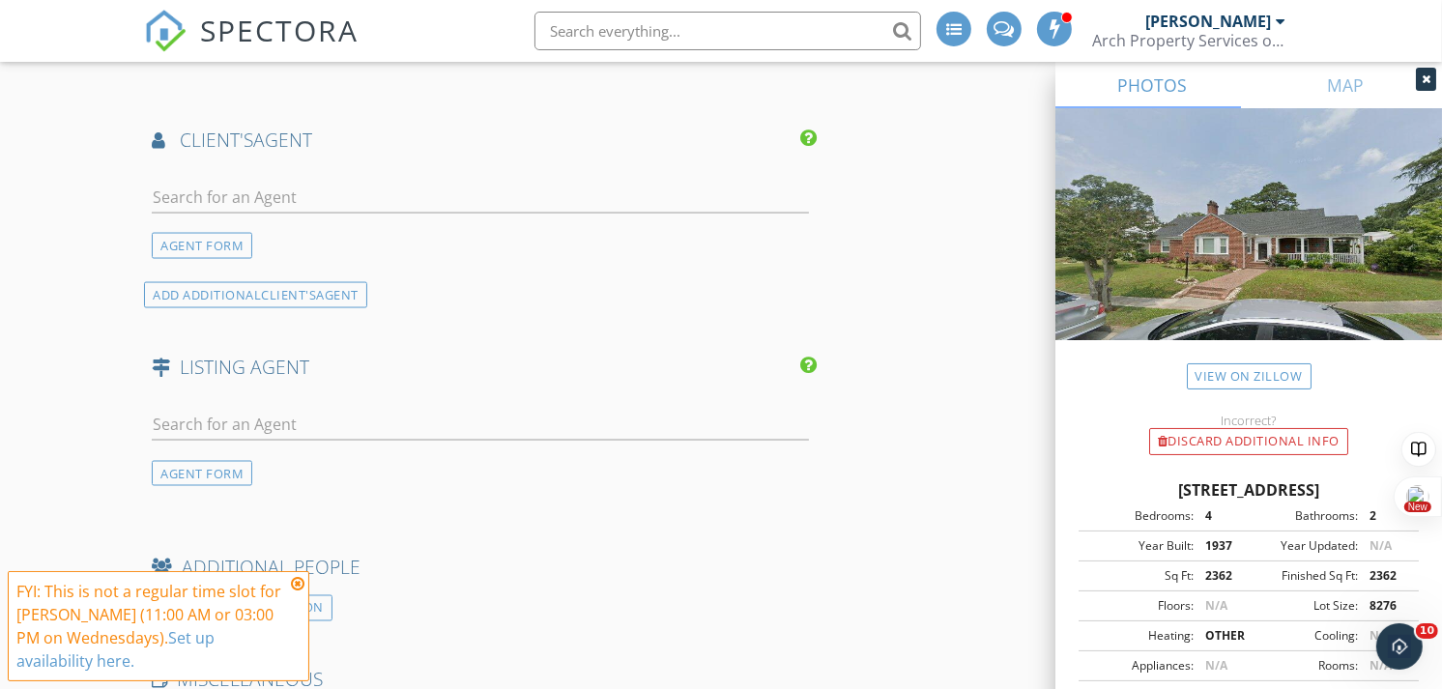
scroll to position [2722, 0]
click at [184, 186] on input "text" at bounding box center [480, 199] width 657 height 32
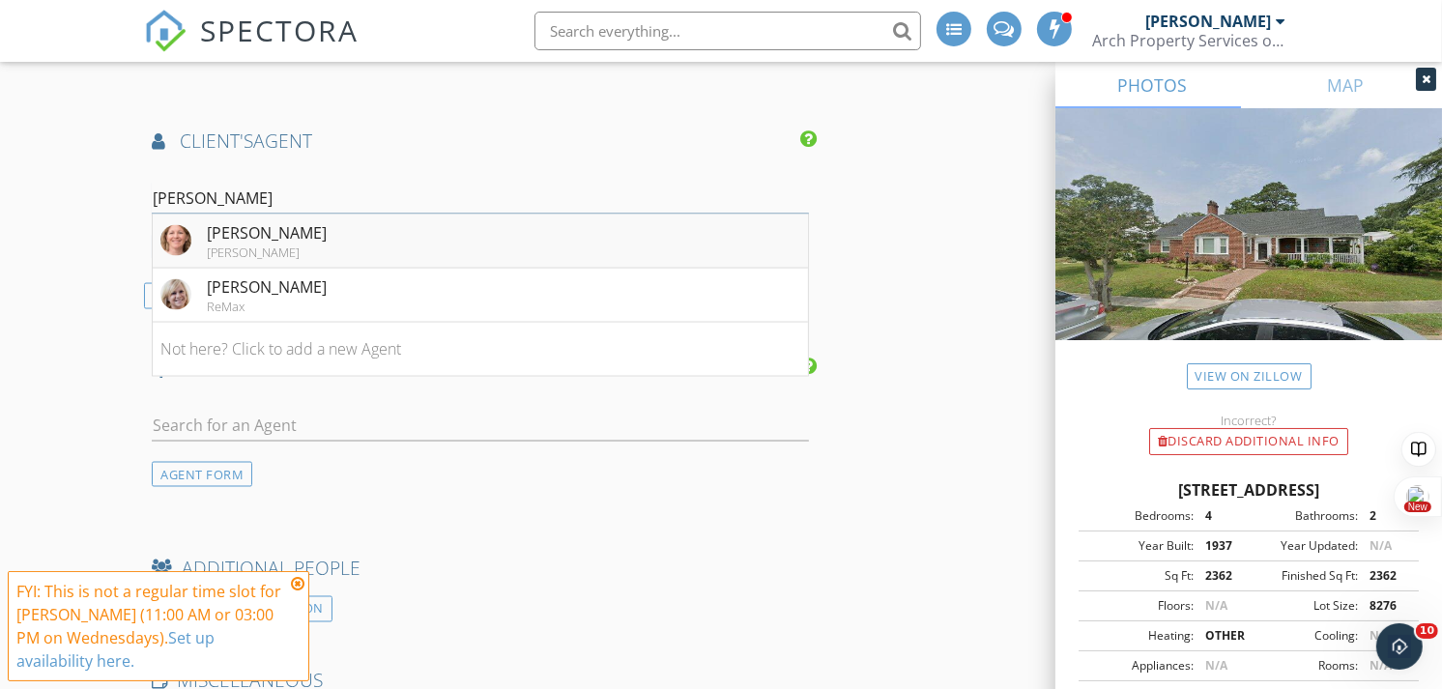
type input "anna"
click at [267, 226] on div "Anna Boyer" at bounding box center [267, 232] width 120 height 23
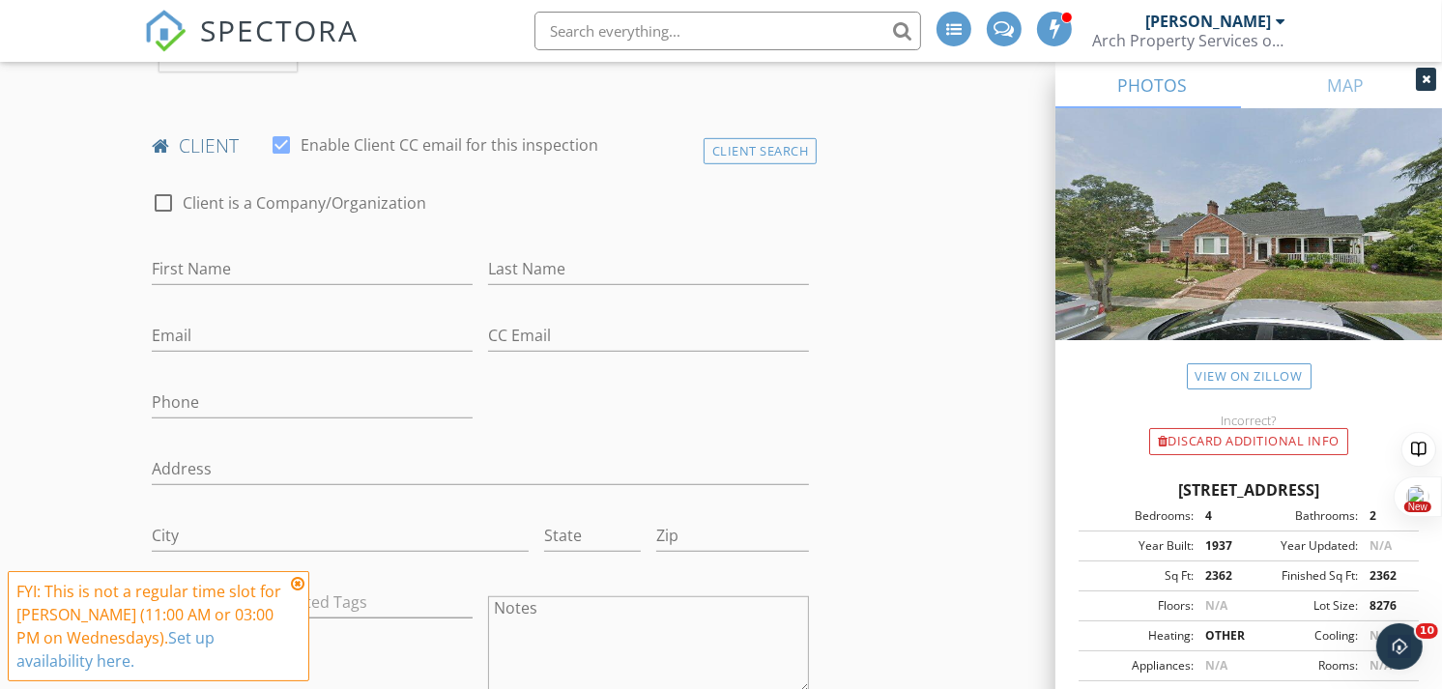
scroll to position [965, 0]
click at [217, 269] on input "First Name" at bounding box center [312, 267] width 321 height 32
type input "Karen"
type input "Pener"
click at [177, 341] on input "Email" at bounding box center [312, 334] width 321 height 32
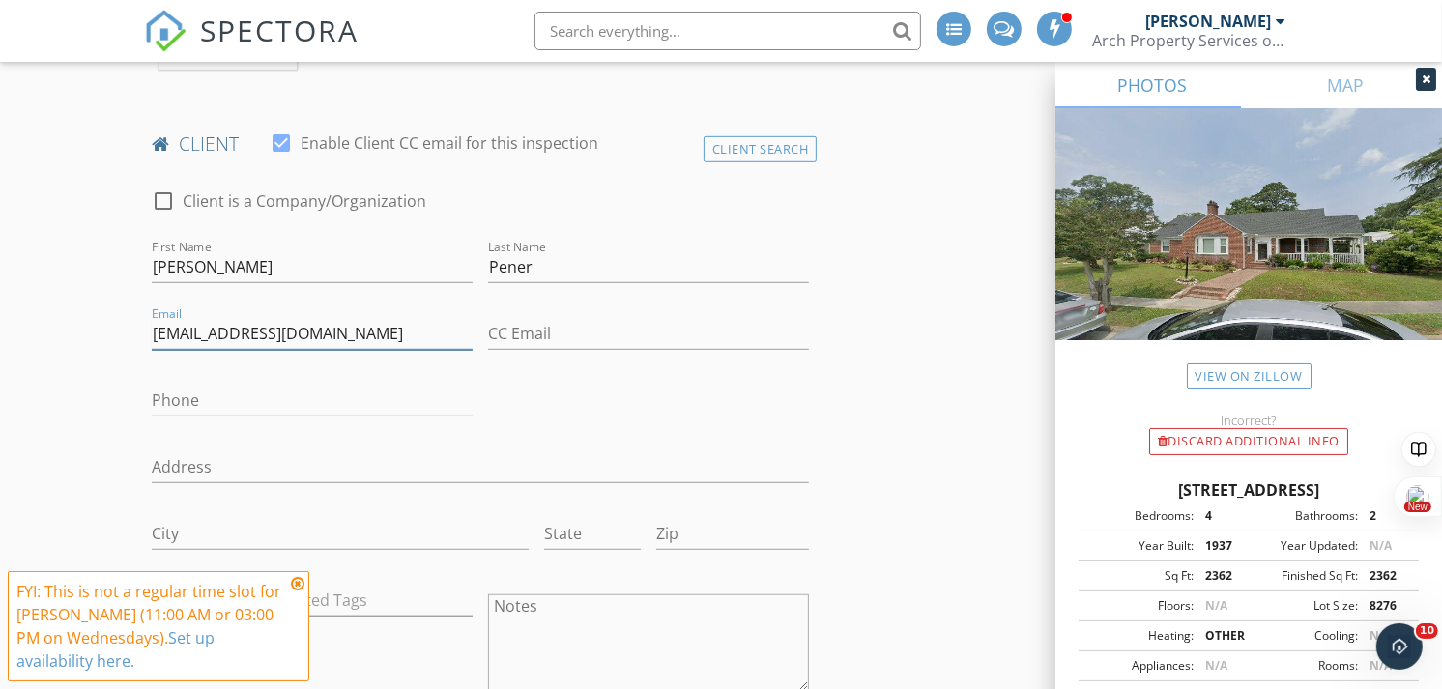
type input "kjpener@gmail.com"
click at [177, 408] on input "Phone" at bounding box center [312, 401] width 321 height 32
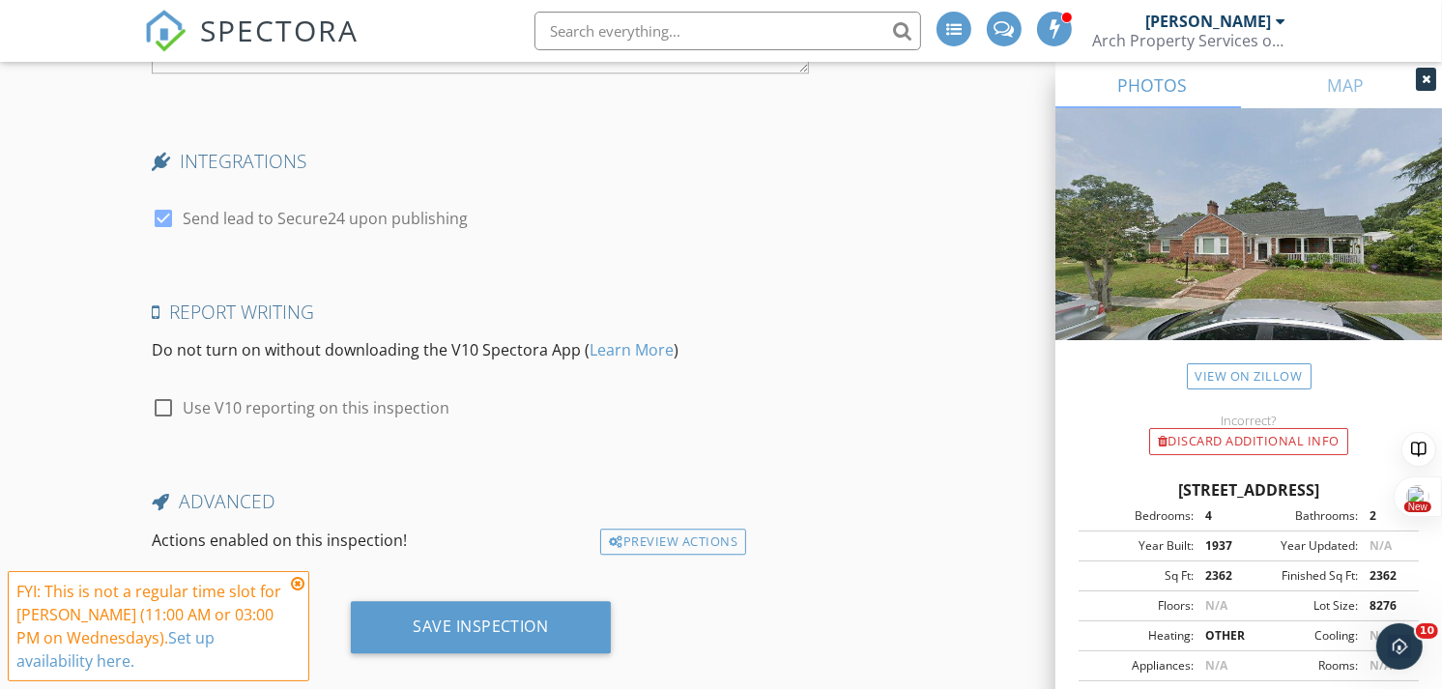
scroll to position [4189, 0]
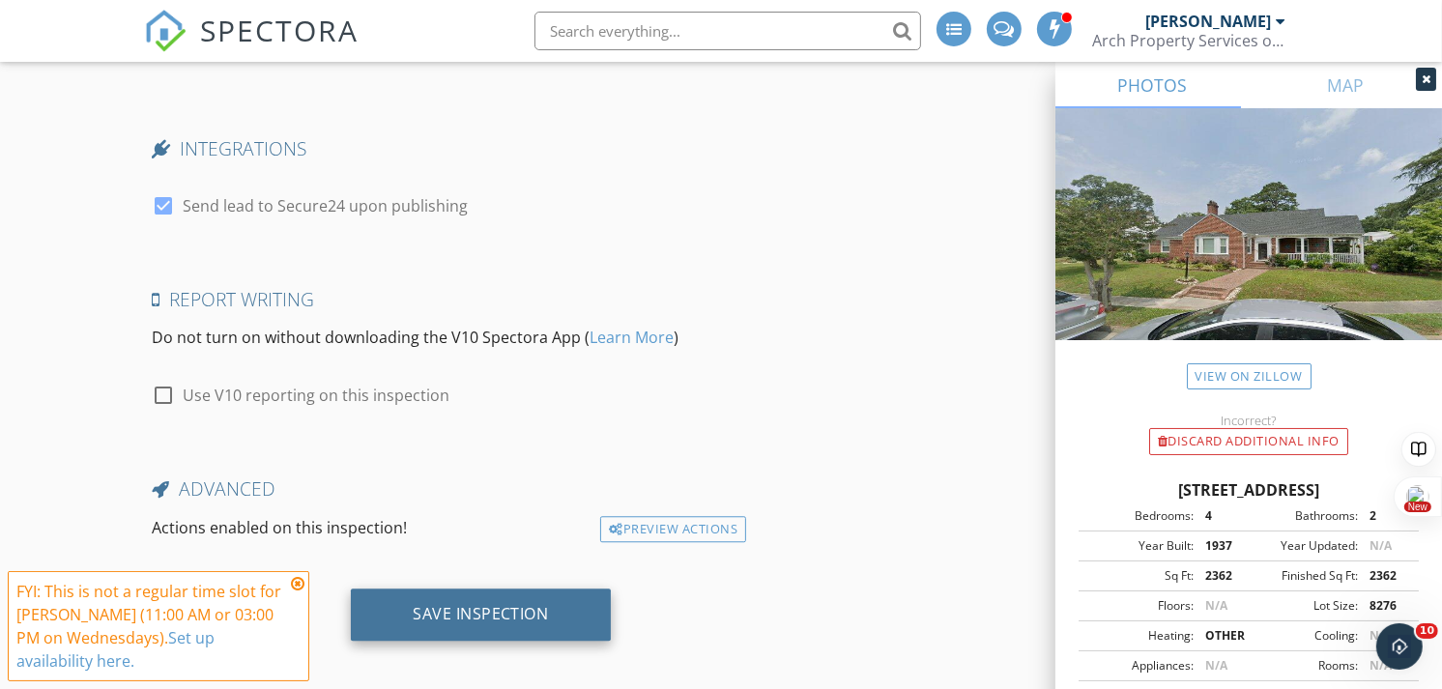
type input "816-699-3459"
click at [454, 604] on div "Save Inspection" at bounding box center [481, 613] width 136 height 19
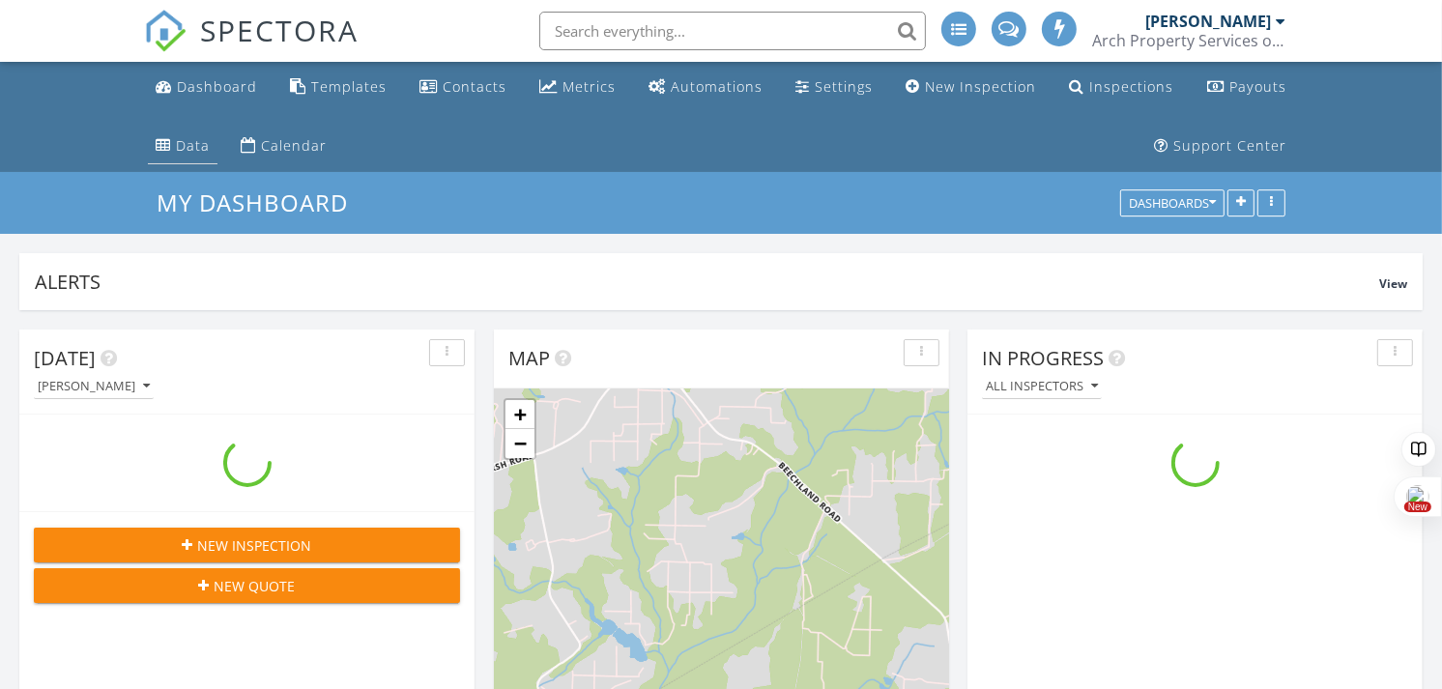
click at [188, 147] on div "Data" at bounding box center [193, 145] width 34 height 18
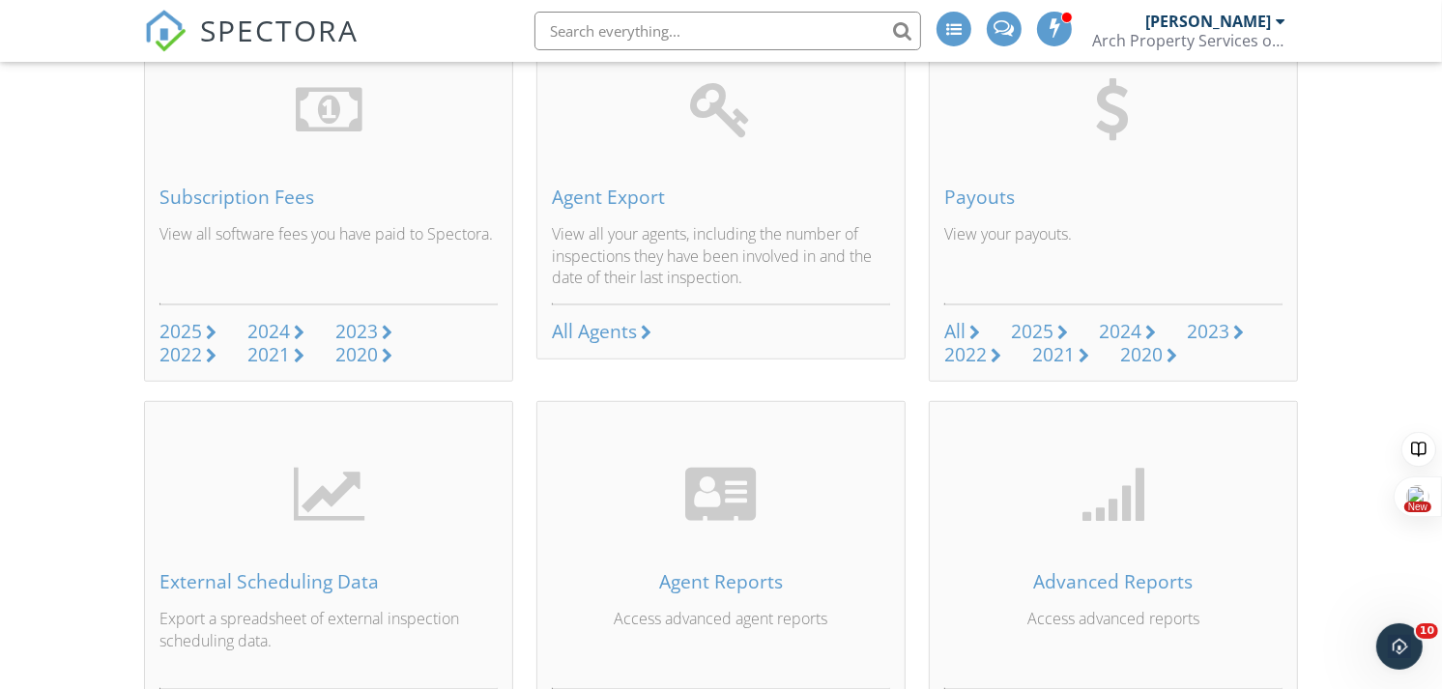
scroll to position [1229, 0]
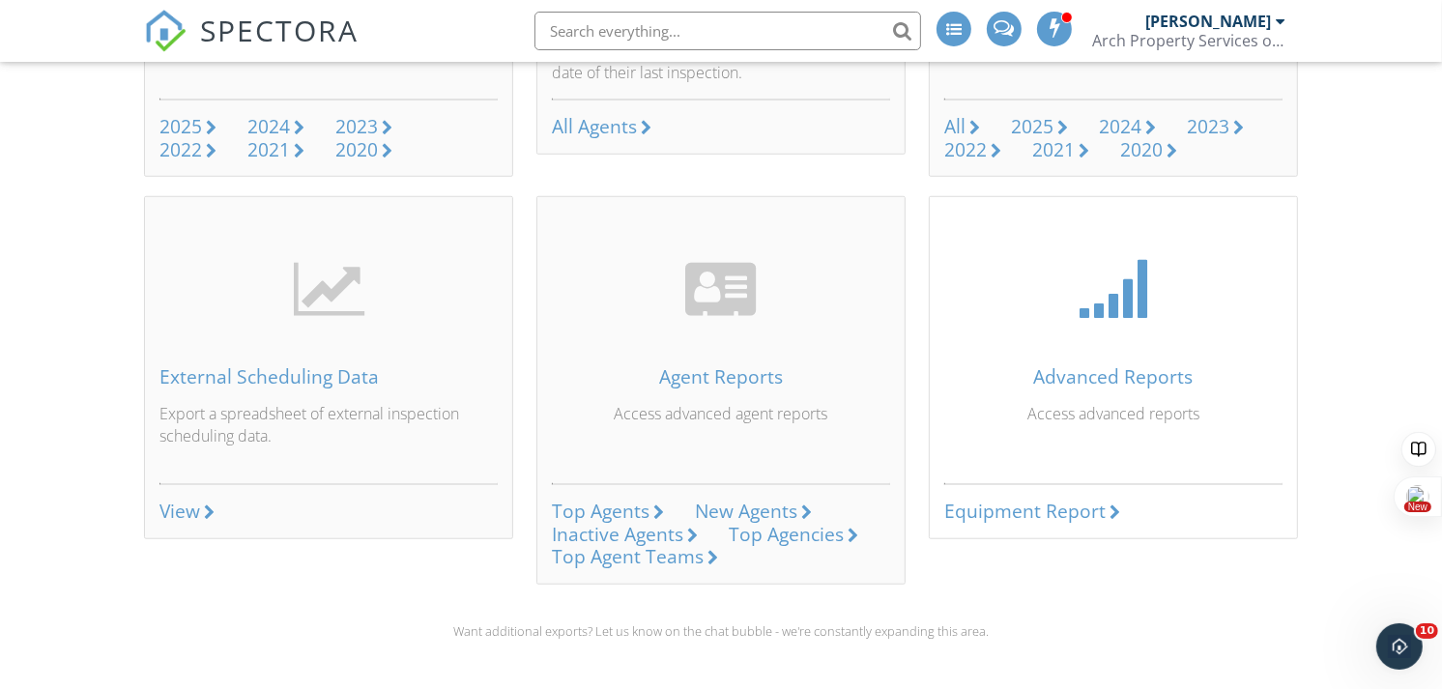
click at [983, 507] on div "Equipment Report" at bounding box center [1024, 511] width 161 height 26
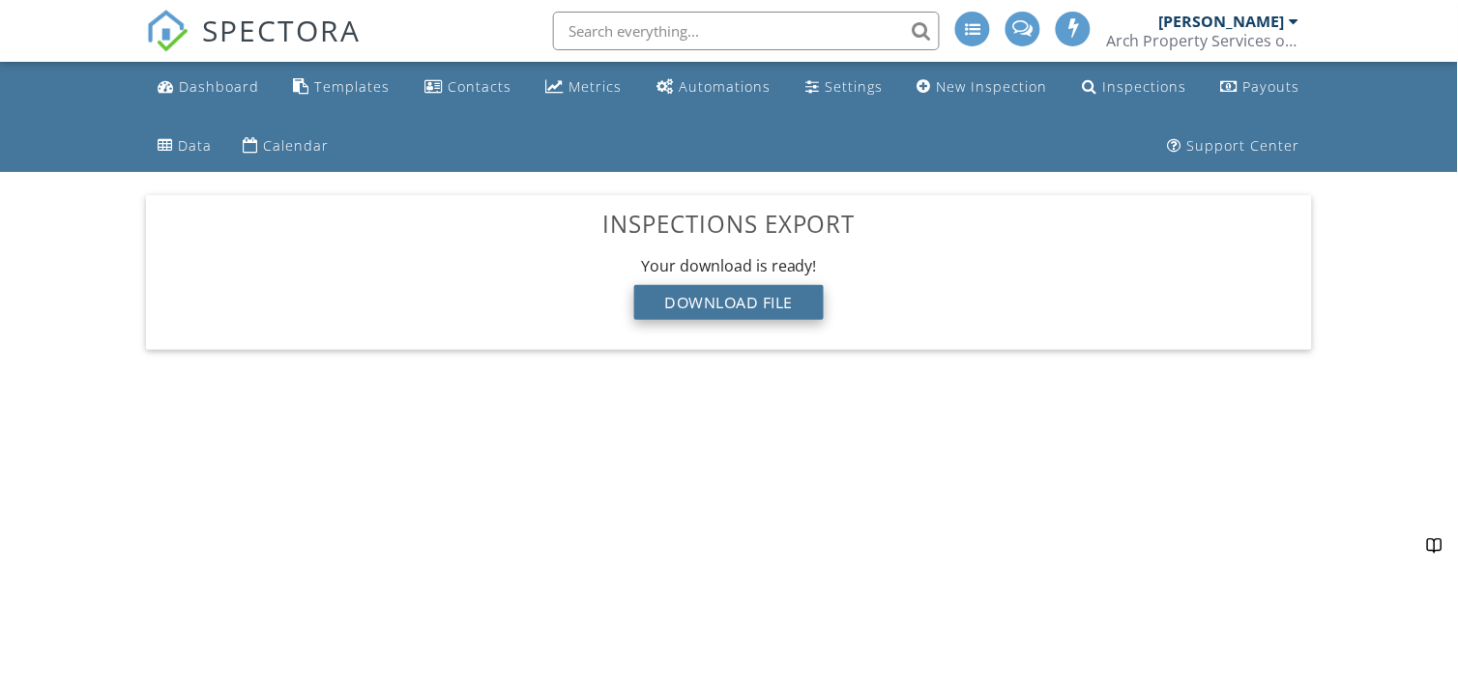
click at [769, 301] on div "Download File" at bounding box center [729, 302] width 190 height 35
click at [710, 297] on div "Download File" at bounding box center [729, 302] width 190 height 35
click at [783, 298] on div "Download File" at bounding box center [729, 302] width 190 height 35
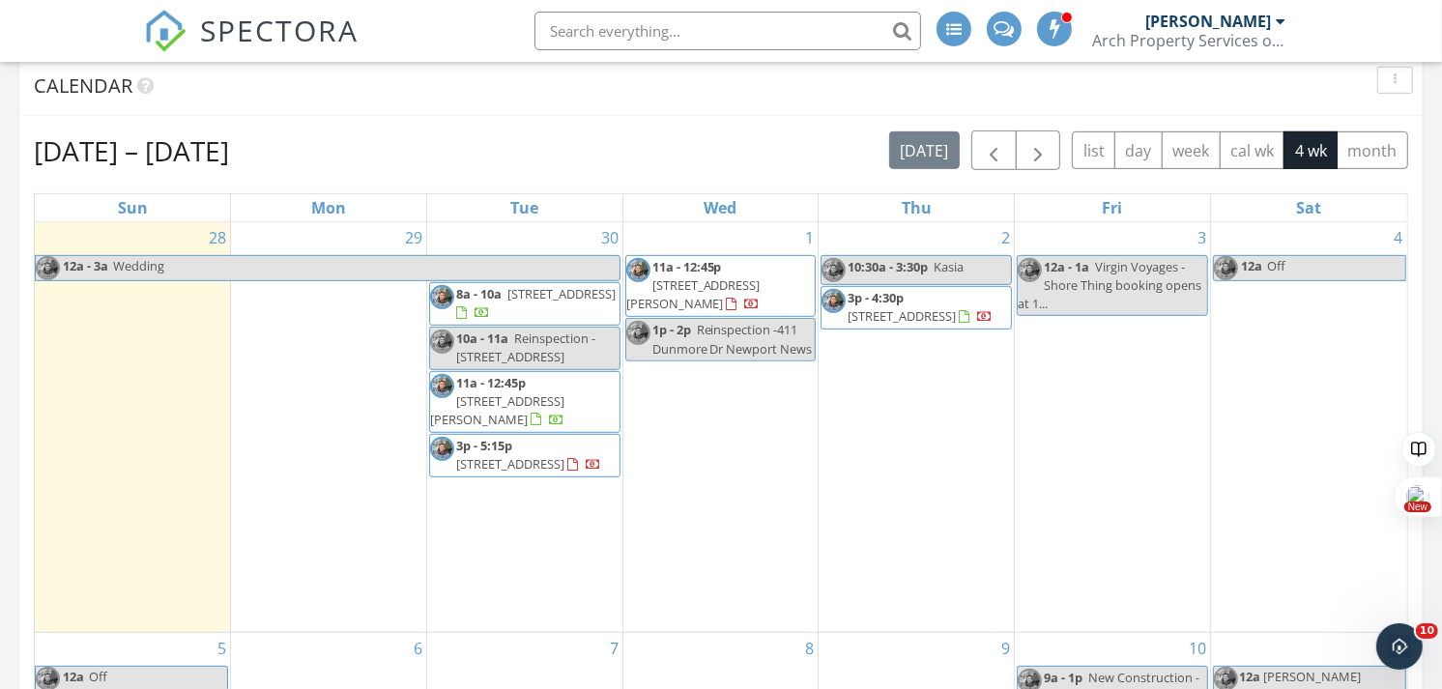
scroll to position [876, 0]
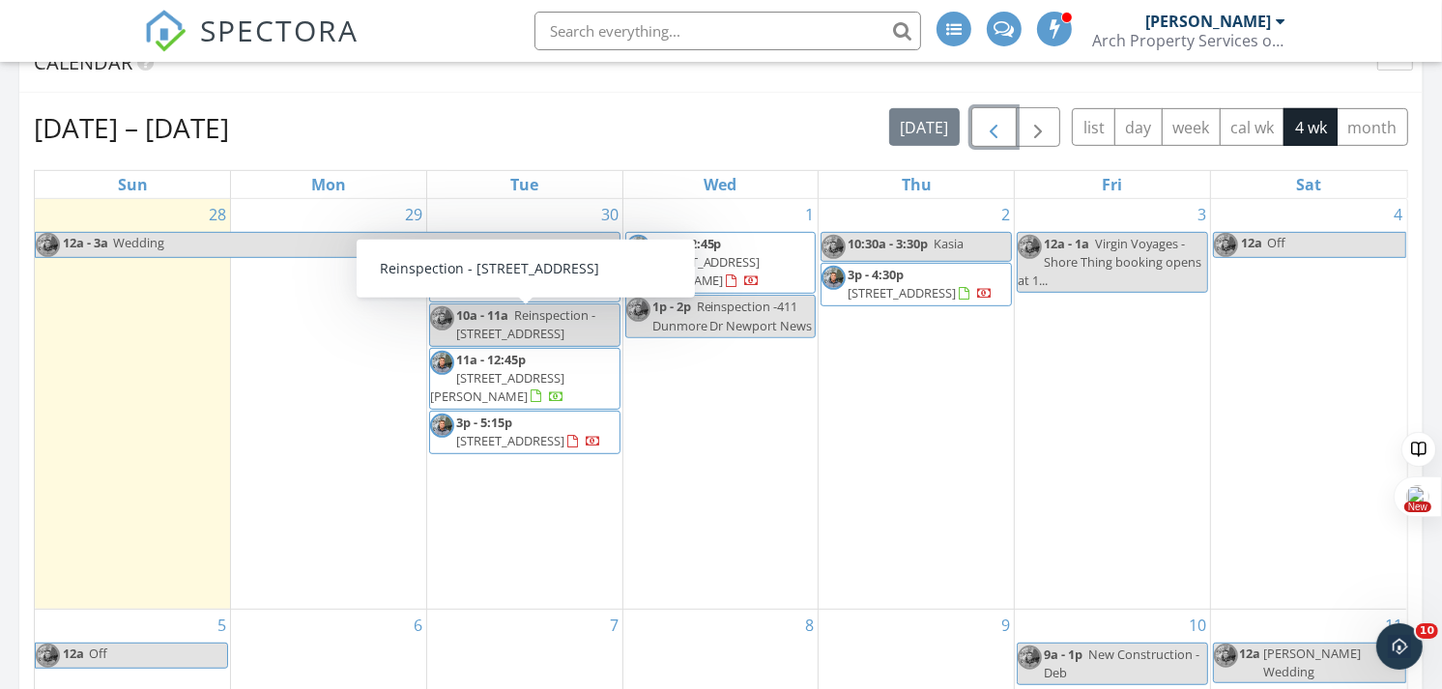
click at [987, 126] on span "button" at bounding box center [993, 127] width 23 height 23
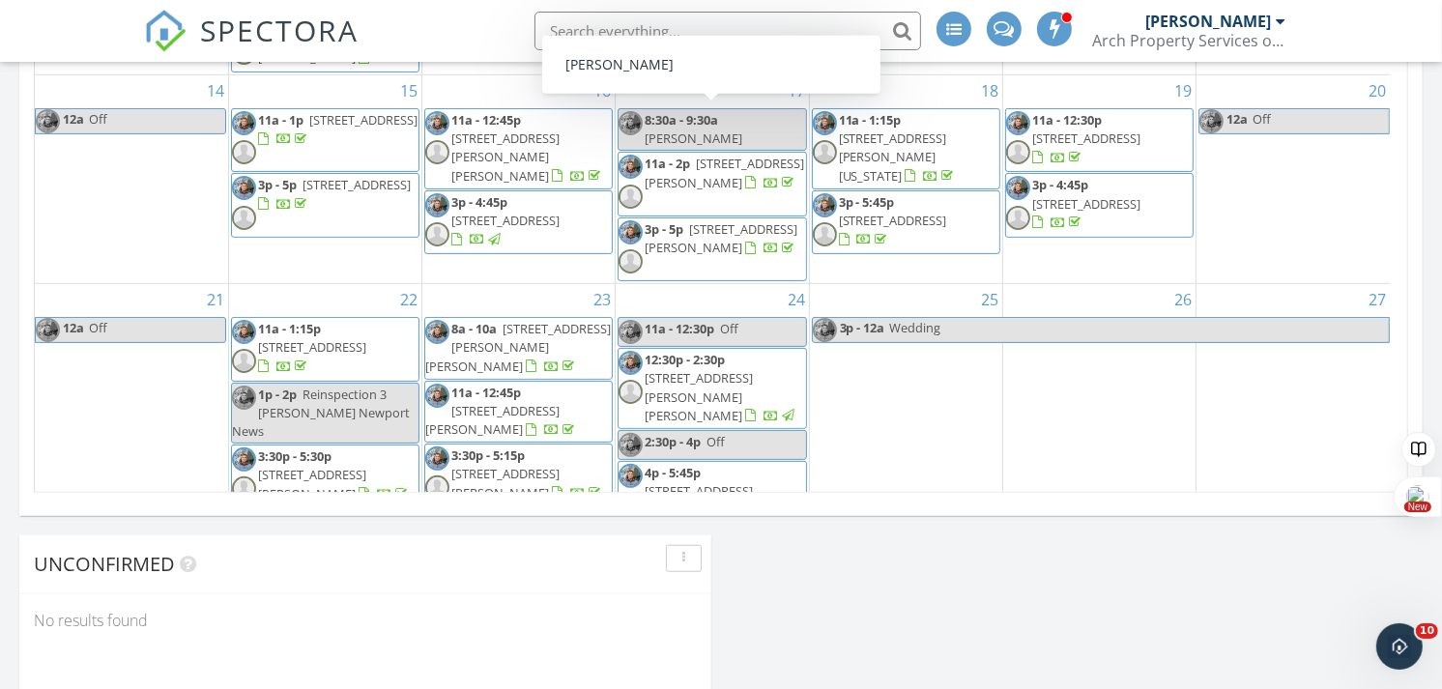
scroll to position [1358, 0]
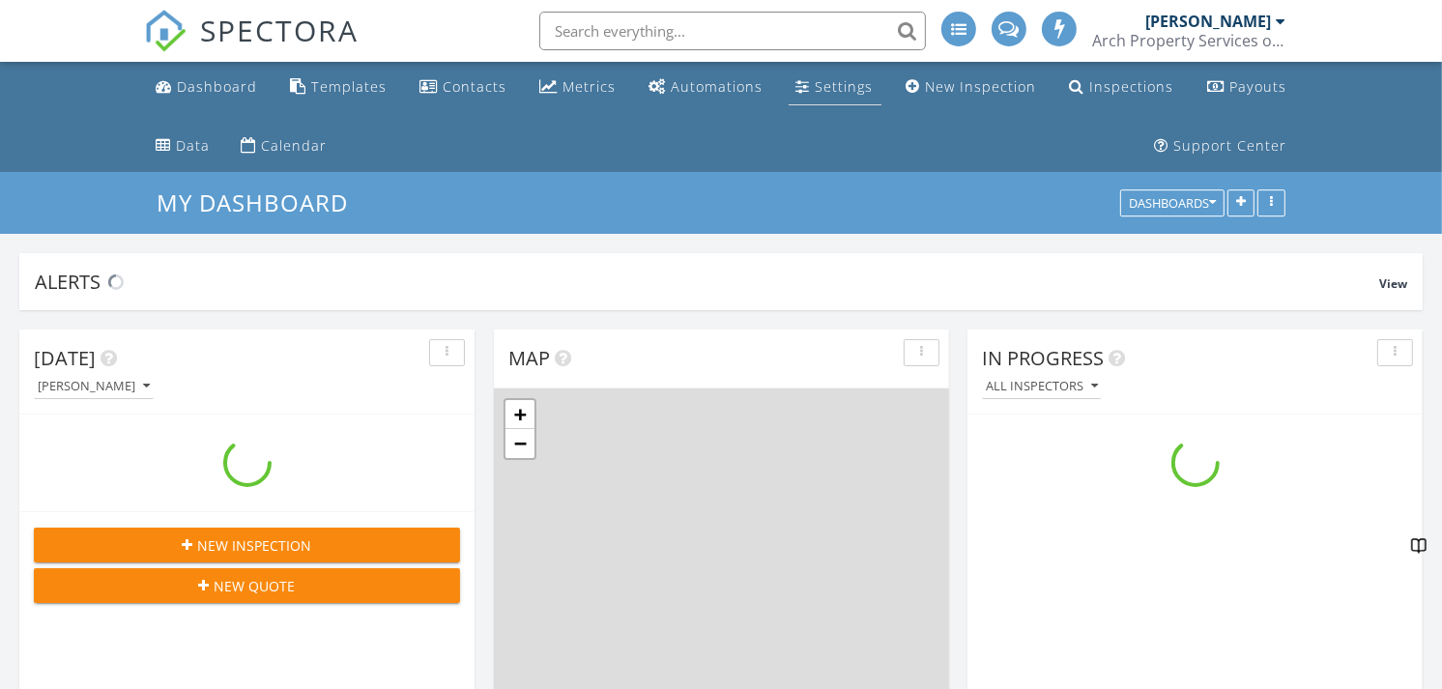
scroll to position [1793, 1476]
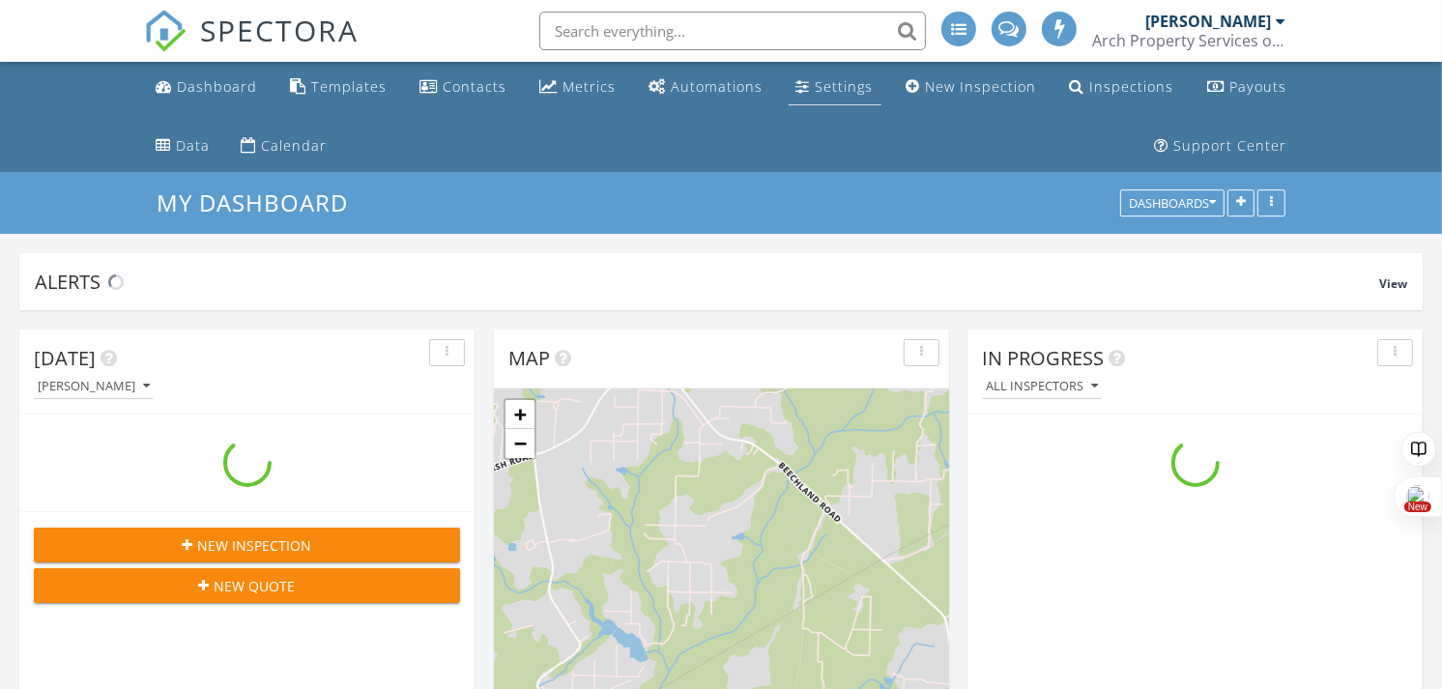
click at [829, 93] on div "Settings" at bounding box center [845, 86] width 58 height 18
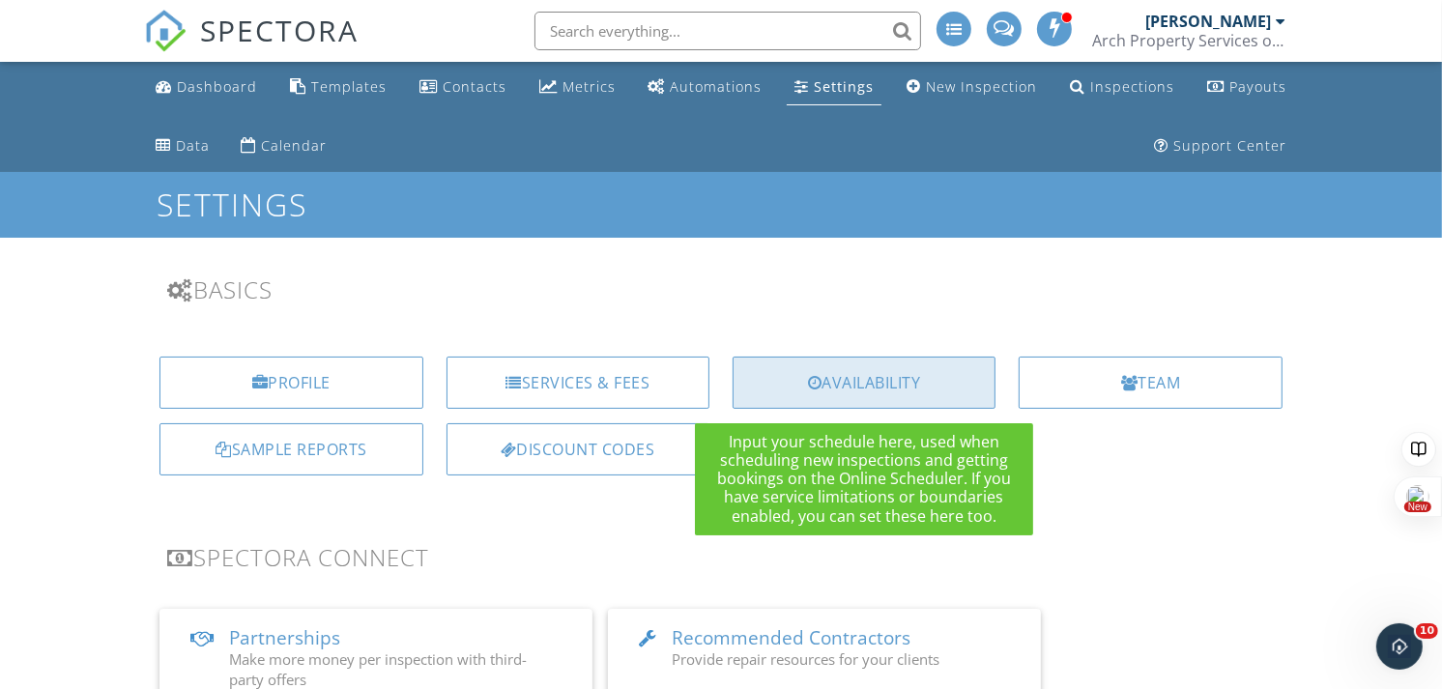
click at [848, 377] on div "Availability" at bounding box center [864, 383] width 263 height 52
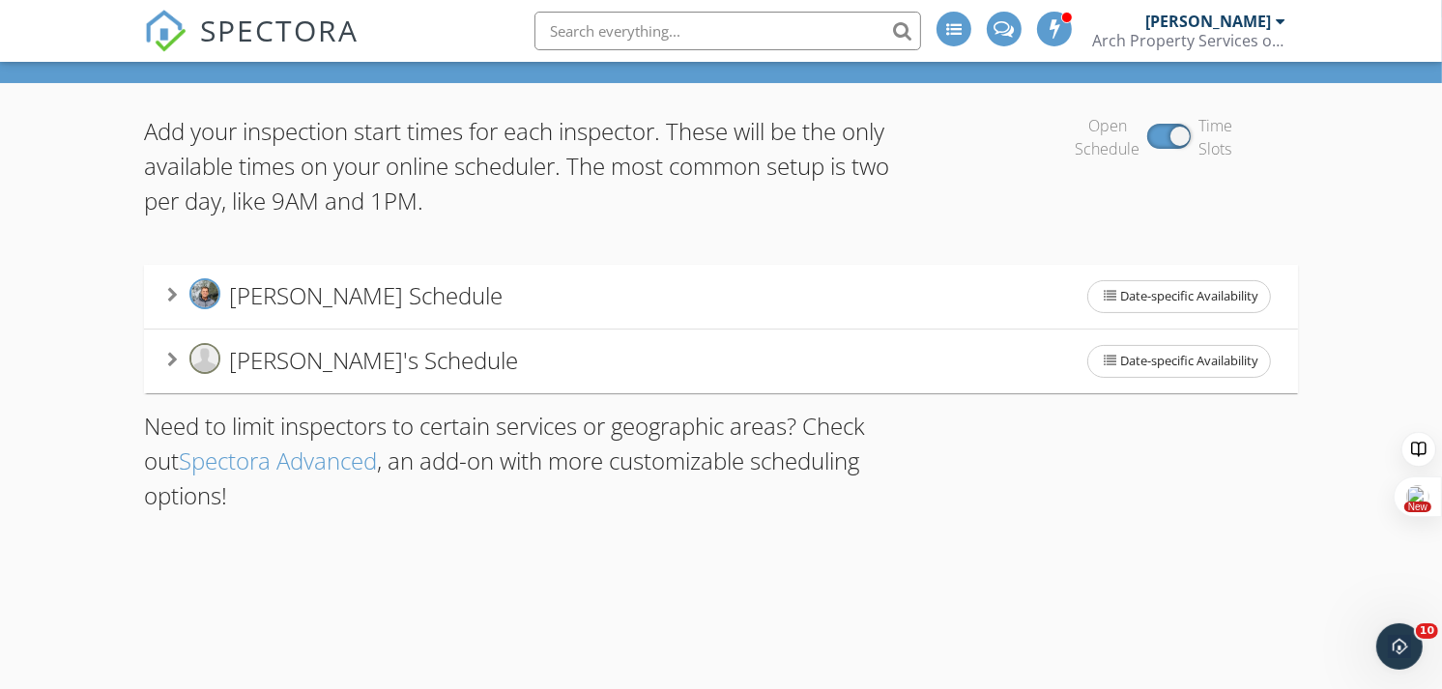
scroll to position [172, 0]
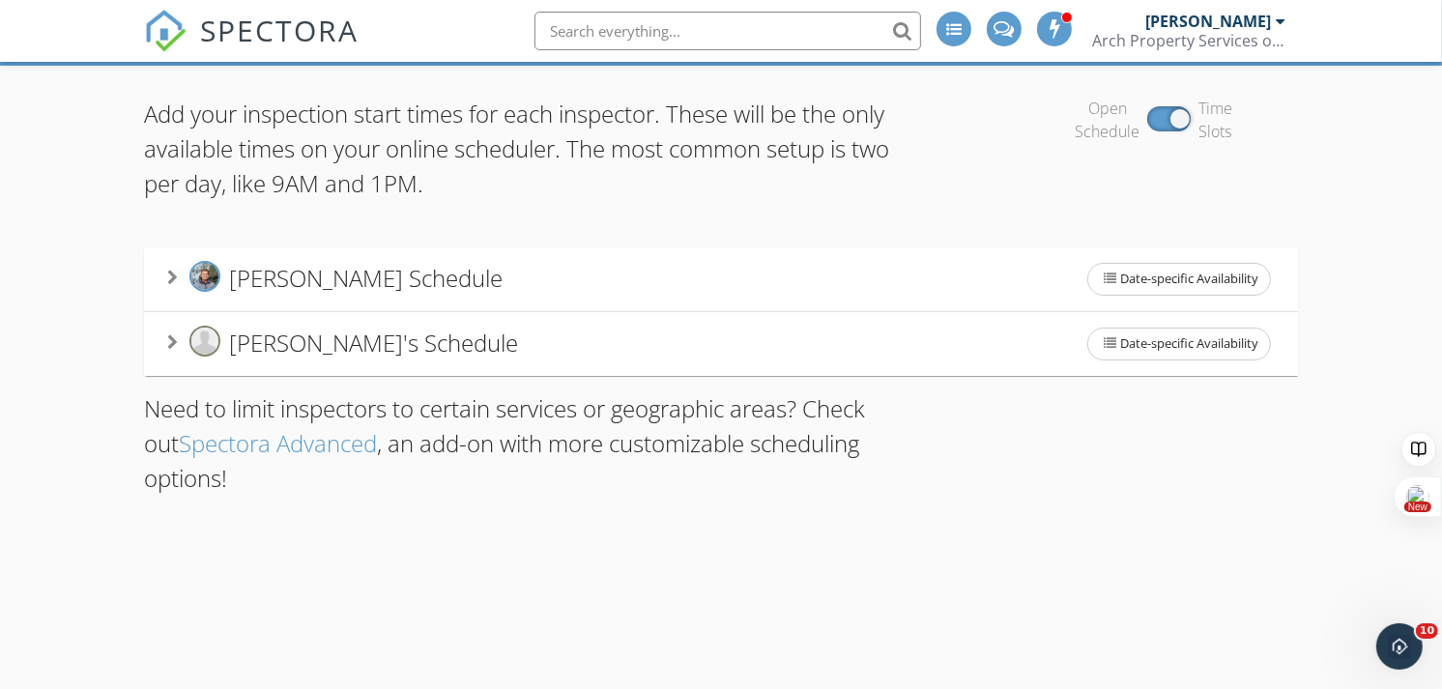
click at [322, 273] on span "John Wait's Schedule" at bounding box center [366, 279] width 274 height 32
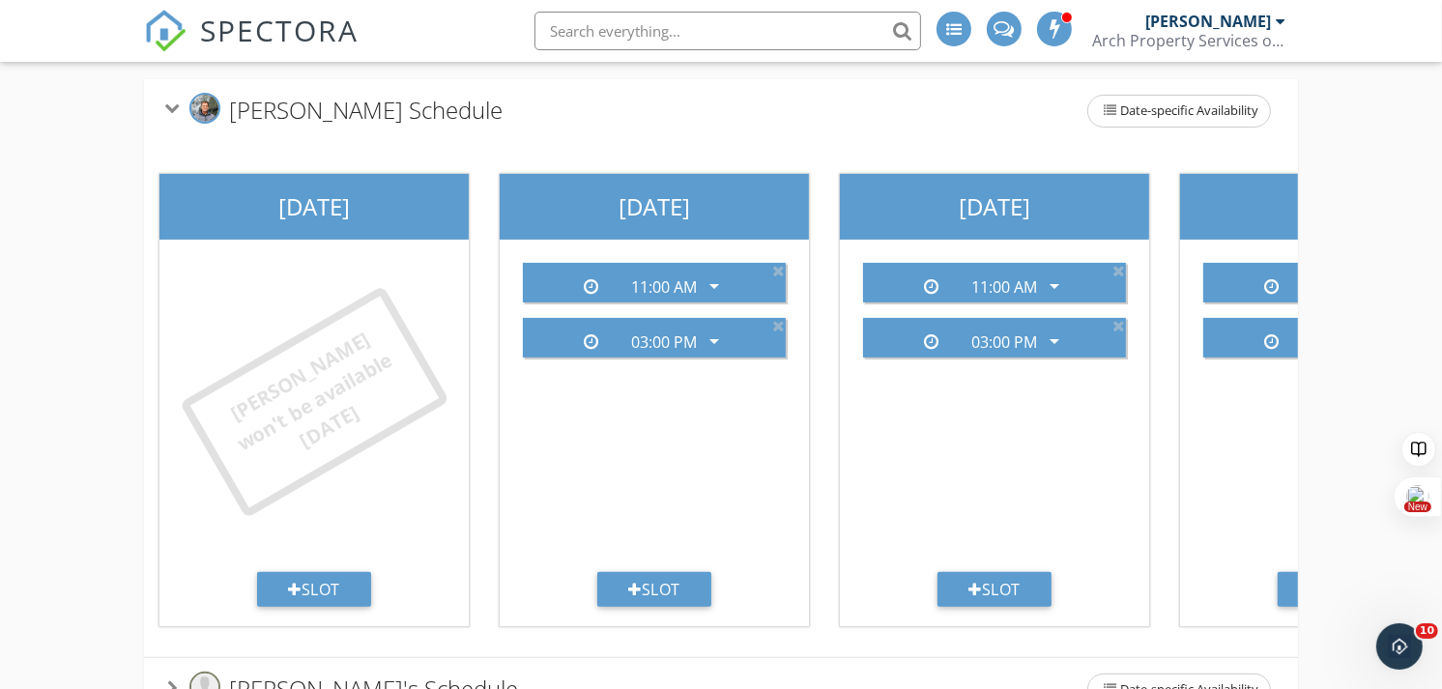
scroll to position [341, 0]
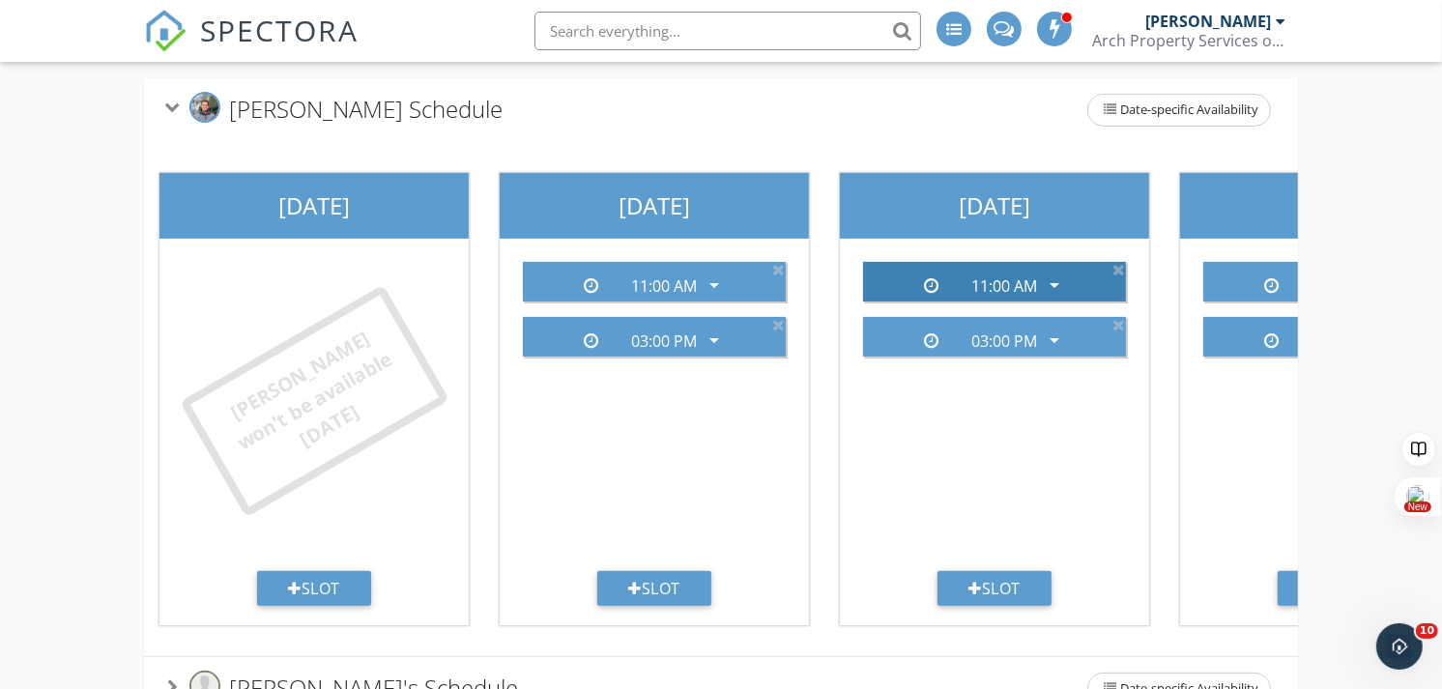
click at [1060, 283] on icon "arrow_drop_down" at bounding box center [1054, 285] width 23 height 23
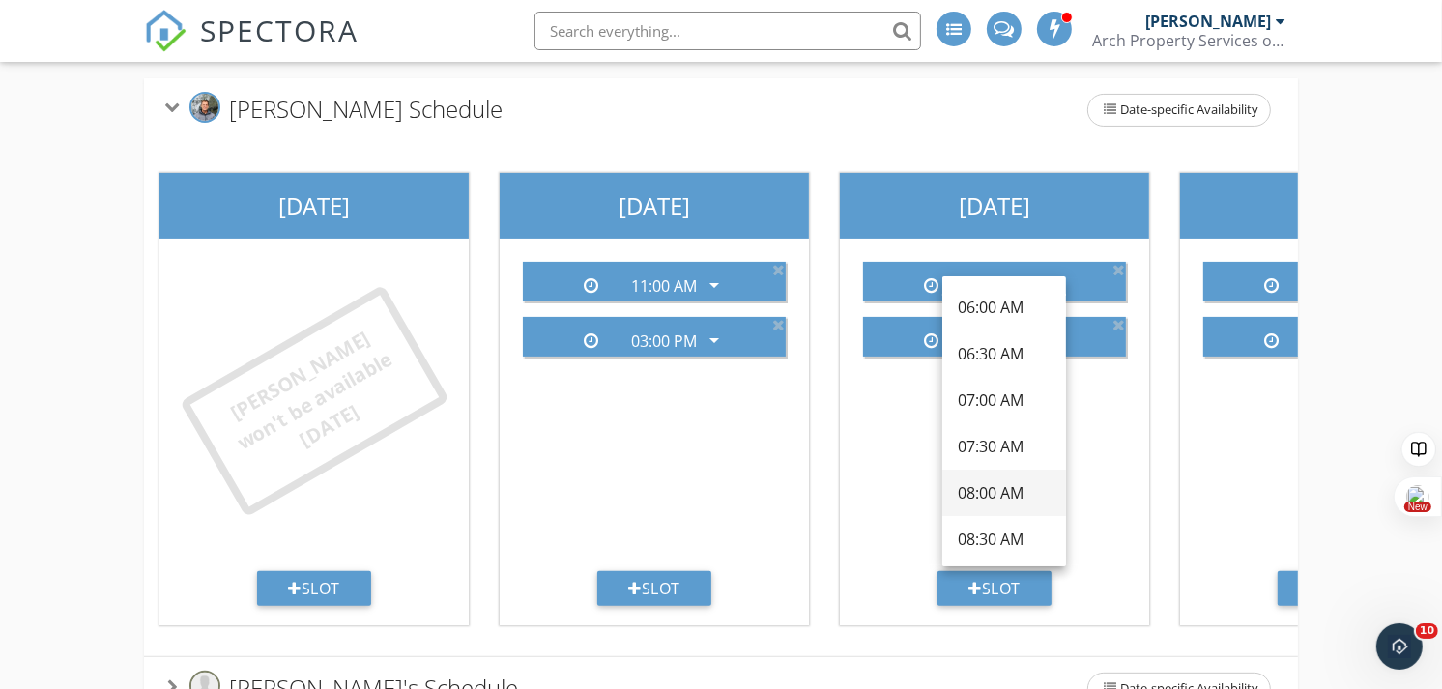
click at [999, 488] on div "08:00 AM" at bounding box center [1004, 492] width 93 height 23
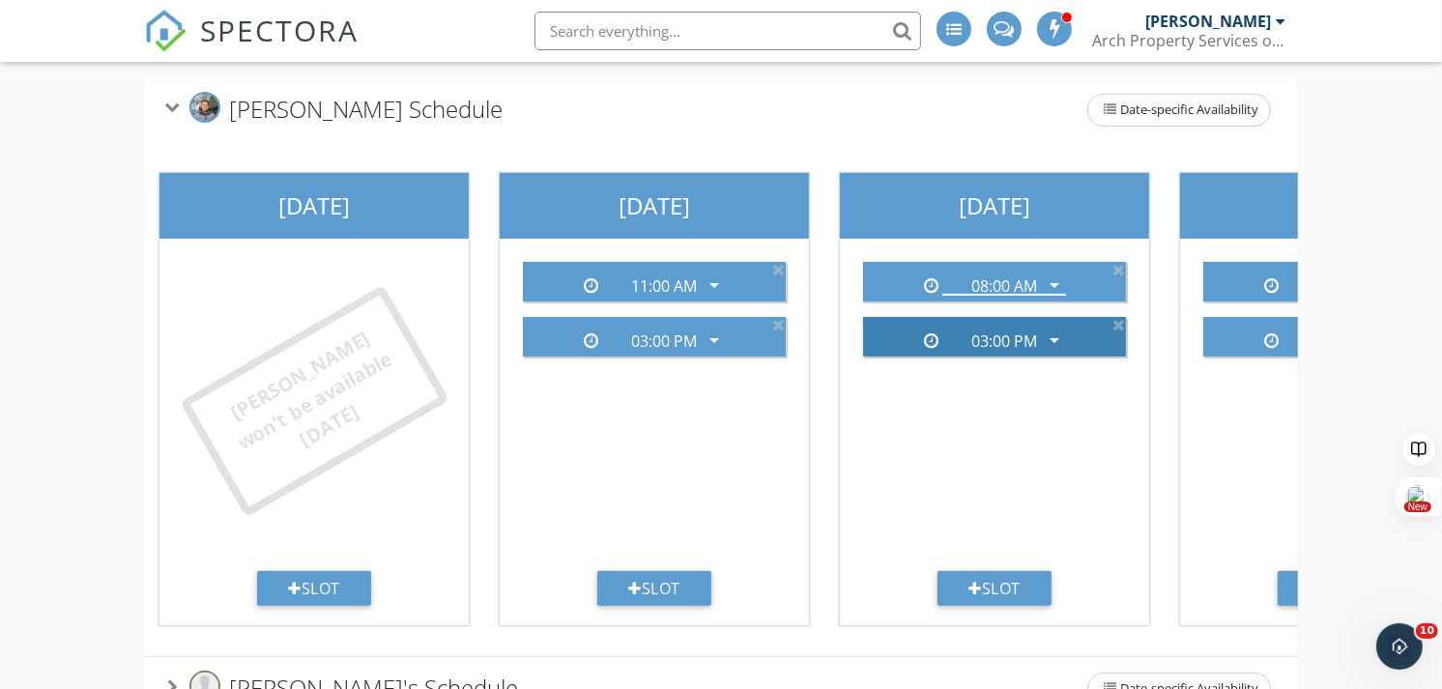
click at [1057, 329] on icon "arrow_drop_down" at bounding box center [1054, 340] width 23 height 23
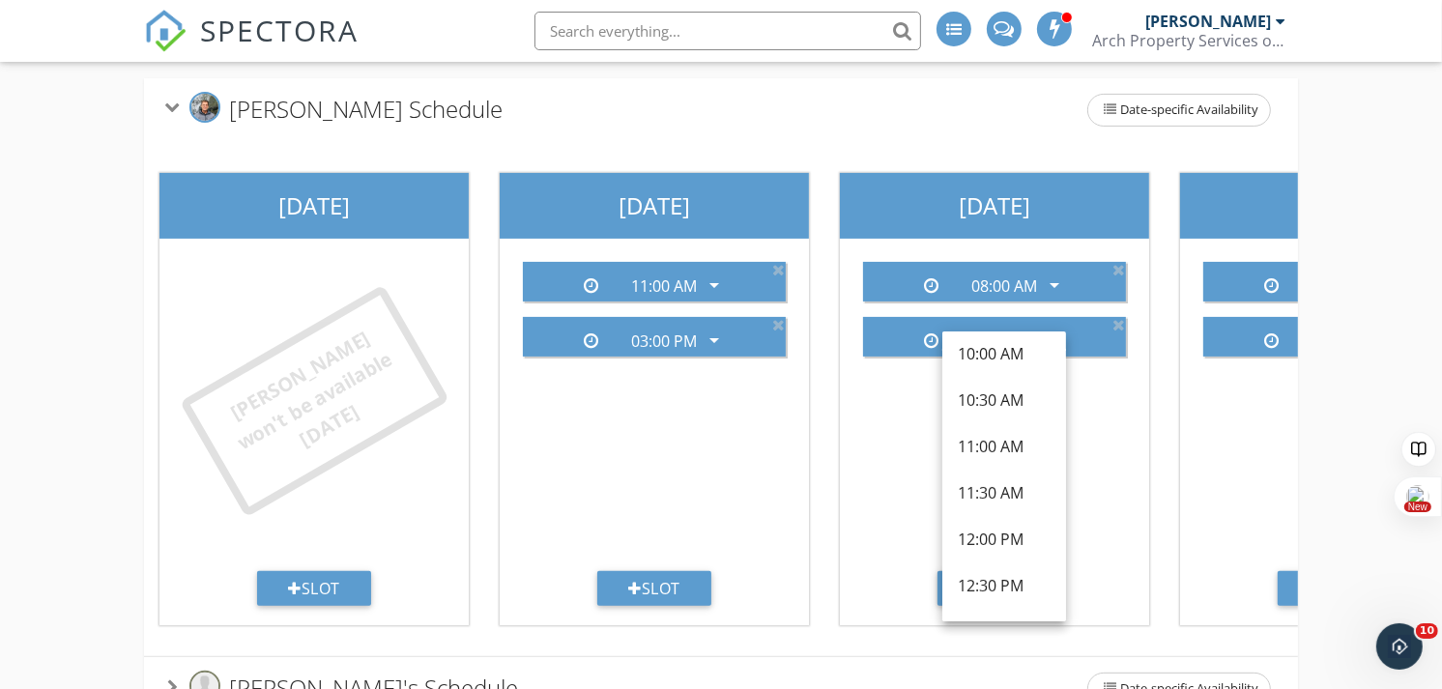
scroll to position [344, 0]
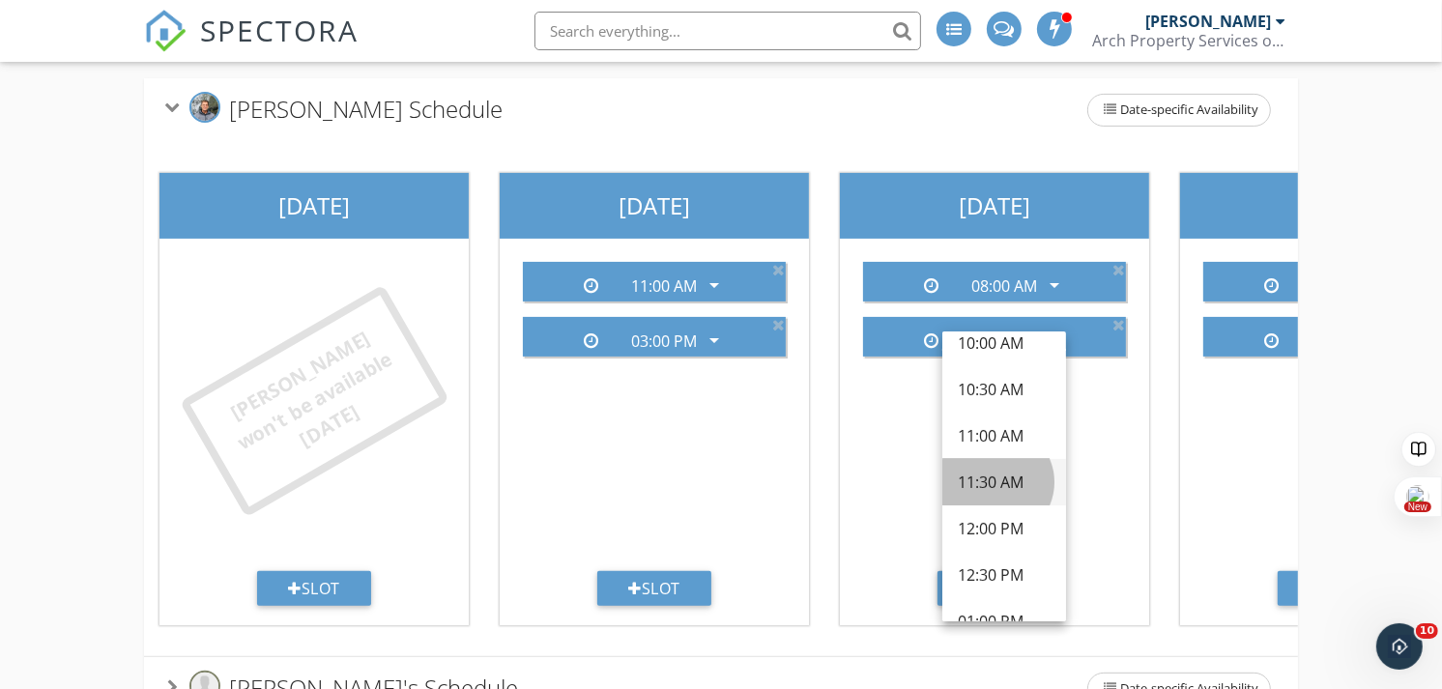
click at [1002, 476] on div "11:30 AM" at bounding box center [1004, 482] width 93 height 23
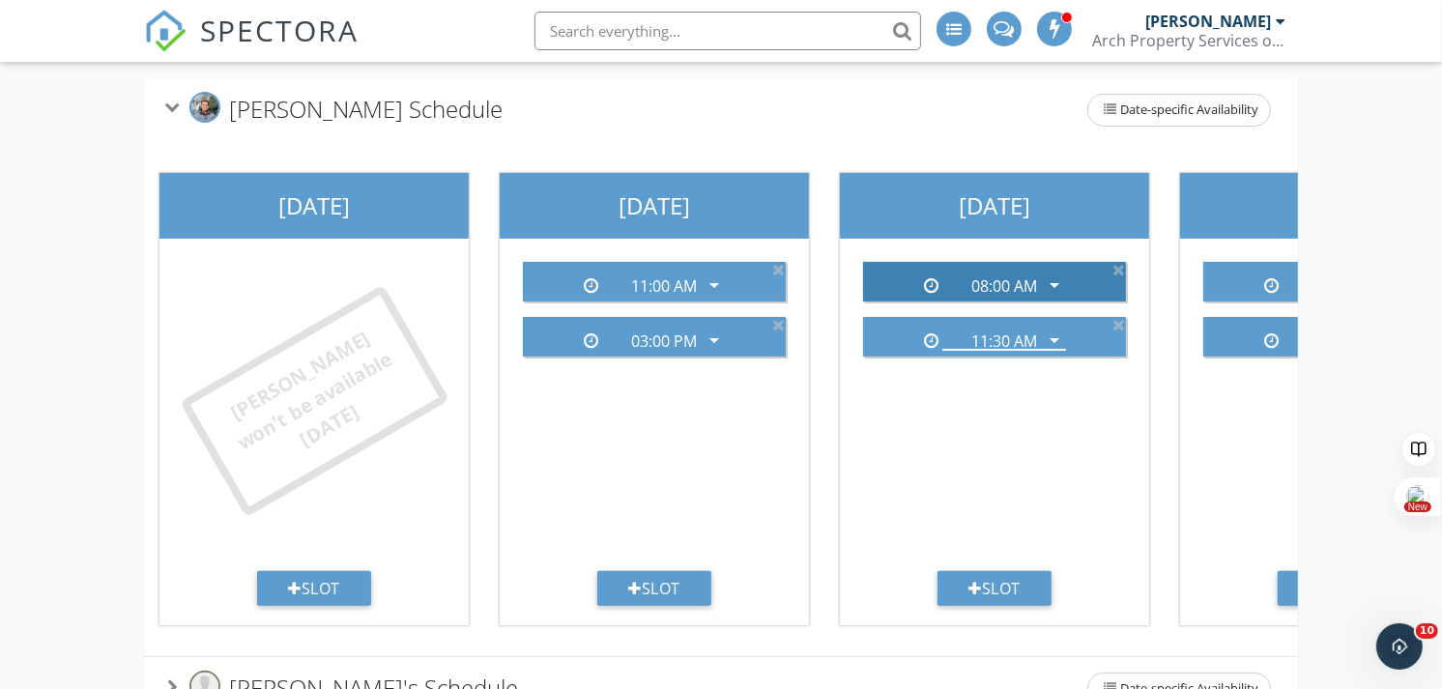
click at [1055, 278] on icon "arrow_drop_down" at bounding box center [1054, 285] width 23 height 23
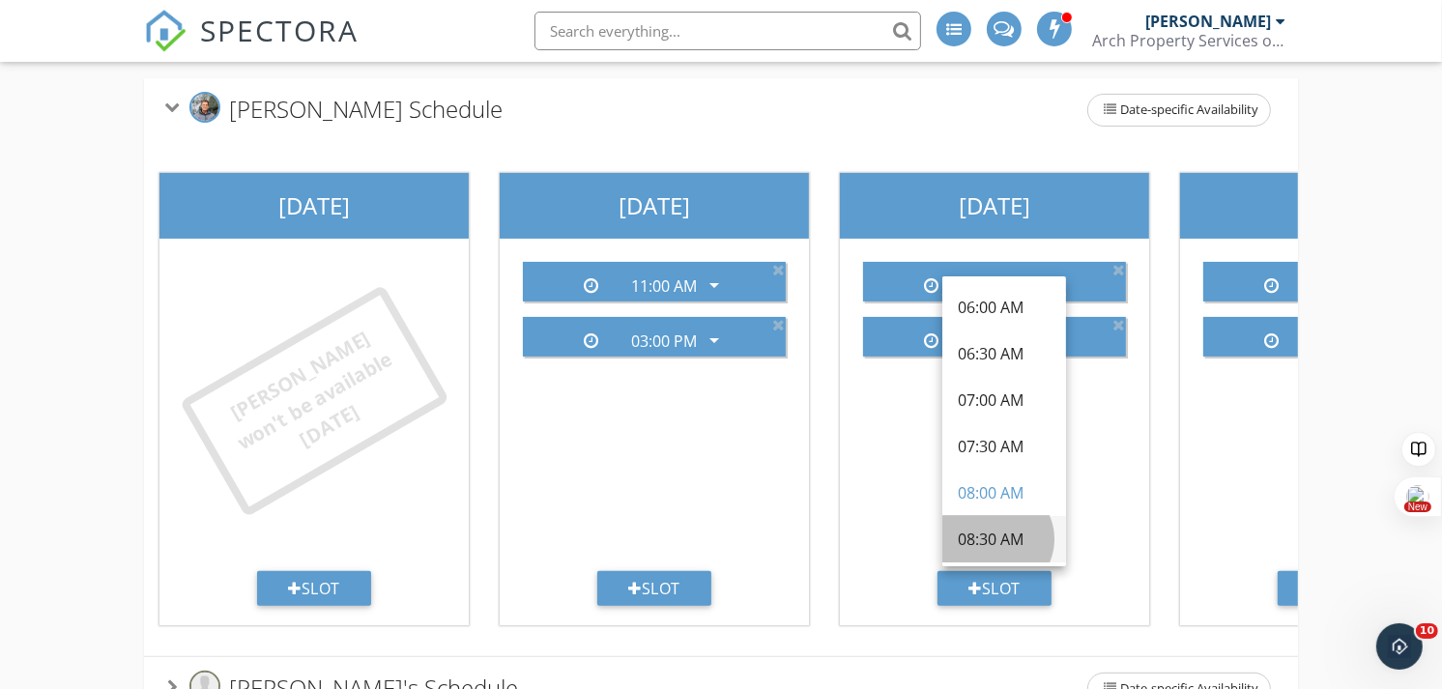
click at [1005, 537] on div "08:30 AM" at bounding box center [1004, 539] width 93 height 23
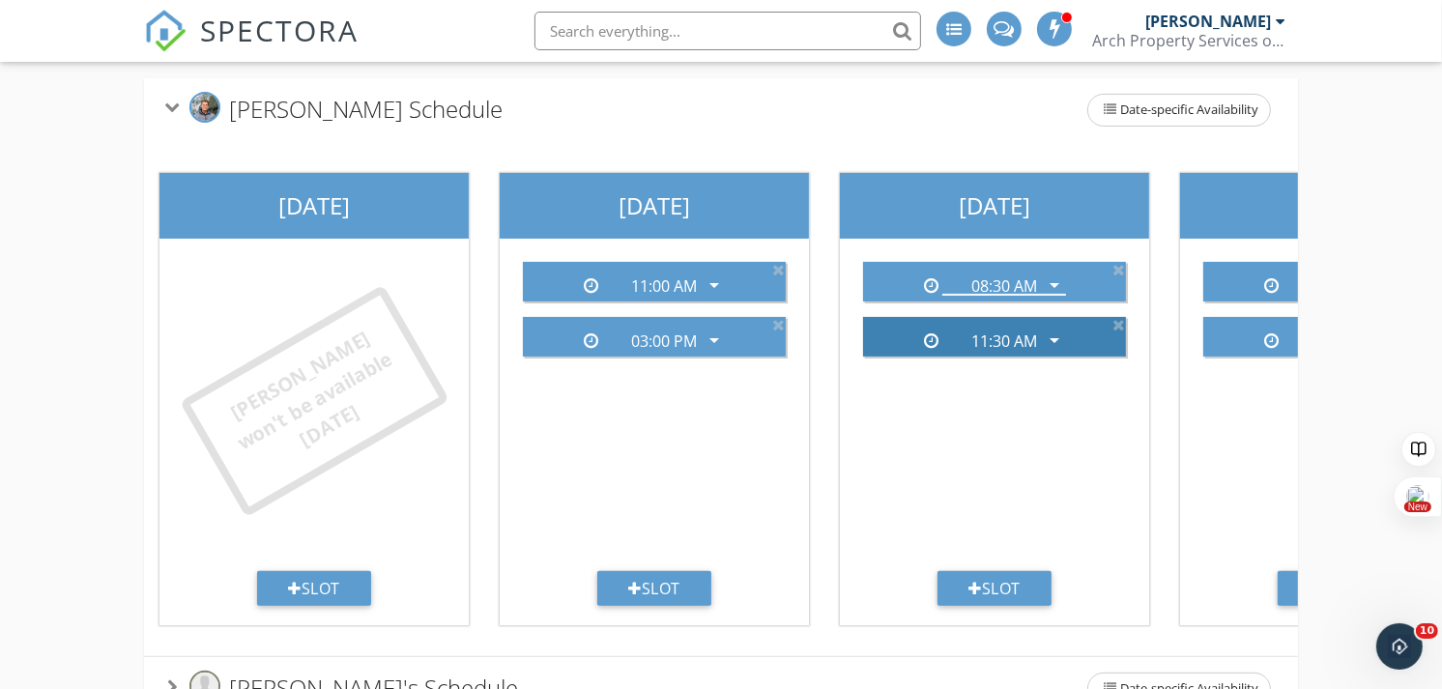
click at [1057, 334] on icon "arrow_drop_down" at bounding box center [1054, 340] width 23 height 23
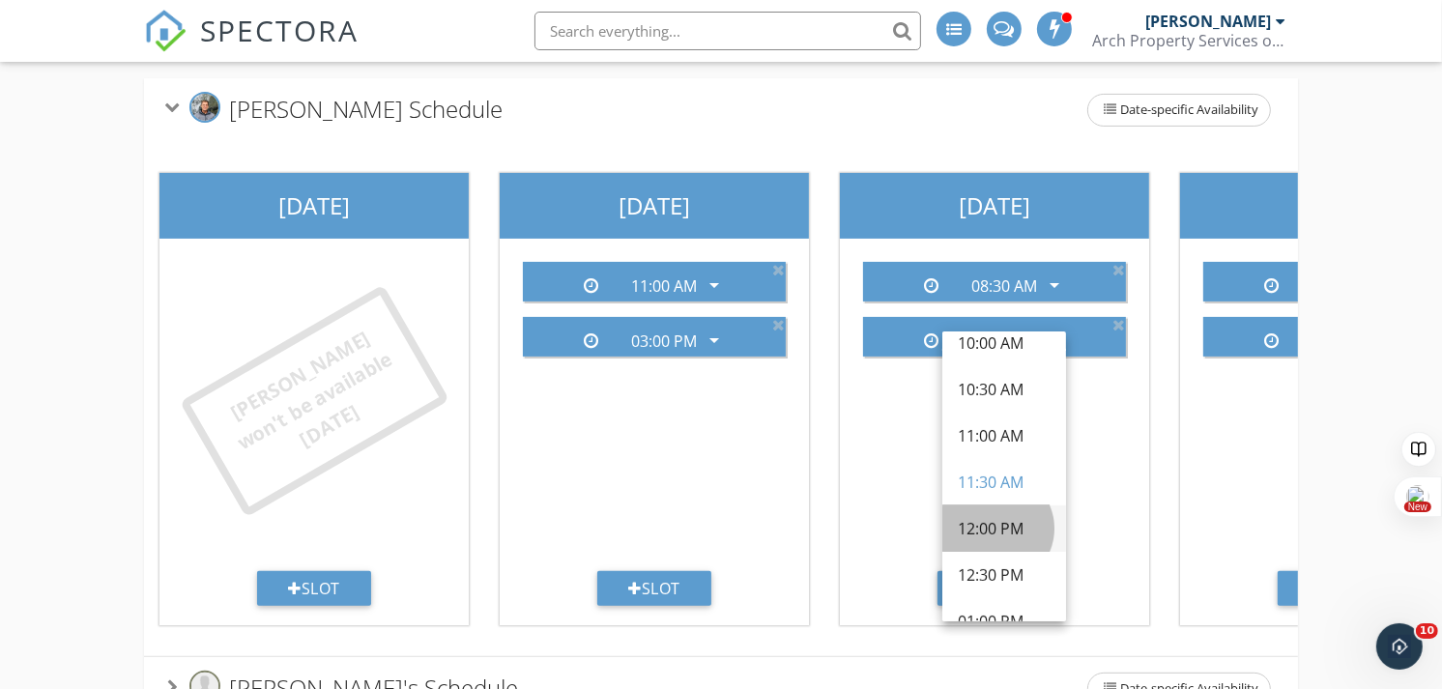
click at [1010, 524] on div "12:00 PM" at bounding box center [1004, 528] width 93 height 23
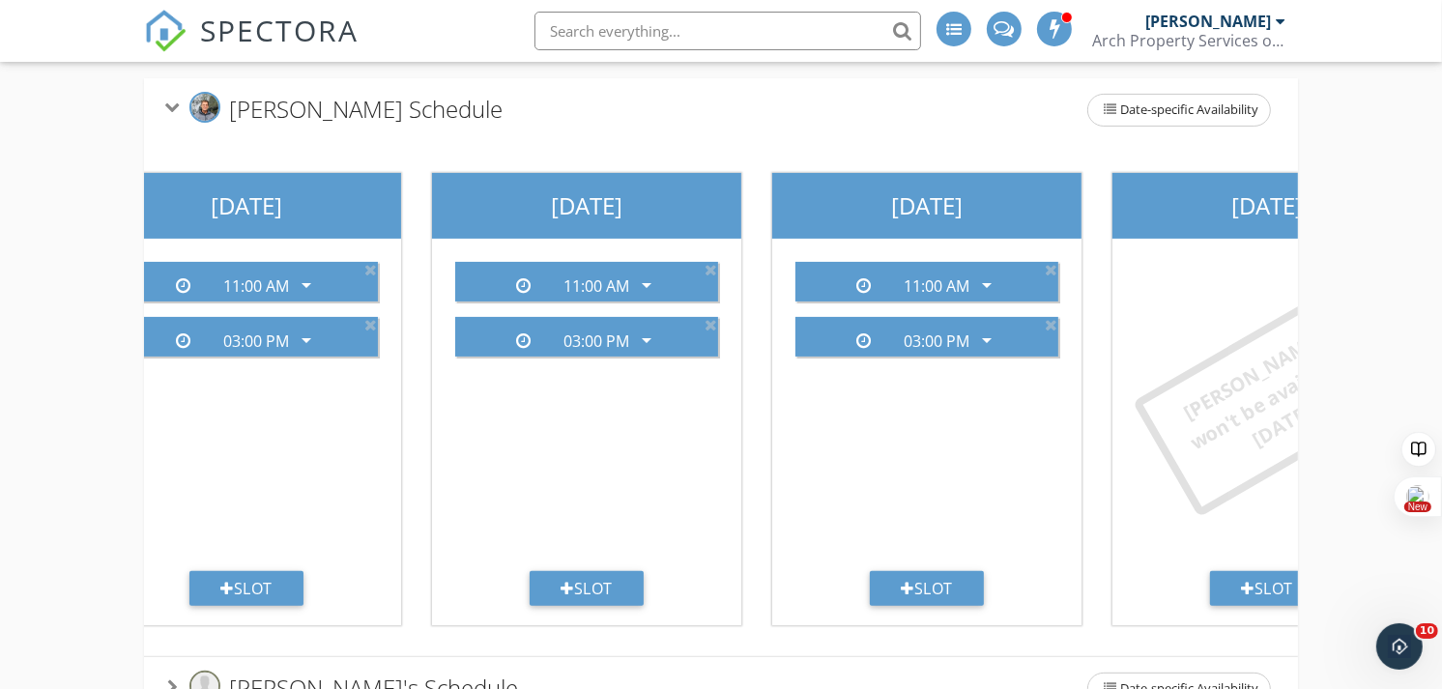
scroll to position [0, 1100]
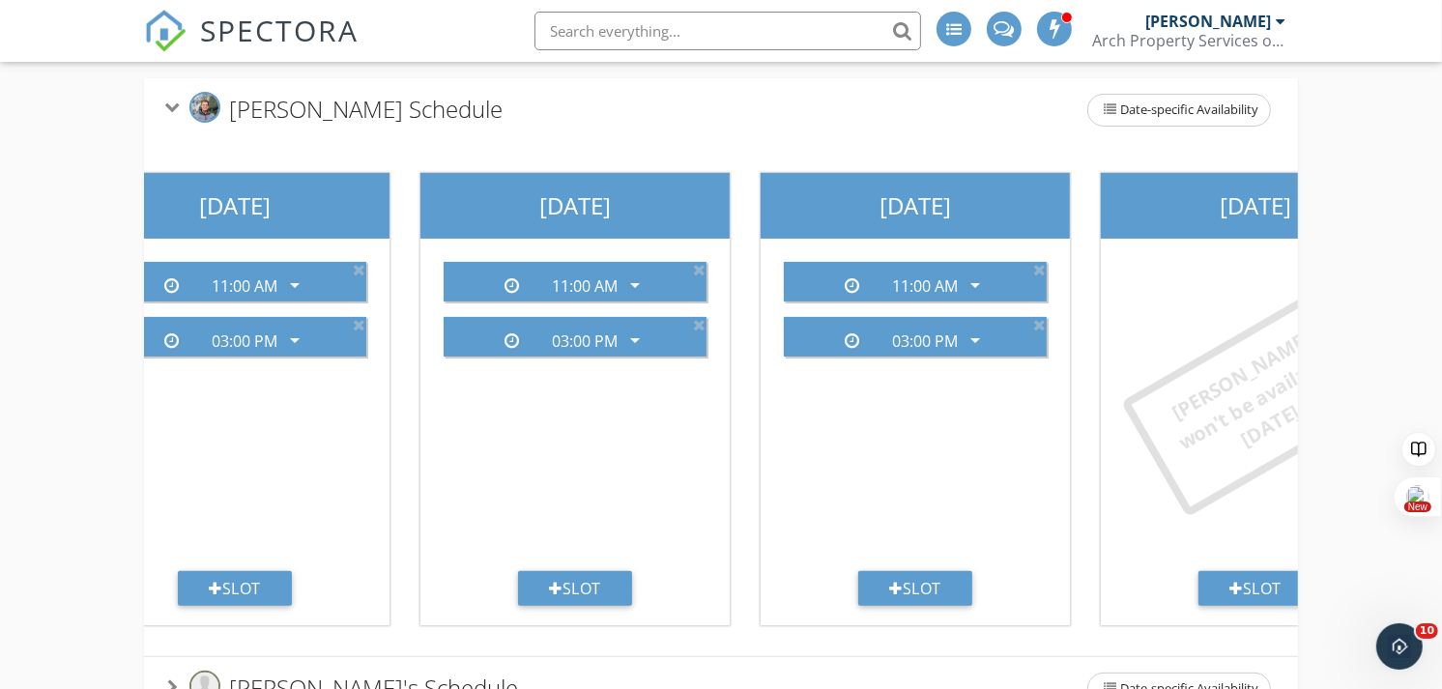
click at [1125, 654] on div "Sunday John won't be available today Slot Monday 11:00 AM arrow_drop_down 03:00…" at bounding box center [235, 399] width 2382 height 514
click at [970, 280] on icon "arrow_drop_down" at bounding box center [975, 285] width 23 height 23
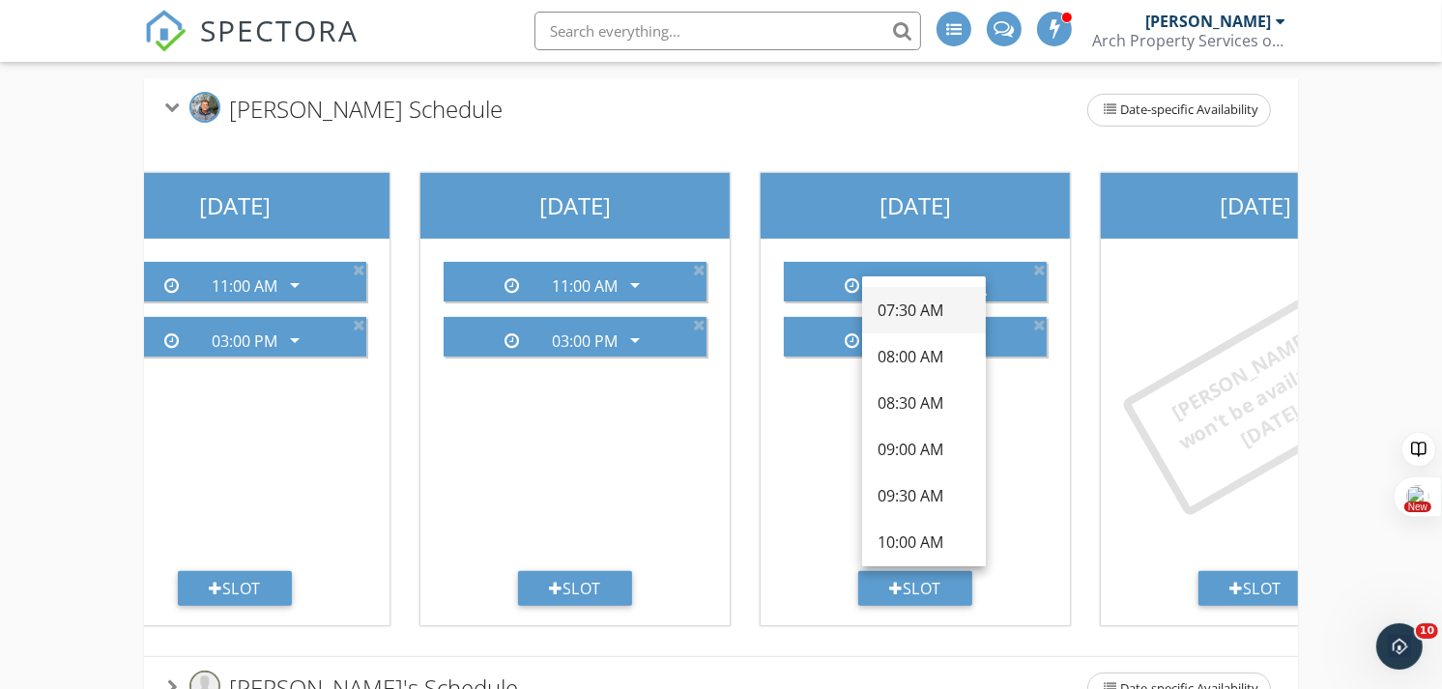
scroll to position [139, 0]
click at [918, 397] on div "08:30 AM" at bounding box center [924, 400] width 93 height 23
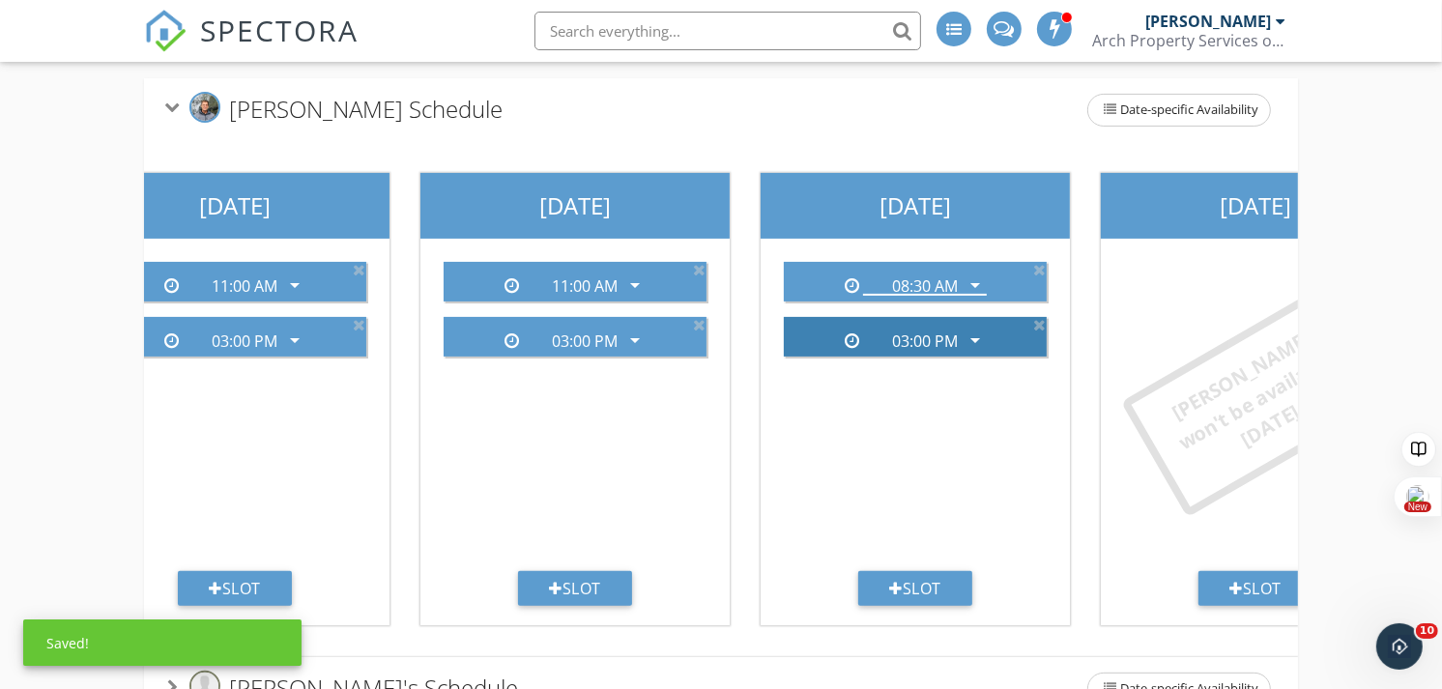
click at [969, 340] on icon "arrow_drop_down" at bounding box center [975, 340] width 23 height 23
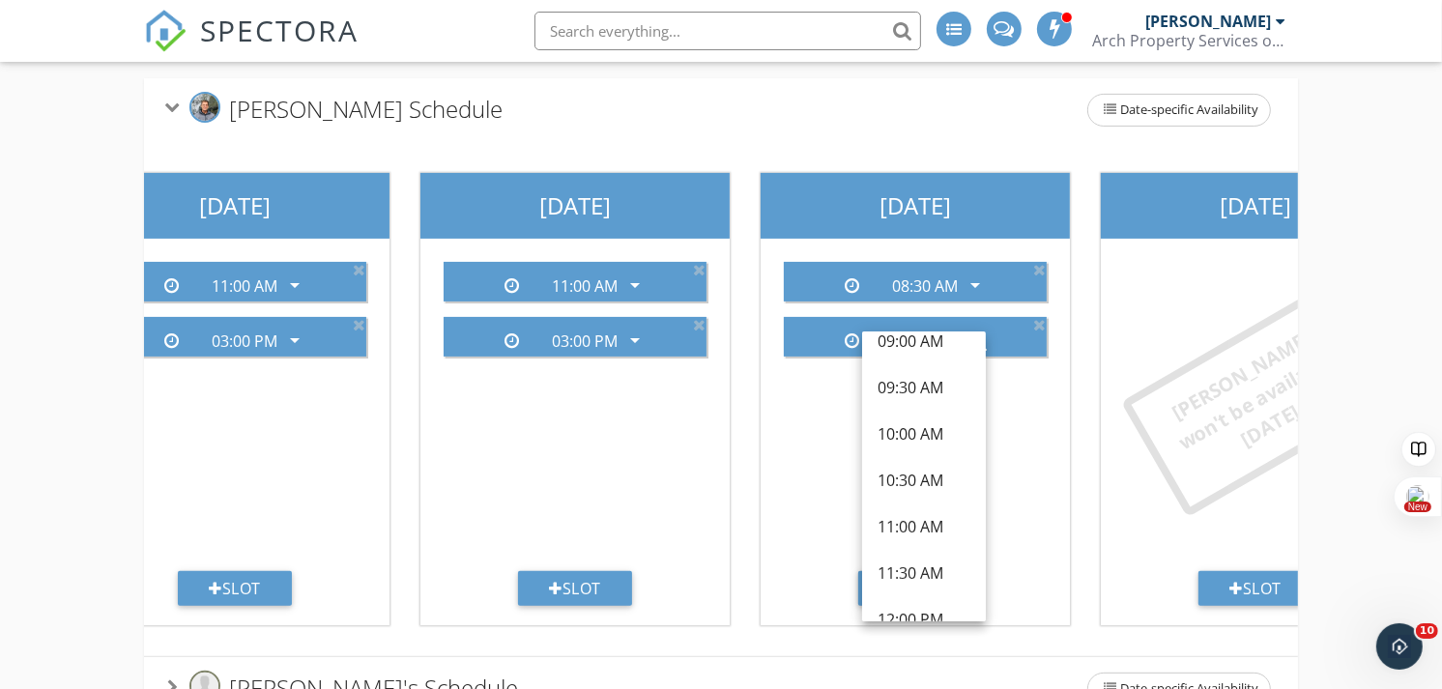
scroll to position [331, 0]
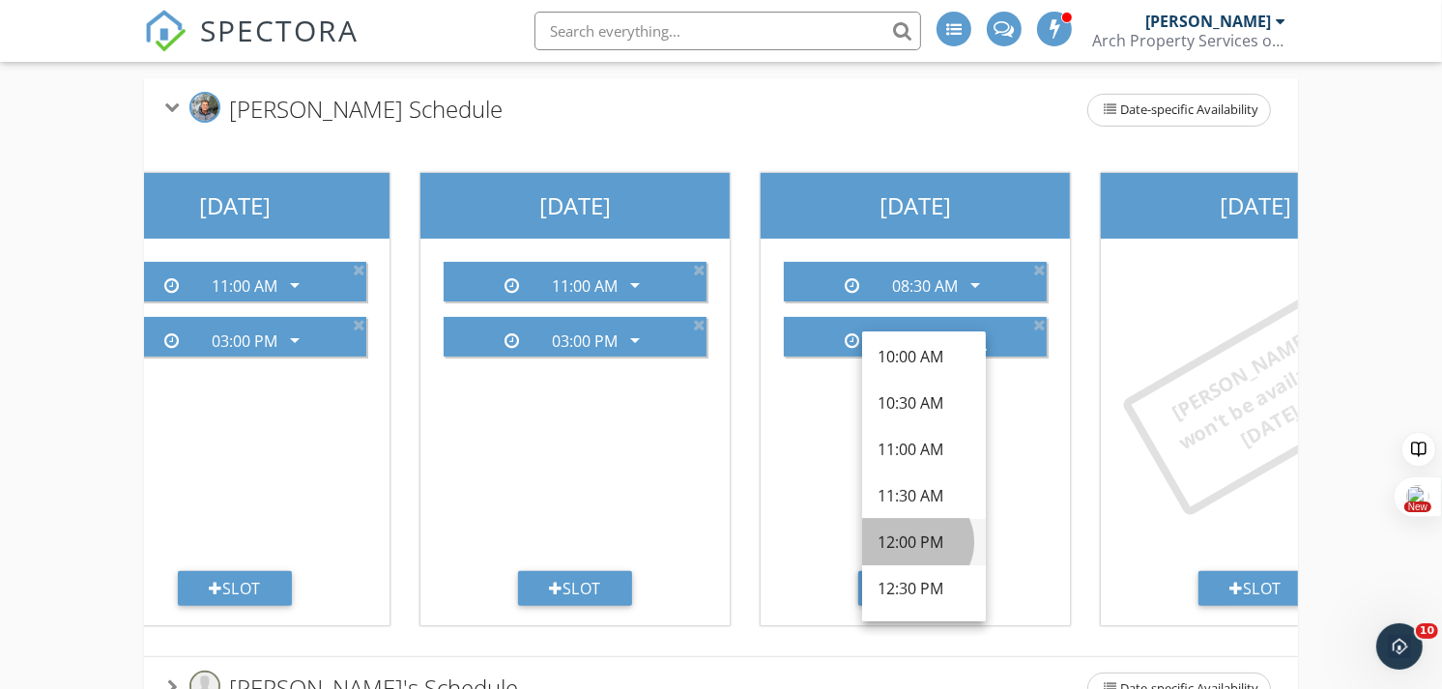
click at [928, 535] on div "12:00 PM" at bounding box center [924, 542] width 93 height 23
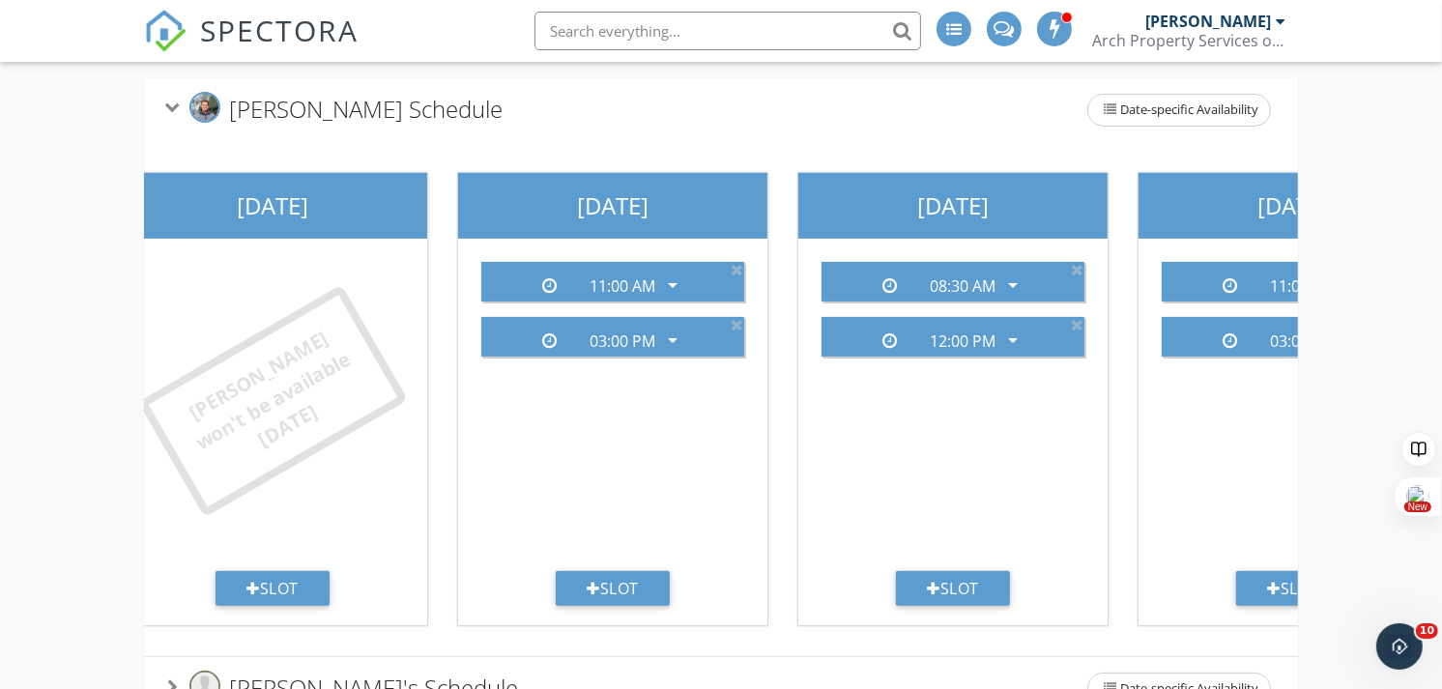
scroll to position [0, 0]
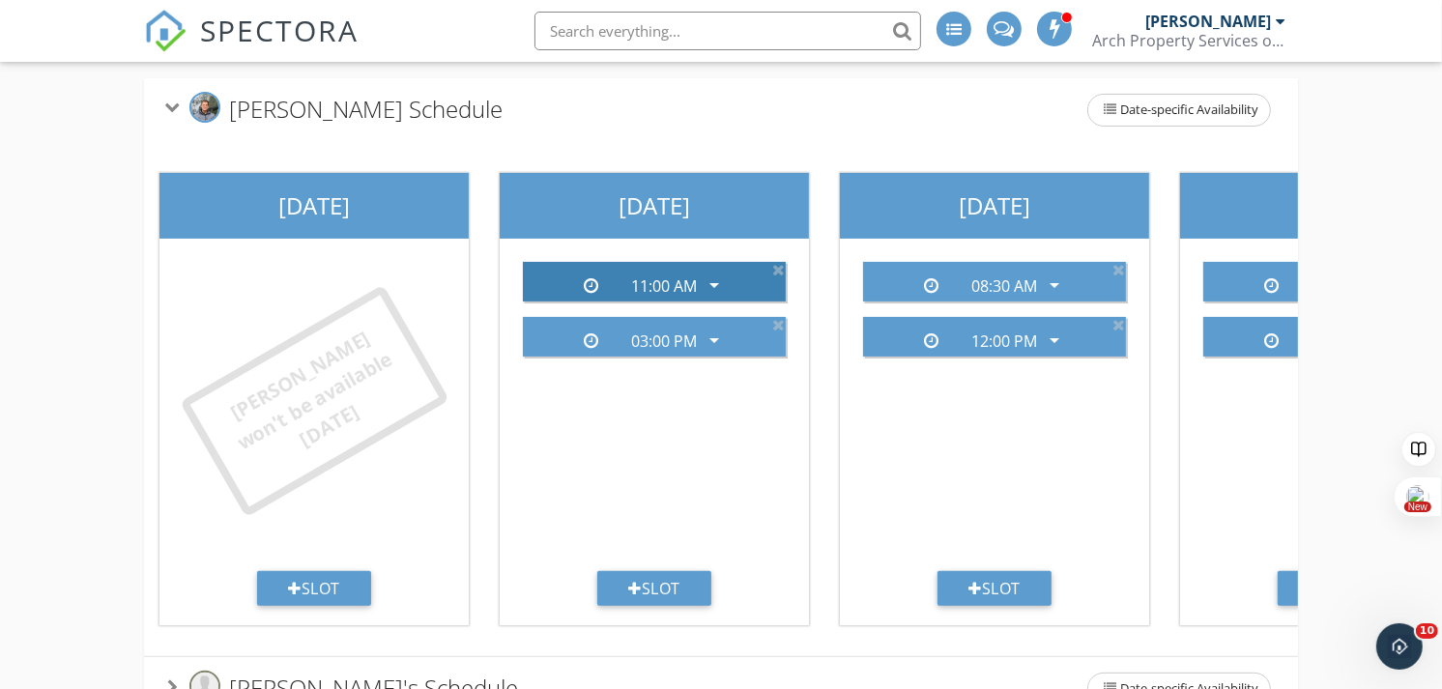
click at [715, 287] on icon "arrow_drop_down" at bounding box center [714, 285] width 23 height 23
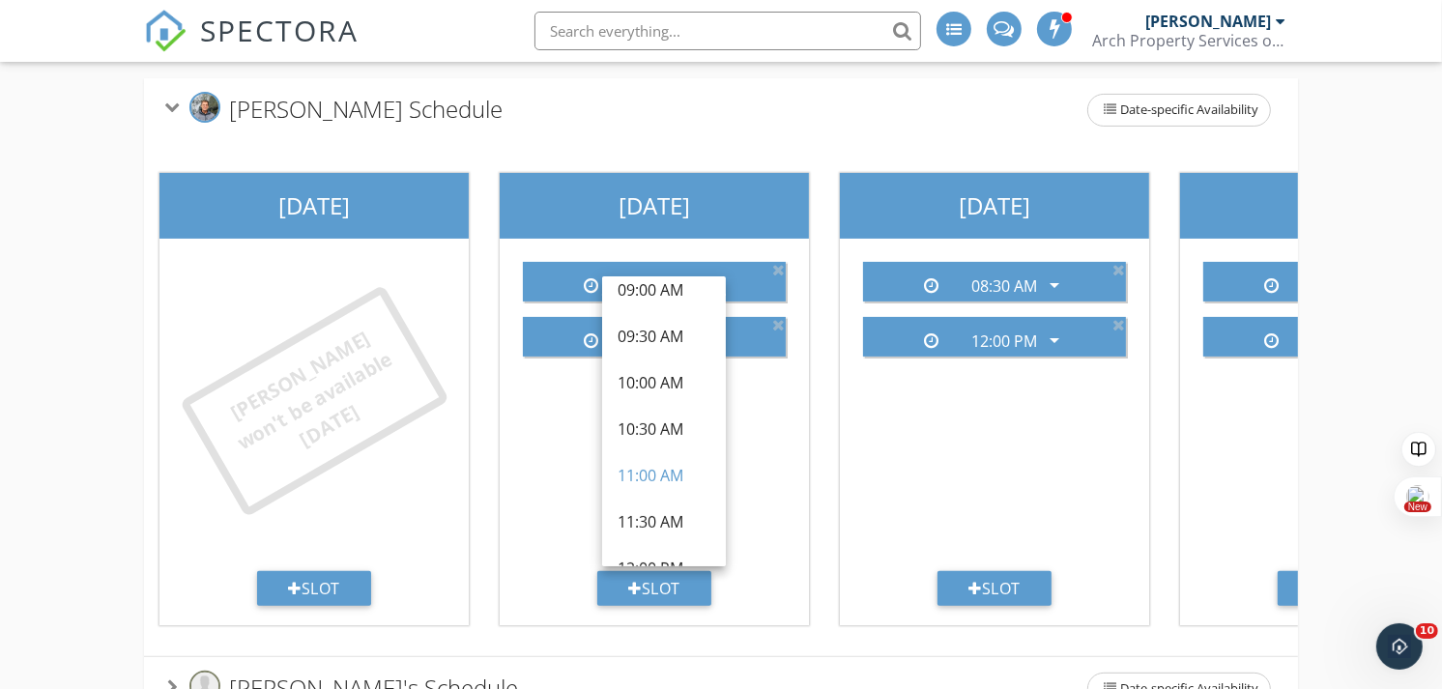
scroll to position [305, 0]
click at [659, 507] on div "11:30 AM" at bounding box center [664, 512] width 93 height 23
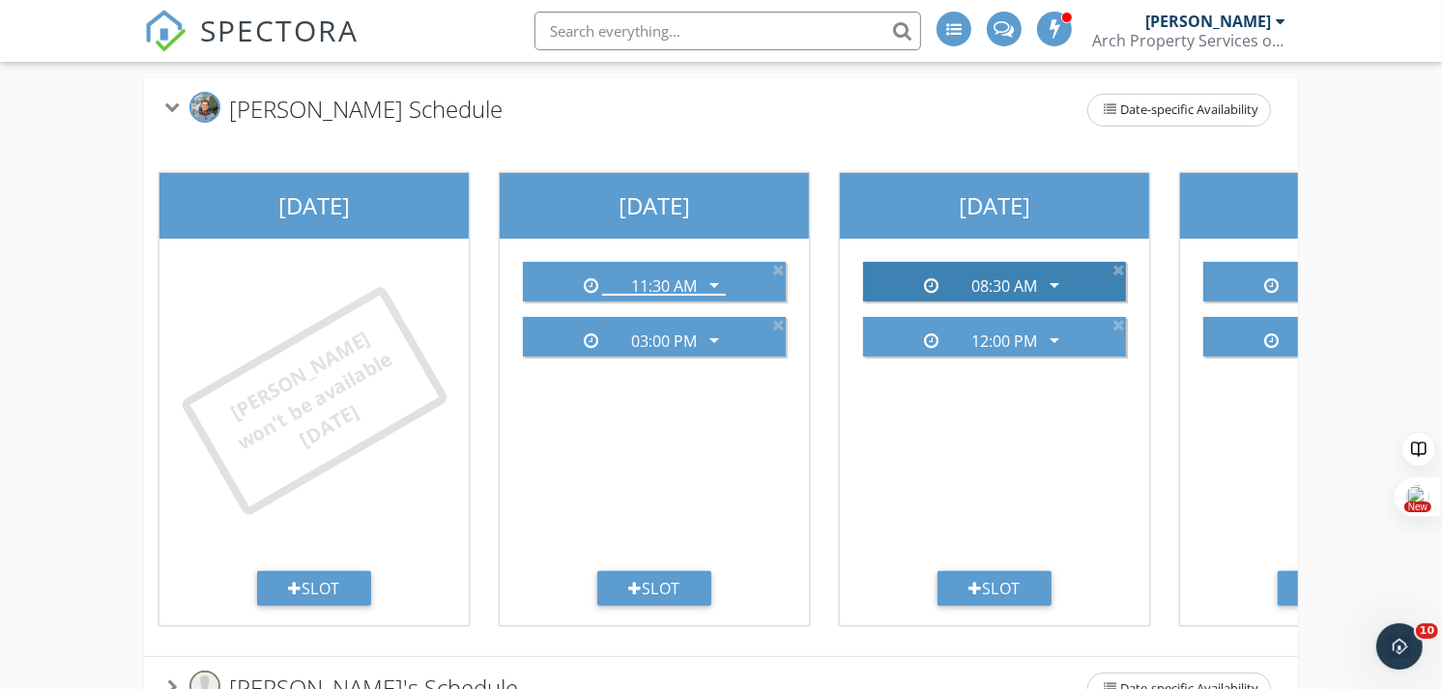
click at [1054, 278] on icon "arrow_drop_down" at bounding box center [1054, 285] width 23 height 23
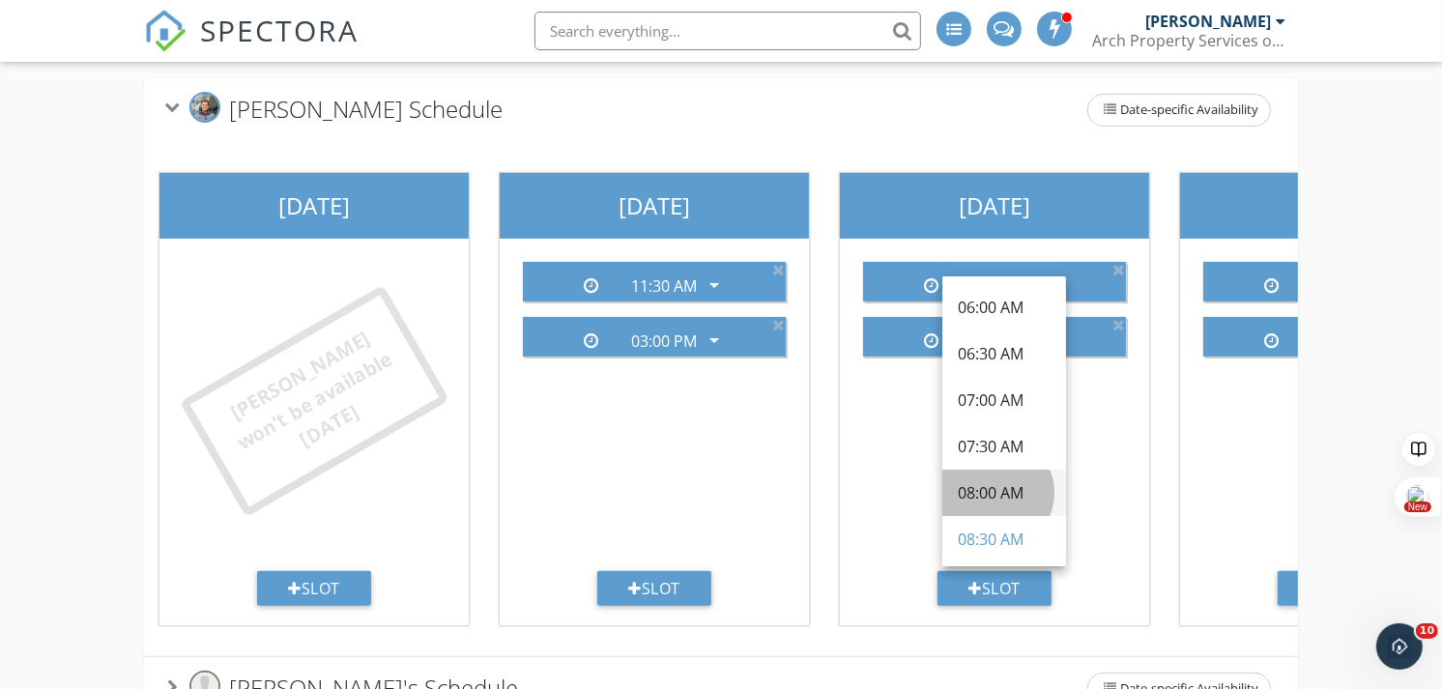
click at [1007, 485] on div "08:00 AM" at bounding box center [1004, 492] width 93 height 23
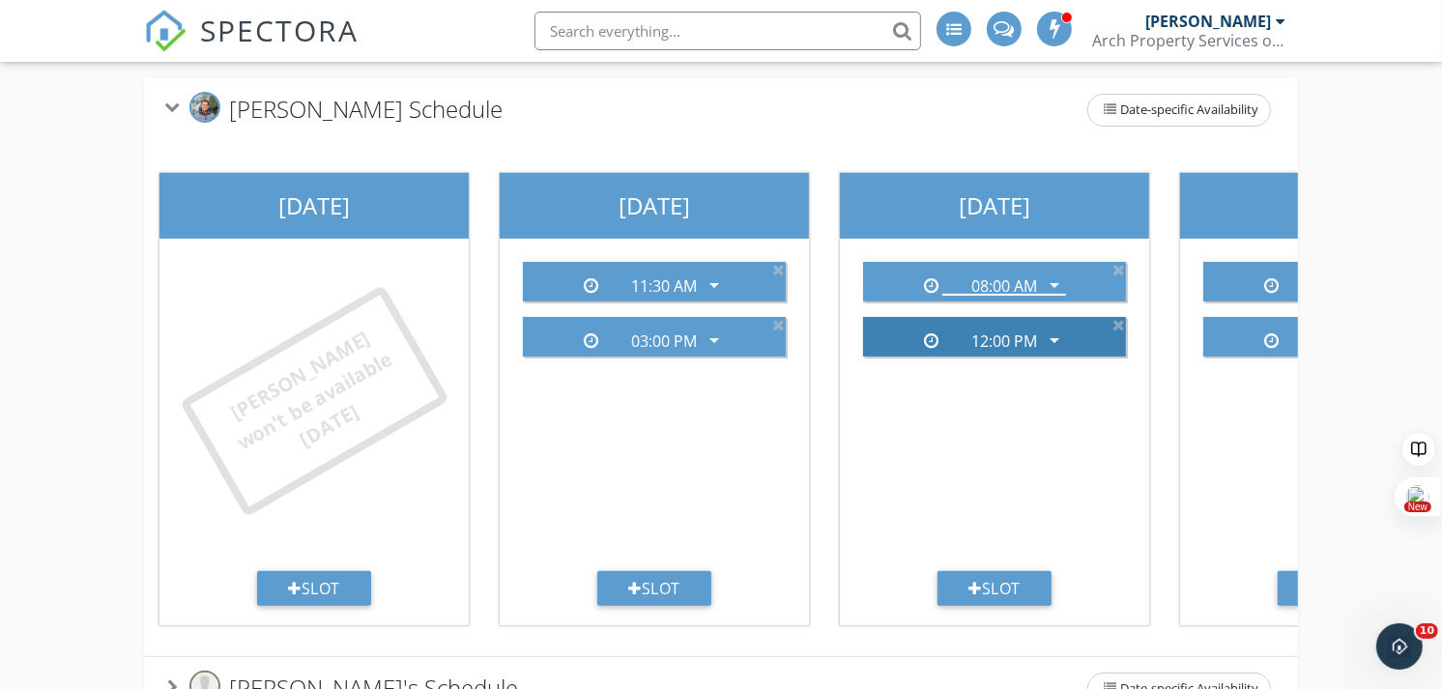
click at [1065, 333] on icon "arrow_drop_down" at bounding box center [1054, 340] width 23 height 23
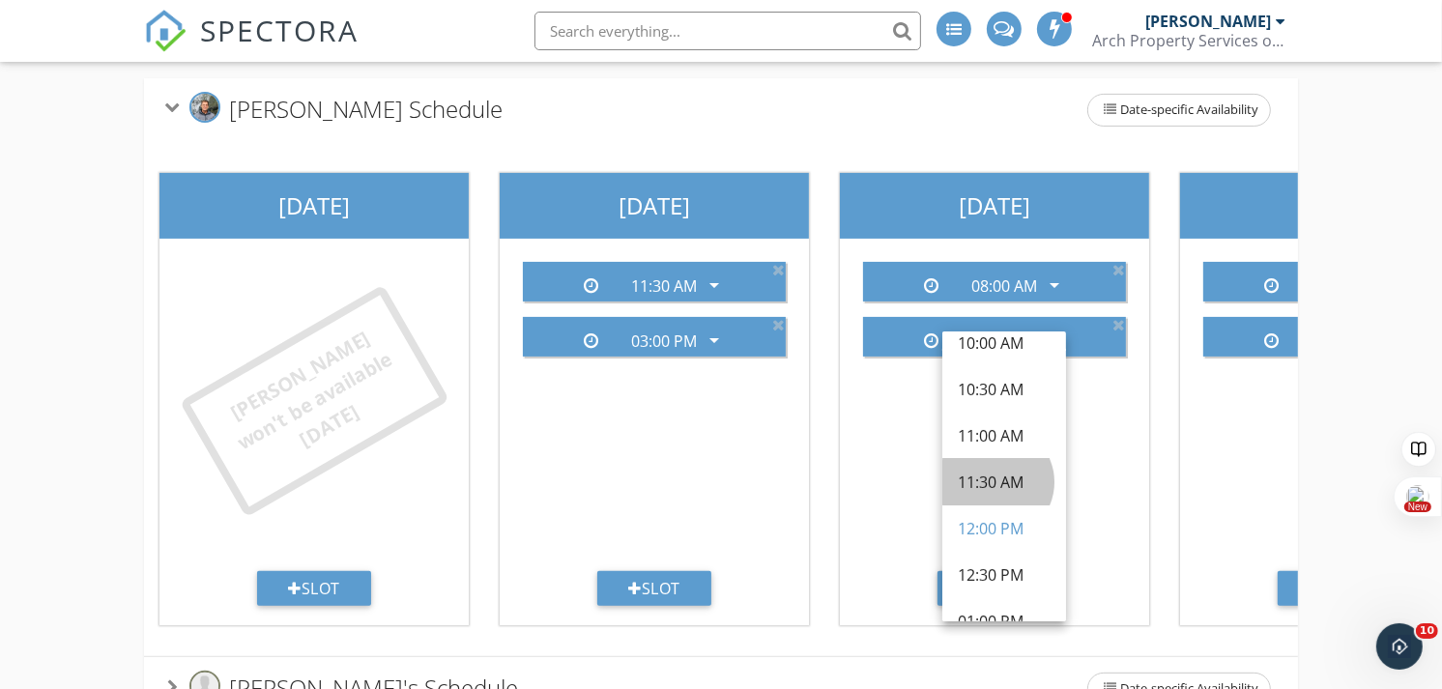
click at [1019, 484] on div "11:30 AM" at bounding box center [1004, 482] width 93 height 23
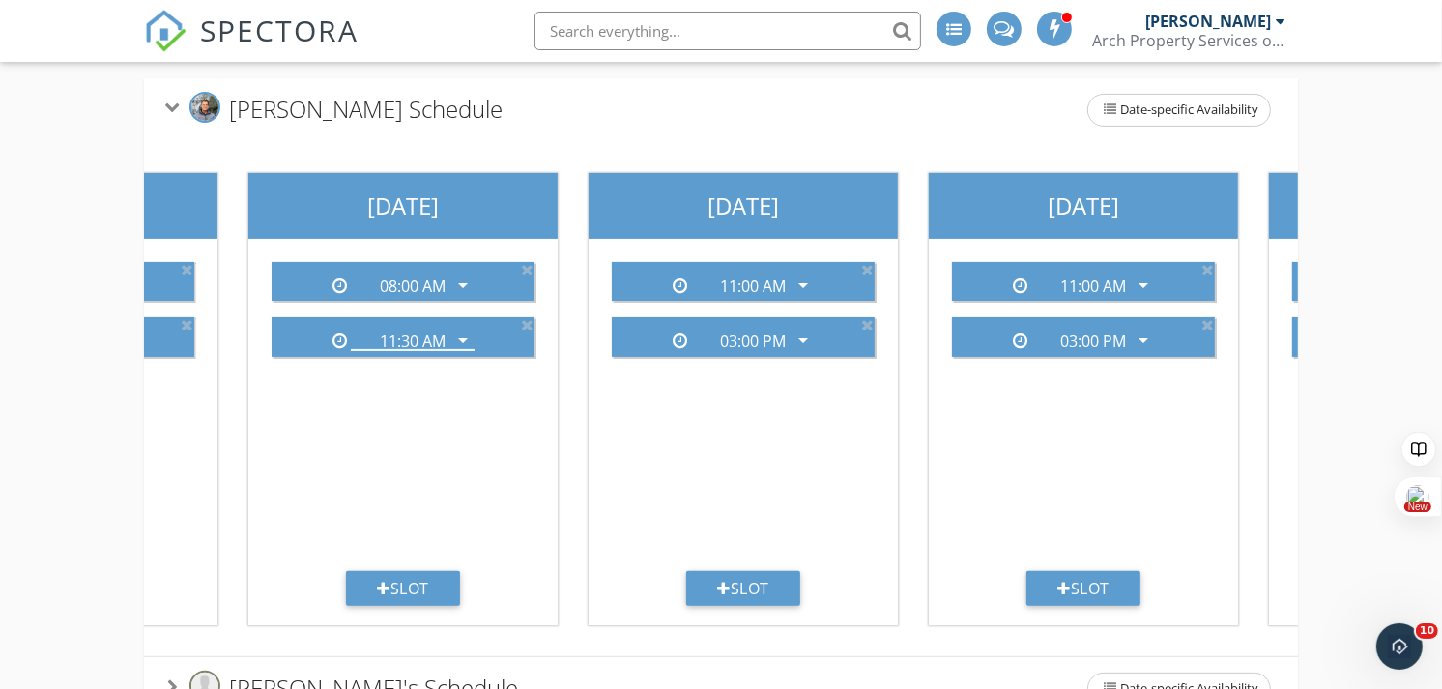
scroll to position [0, 623]
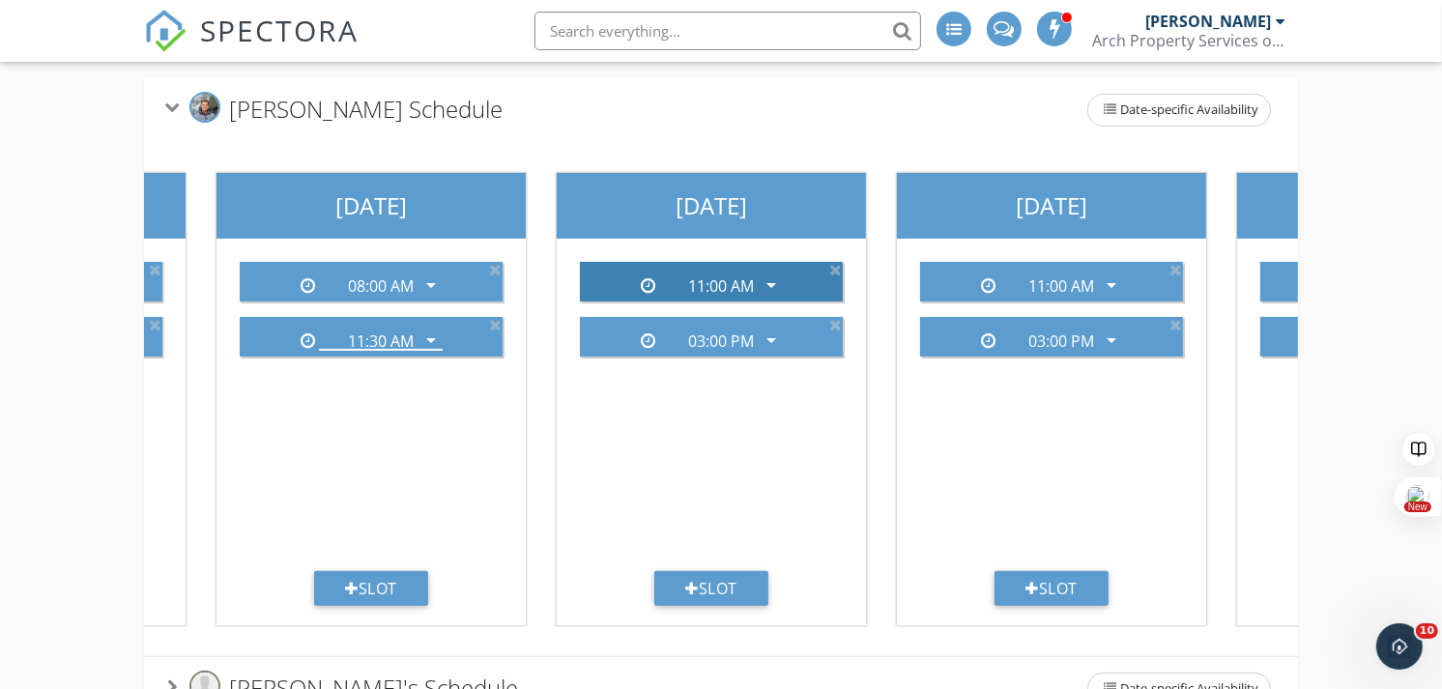
click at [773, 278] on icon "arrow_drop_down" at bounding box center [771, 285] width 23 height 23
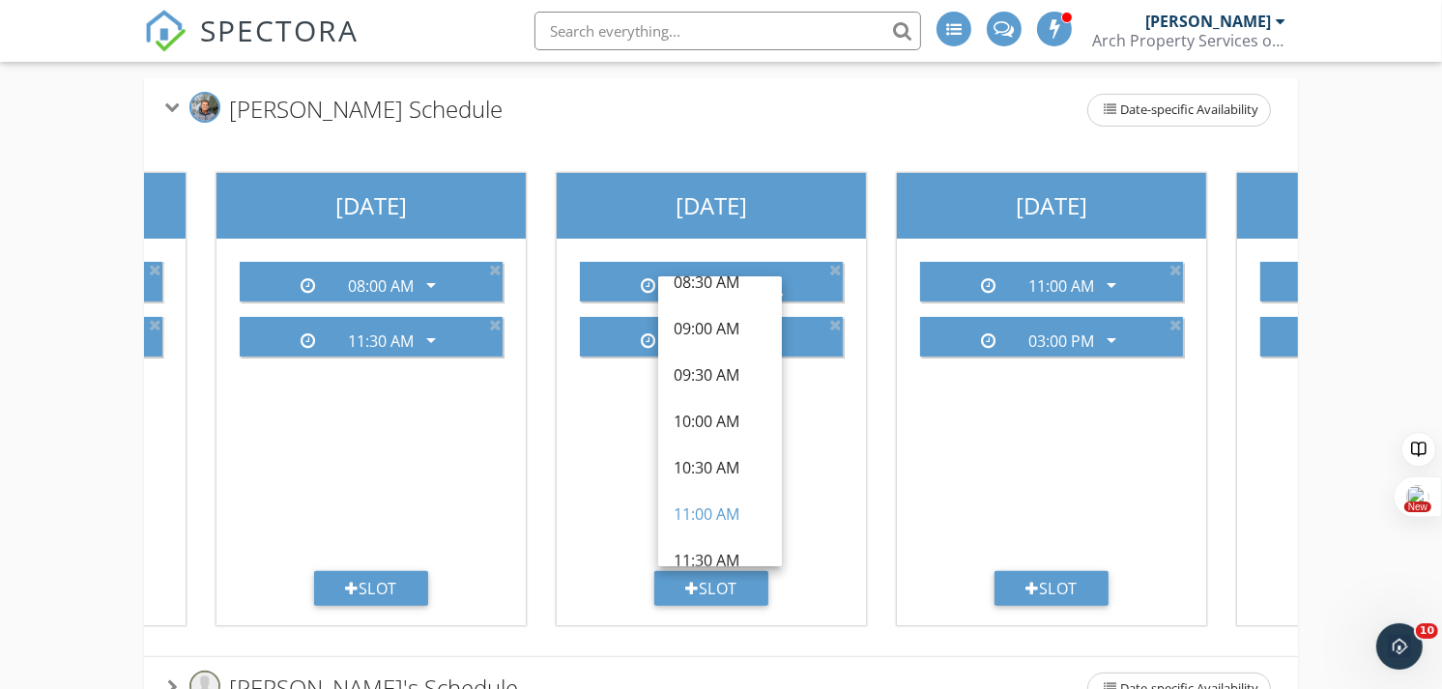
scroll to position [274, 0]
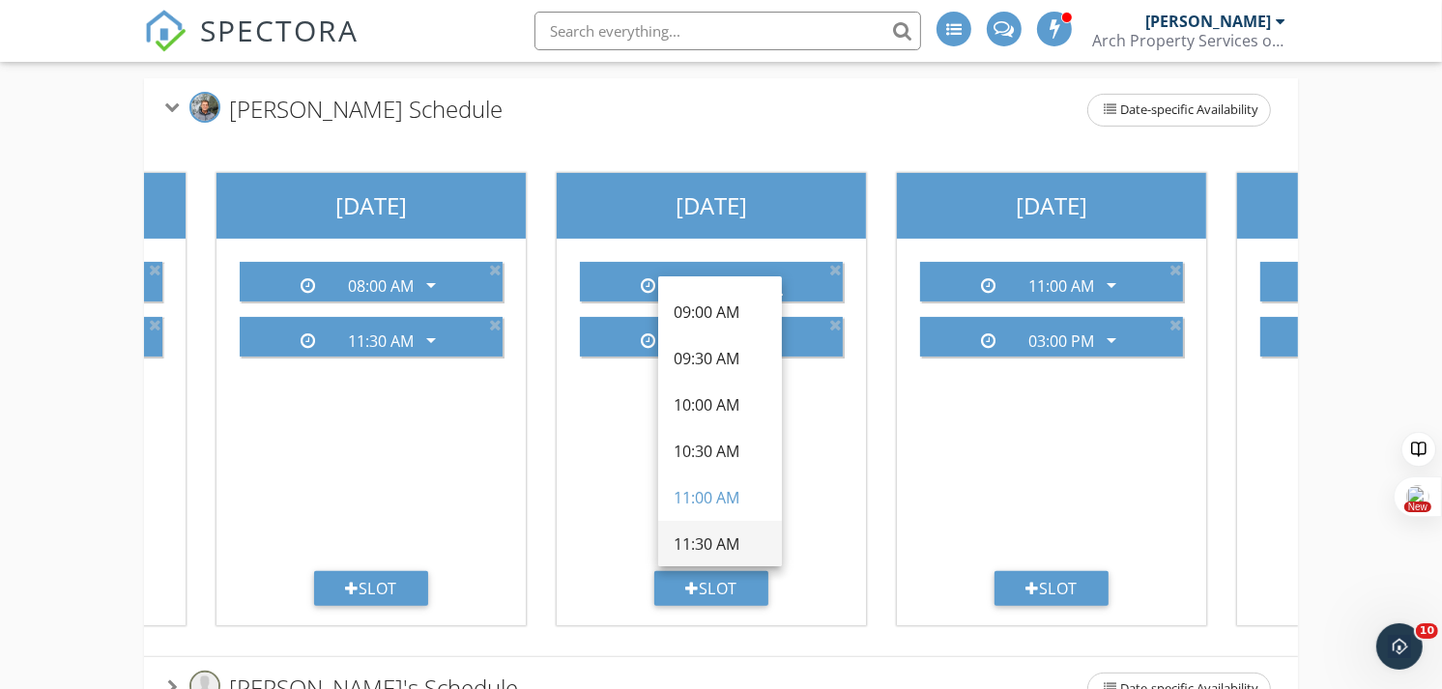
click at [720, 541] on div "11:30 AM" at bounding box center [720, 544] width 93 height 23
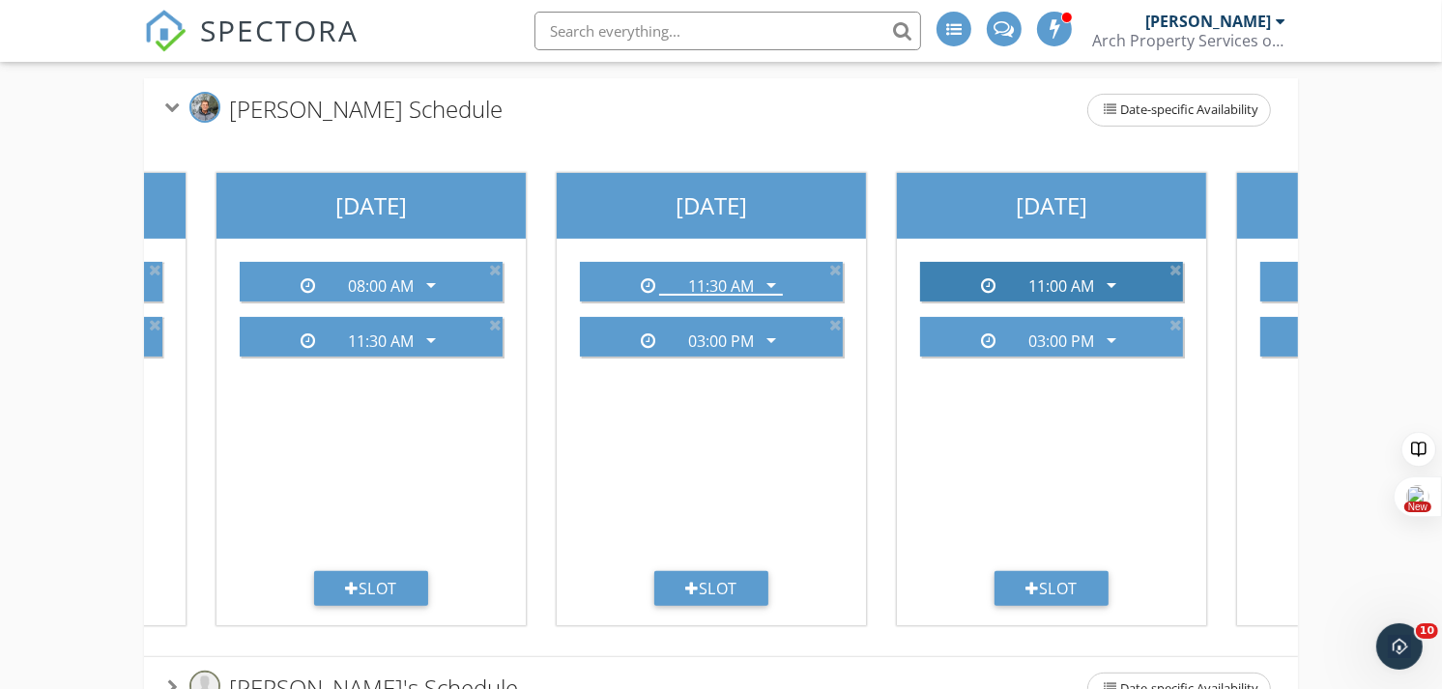
click at [1112, 284] on icon "arrow_drop_down" at bounding box center [1111, 285] width 23 height 23
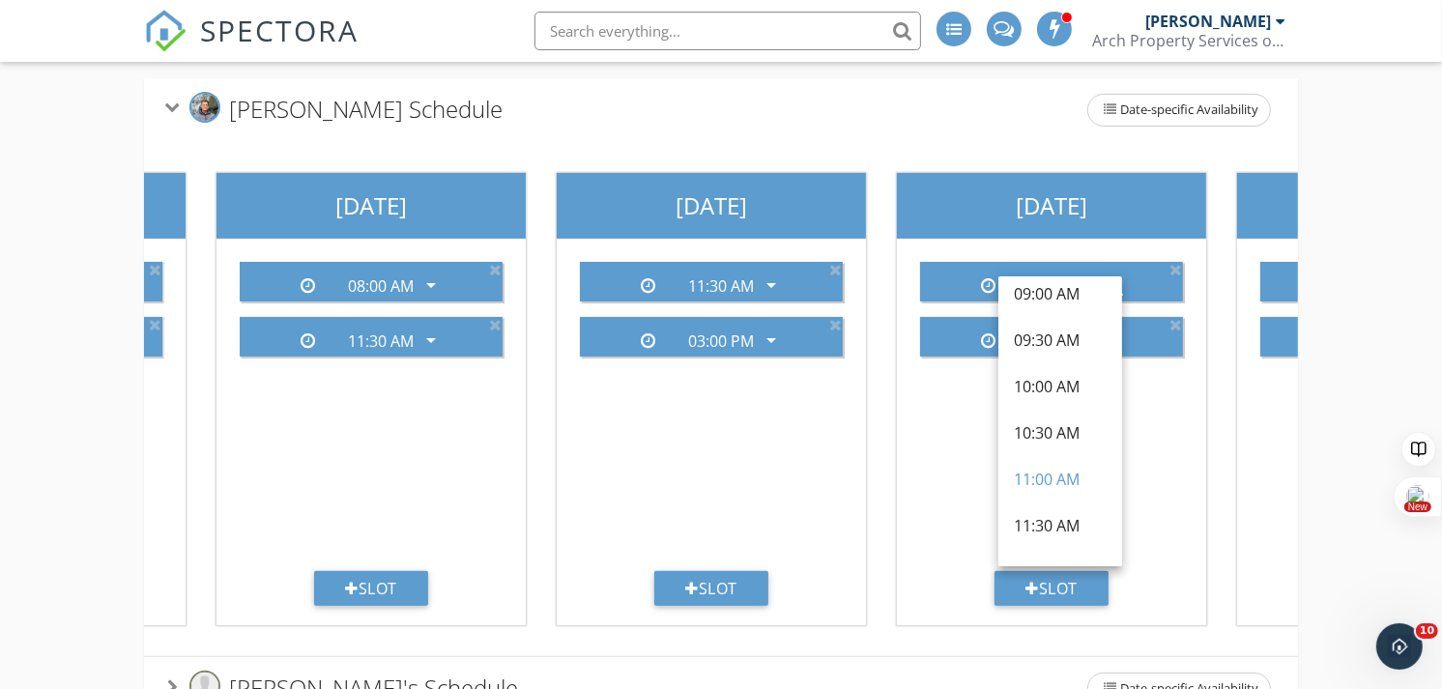
scroll to position [298, 0]
click at [1068, 508] on div "11:30 AM" at bounding box center [1060, 519] width 93 height 23
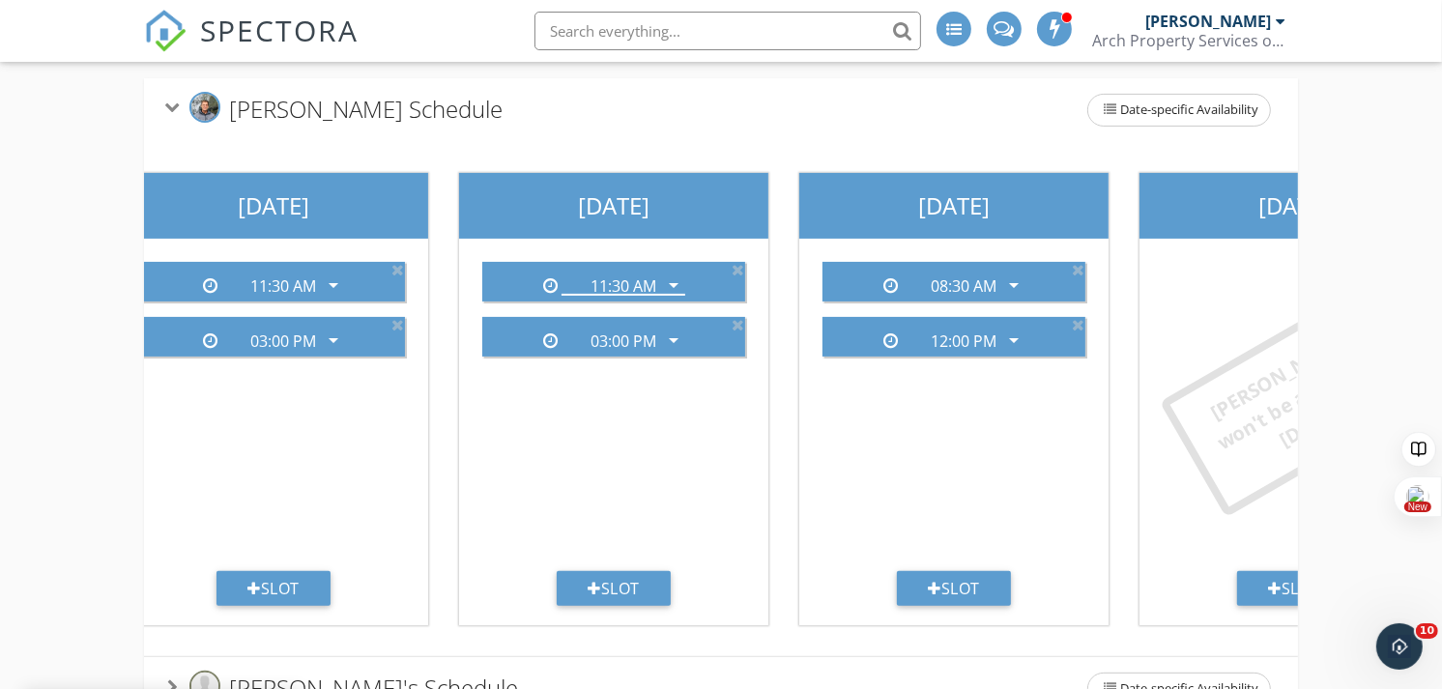
scroll to position [0, 1087]
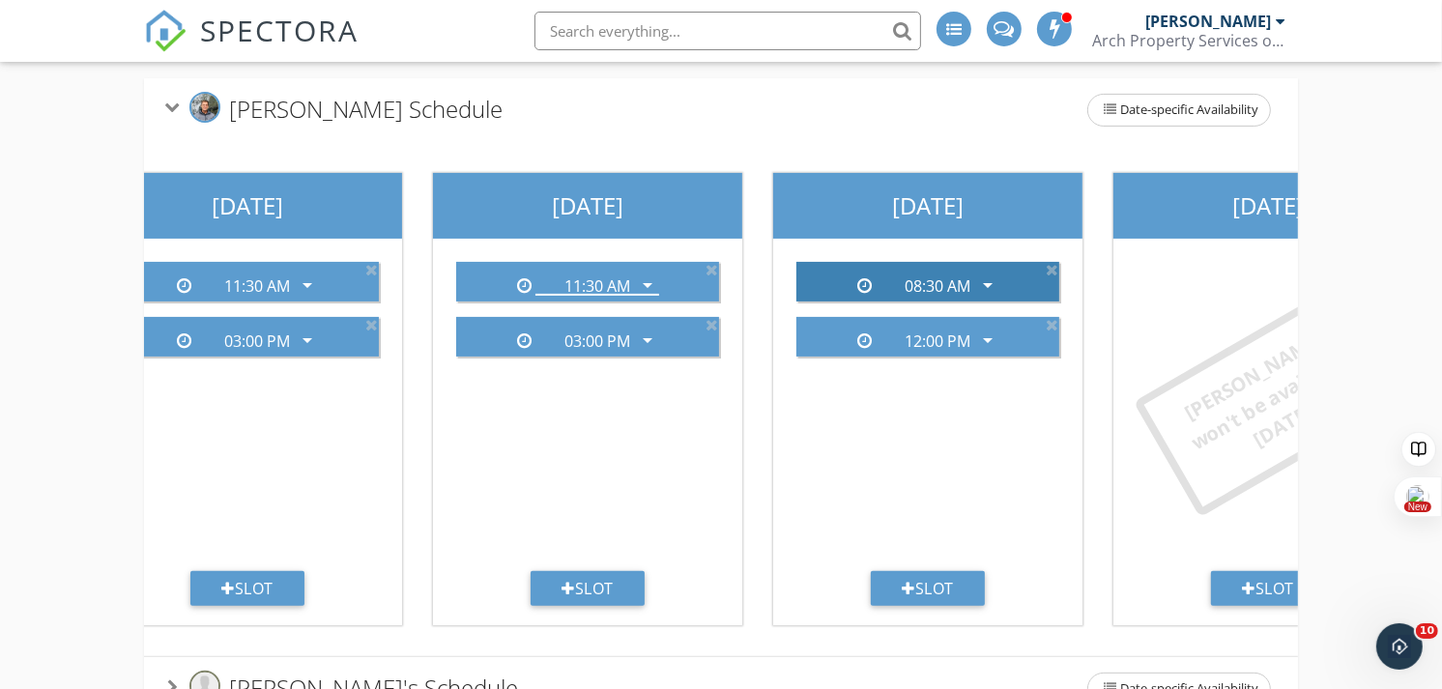
click at [989, 280] on icon "arrow_drop_down" at bounding box center [987, 285] width 23 height 23
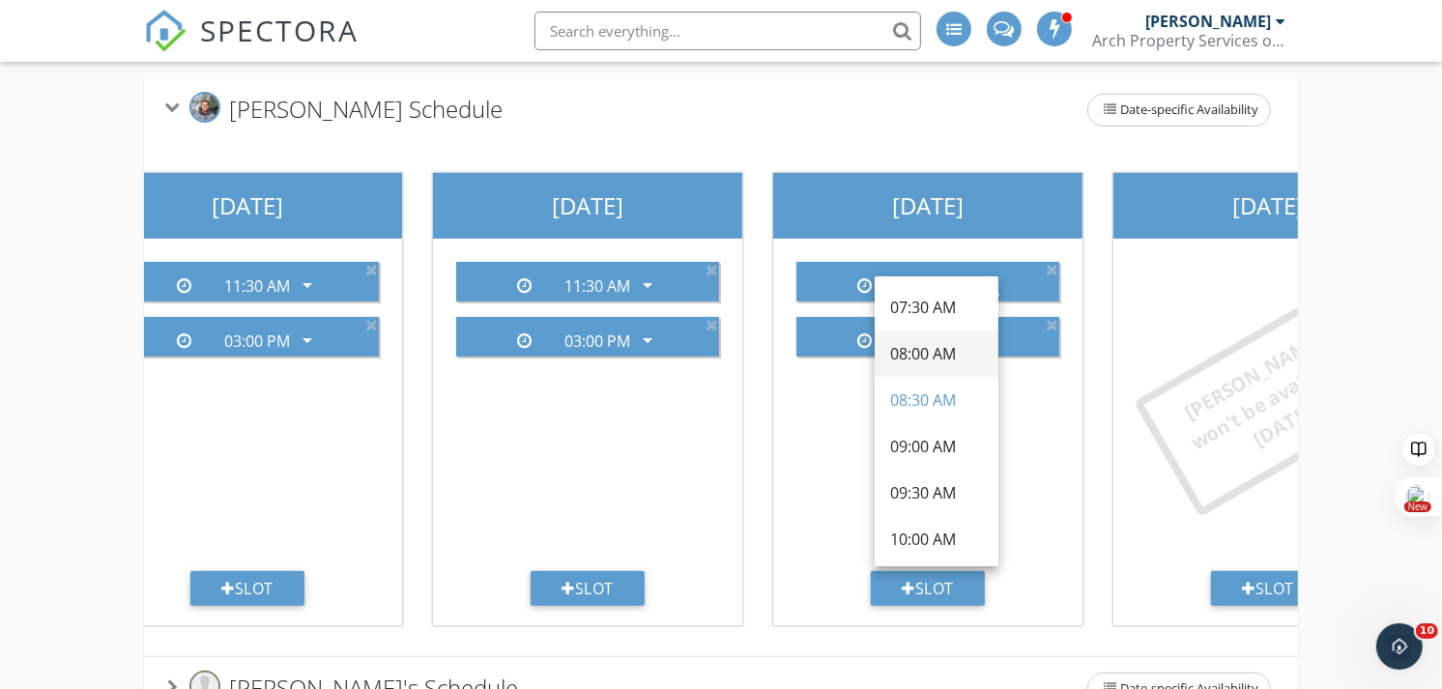
click at [945, 349] on div "08:00 AM" at bounding box center [936, 353] width 93 height 23
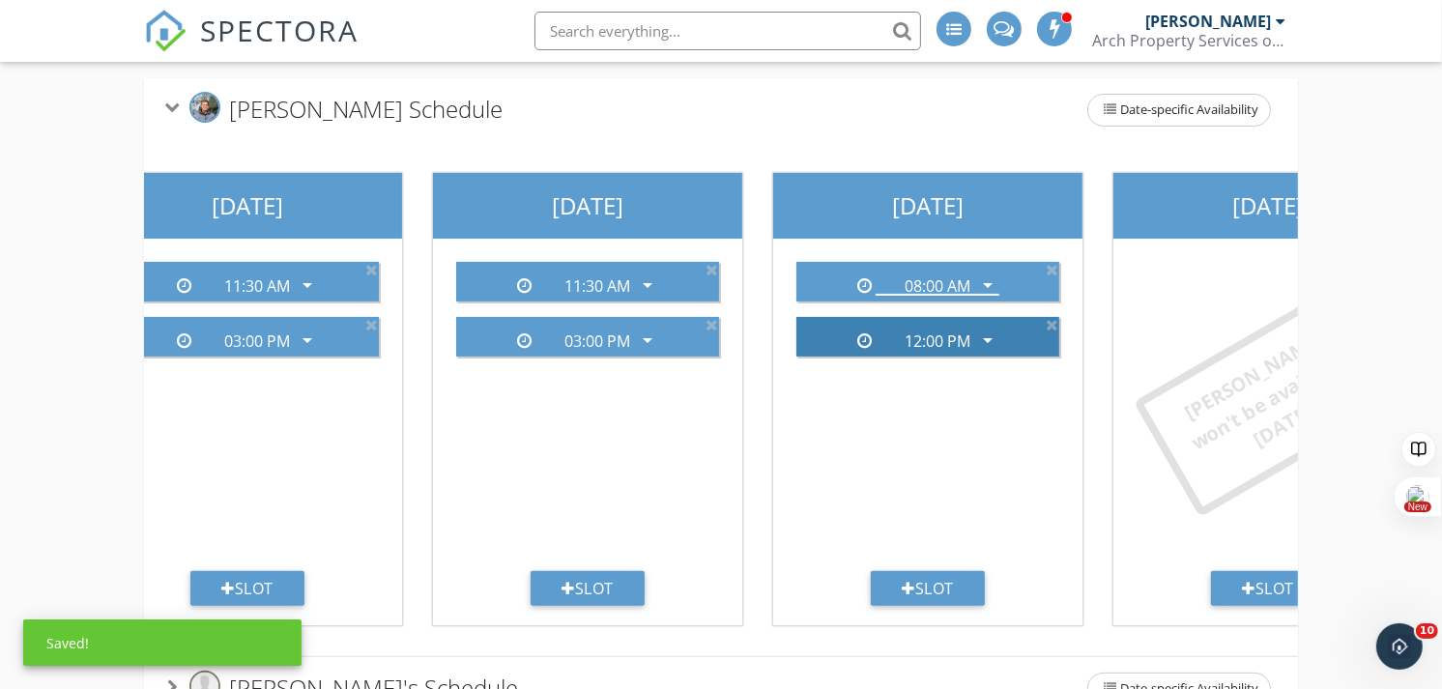
click at [993, 334] on icon "arrow_drop_down" at bounding box center [987, 340] width 23 height 23
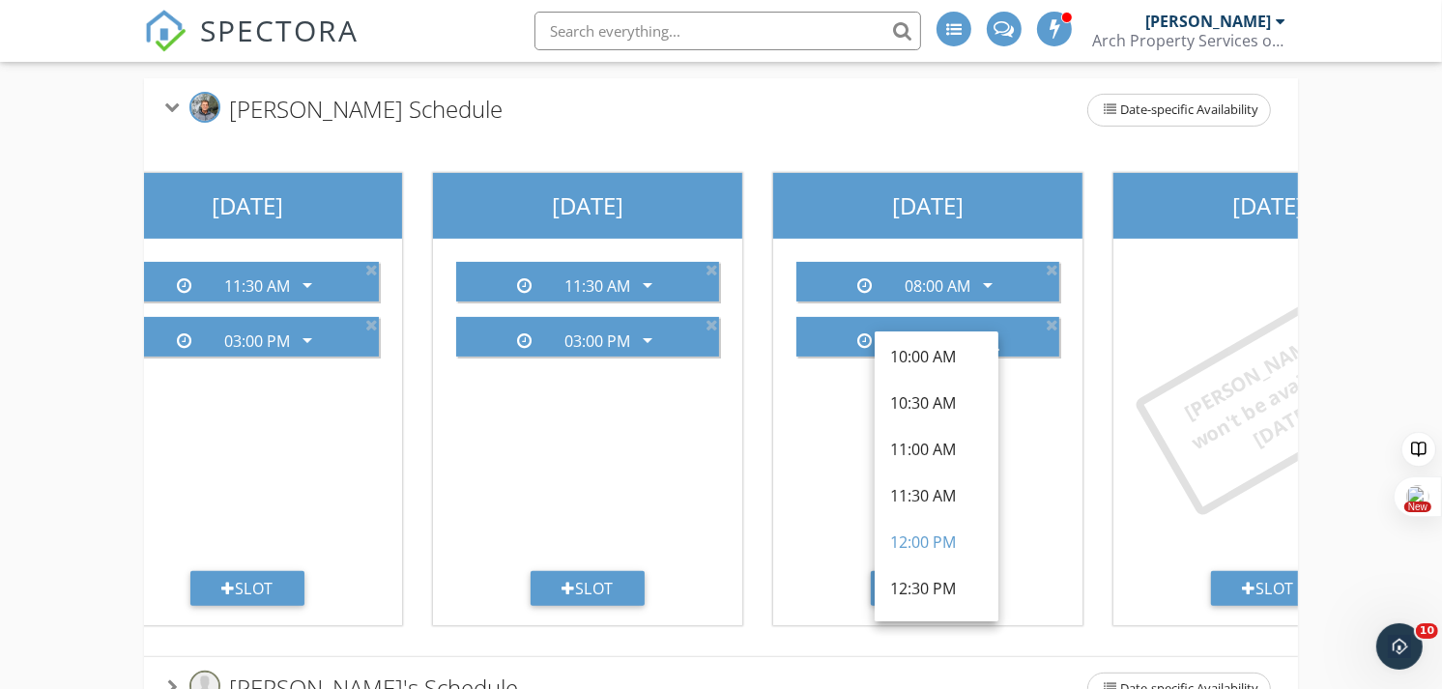
click at [941, 489] on div "11:30 AM" at bounding box center [936, 495] width 93 height 23
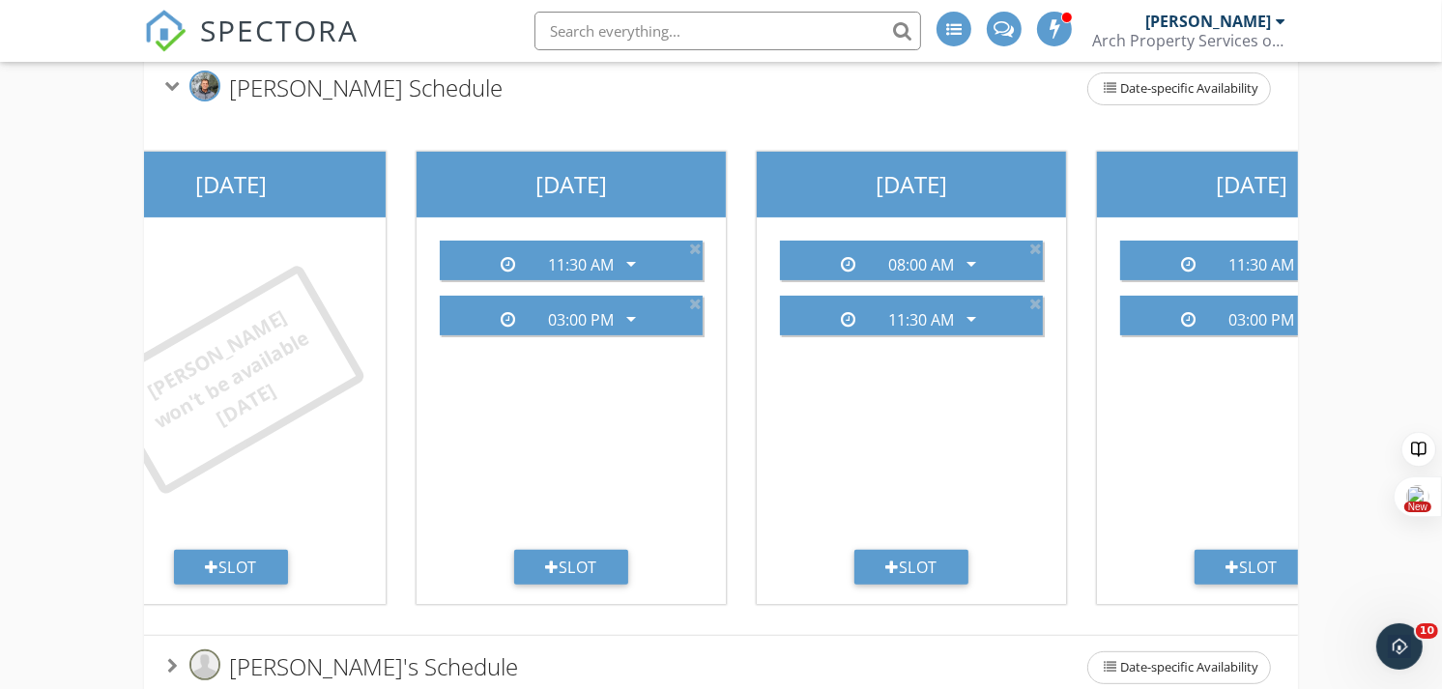
scroll to position [0, 0]
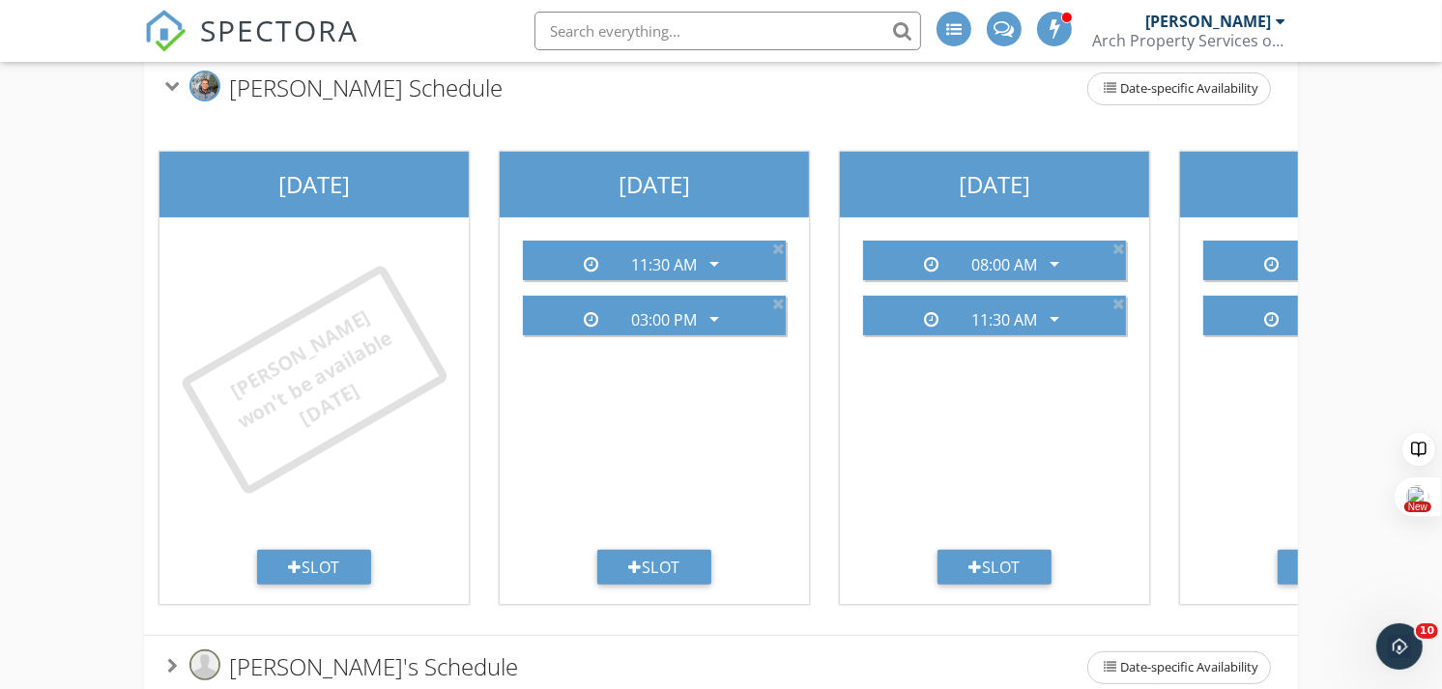
click at [170, 85] on icon at bounding box center [172, 86] width 15 height 11
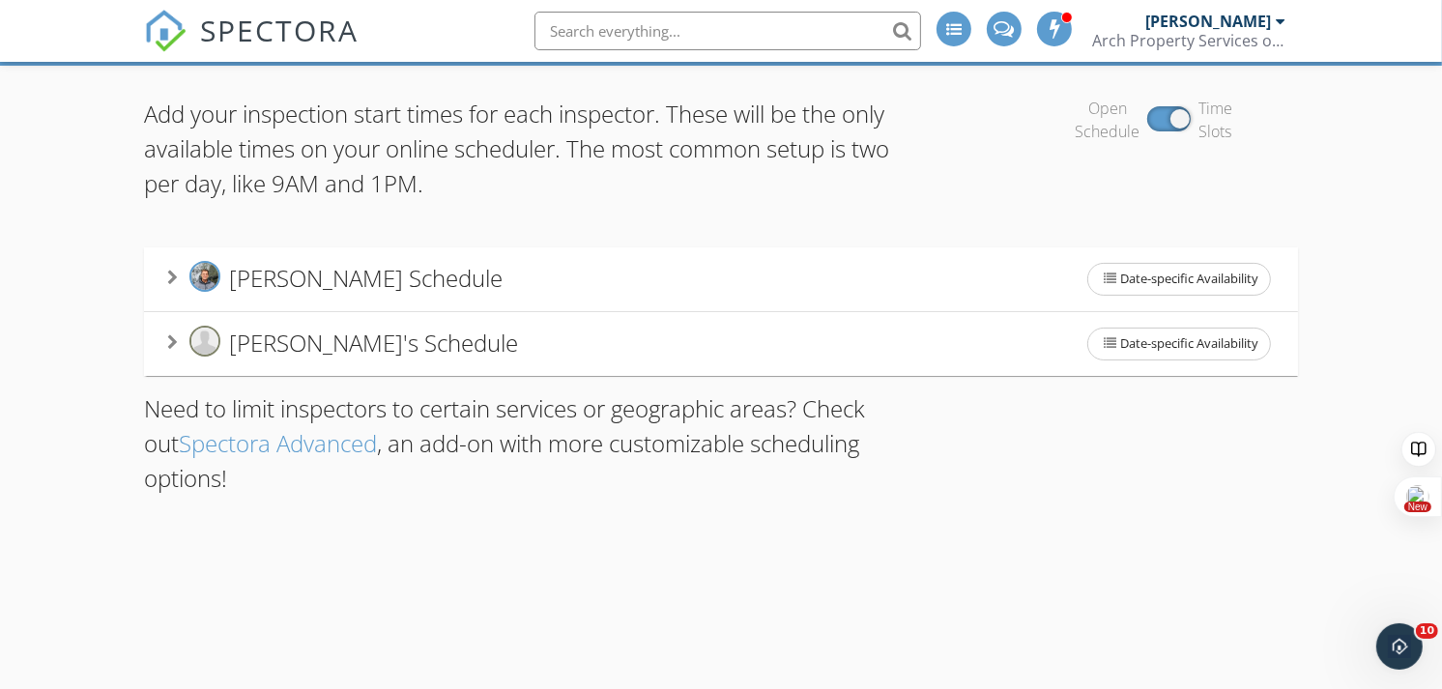
scroll to position [172, 0]
click at [304, 338] on span "Justin Wait's Schedule" at bounding box center [373, 344] width 289 height 32
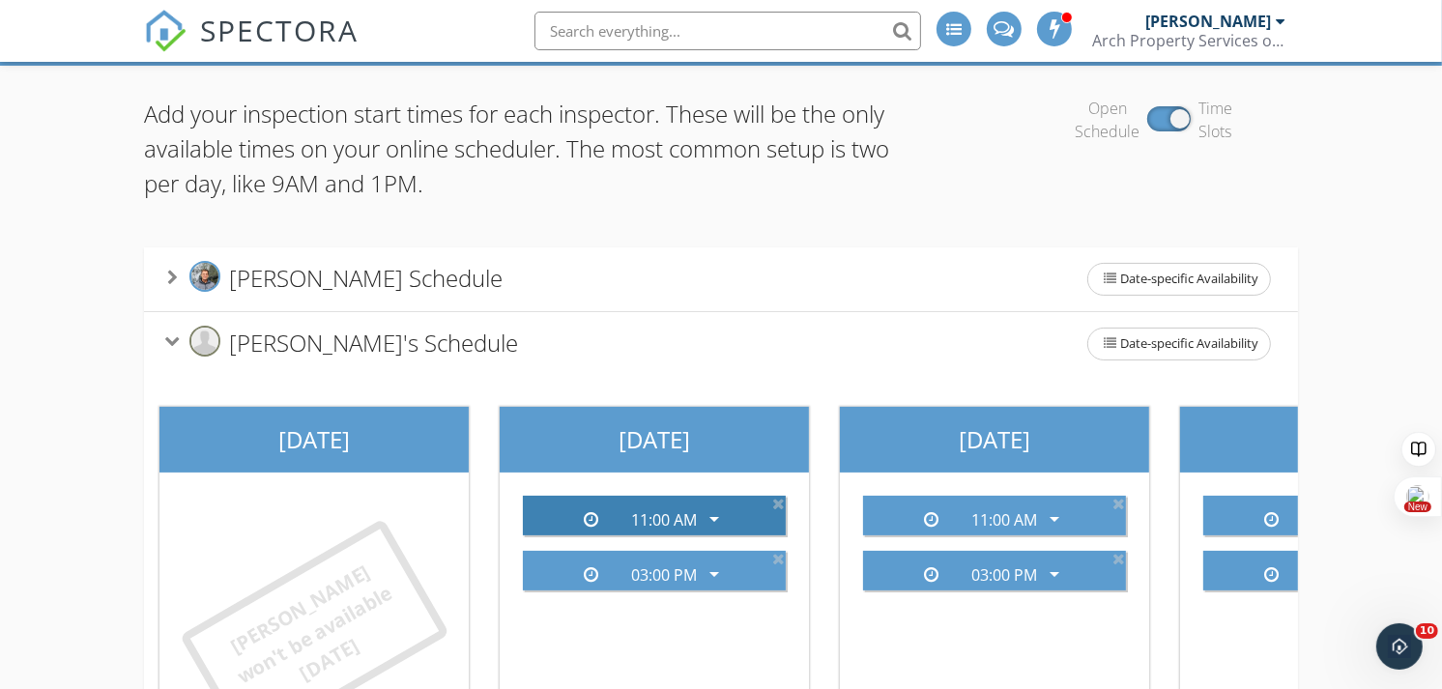
click at [701, 514] on div "arrow_drop_down" at bounding box center [712, 518] width 27 height 23
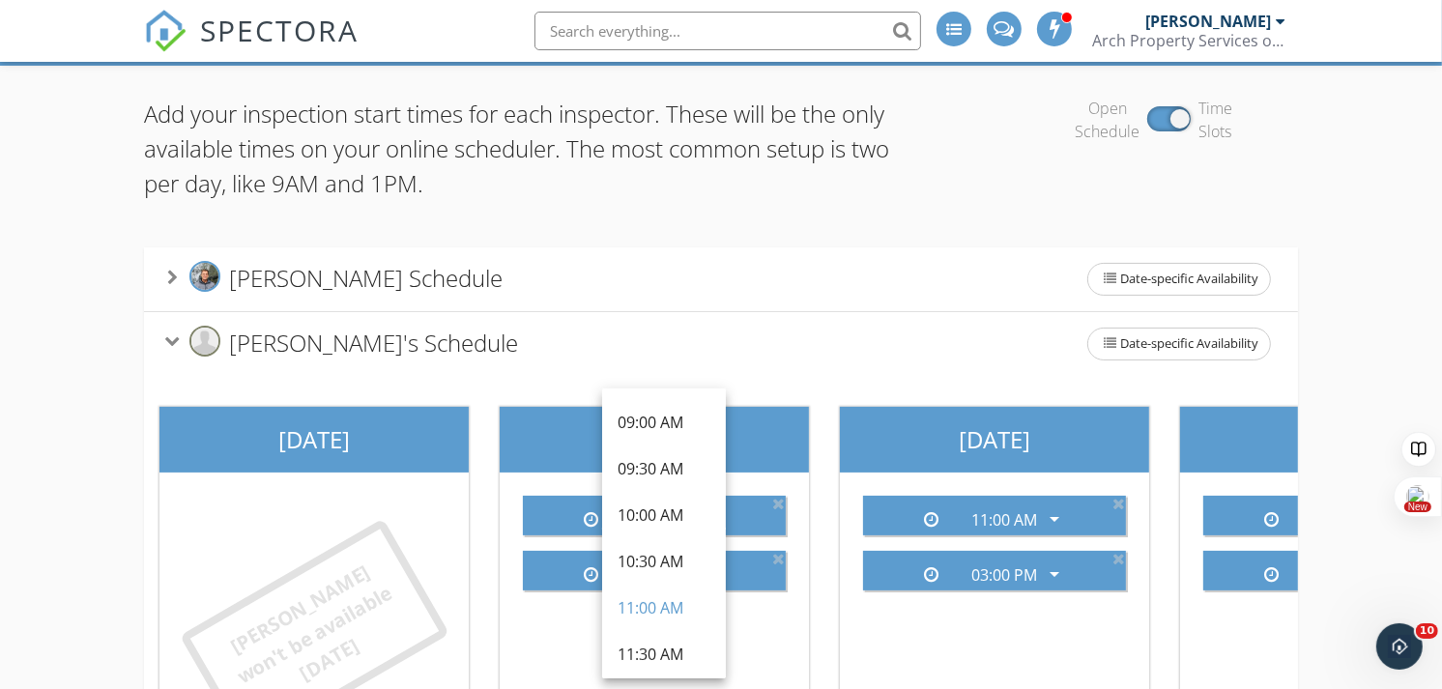
scroll to position [280, 0]
click at [667, 650] on div "11:30 AM" at bounding box center [664, 649] width 93 height 23
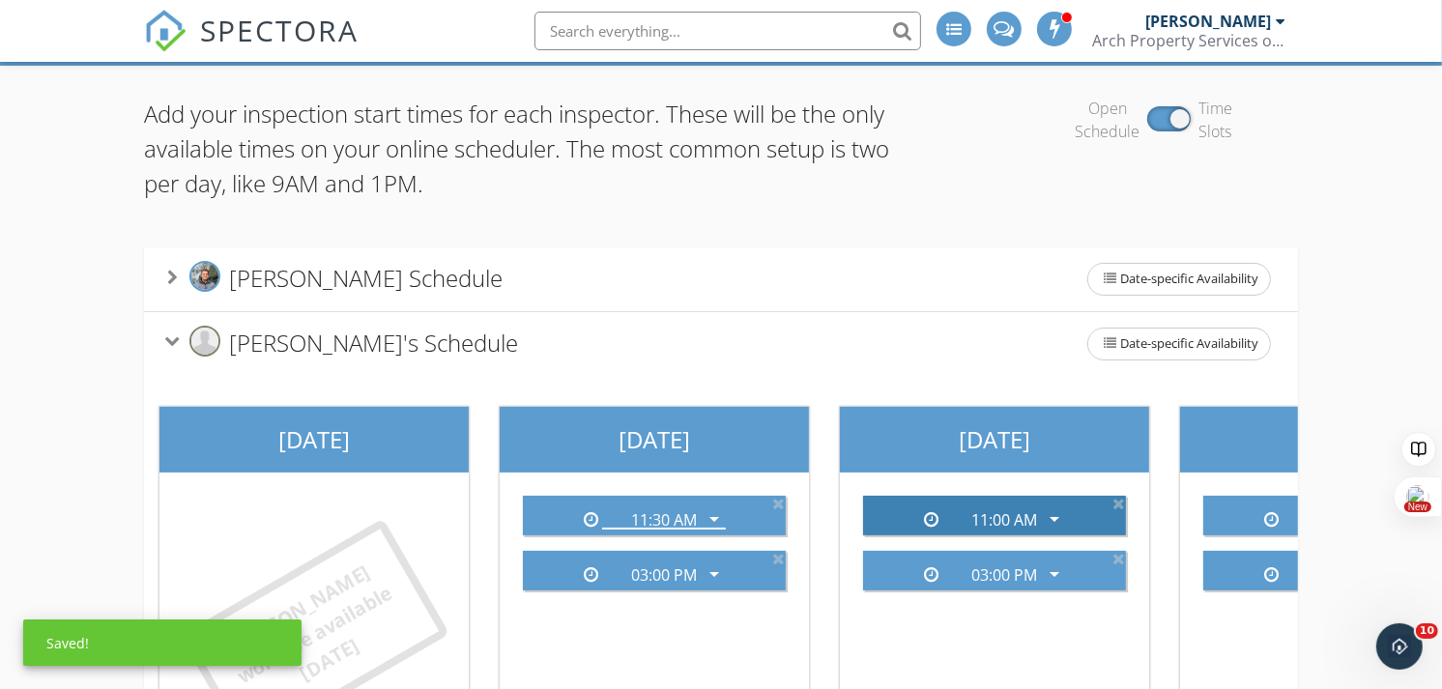
click at [1054, 509] on icon "arrow_drop_down" at bounding box center [1054, 518] width 23 height 23
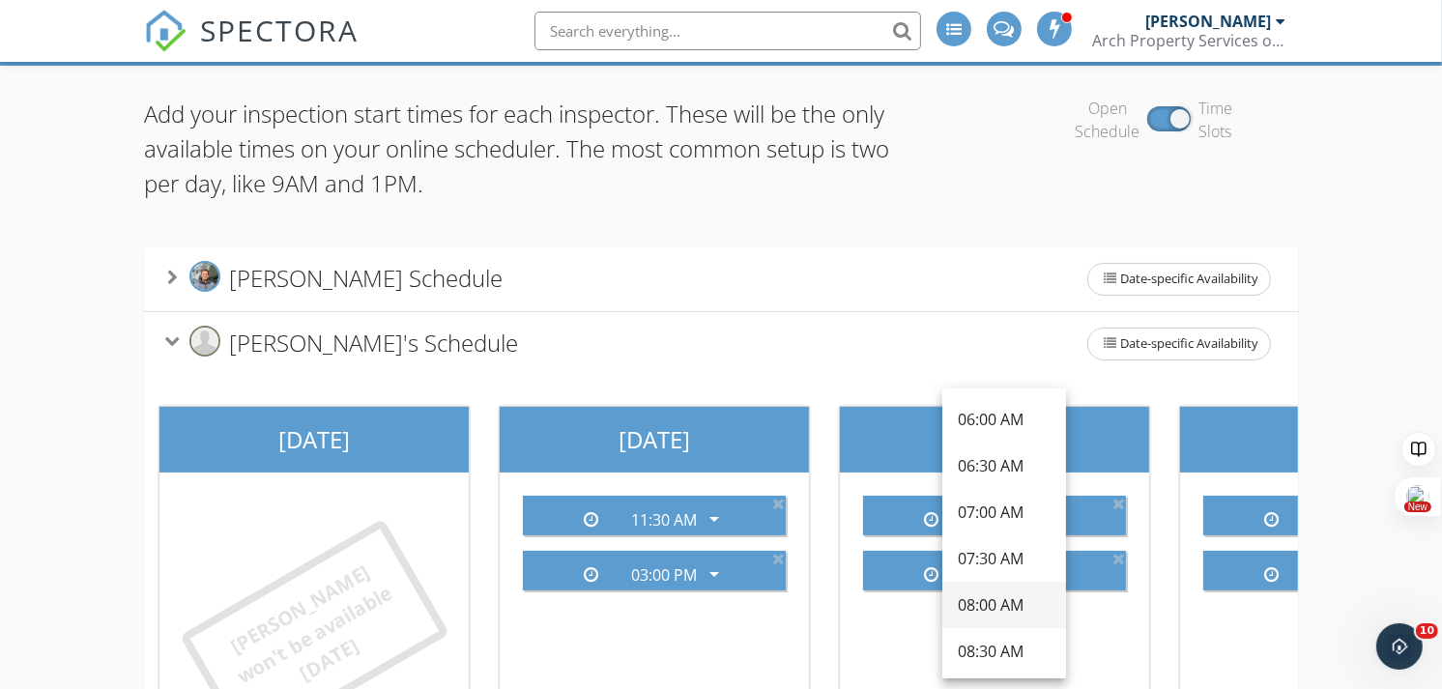
click at [1005, 599] on div "08:00 AM" at bounding box center [1004, 605] width 93 height 23
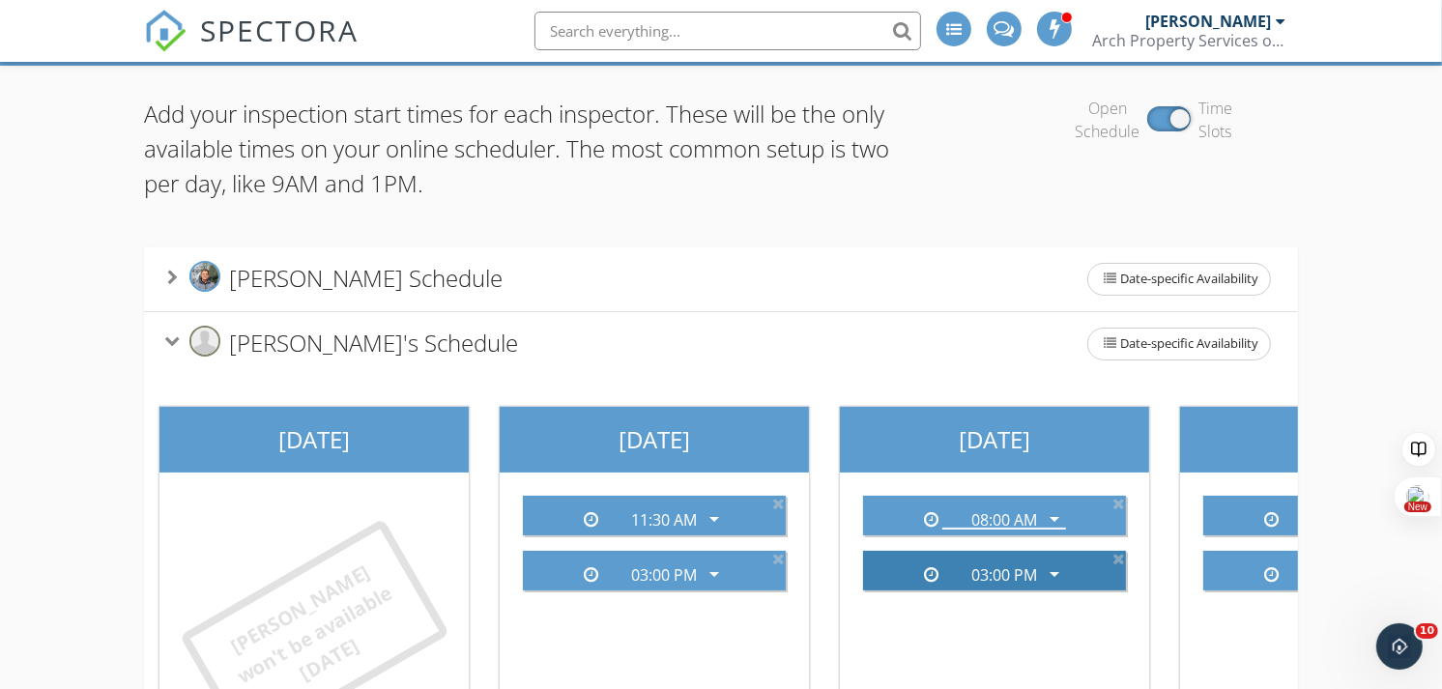
click at [1043, 570] on icon "arrow_drop_down" at bounding box center [1054, 574] width 23 height 23
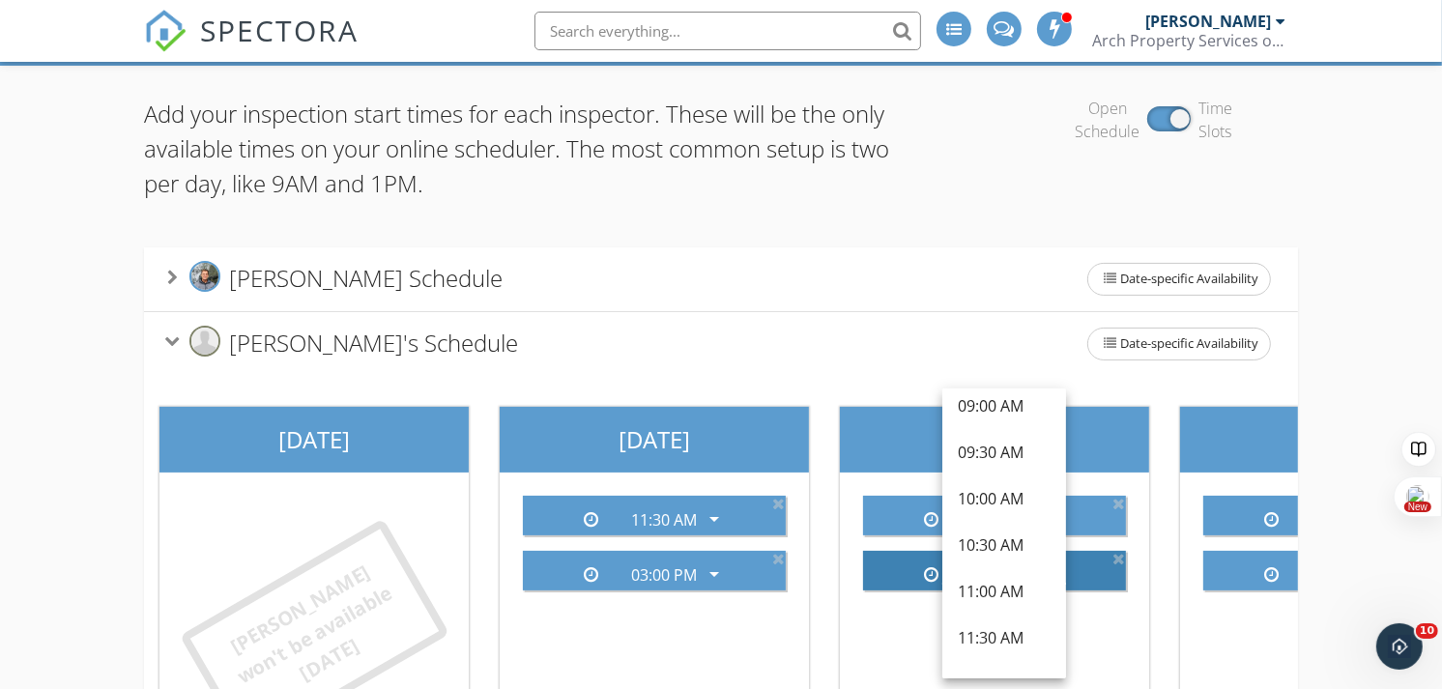
scroll to position [246, 0]
click at [1010, 633] on div "11:30 AM" at bounding box center [1004, 636] width 93 height 23
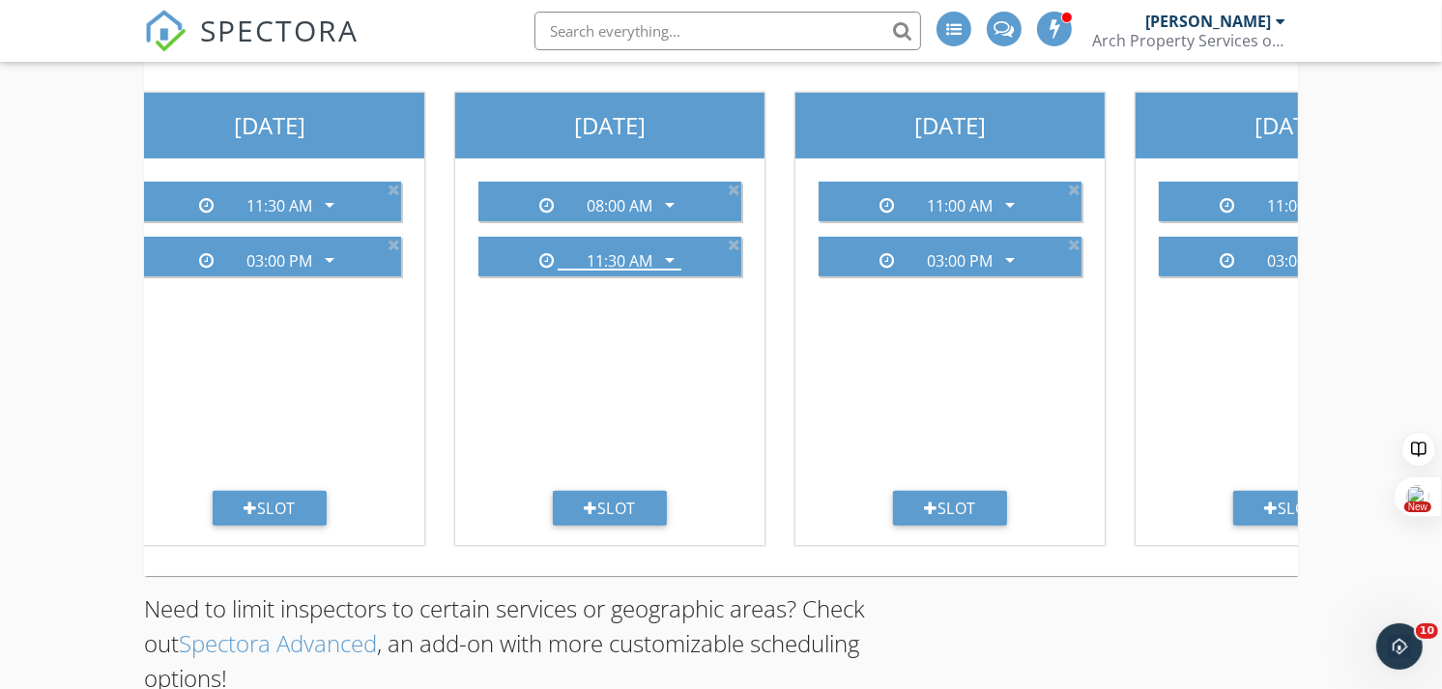
scroll to position [0, 391]
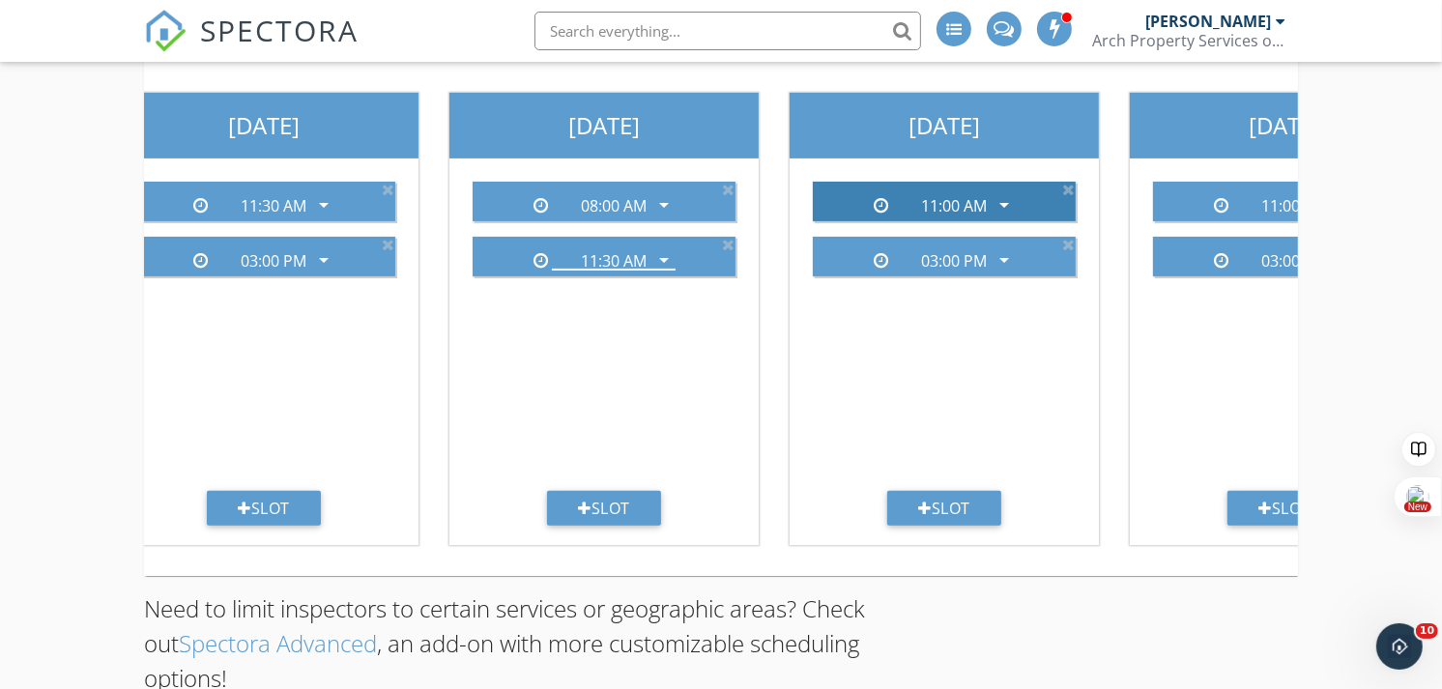
click at [1007, 200] on icon "arrow_drop_down" at bounding box center [1004, 204] width 23 height 23
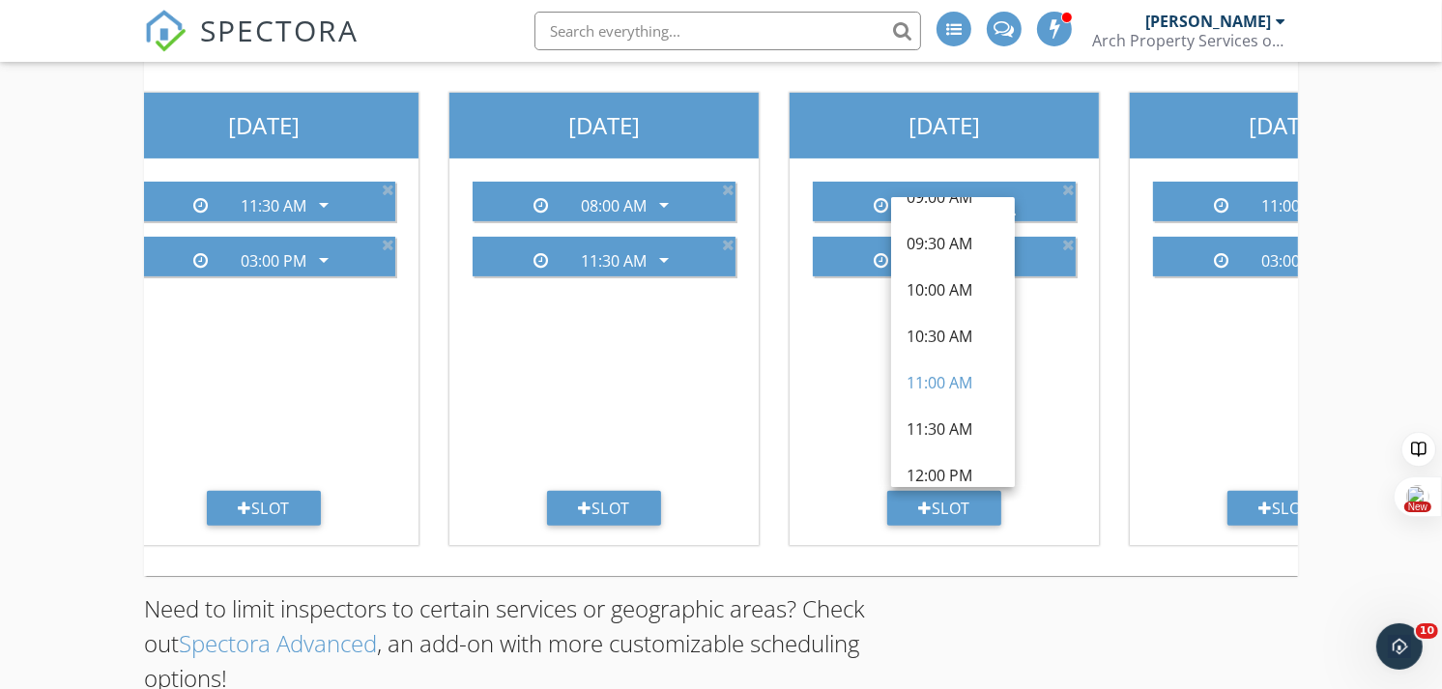
scroll to position [313, 0]
click at [957, 420] on div "11:30 AM" at bounding box center [953, 425] width 93 height 23
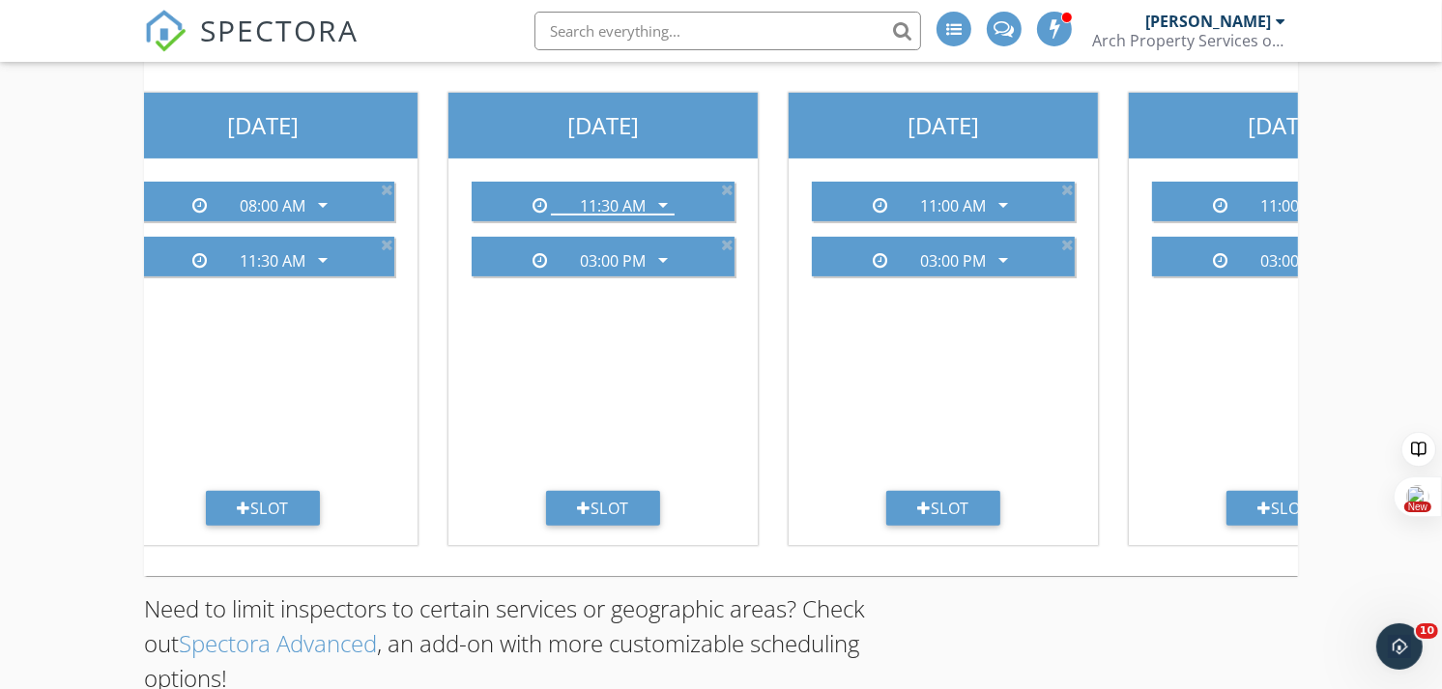
scroll to position [0, 736]
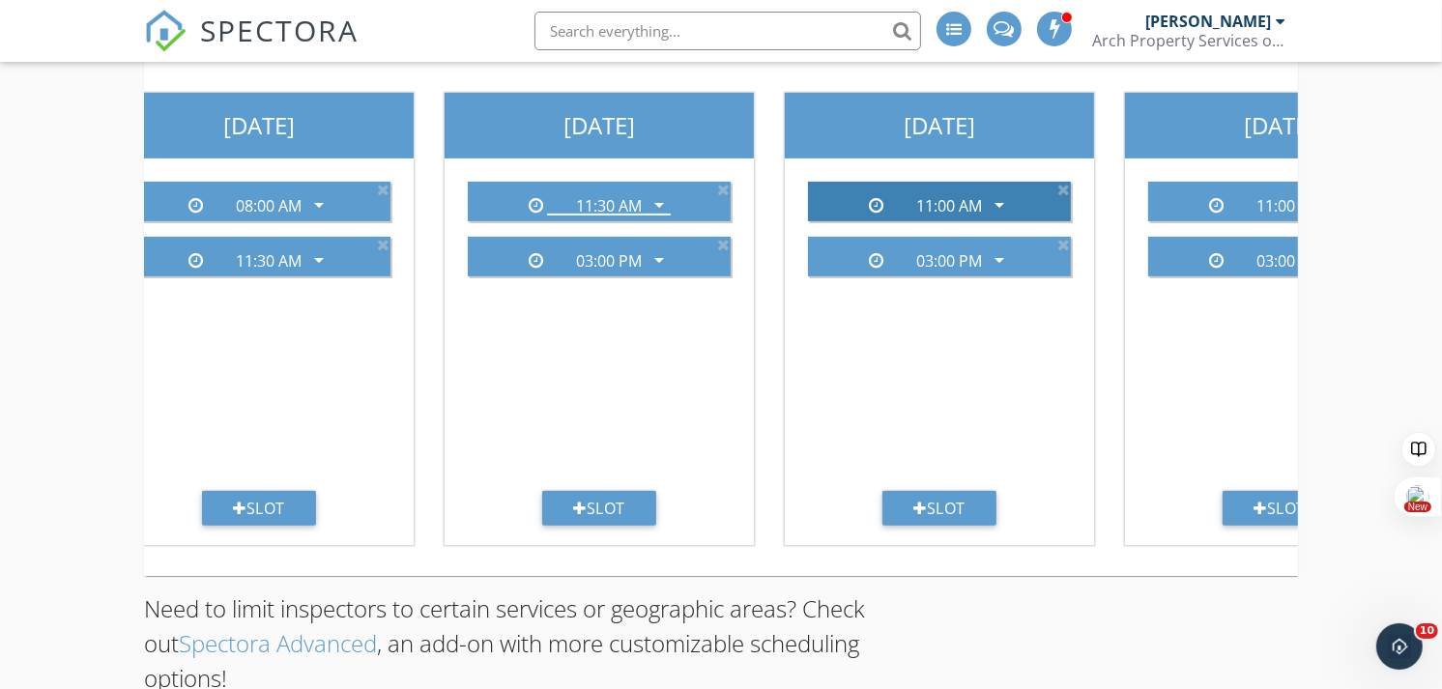
click at [1003, 208] on icon "arrow_drop_down" at bounding box center [999, 204] width 23 height 23
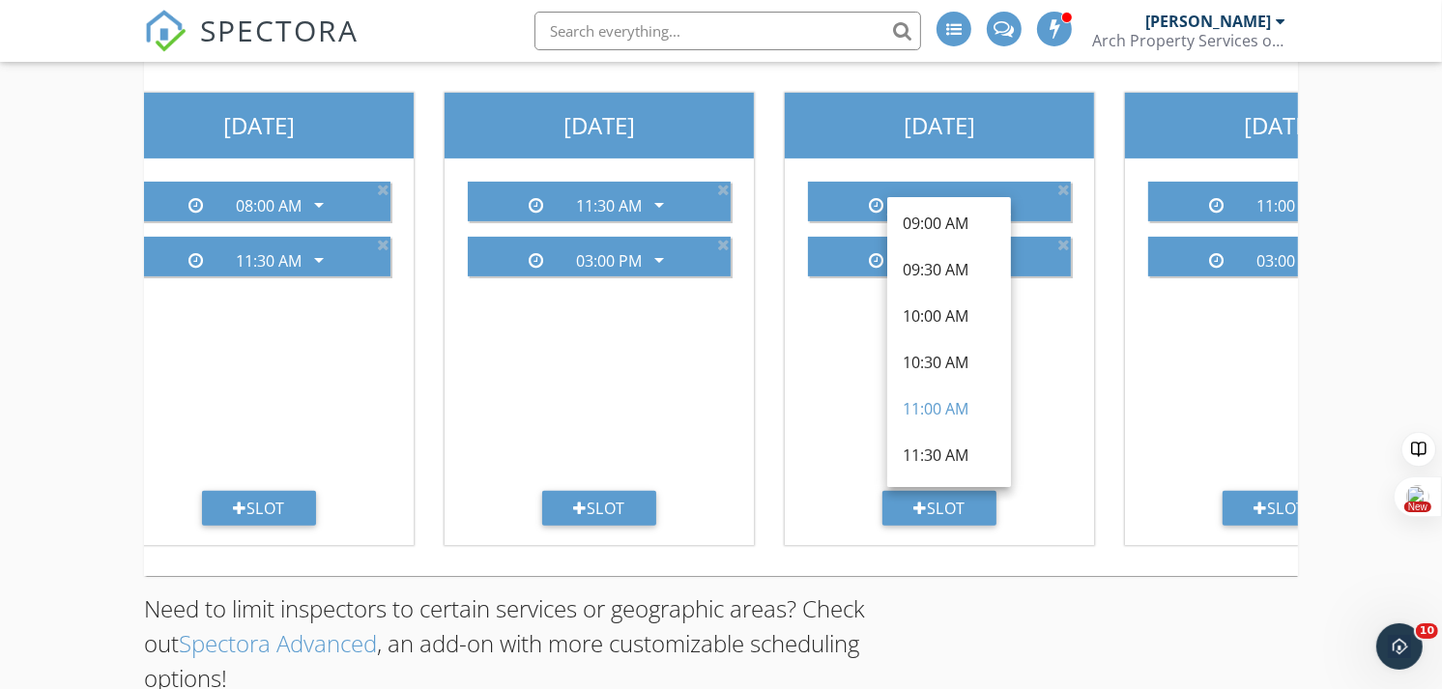
scroll to position [284, 0]
click at [959, 455] on div "11:30 AM" at bounding box center [949, 454] width 93 height 23
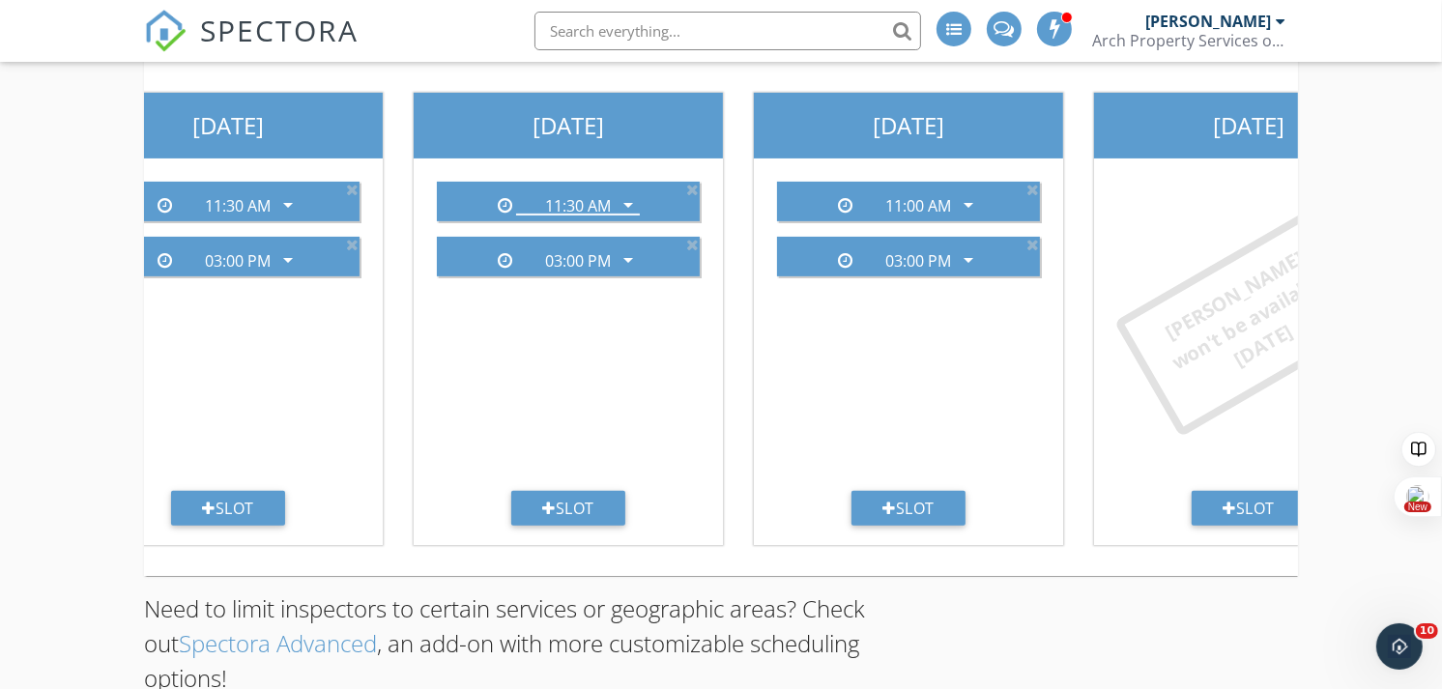
scroll to position [0, 1109]
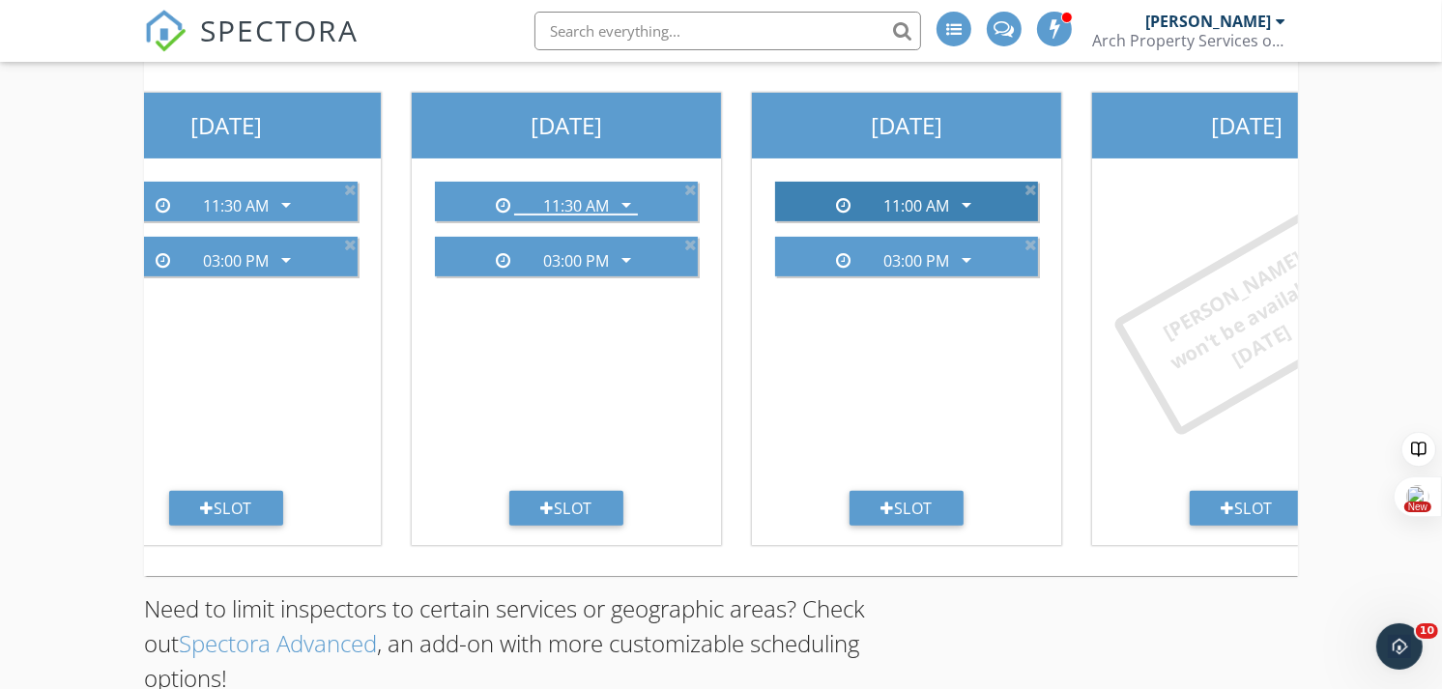
click at [970, 203] on icon "arrow_drop_down" at bounding box center [966, 204] width 23 height 23
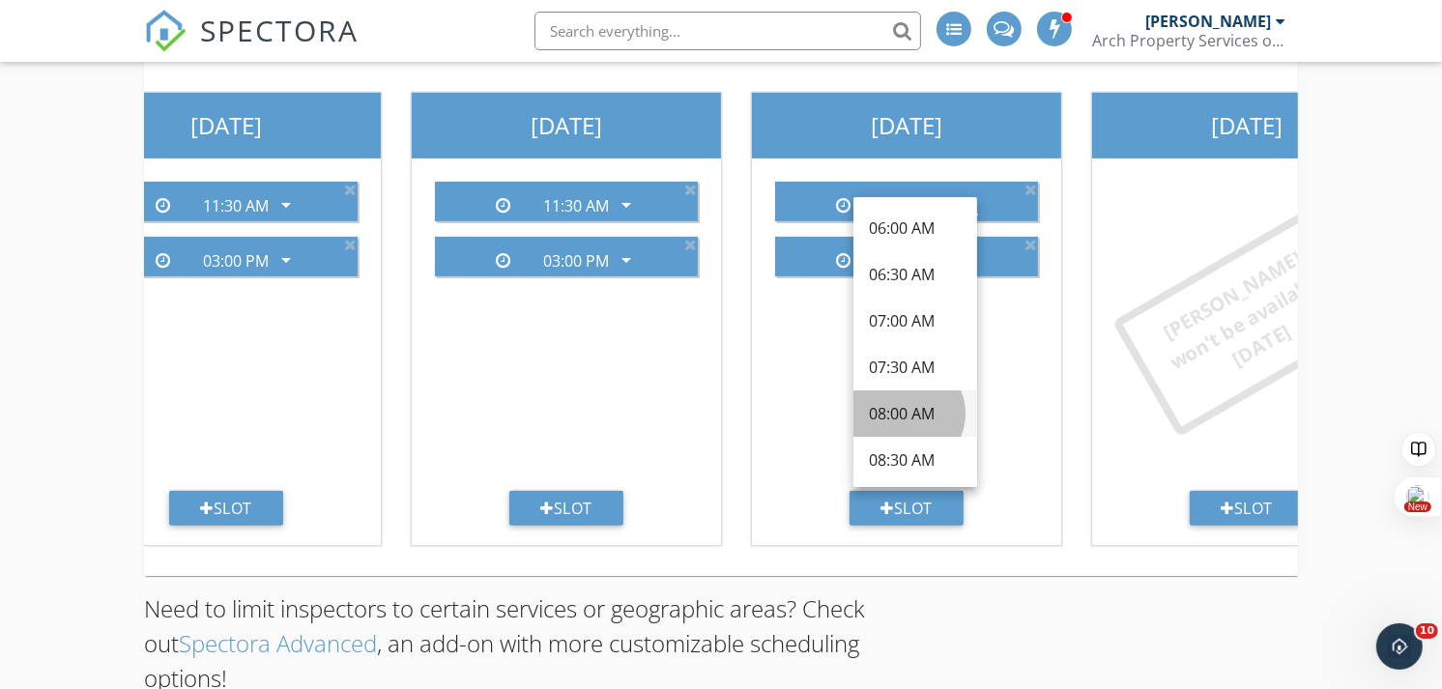
click at [919, 412] on div "08:00 AM" at bounding box center [915, 413] width 93 height 23
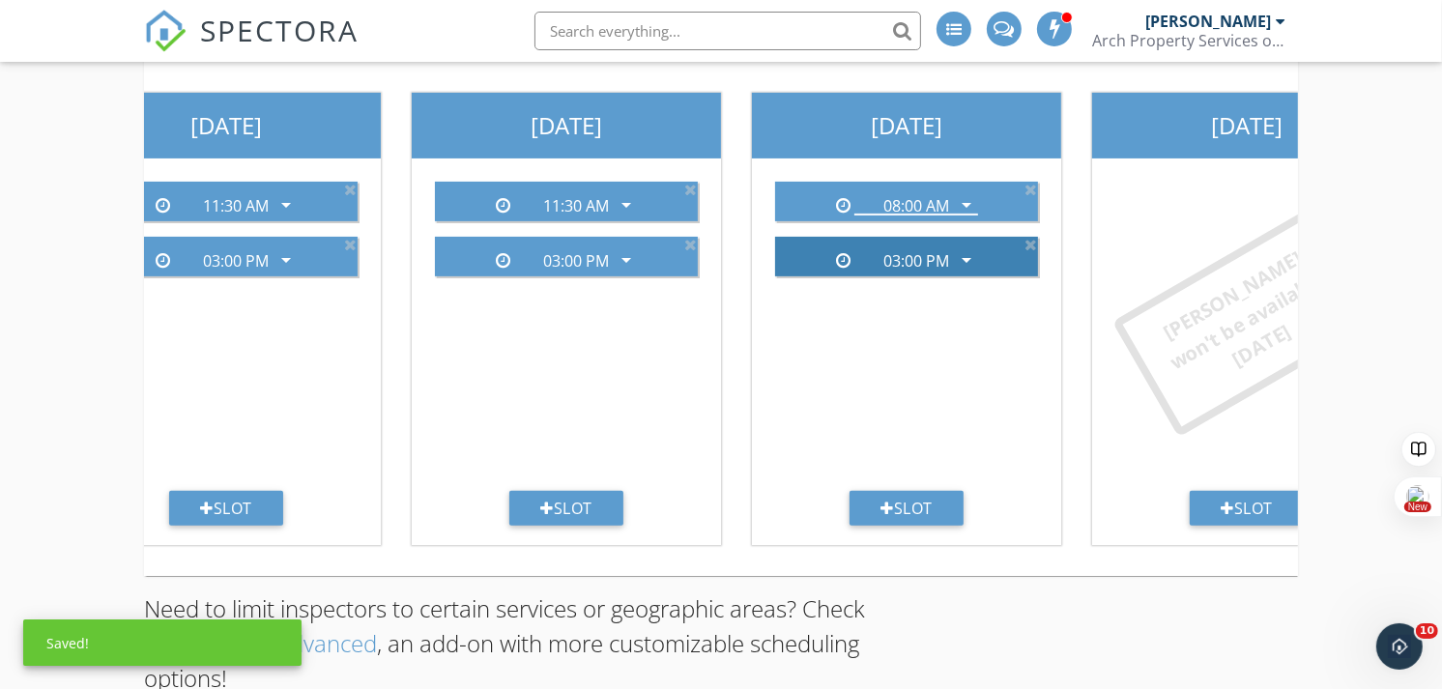
click at [968, 262] on icon "arrow_drop_down" at bounding box center [966, 259] width 23 height 23
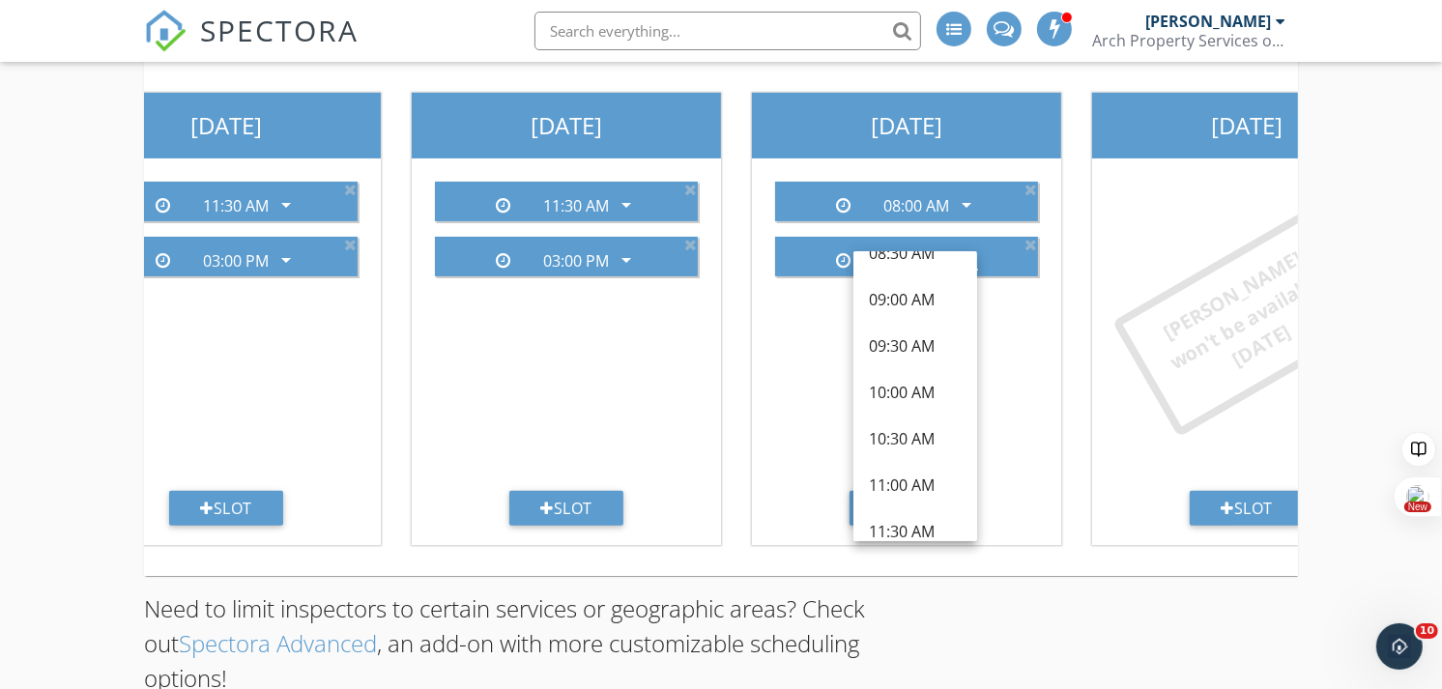
scroll to position [245, 0]
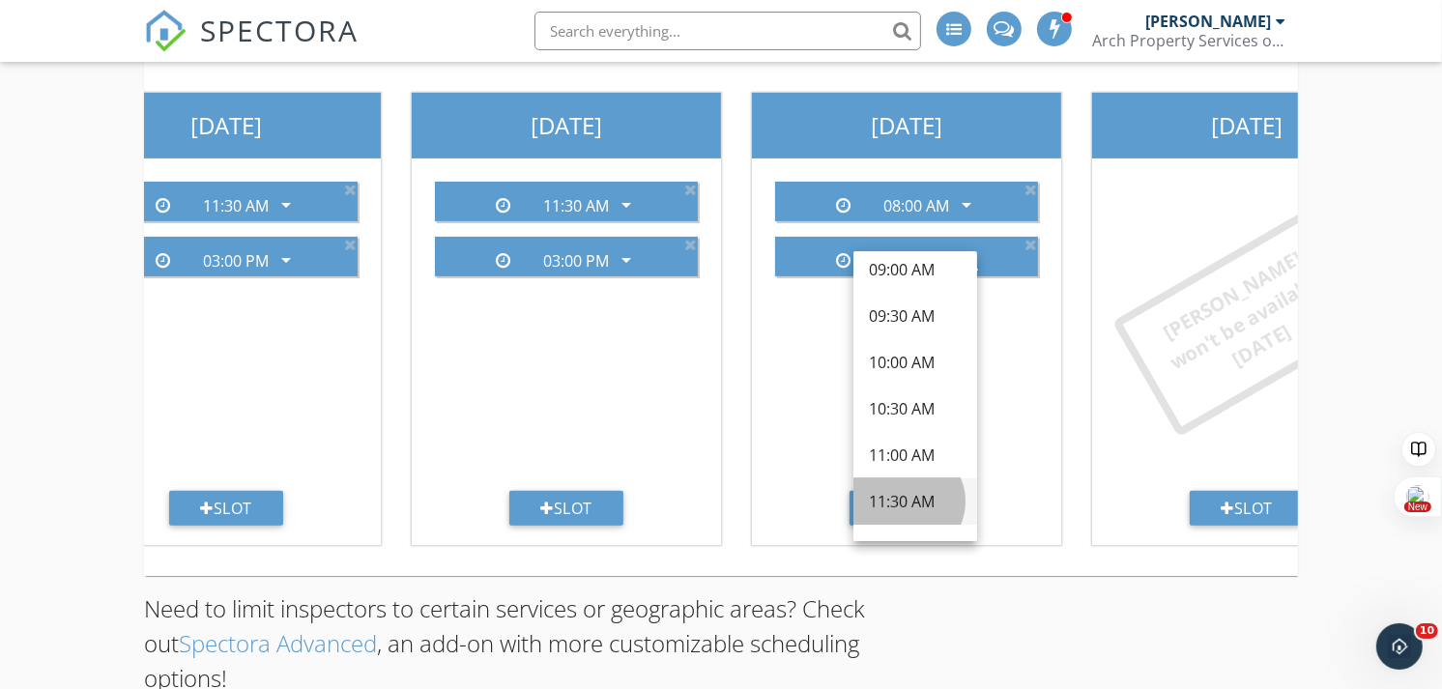
click at [918, 507] on div "11:30 AM" at bounding box center [915, 501] width 93 height 23
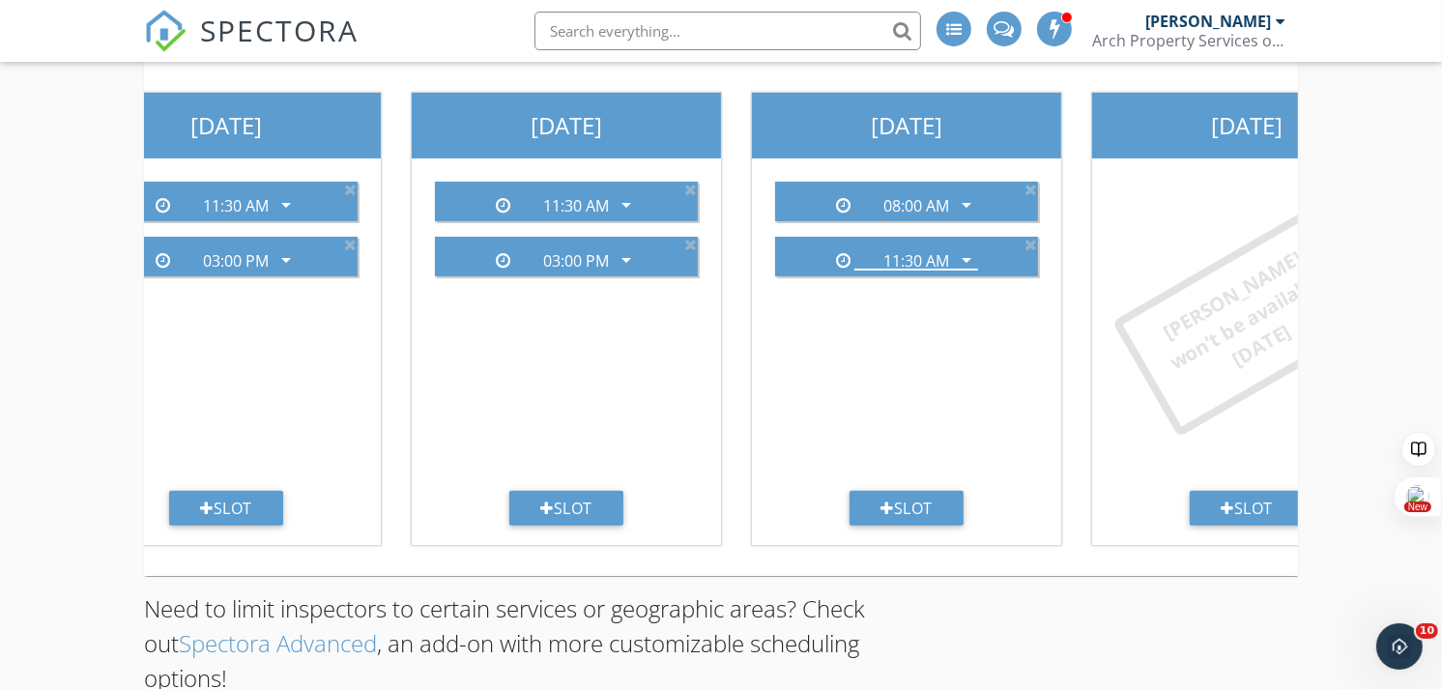
click at [25, 394] on div "Add your inspection start times for each inspector. These will be the only avai…" at bounding box center [721, 247] width 1442 height 991
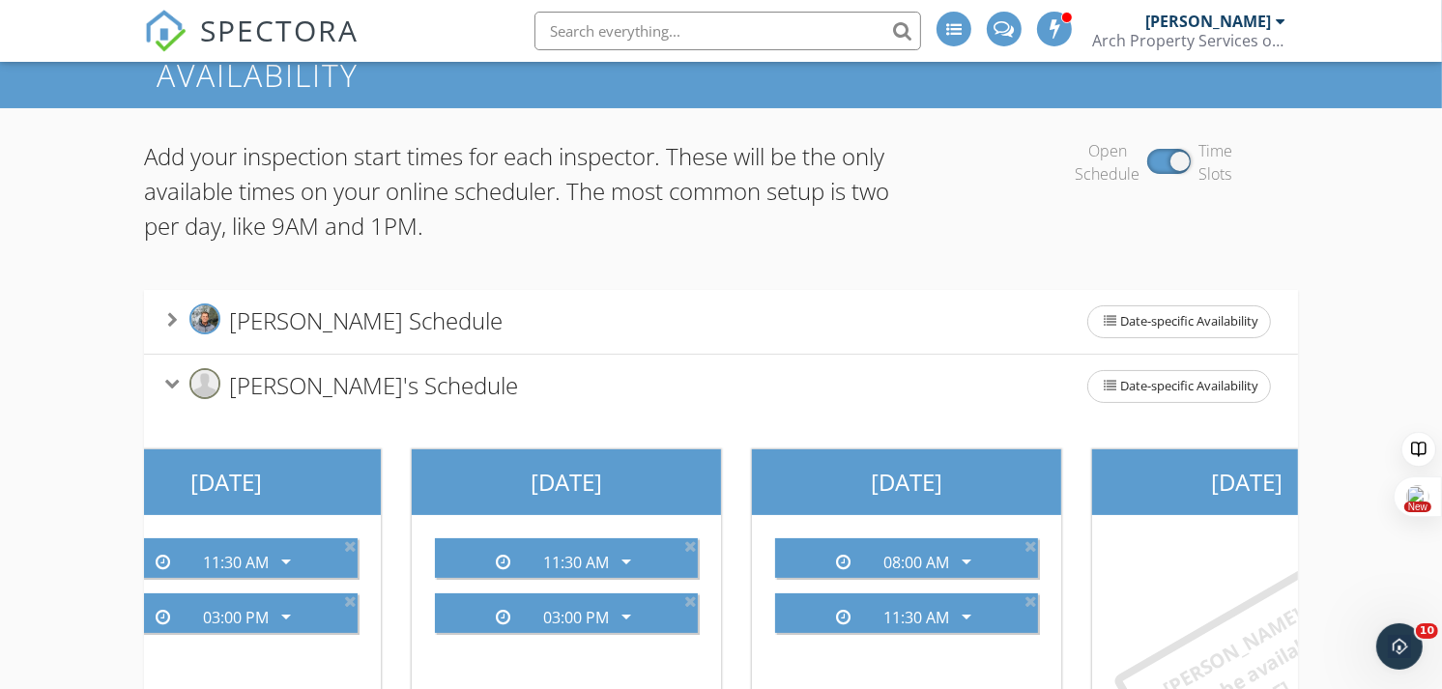
scroll to position [0, 0]
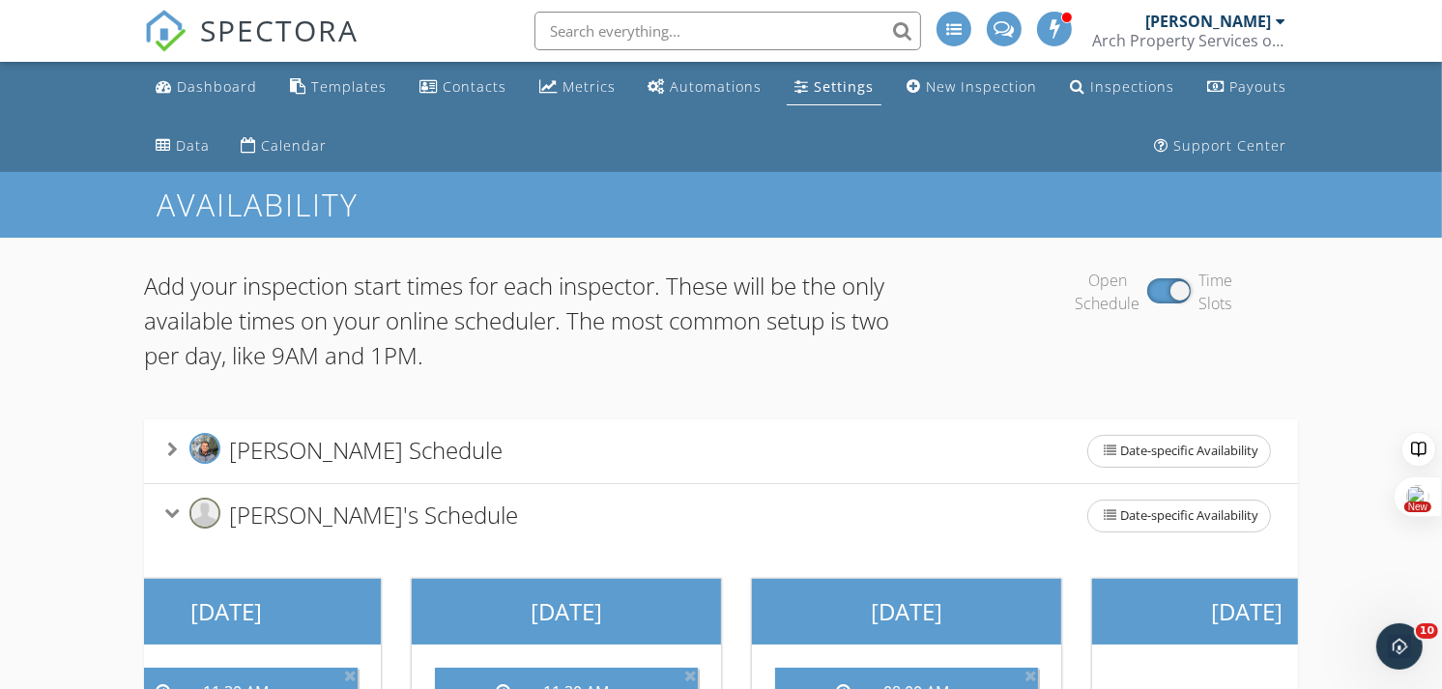
click at [829, 92] on div "Settings" at bounding box center [844, 86] width 60 height 18
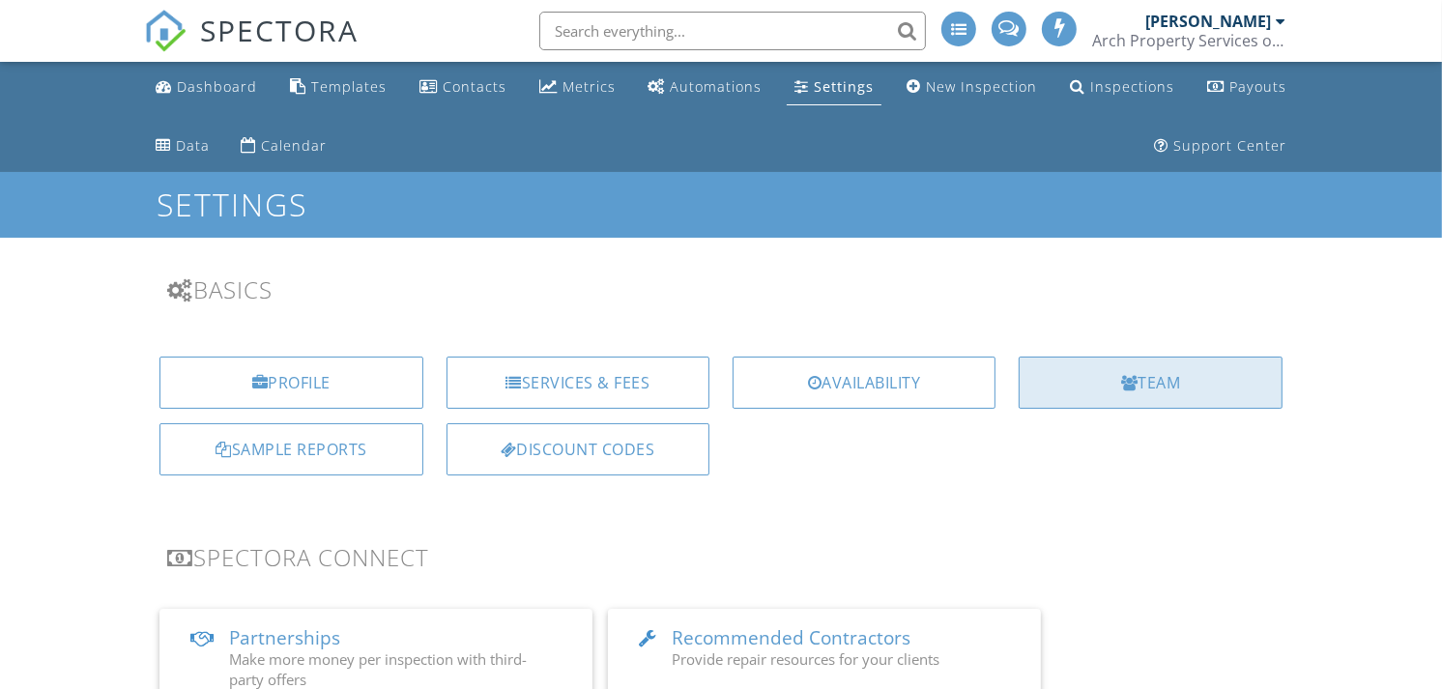
click at [1170, 379] on div "Team" at bounding box center [1150, 383] width 263 height 52
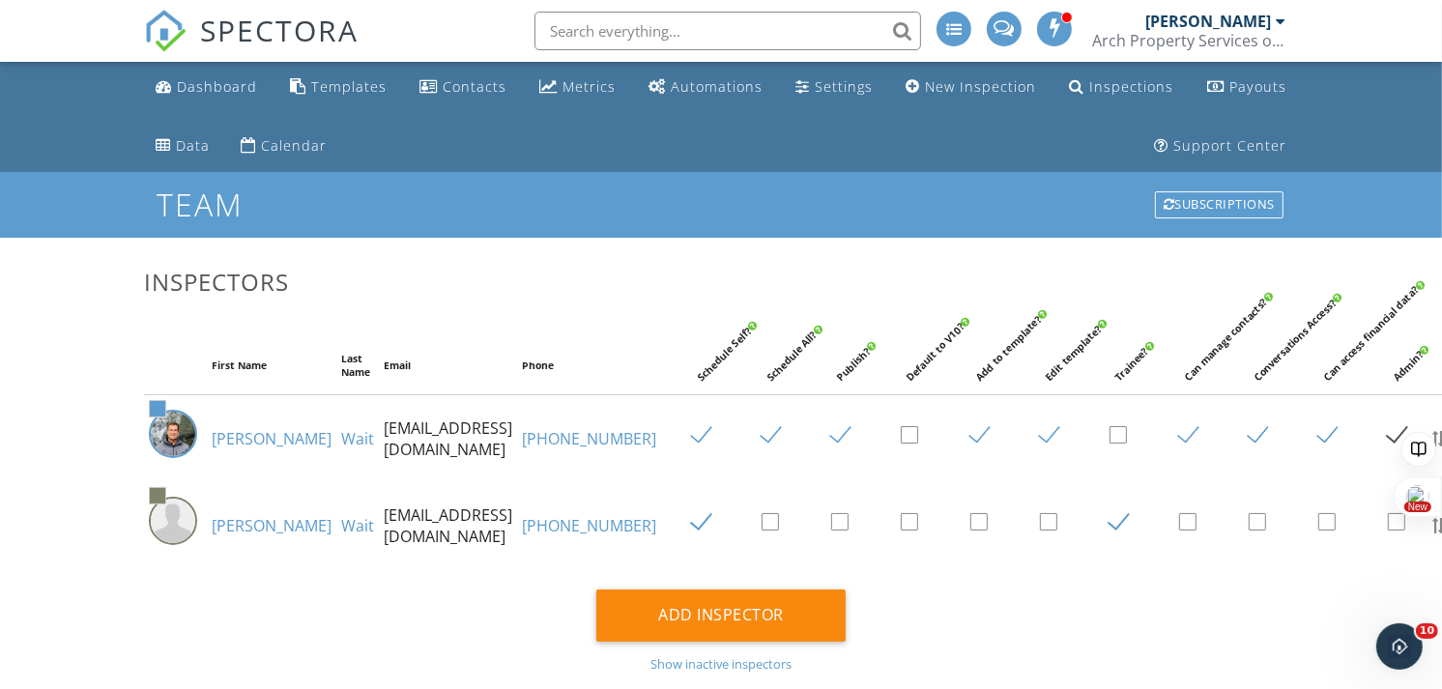
click at [762, 534] on label at bounding box center [779, 523] width 34 height 24
click at [762, 532] on input "checkbox" at bounding box center [768, 525] width 13 height 13
checkbox input "true"
click at [831, 529] on label at bounding box center [848, 523] width 34 height 24
click at [831, 529] on input "checkbox" at bounding box center [837, 525] width 13 height 13
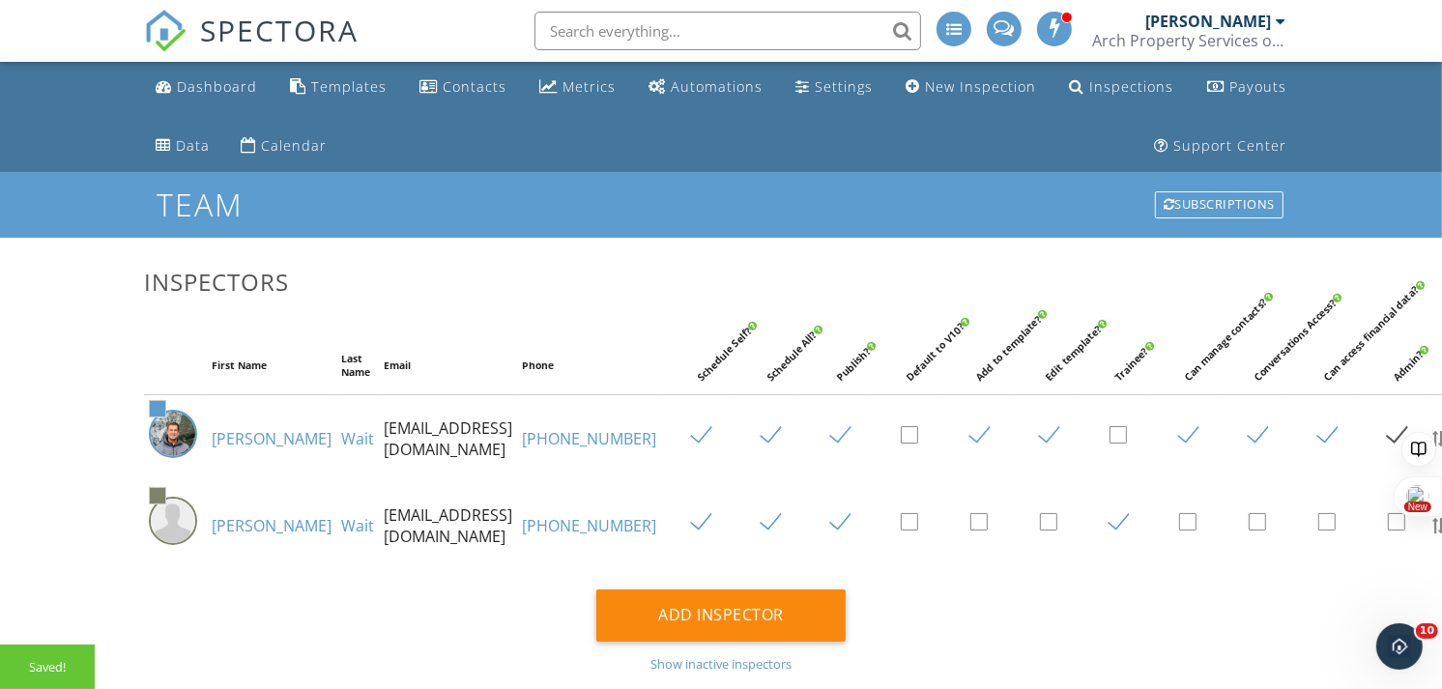
click at [831, 529] on label at bounding box center [848, 523] width 34 height 24
checkbox input "false"
click at [970, 534] on label at bounding box center [987, 523] width 34 height 24
click at [970, 532] on input "checkbox" at bounding box center [976, 525] width 13 height 13
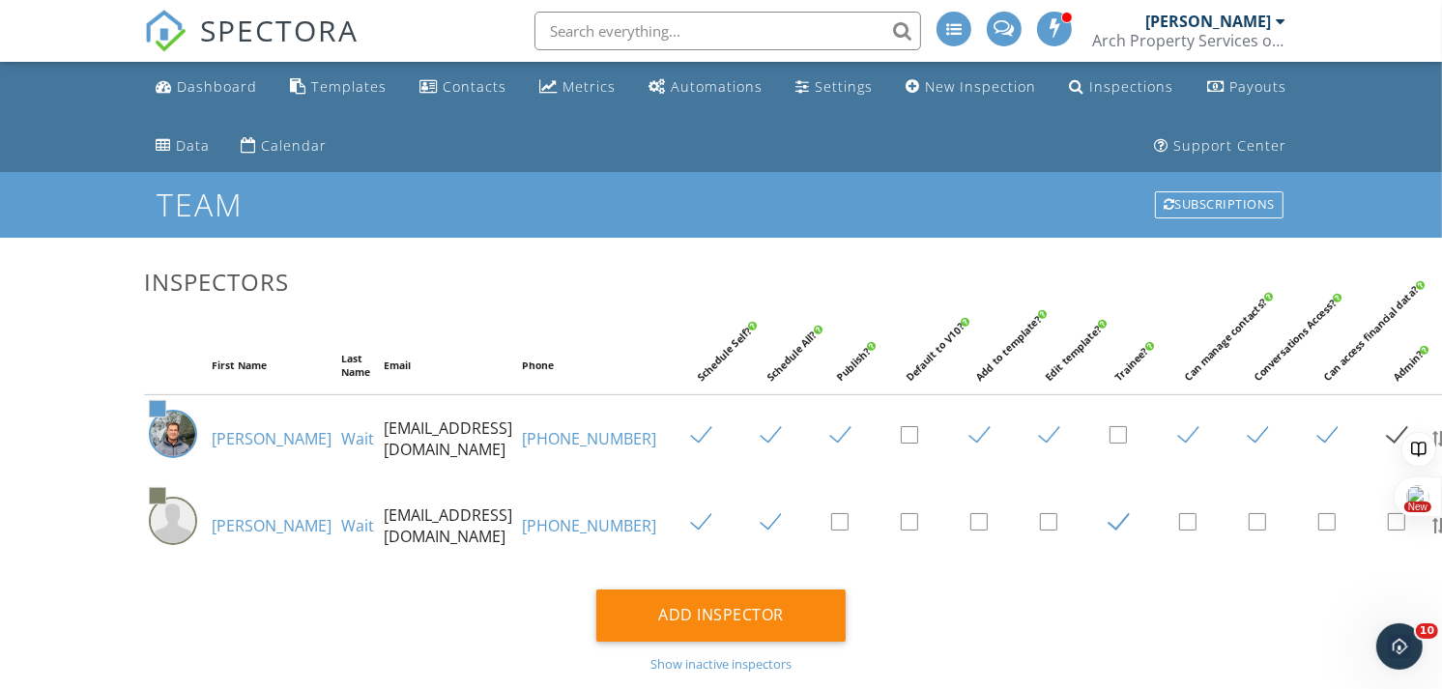
checkbox input "true"
click at [1040, 522] on label at bounding box center [1057, 523] width 34 height 24
click at [1040, 522] on input "checkbox" at bounding box center [1046, 525] width 13 height 13
checkbox input "true"
click at [1179, 528] on label at bounding box center [1196, 523] width 34 height 24
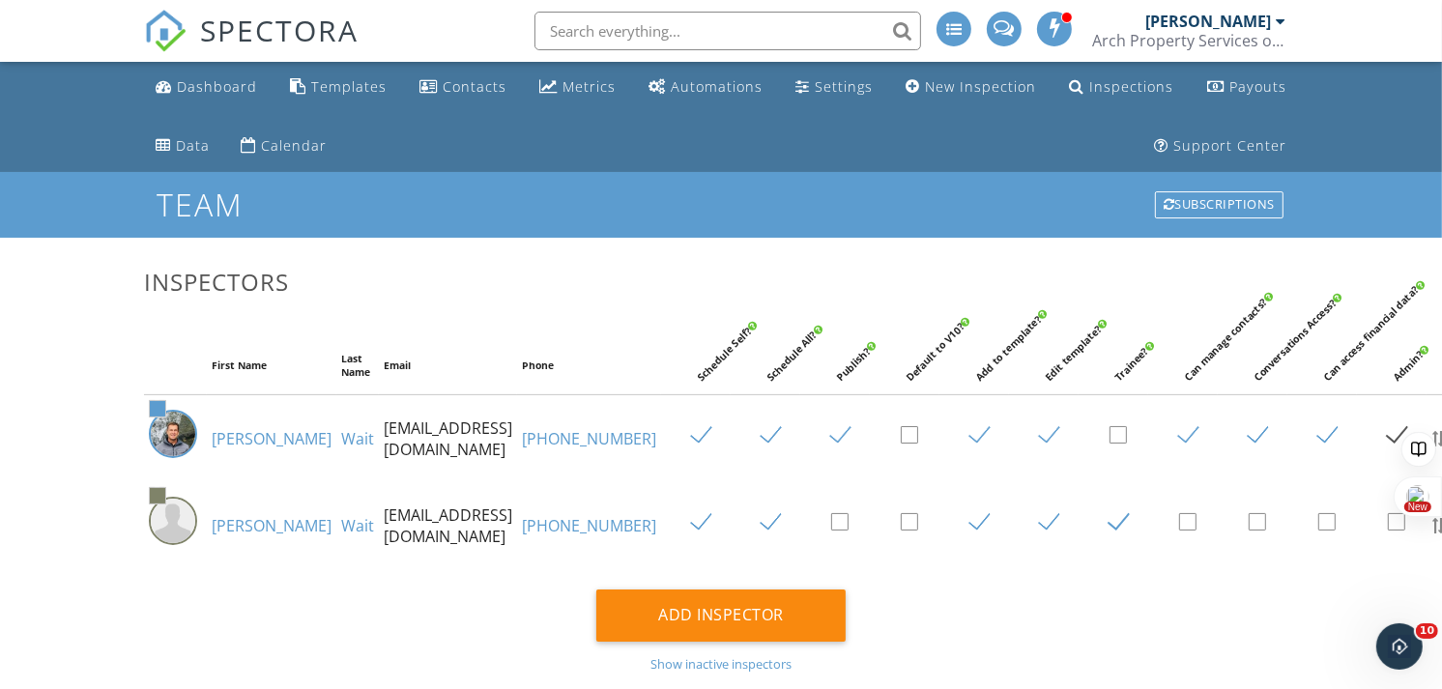
click at [1179, 528] on input "checkbox" at bounding box center [1185, 525] width 13 height 13
checkbox input "true"
click at [1249, 528] on label at bounding box center [1266, 523] width 34 height 24
click at [1249, 528] on input "checkbox" at bounding box center [1255, 525] width 13 height 13
checkbox input "true"
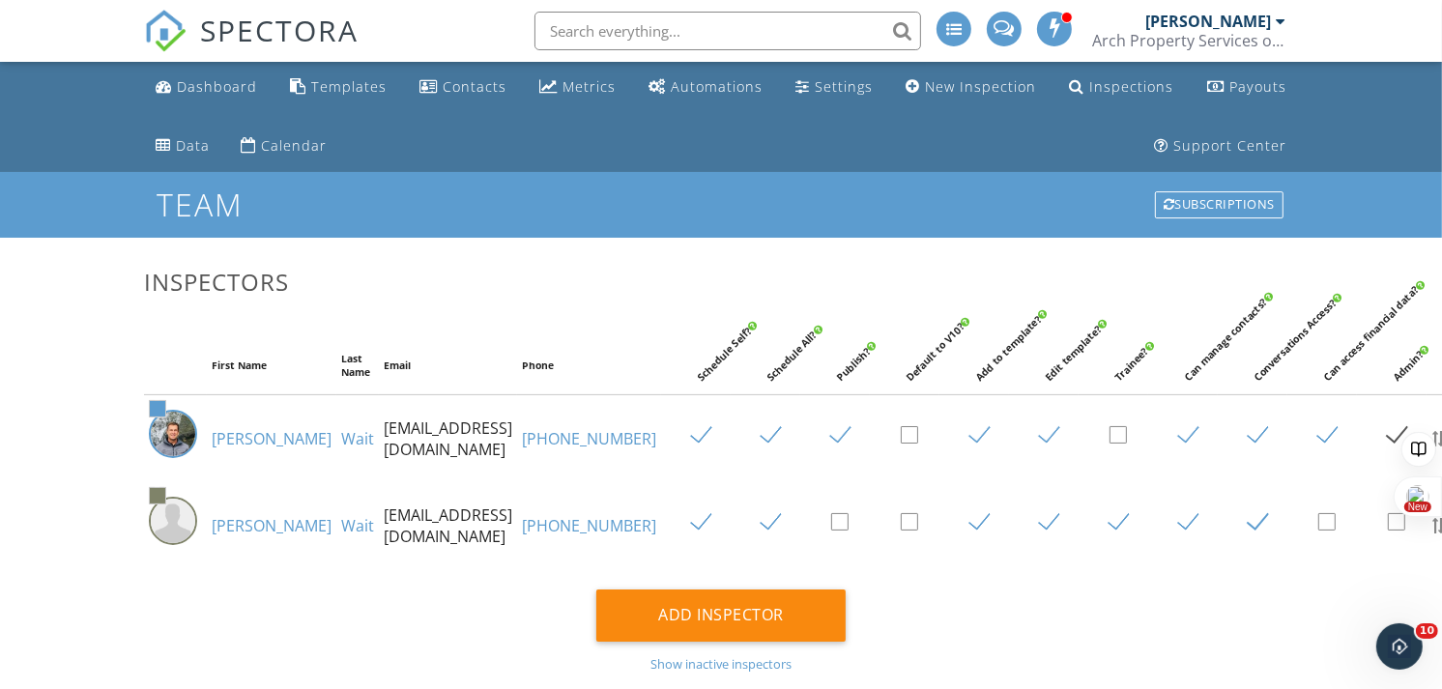
click at [1318, 534] on label at bounding box center [1335, 523] width 34 height 24
click at [1318, 532] on input "checkbox" at bounding box center [1324, 525] width 13 height 13
checkbox input "true"
click at [1388, 530] on label at bounding box center [1405, 523] width 34 height 24
click at [1388, 530] on input "checkbox" at bounding box center [1394, 525] width 13 height 13
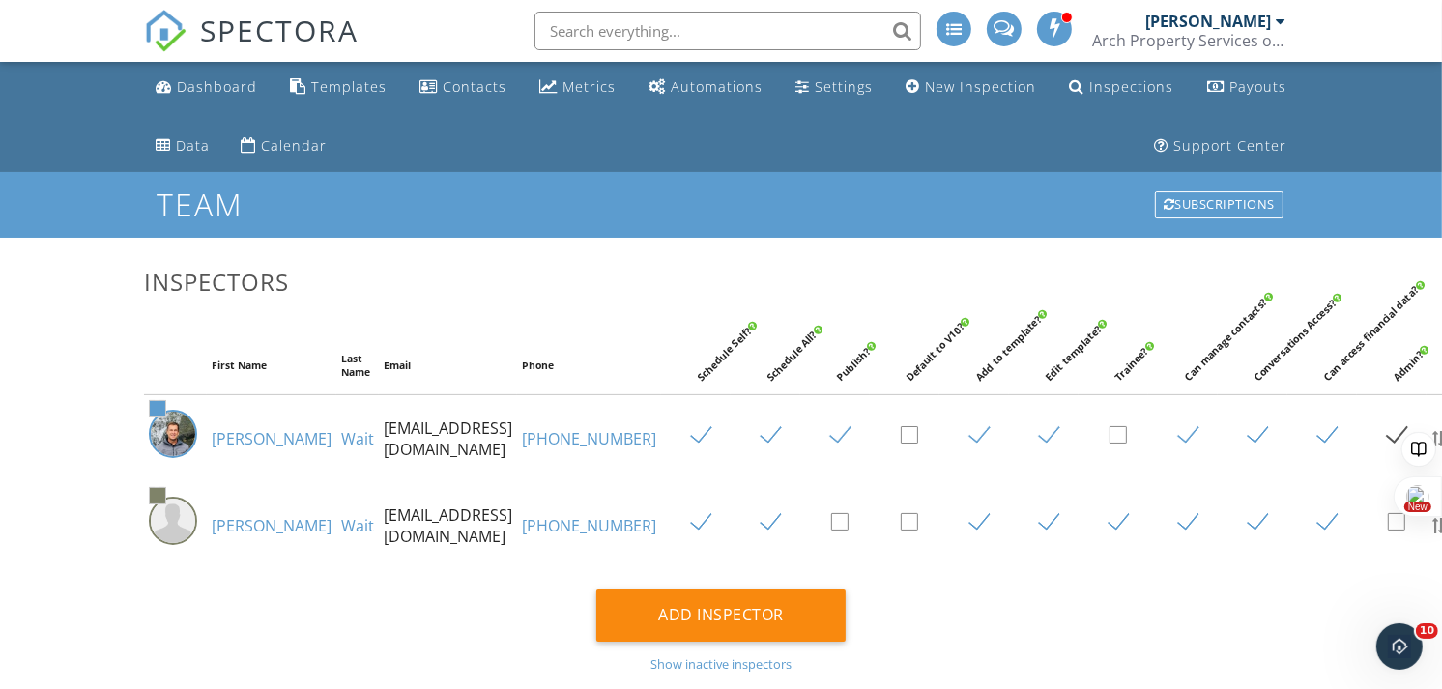
checkbox input "true"
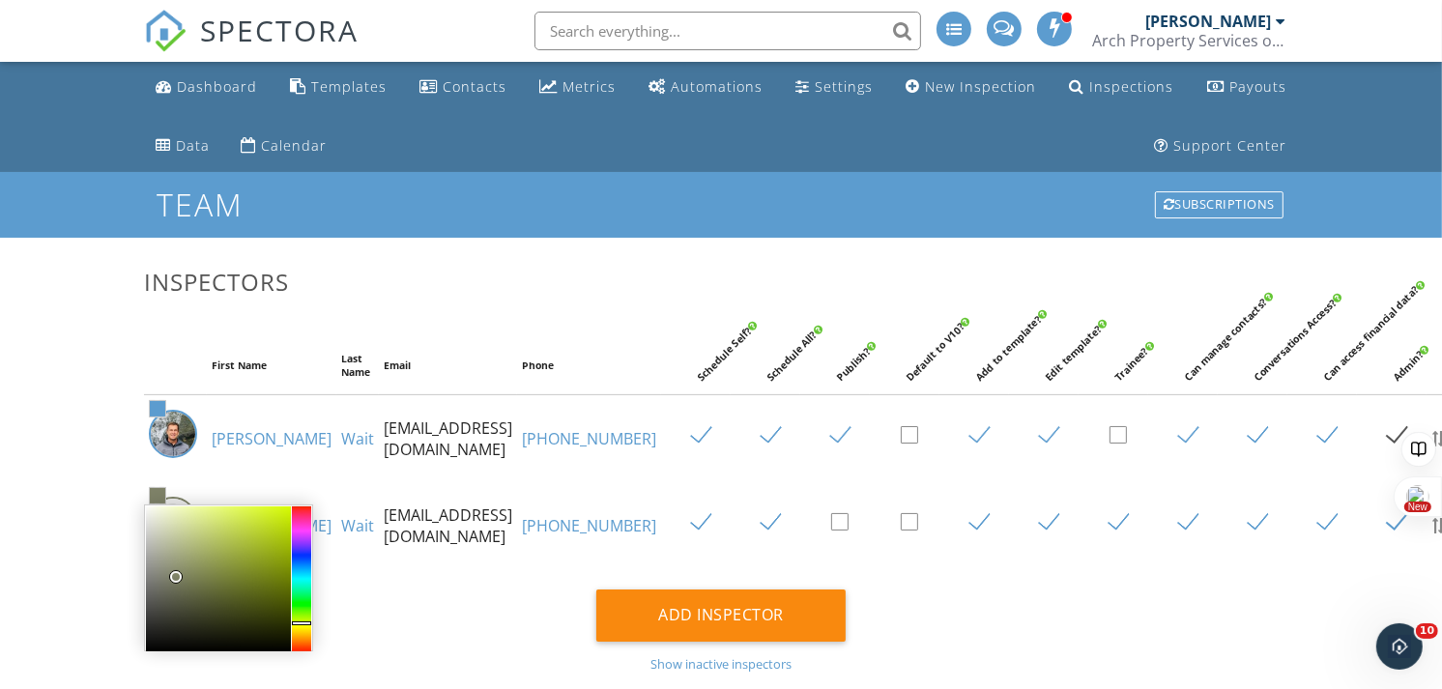
click at [158, 499] on span at bounding box center [157, 495] width 15 height 15
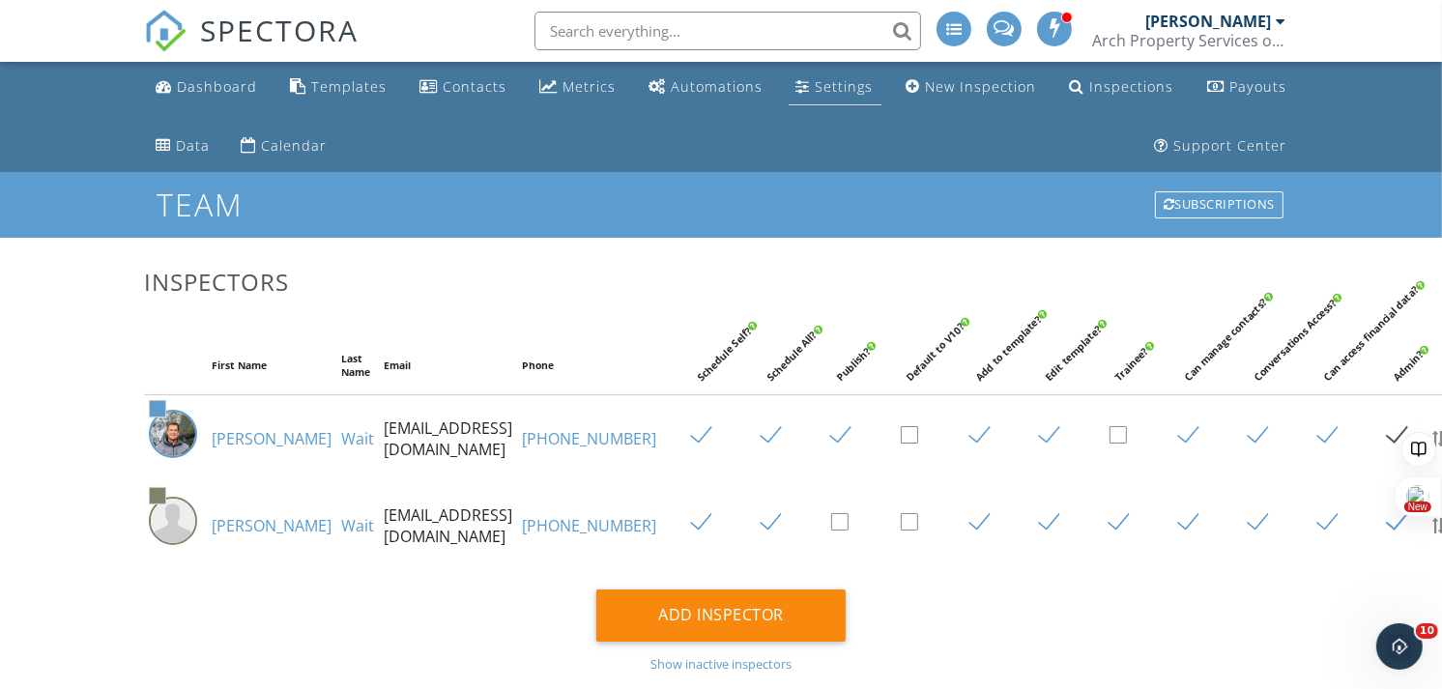
click at [827, 87] on div "Settings" at bounding box center [845, 86] width 58 height 18
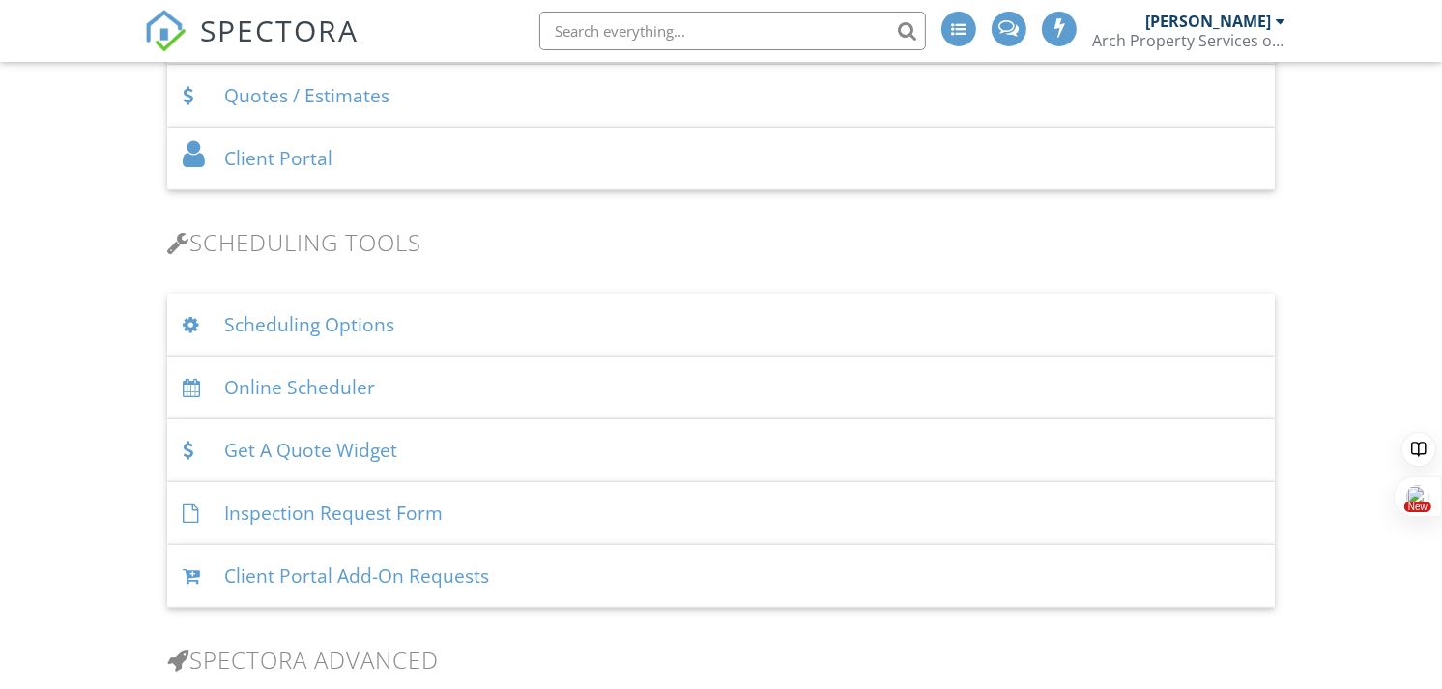
scroll to position [1155, 0]
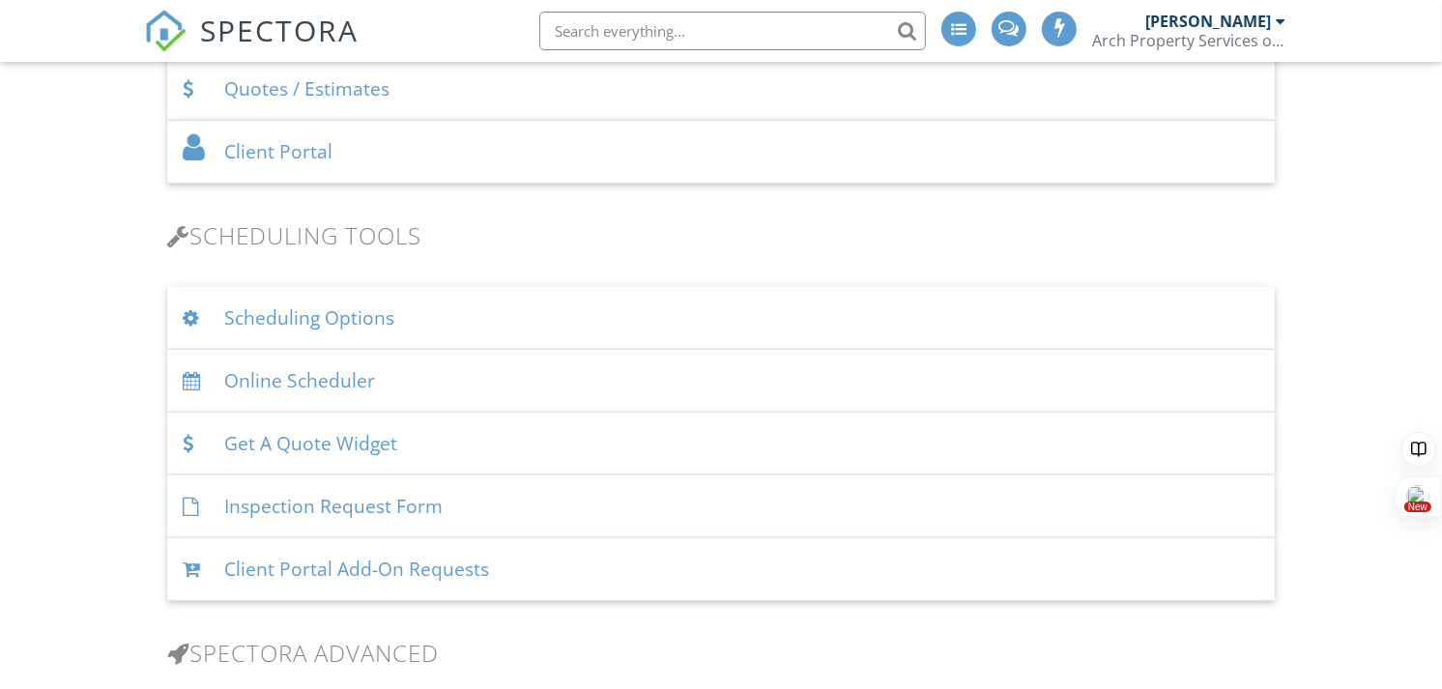
click at [419, 316] on div "Scheduling Options" at bounding box center [721, 318] width 1108 height 63
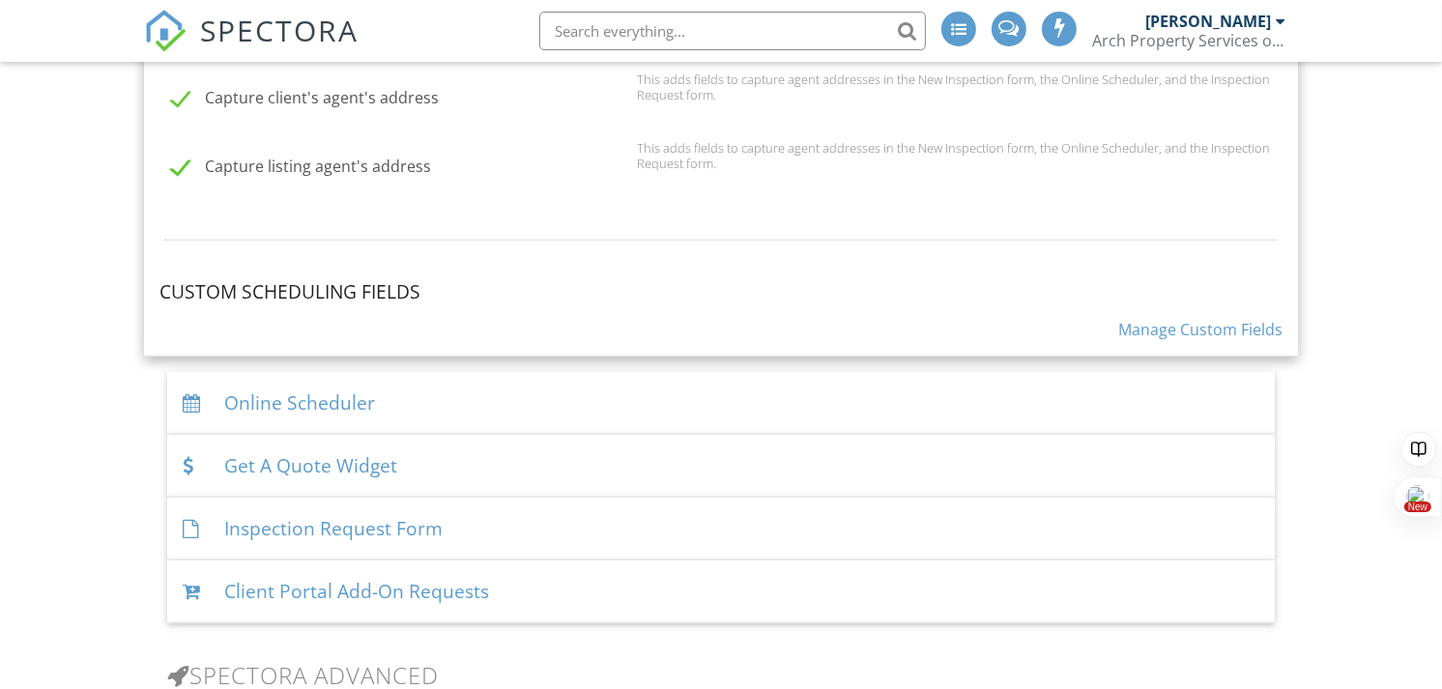
scroll to position [1925, 0]
click at [1181, 326] on link "Manage Custom Fields" at bounding box center [1200, 328] width 164 height 21
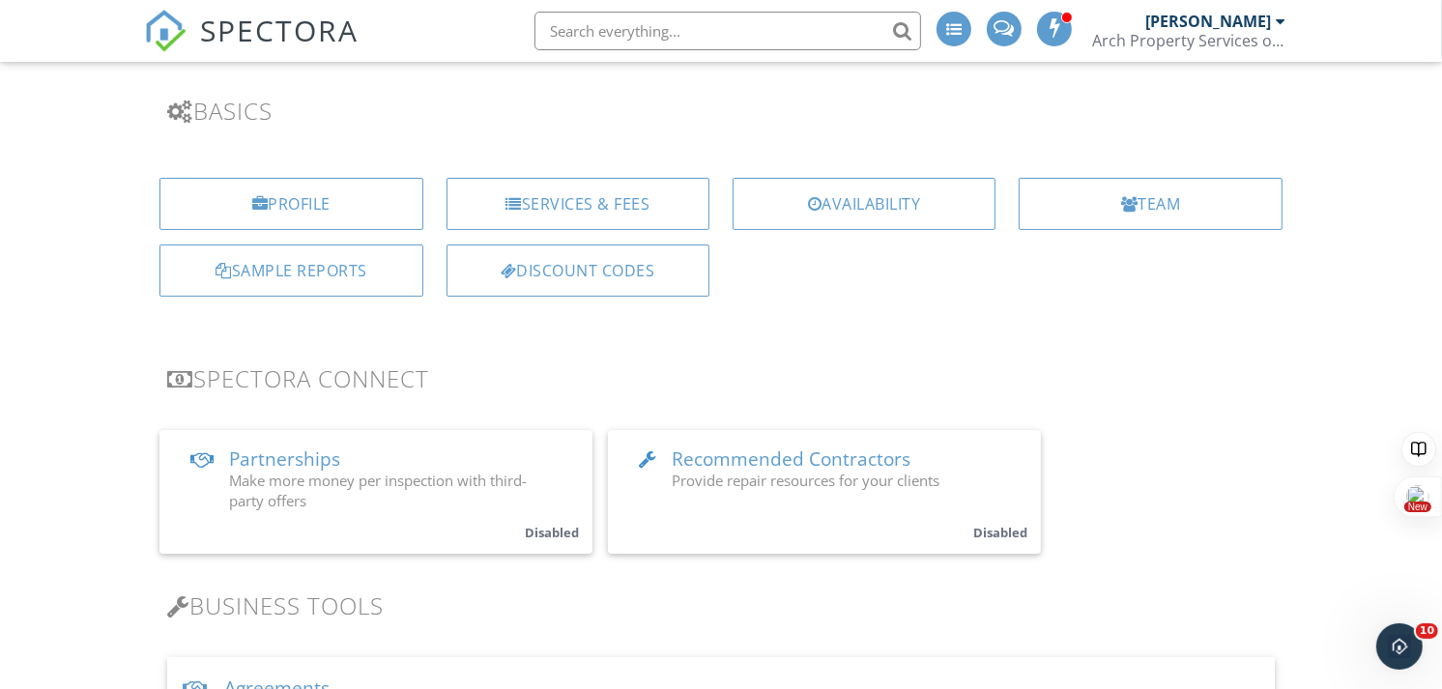
scroll to position [188, 0]
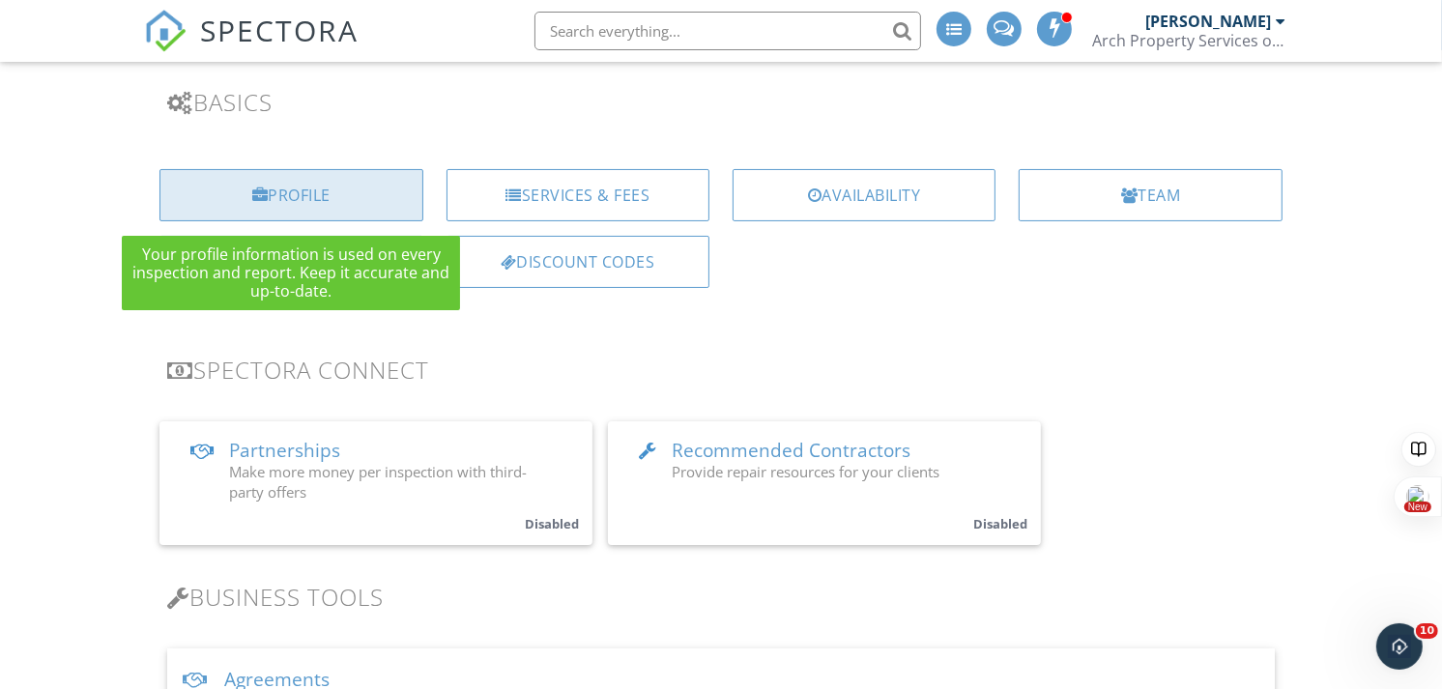
click at [343, 201] on div "Profile" at bounding box center [290, 195] width 263 height 52
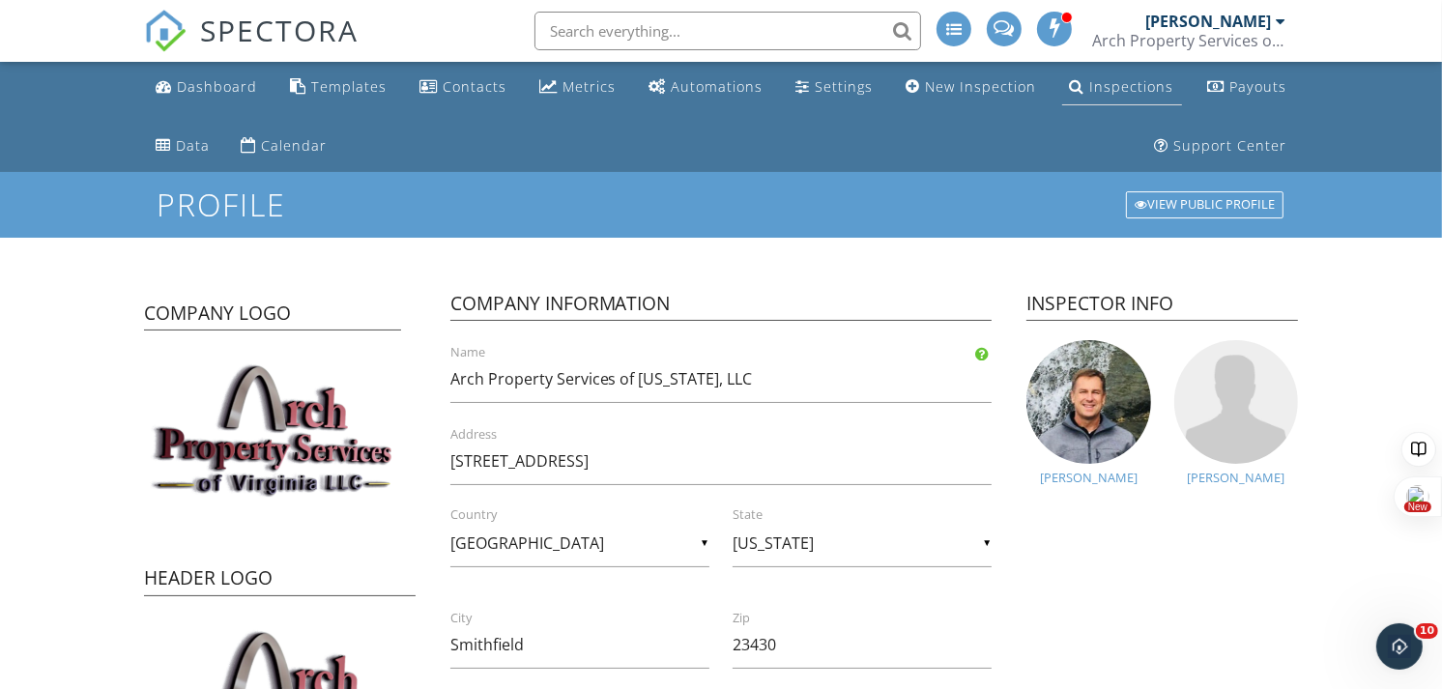
click at [1125, 90] on div "Inspections" at bounding box center [1132, 86] width 84 height 18
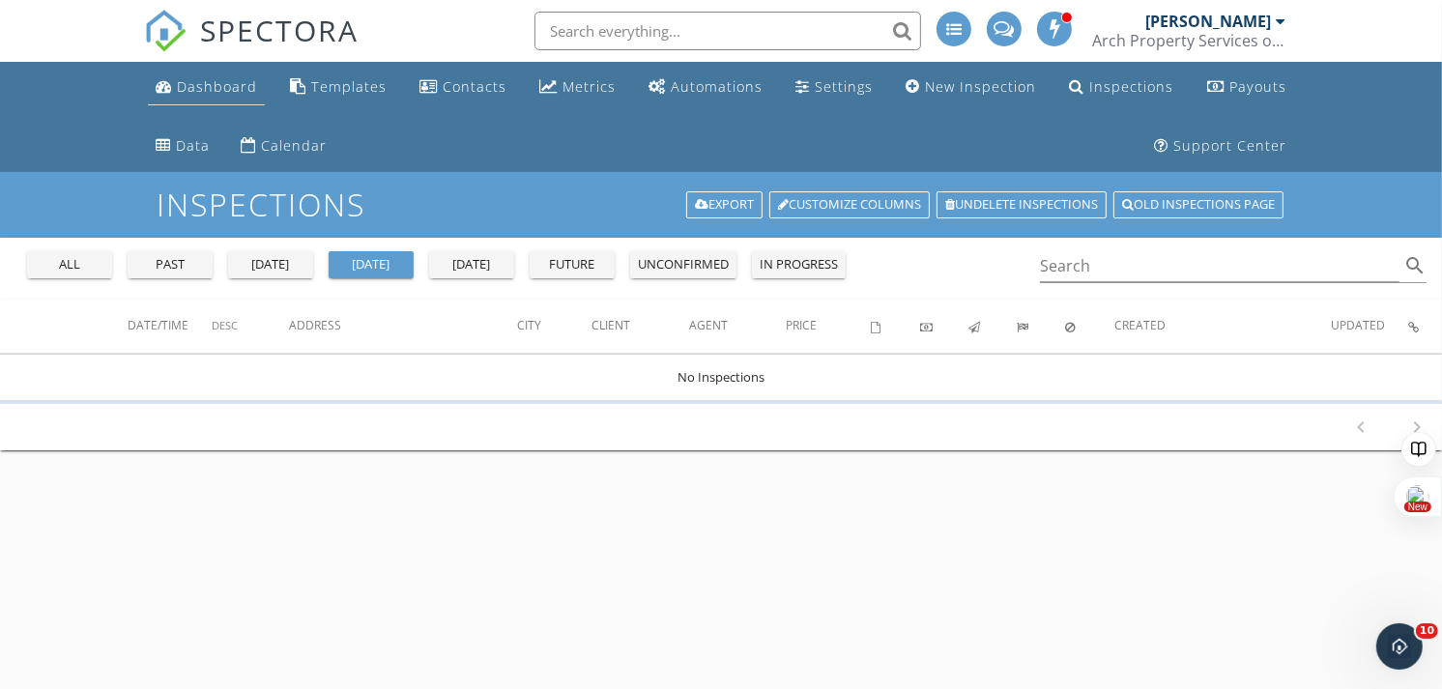
click at [210, 95] on div "Dashboard" at bounding box center [217, 86] width 80 height 18
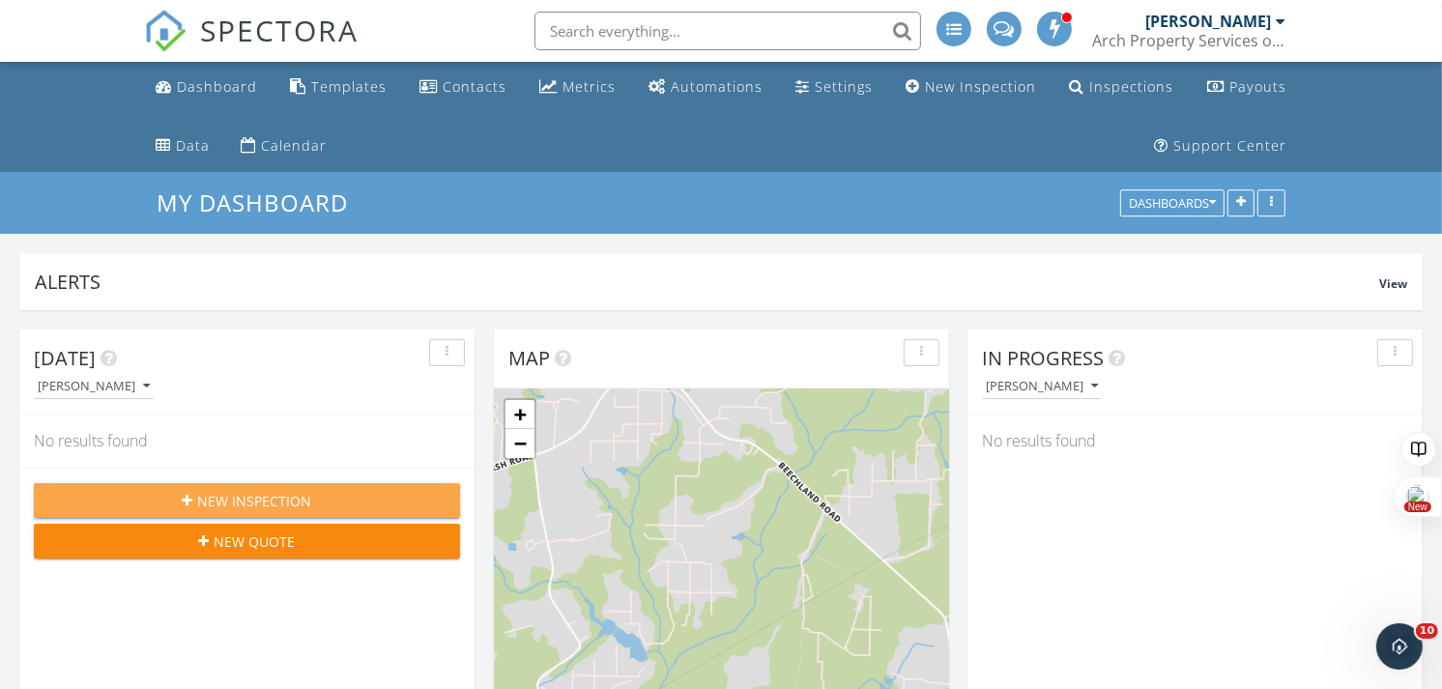
click at [269, 488] on button "New Inspection" at bounding box center [247, 500] width 426 height 35
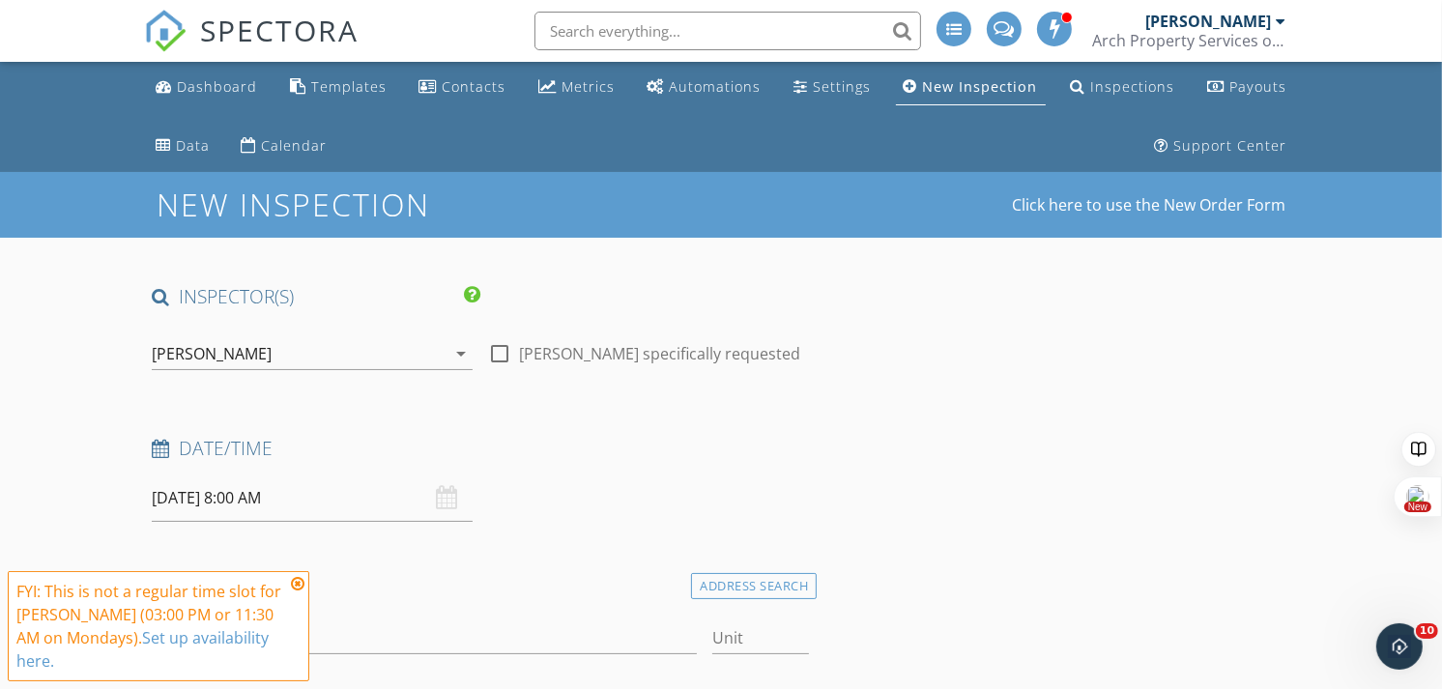
click at [306, 358] on div "[PERSON_NAME]" at bounding box center [299, 353] width 294 height 31
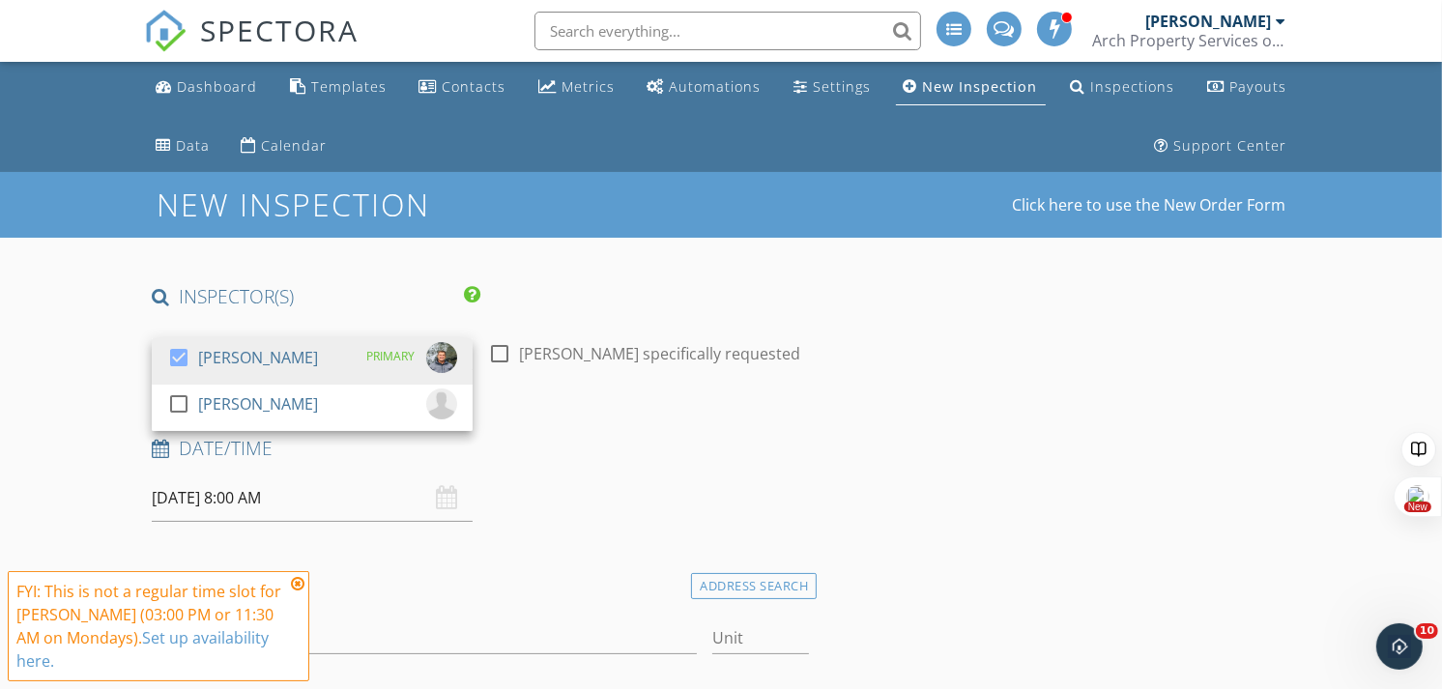
drag, startPoint x: 298, startPoint y: 410, endPoint x: 72, endPoint y: 296, distance: 252.5
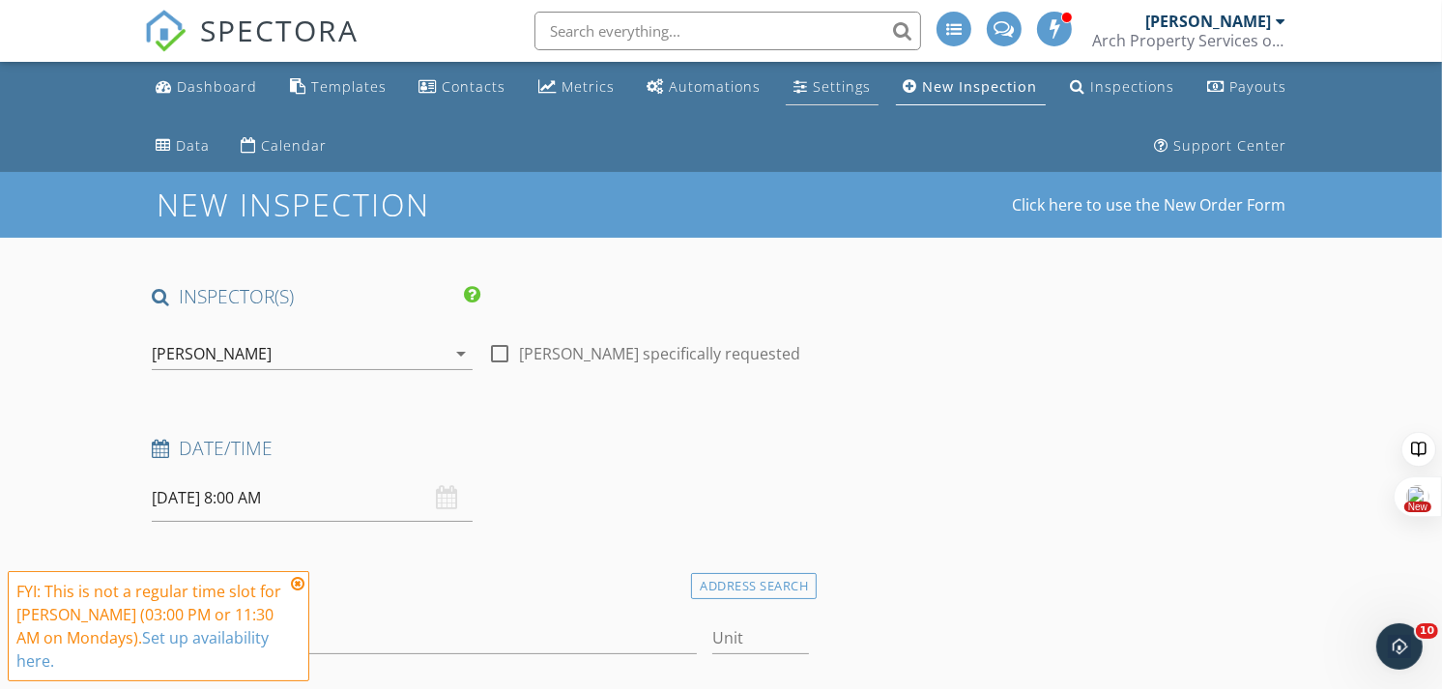
click at [835, 95] on div "Settings" at bounding box center [842, 86] width 58 height 18
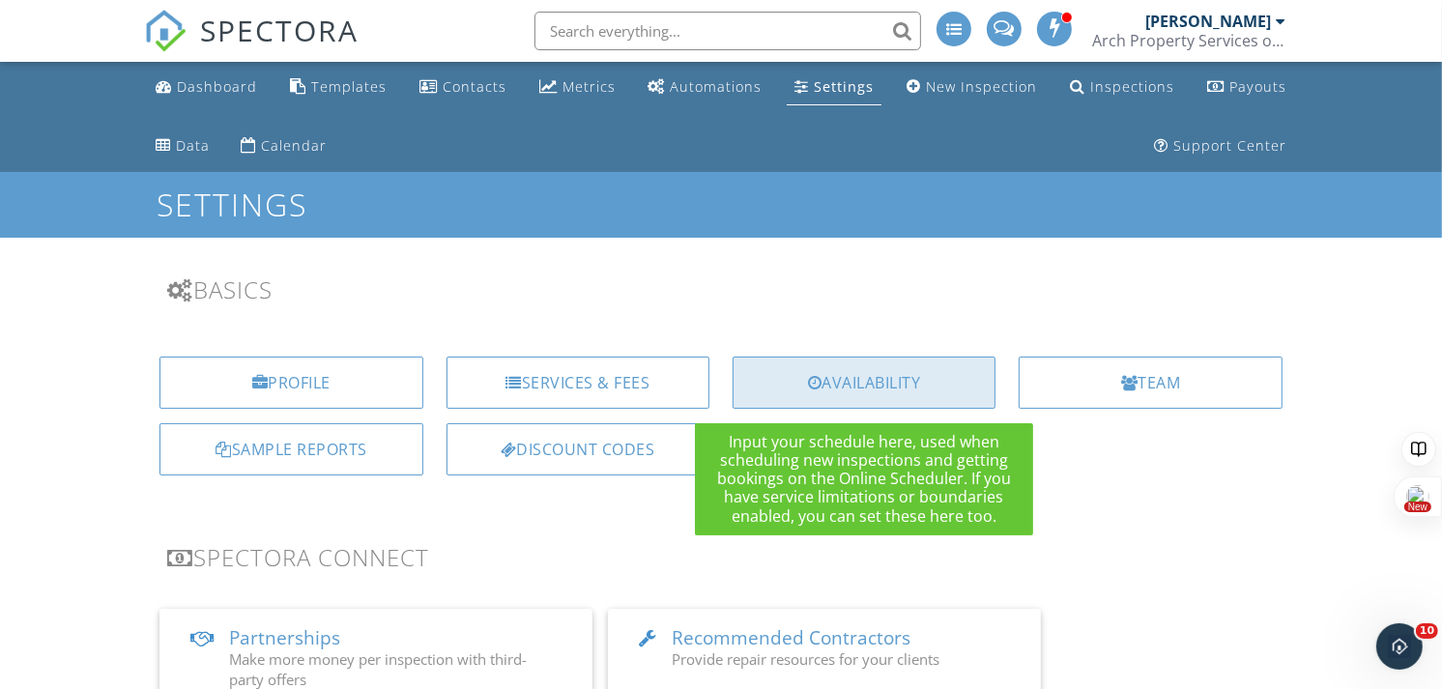
click at [928, 383] on div "Availability" at bounding box center [864, 383] width 263 height 52
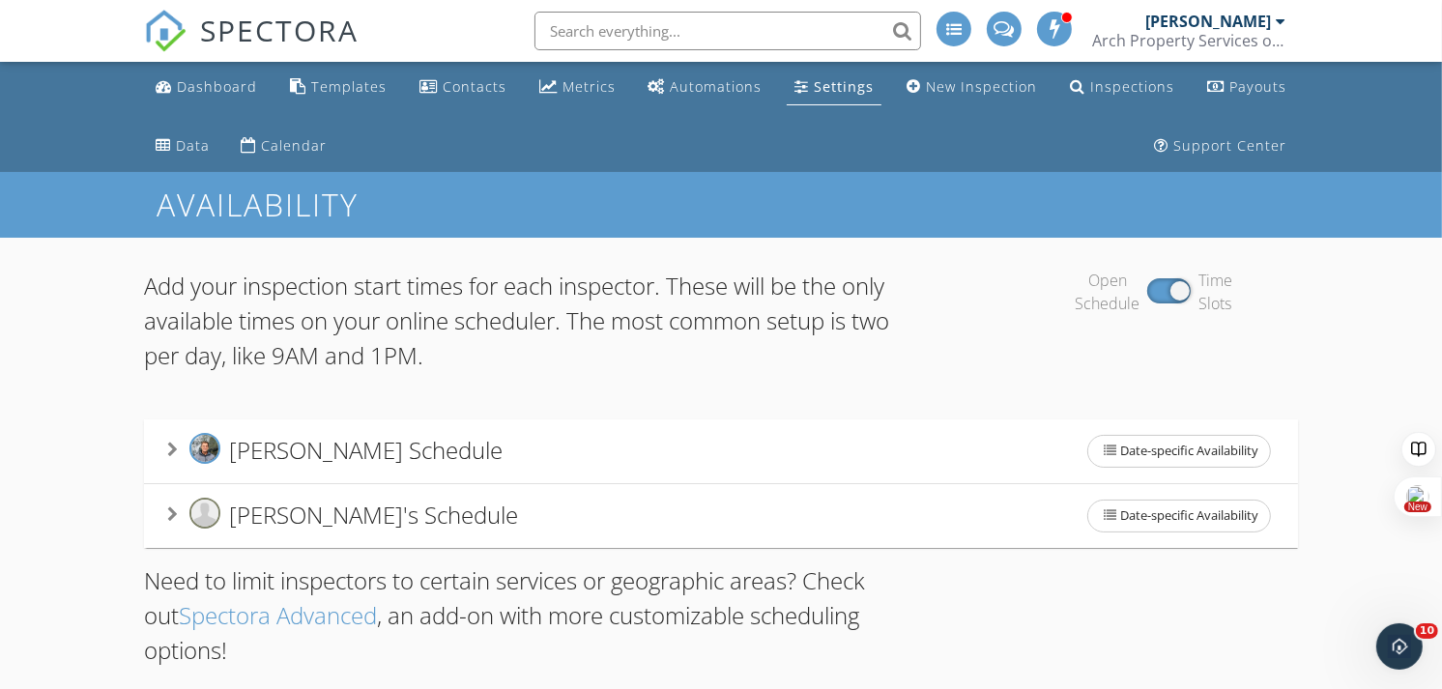
click at [829, 93] on div "Settings" at bounding box center [844, 86] width 60 height 18
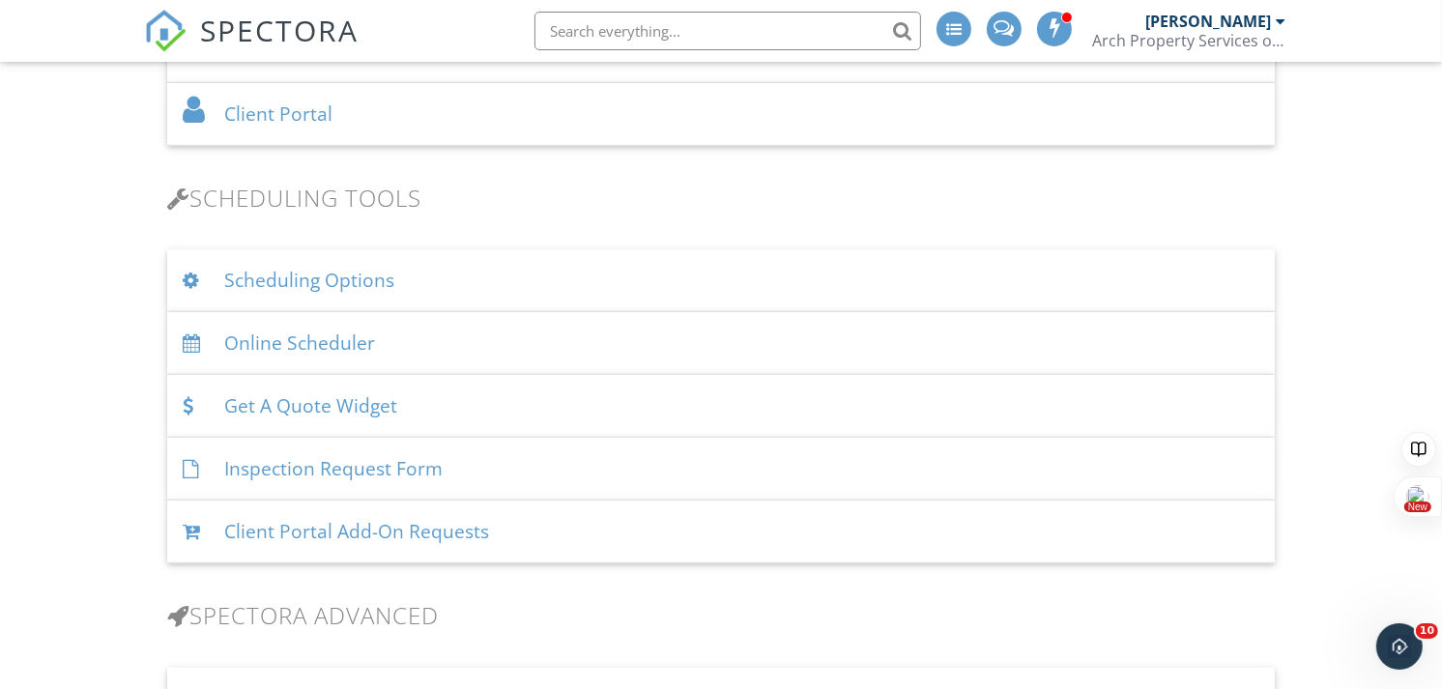
click at [356, 284] on div "Scheduling Options" at bounding box center [721, 280] width 1108 height 63
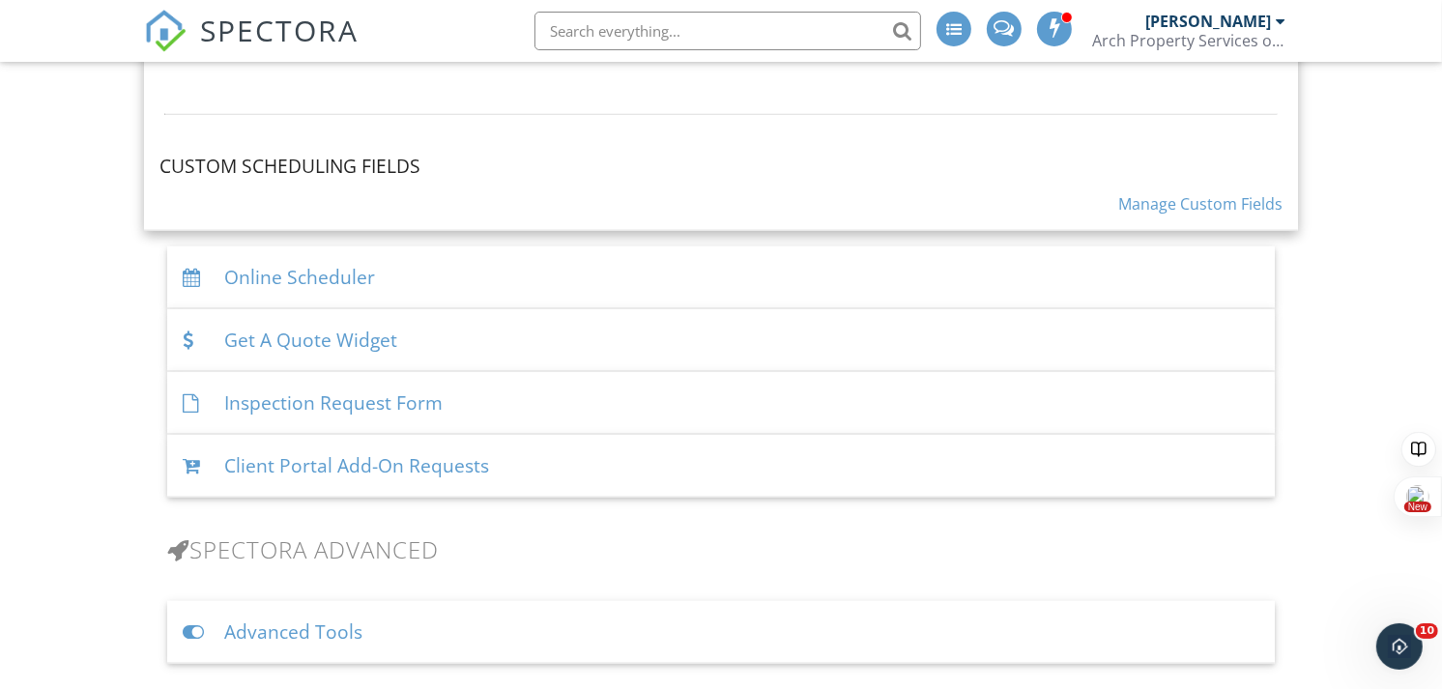
scroll to position [2050, 0]
click at [356, 284] on div "Online Scheduler" at bounding box center [721, 277] width 1108 height 63
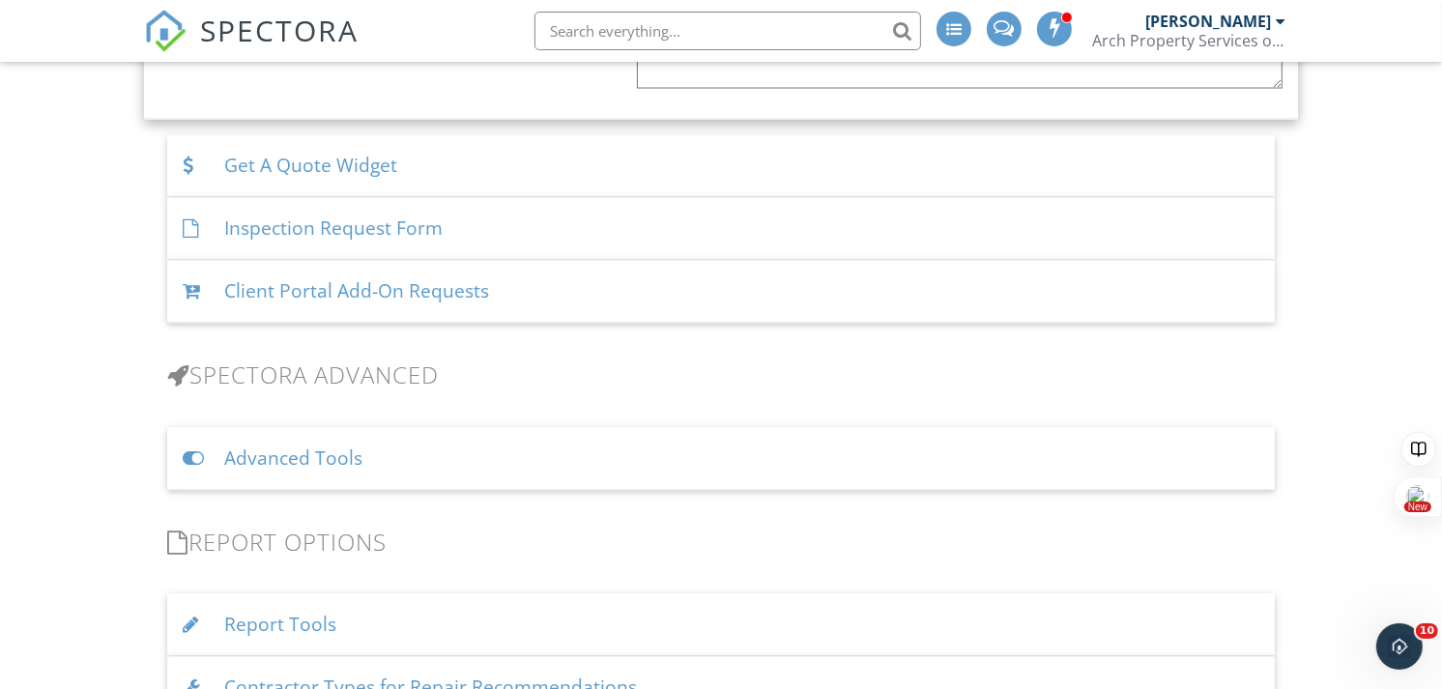
scroll to position [3095, 0]
click at [360, 237] on div "Inspection Request Form" at bounding box center [721, 227] width 1108 height 63
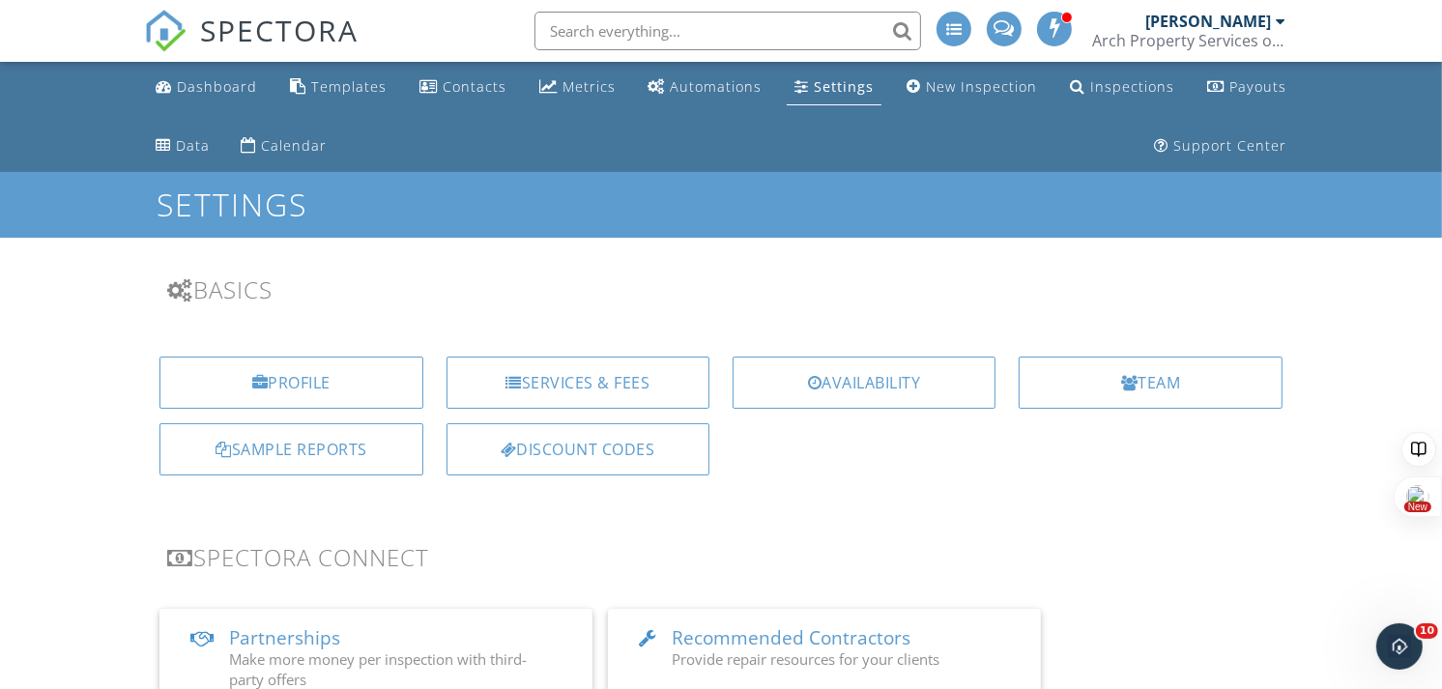
drag, startPoint x: 654, startPoint y: 0, endPoint x: 663, endPoint y: -33, distance: 34.0
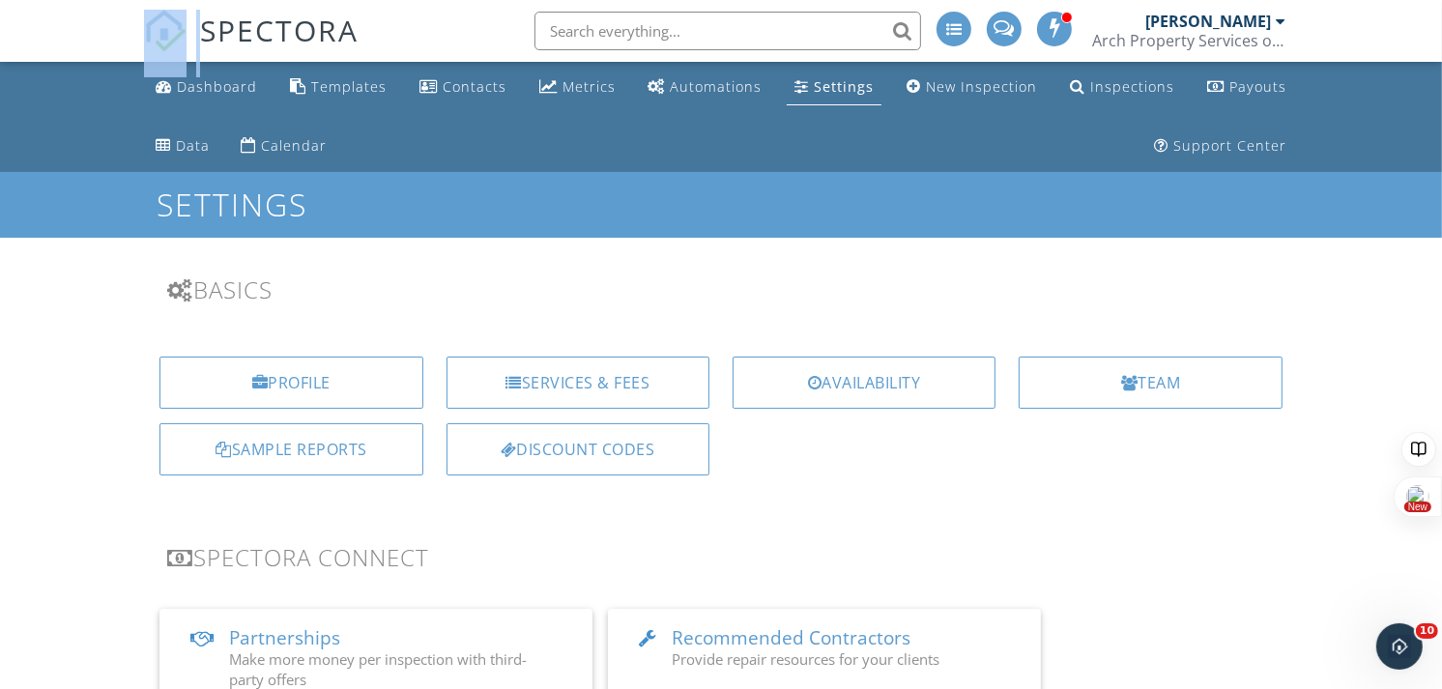
drag, startPoint x: 663, startPoint y: -33, endPoint x: 574, endPoint y: -18, distance: 90.1
drag, startPoint x: 574, startPoint y: -18, endPoint x: 599, endPoint y: -27, distance: 26.6
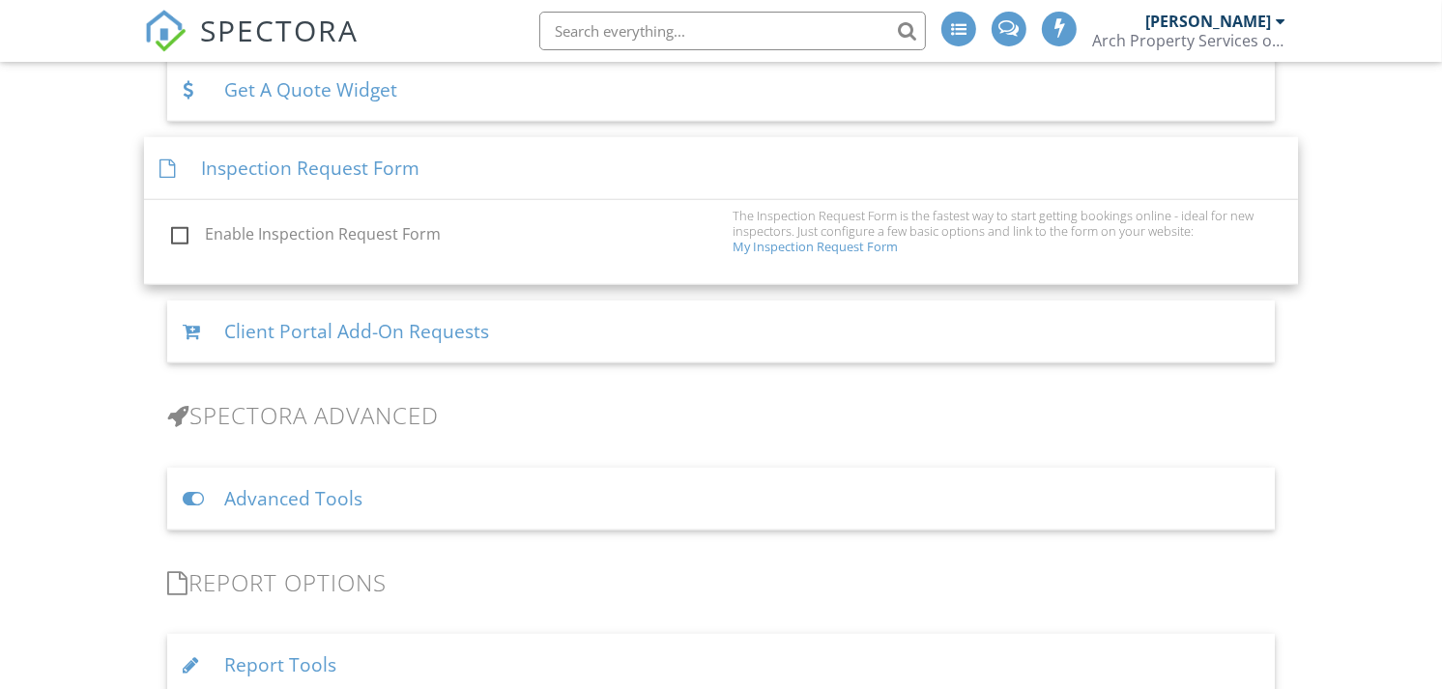
click at [611, 34] on input "text" at bounding box center [732, 31] width 387 height 39
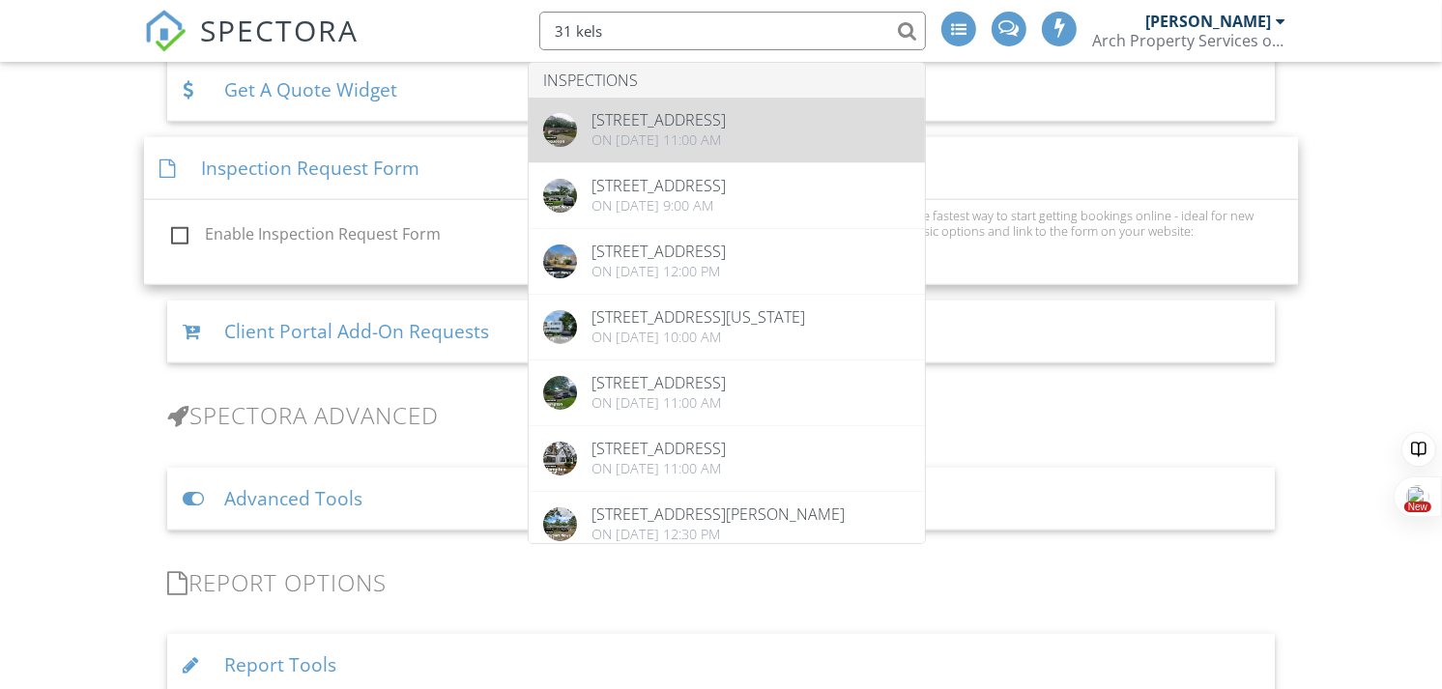
type input "31 kels"
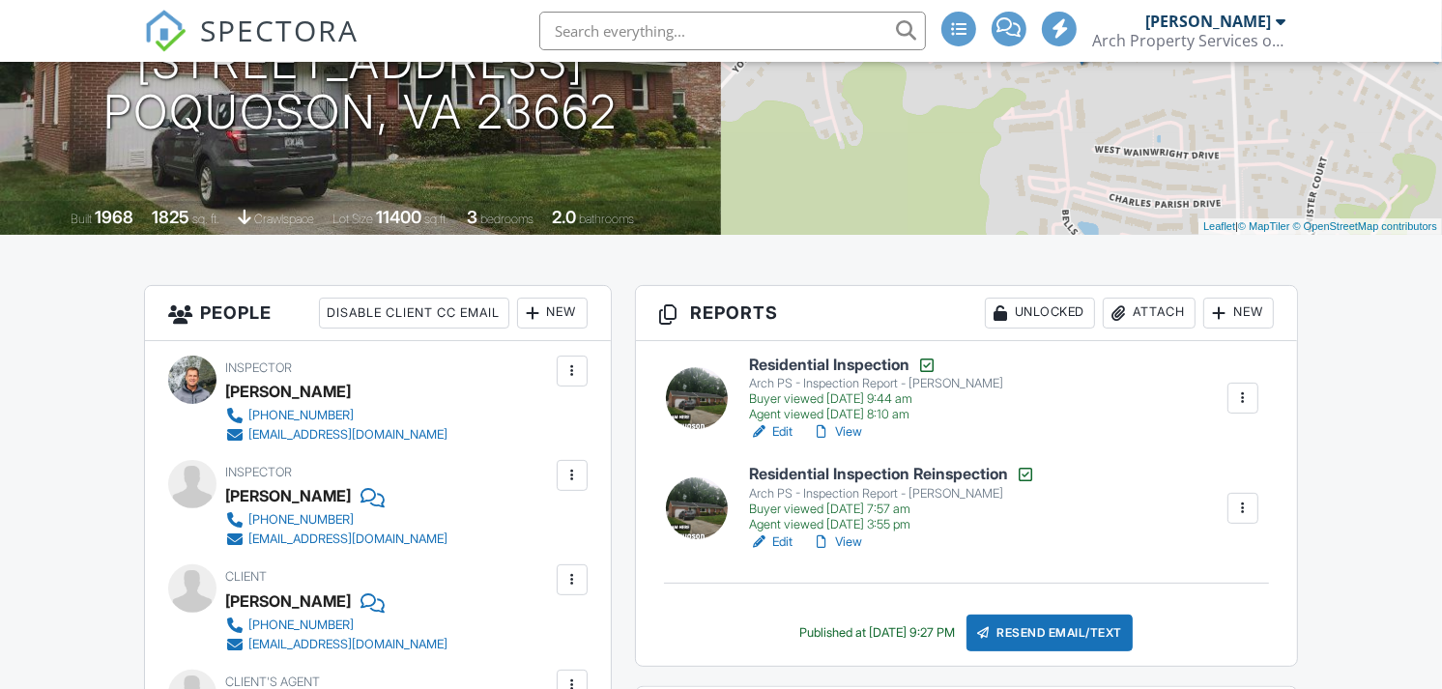
click at [848, 541] on link "View" at bounding box center [838, 542] width 50 height 19
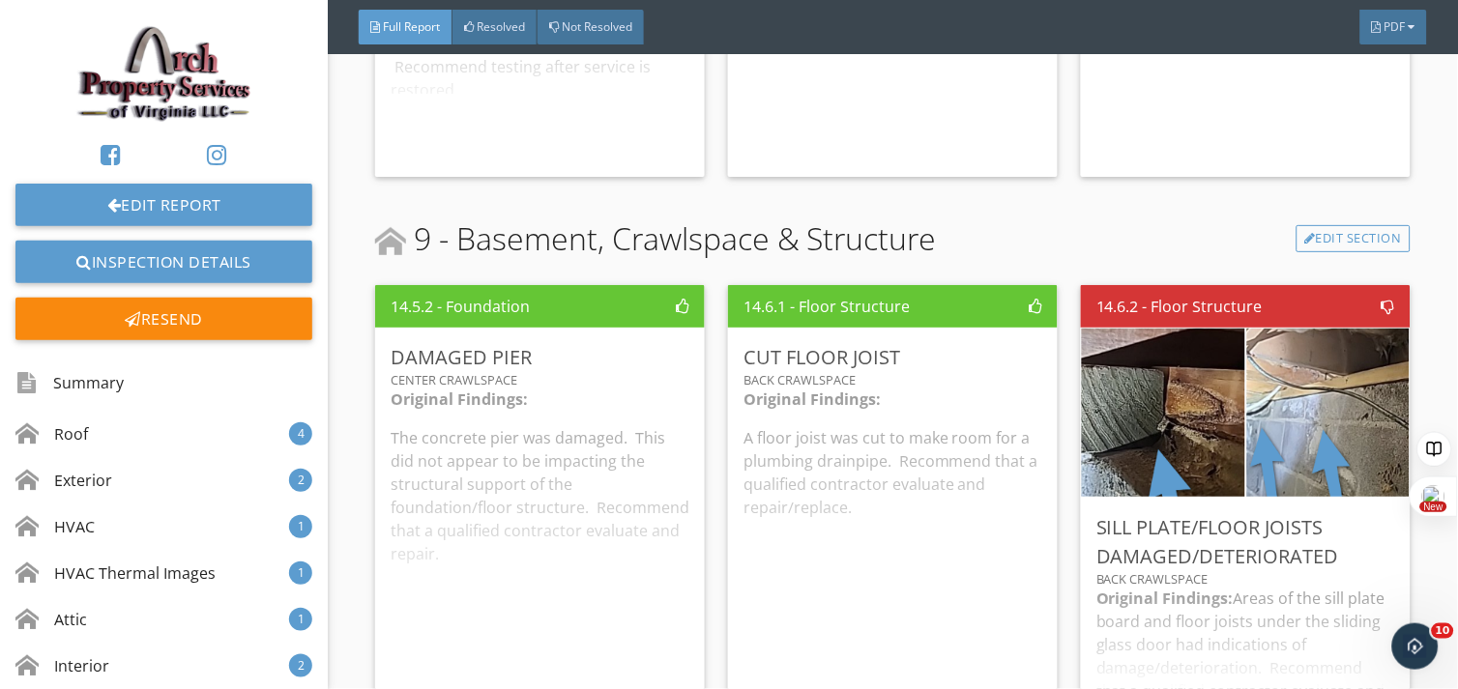
scroll to position [7064, 0]
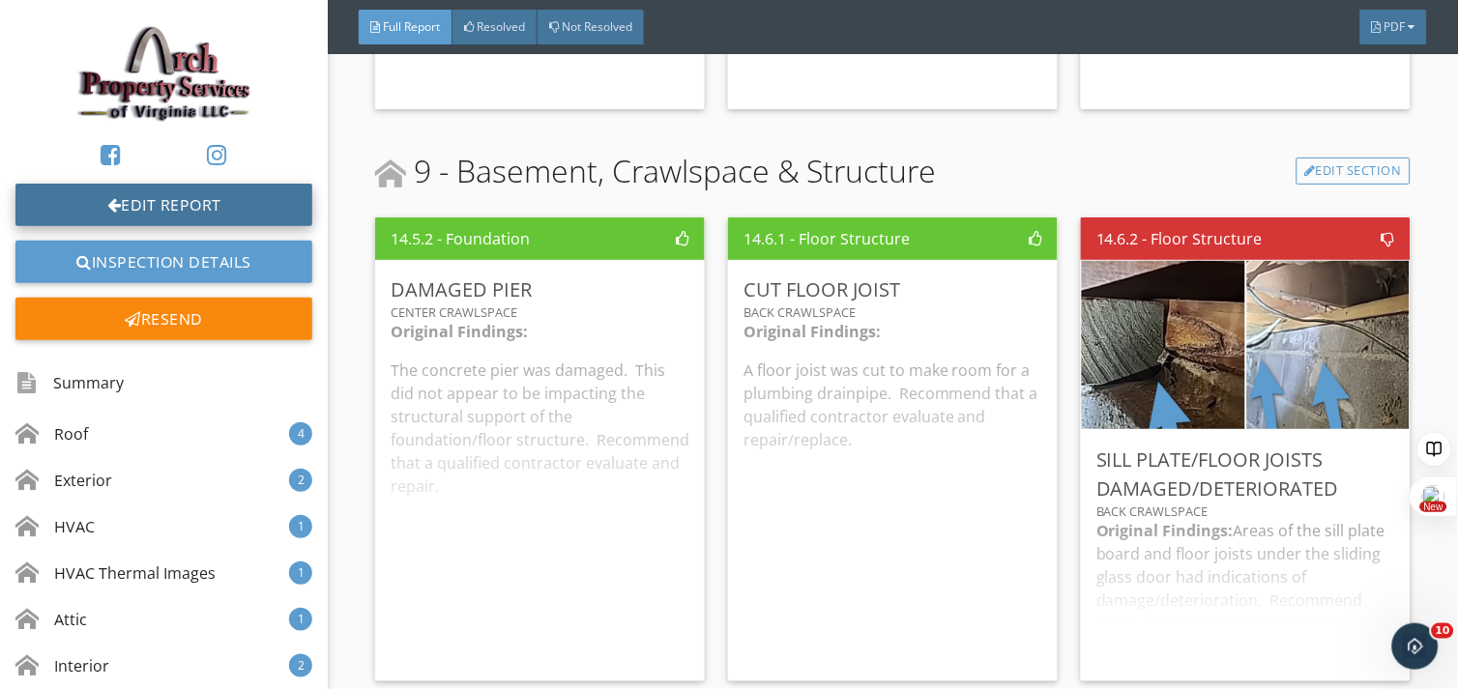
click at [153, 197] on link "Edit Report" at bounding box center [163, 205] width 297 height 43
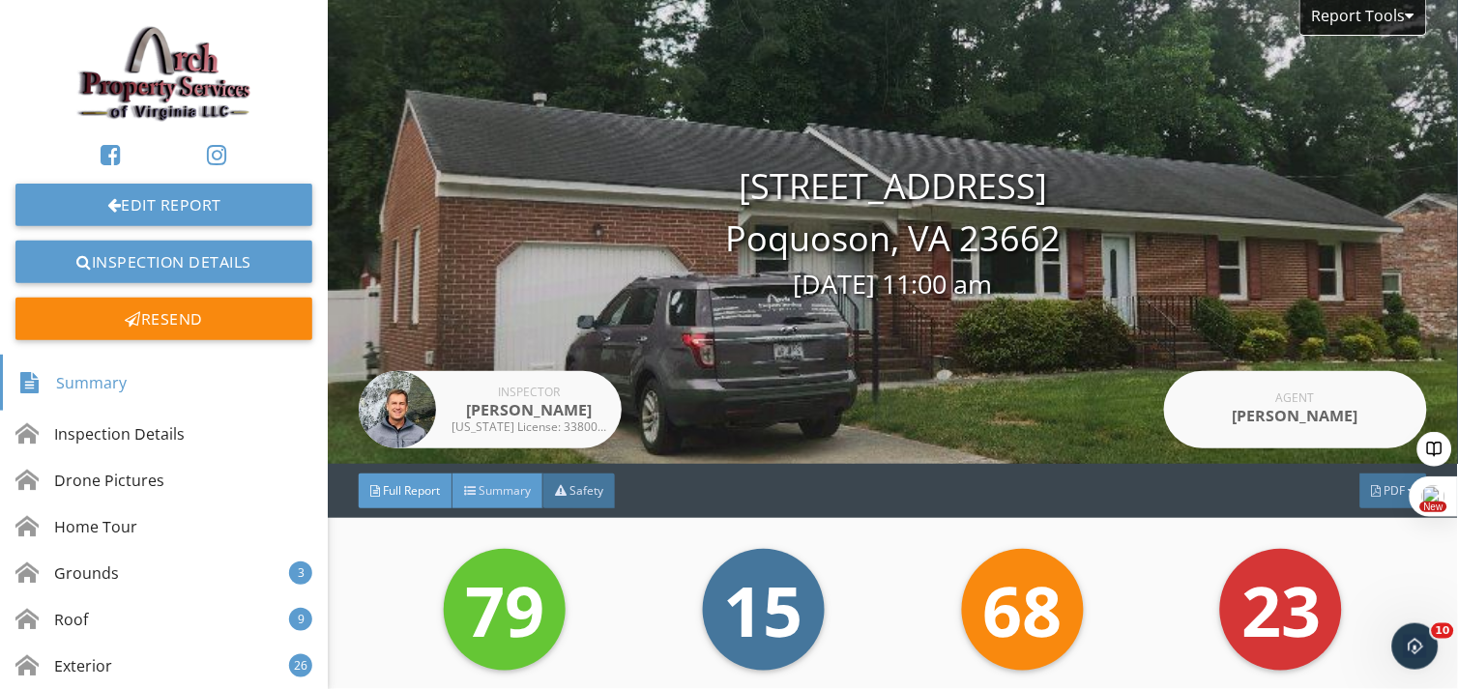
click at [491, 497] on span "Summary" at bounding box center [504, 490] width 52 height 16
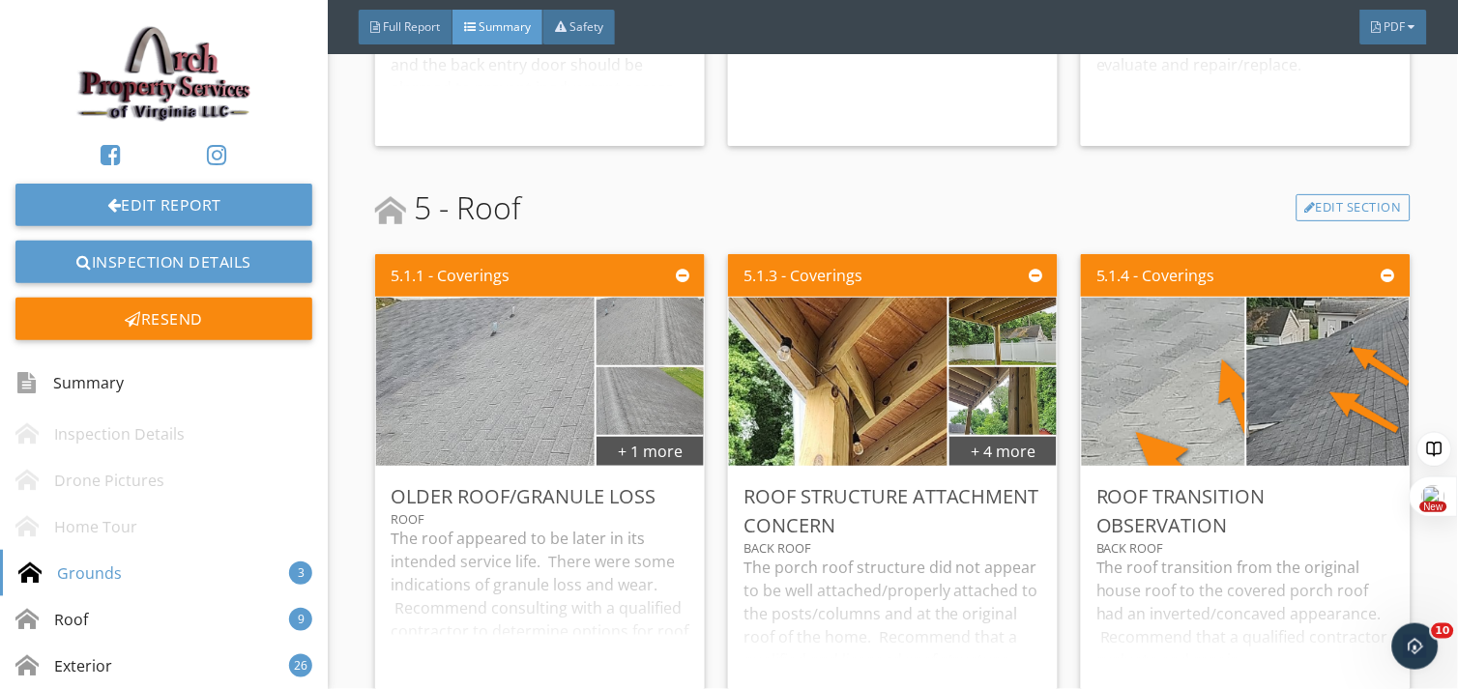
scroll to position [1000, 0]
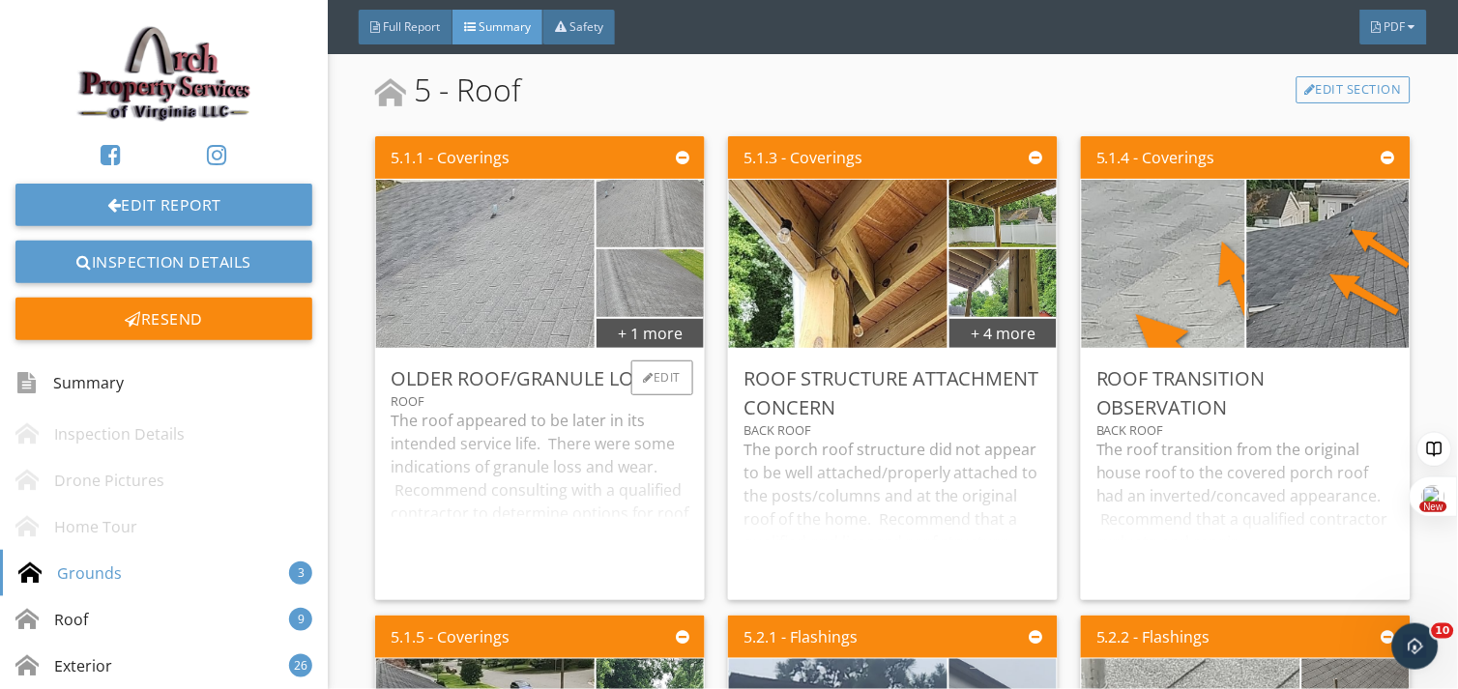
click at [517, 545] on div "The roof appeared to be later in its intended service life. There were some ind…" at bounding box center [540, 497] width 299 height 176
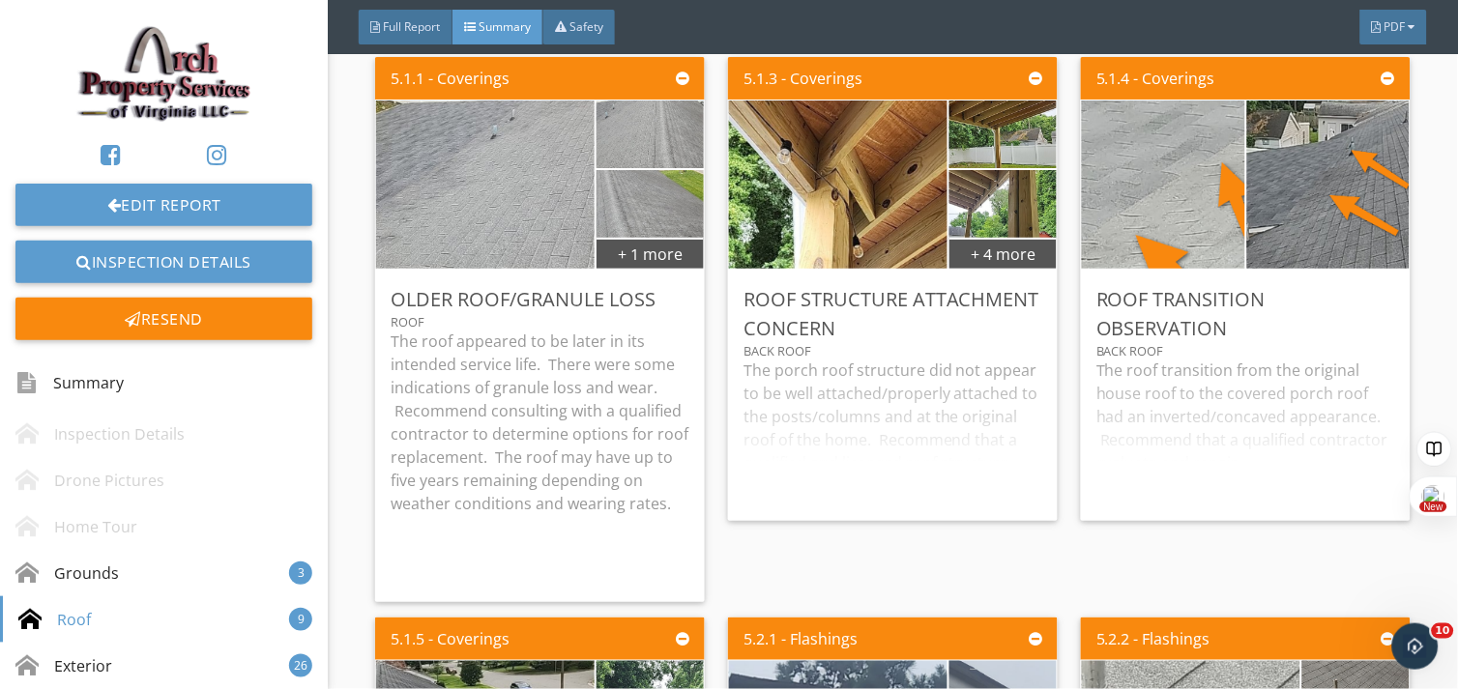
scroll to position [1079, 0]
